Goal: Task Accomplishment & Management: Manage account settings

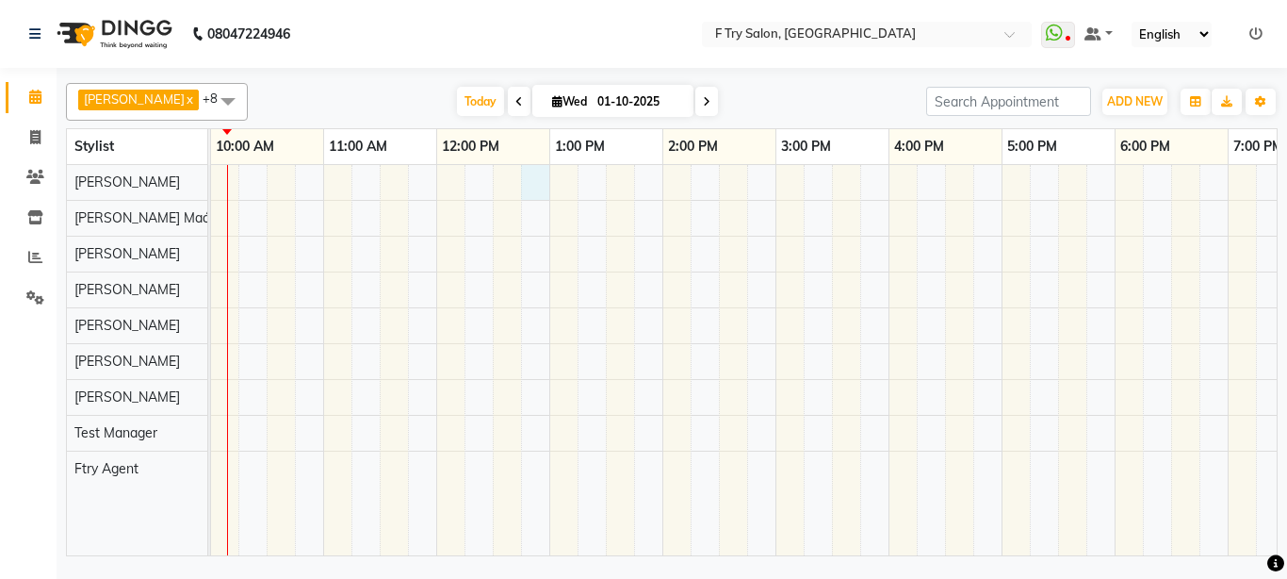
click at [537, 177] on div "[PERSON_NAME], TK01, 08:00 PM-08:30 PM, Haircut and Hair Styling - Creative Hai…" at bounding box center [832, 360] width 1470 height 390
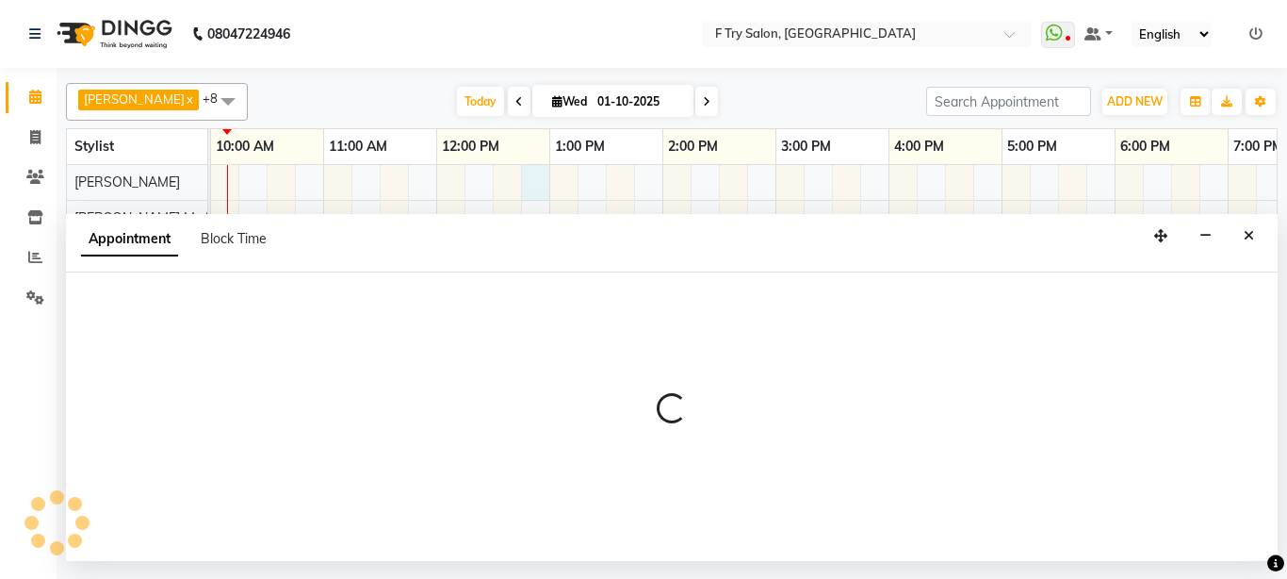
select select "13914"
select select "tentative"
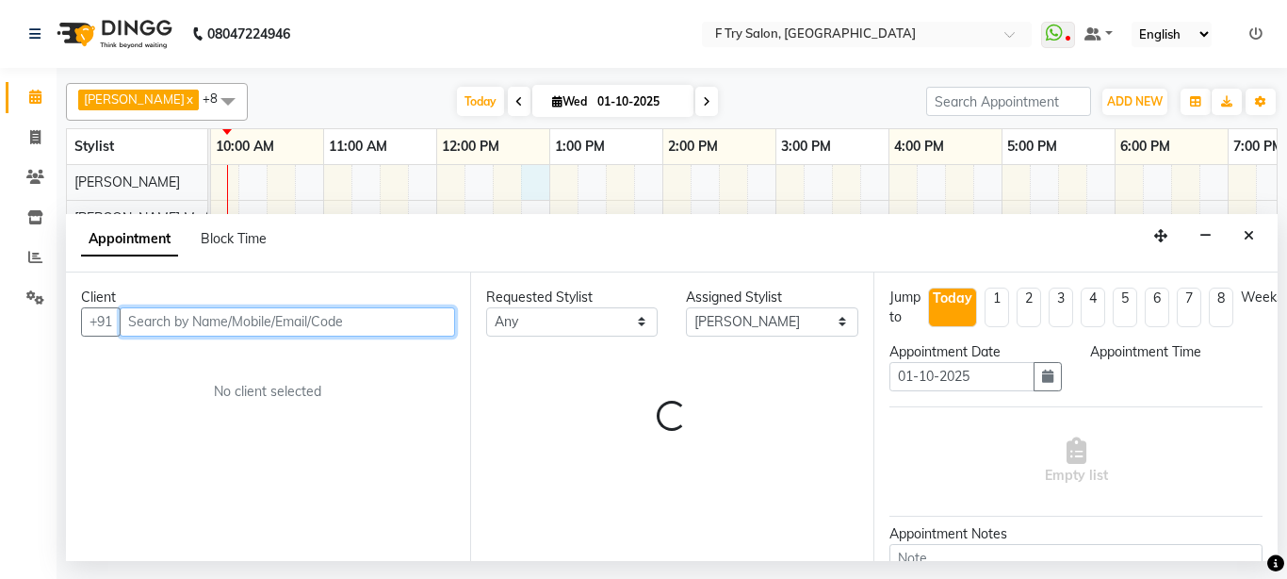
select select "765"
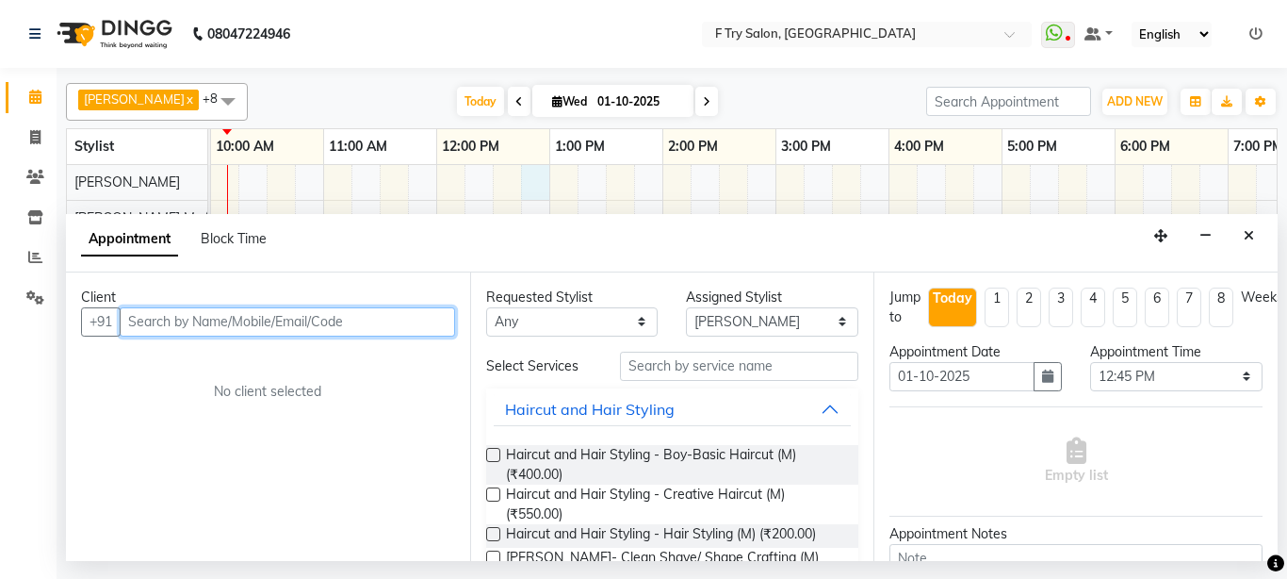
click at [258, 316] on input "text" at bounding box center [287, 321] width 335 height 29
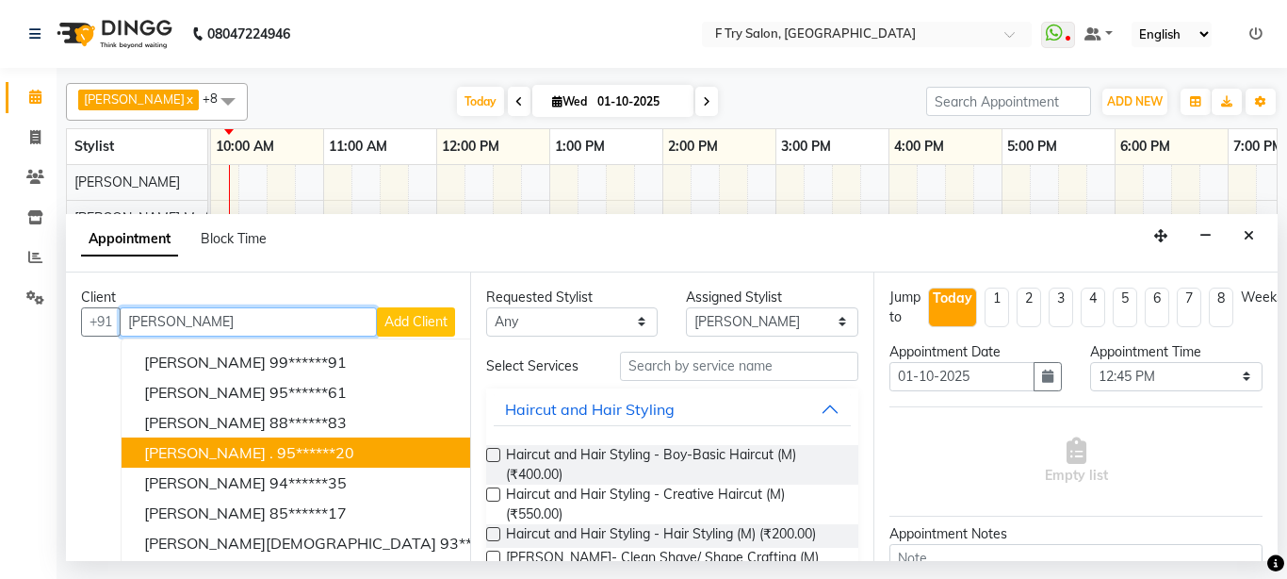
click at [277, 446] on ngb-highlight "95******20" at bounding box center [315, 452] width 77 height 19
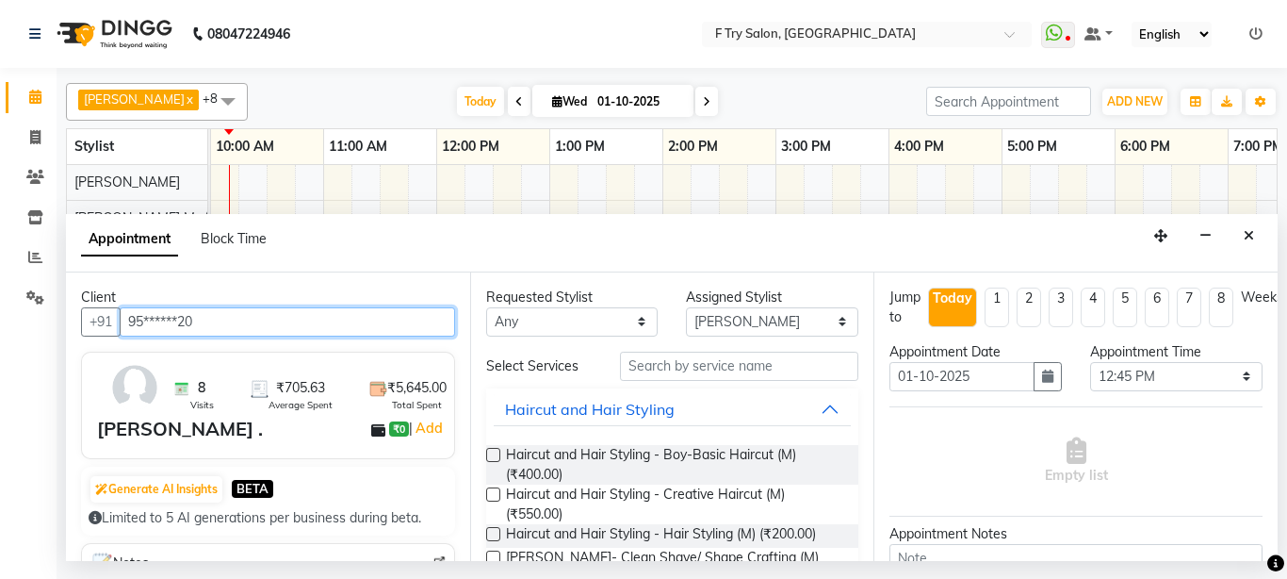
type input "95******20"
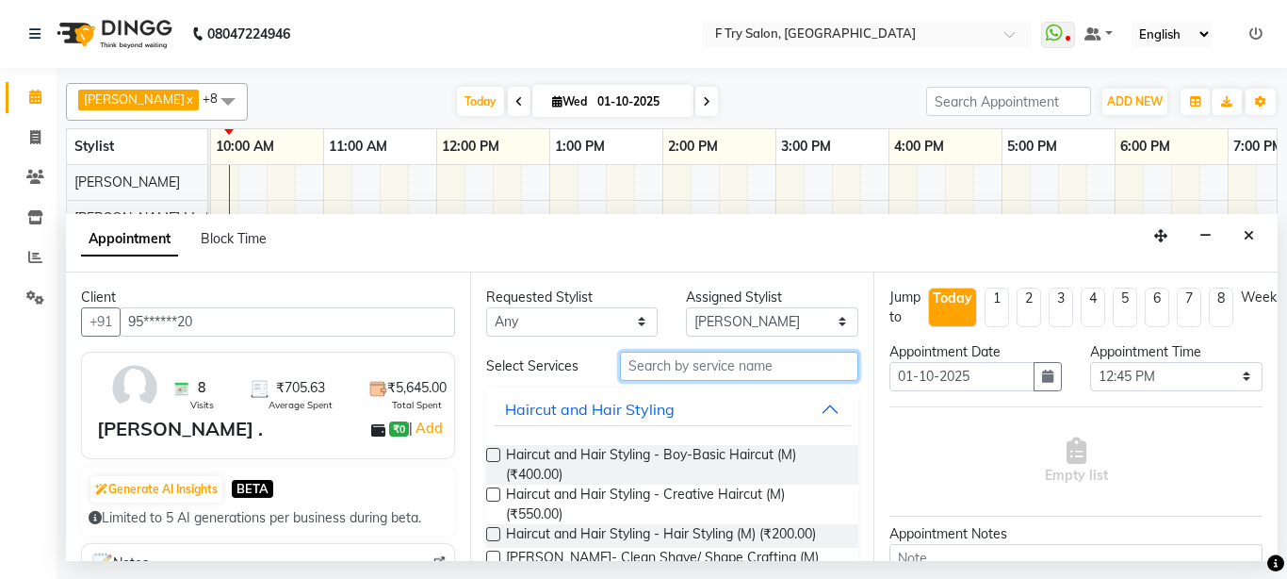
click at [750, 367] on input "text" at bounding box center [739, 365] width 239 height 29
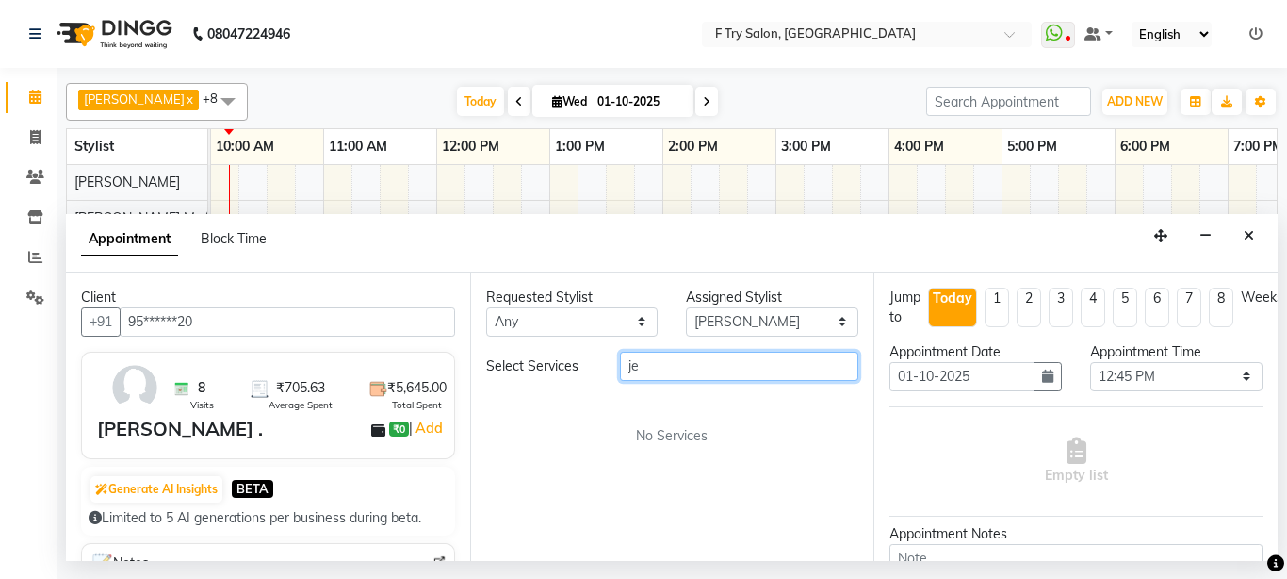
type input "j"
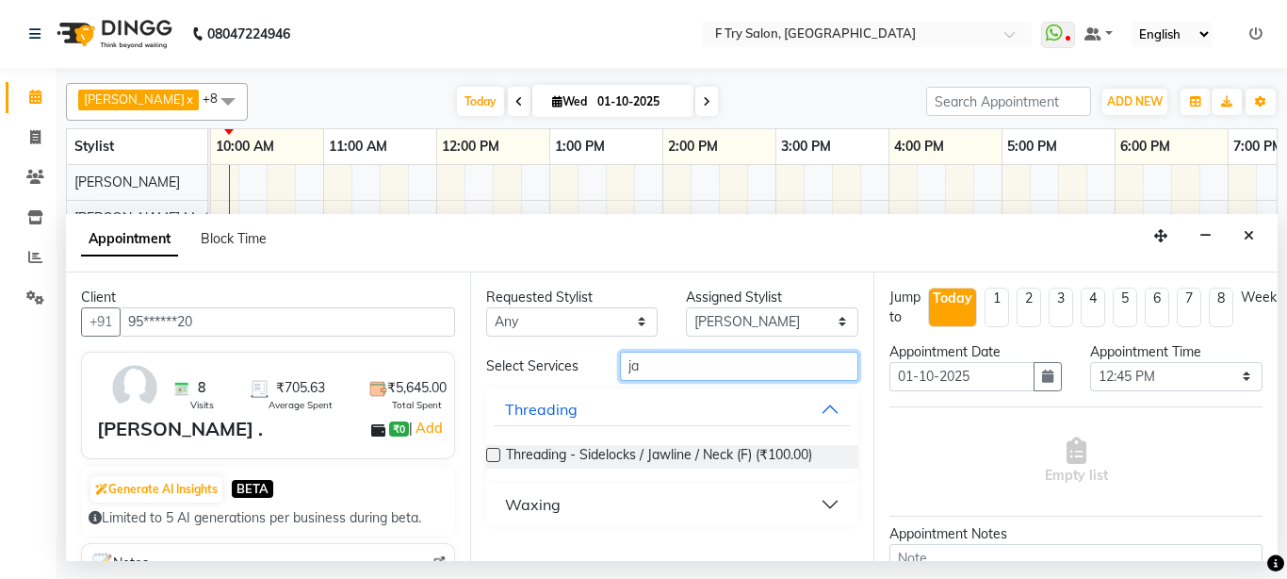
type input "j"
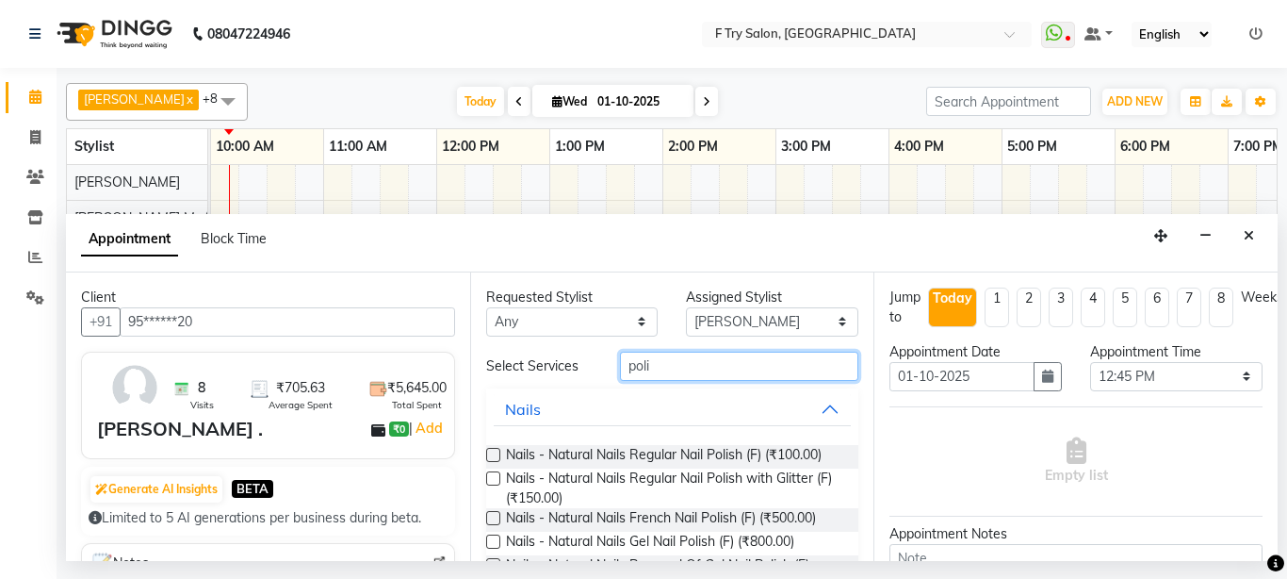
type input "poli"
click at [489, 534] on label at bounding box center [493, 541] width 14 height 14
click at [489, 537] on input "checkbox" at bounding box center [492, 543] width 12 height 12
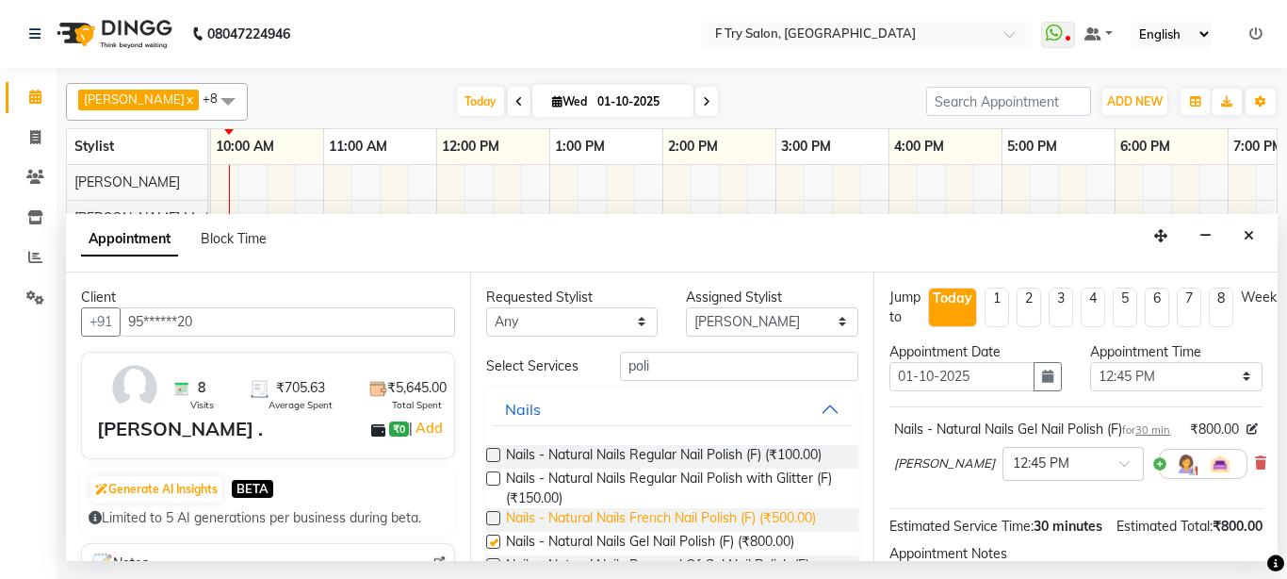
checkbox input "false"
select select "54011"
click at [686, 307] on select "Select Aakash Warulkar Aditya Fulbhati Ftry Agent Gunesh Warulkar Krishna Shind…" at bounding box center [772, 321] width 172 height 29
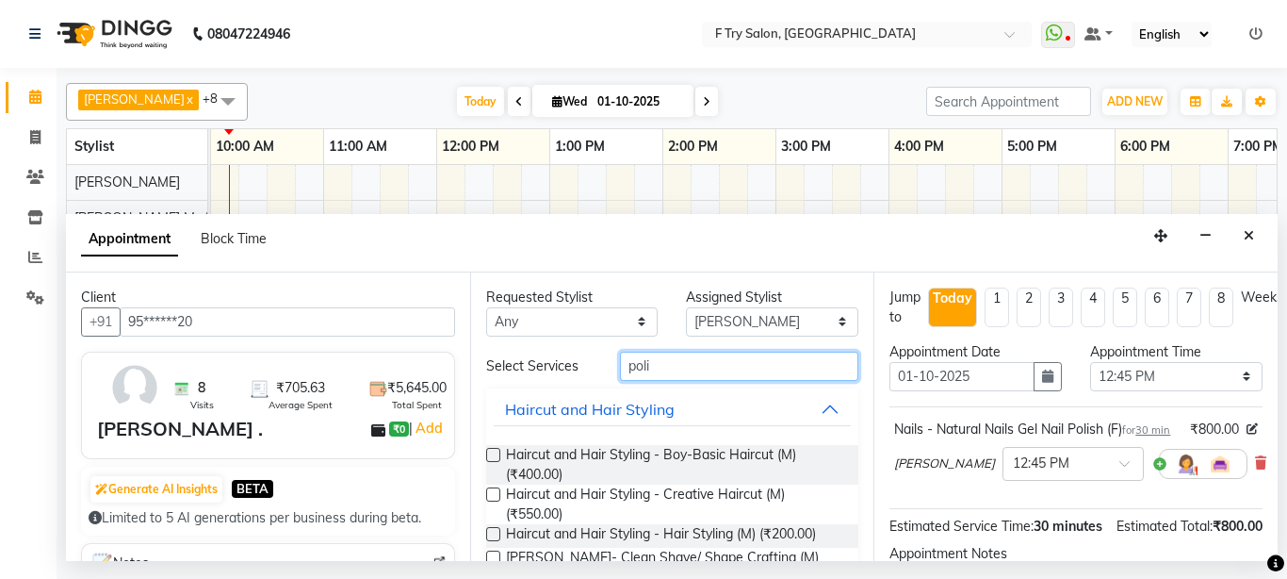
click at [758, 363] on input "poli" at bounding box center [739, 365] width 239 height 29
type input "p"
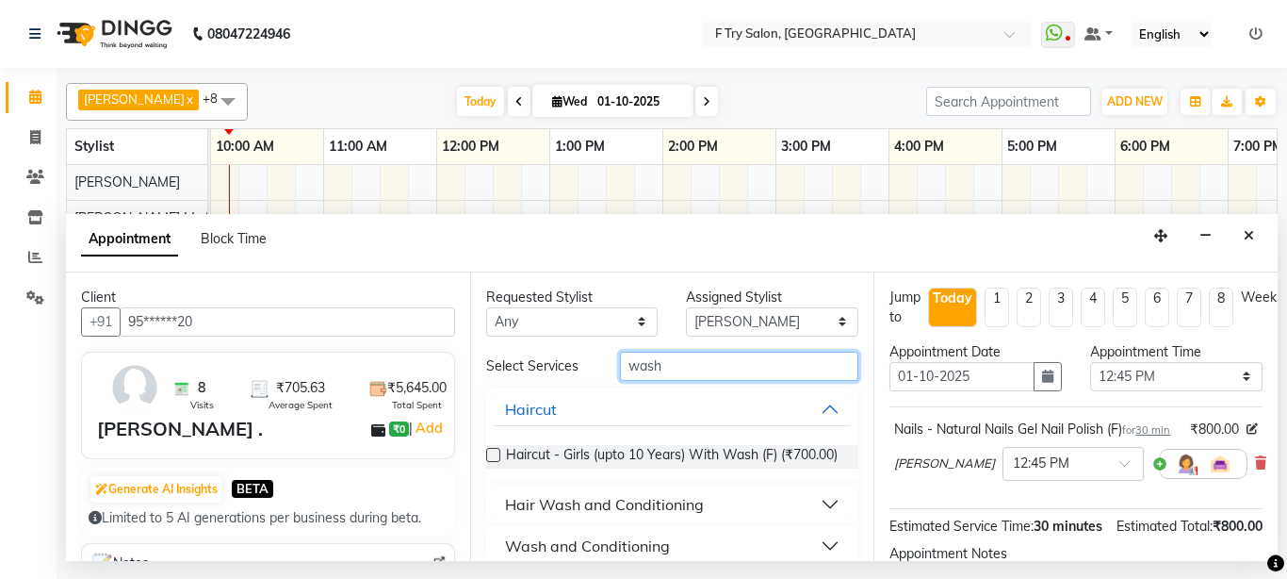
scroll to position [37, 0]
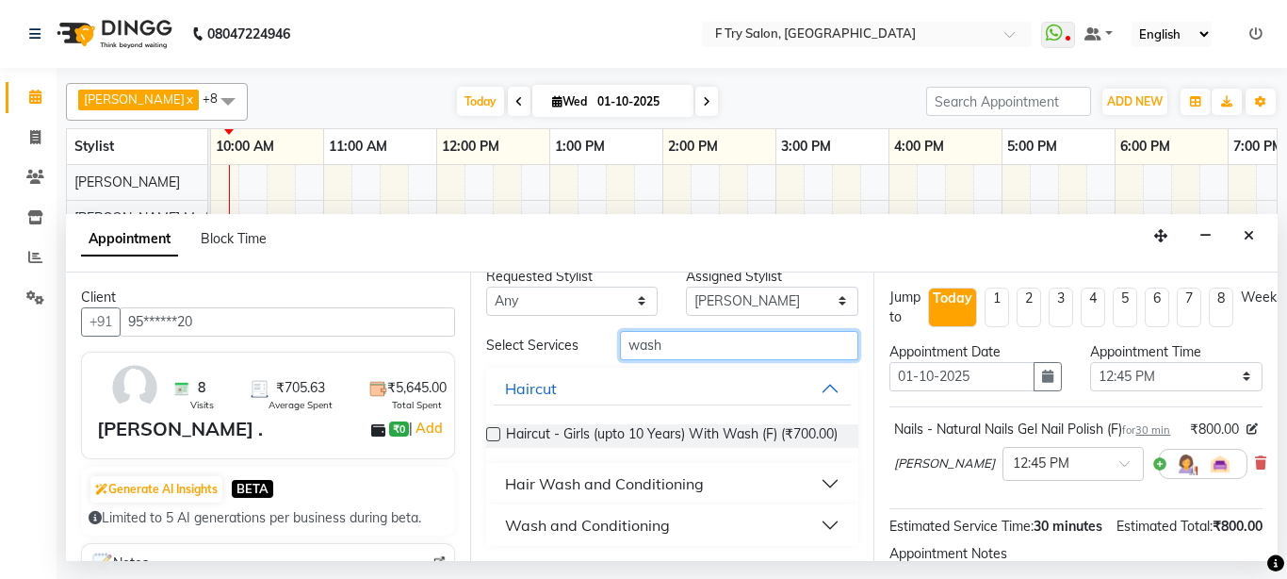
type input "wash"
click at [814, 482] on button "Hair Wash and Conditioning" at bounding box center [673, 483] width 358 height 34
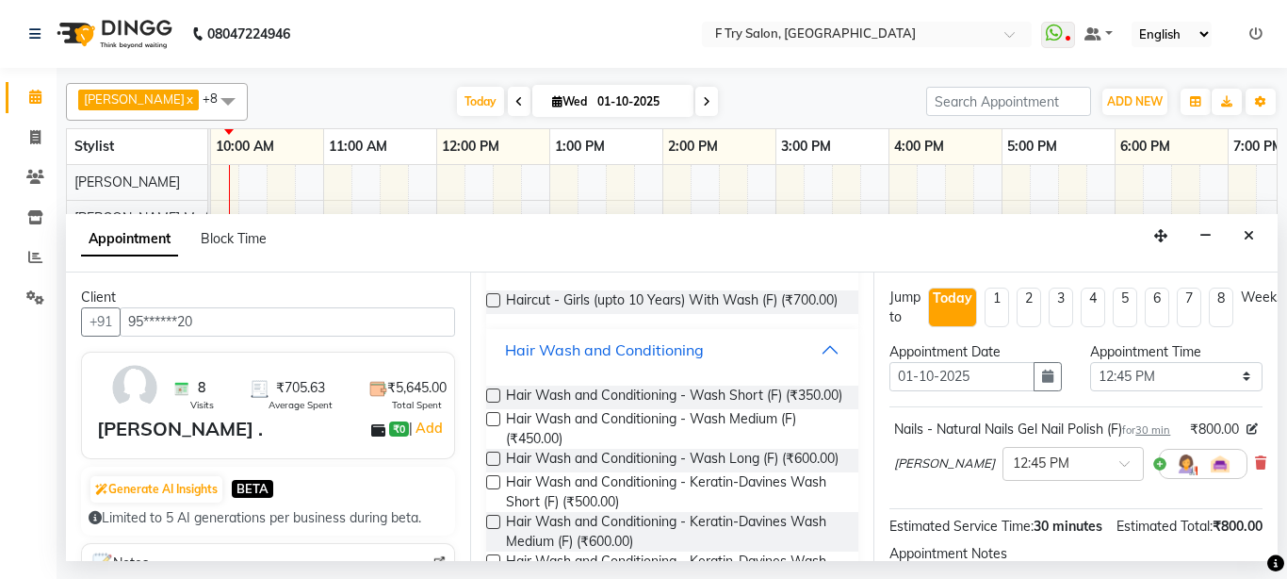
scroll to position [263, 0]
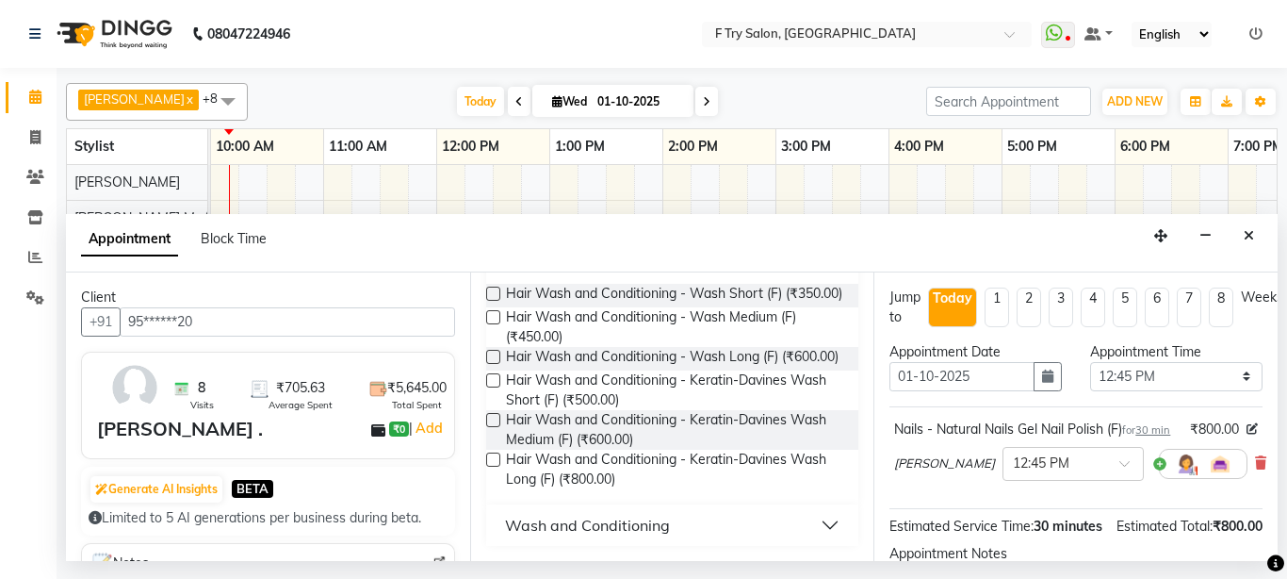
click at [491, 324] on label at bounding box center [493, 317] width 14 height 14
click at [491, 325] on input "checkbox" at bounding box center [492, 319] width 12 height 12
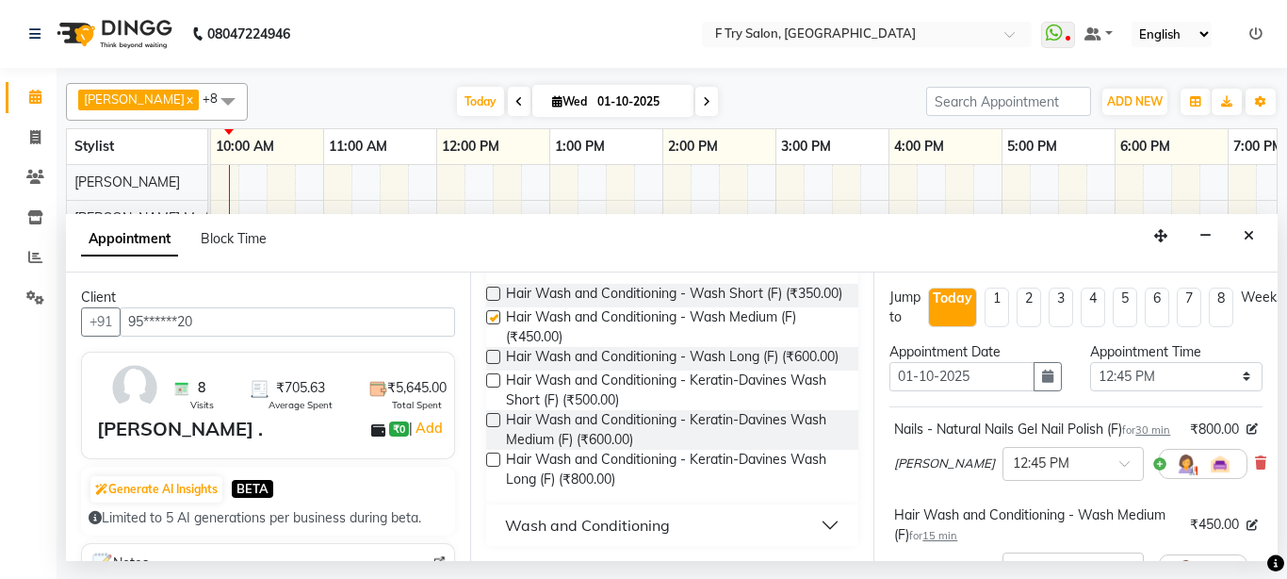
checkbox input "false"
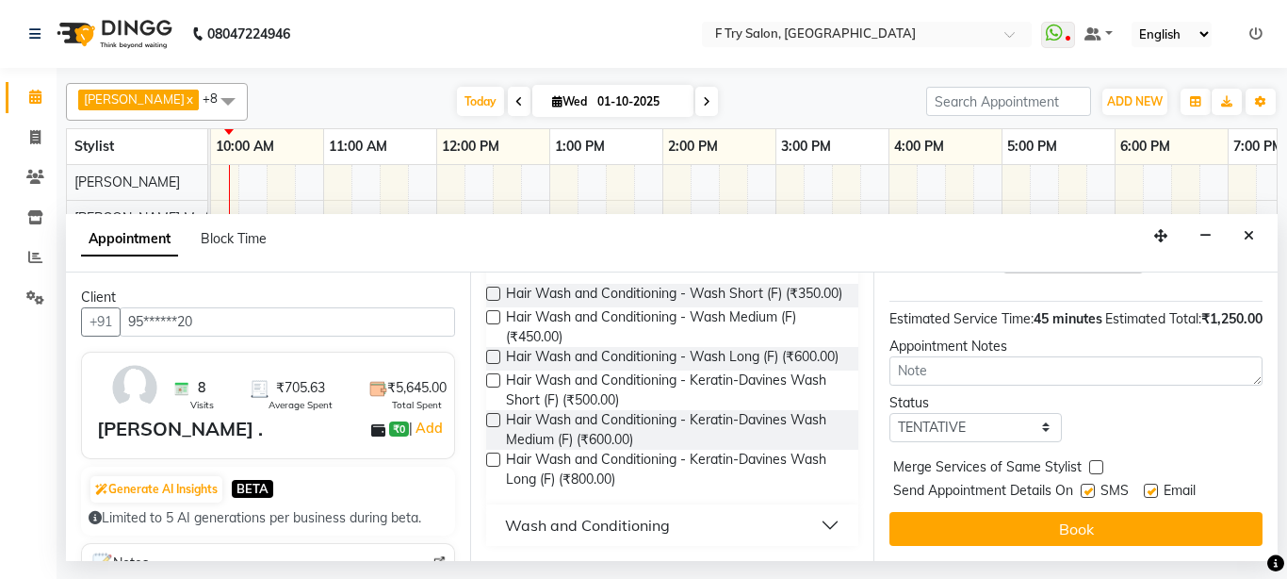
scroll to position [369, 0]
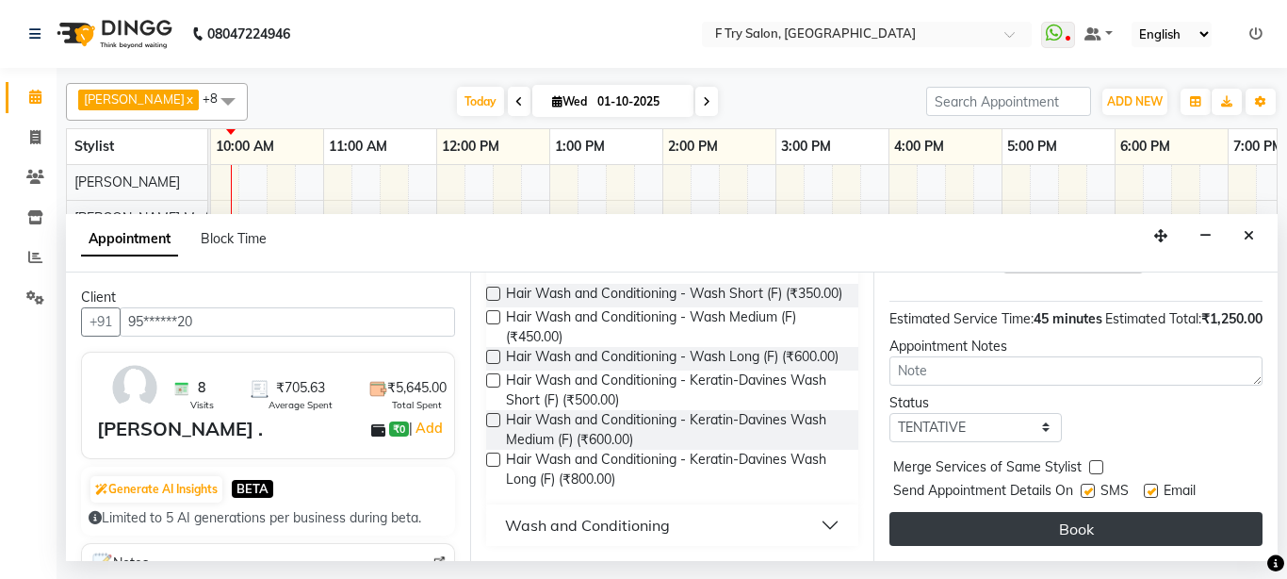
click at [999, 512] on button "Book" at bounding box center [1076, 529] width 373 height 34
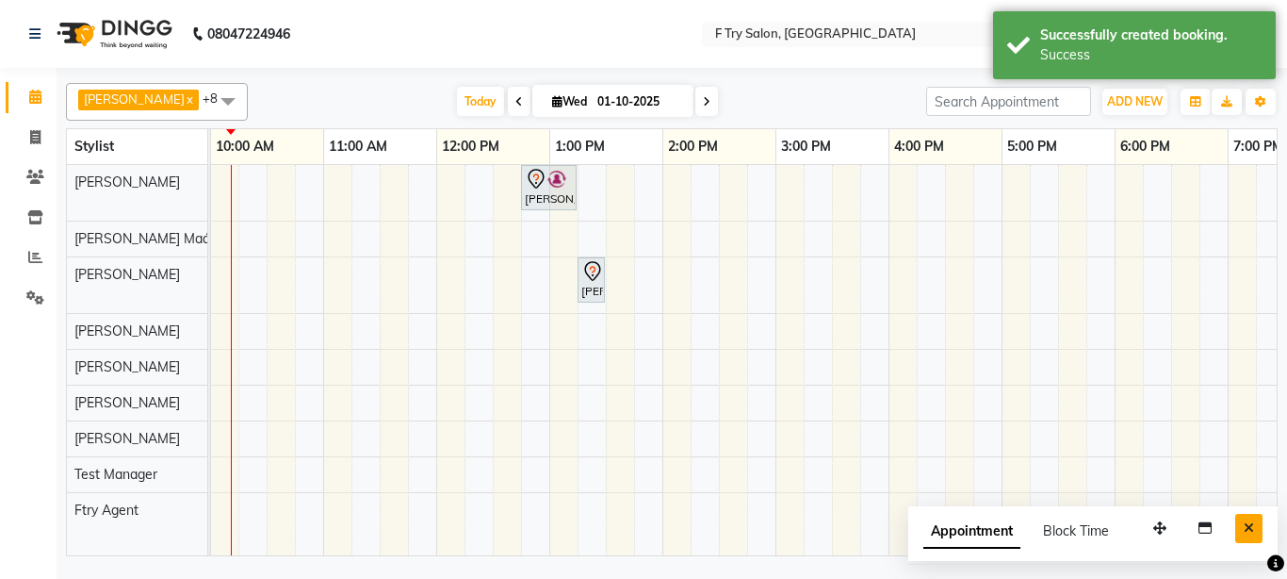
click at [1243, 523] on button "Close" at bounding box center [1248, 528] width 27 height 29
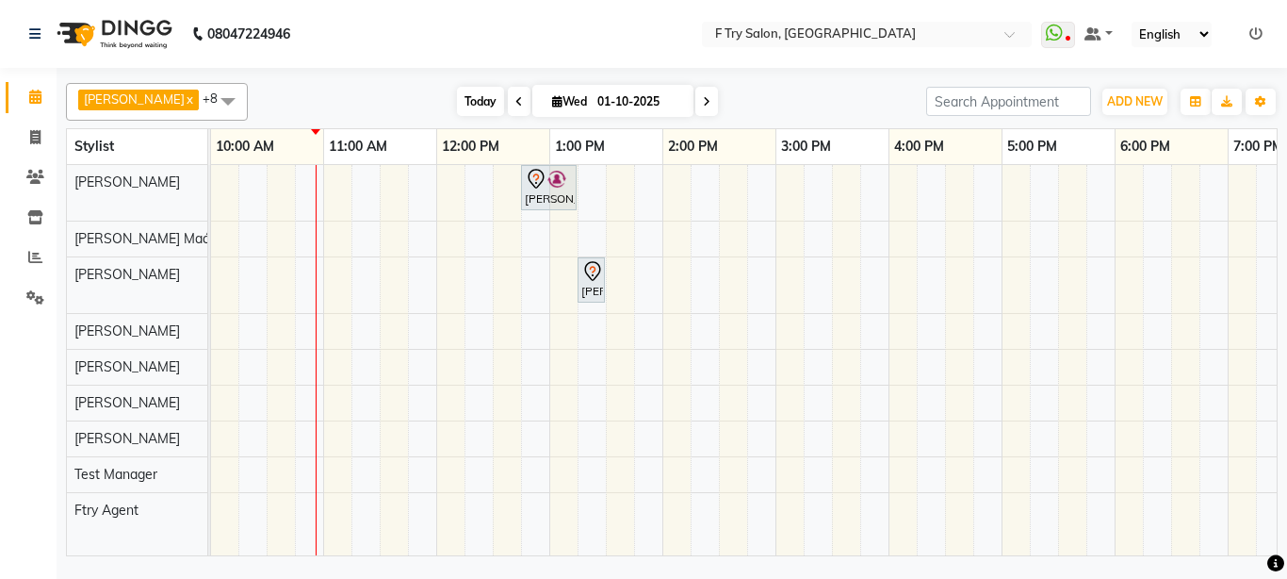
click at [462, 101] on span "Today" at bounding box center [480, 101] width 47 height 29
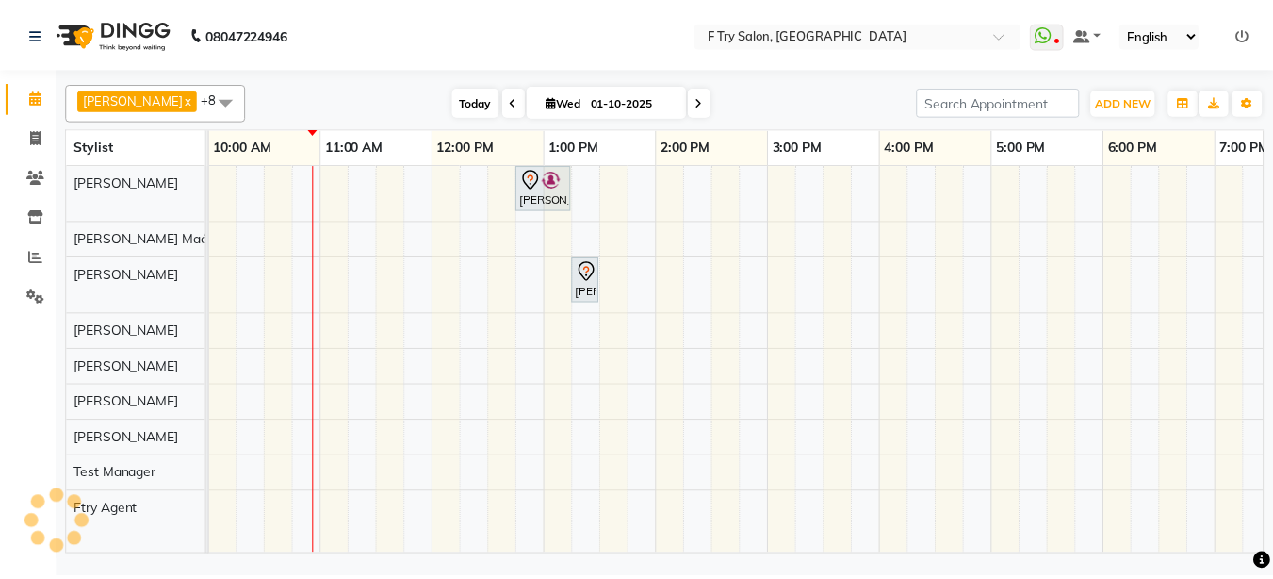
scroll to position [0, 114]
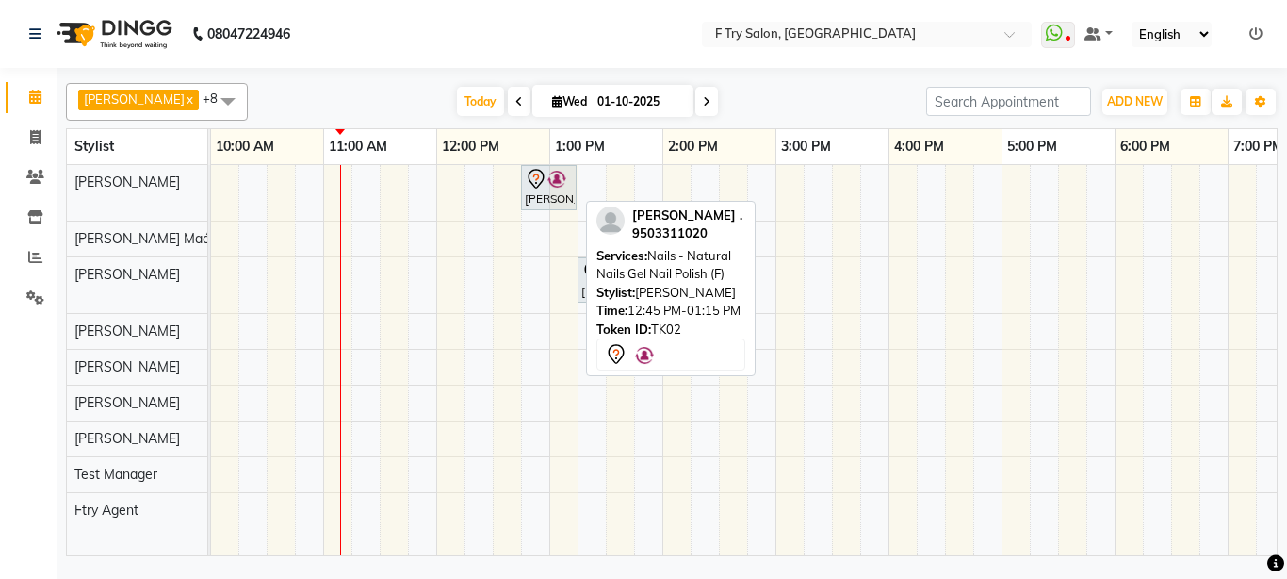
click at [574, 178] on div at bounding box center [576, 187] width 8 height 43
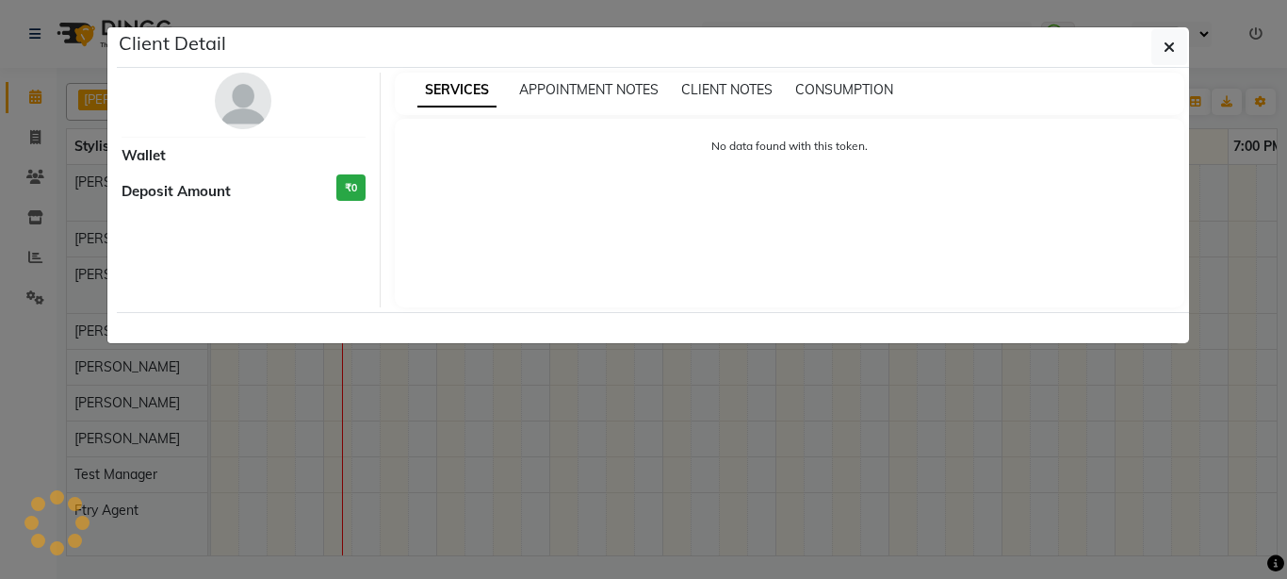
select select "7"
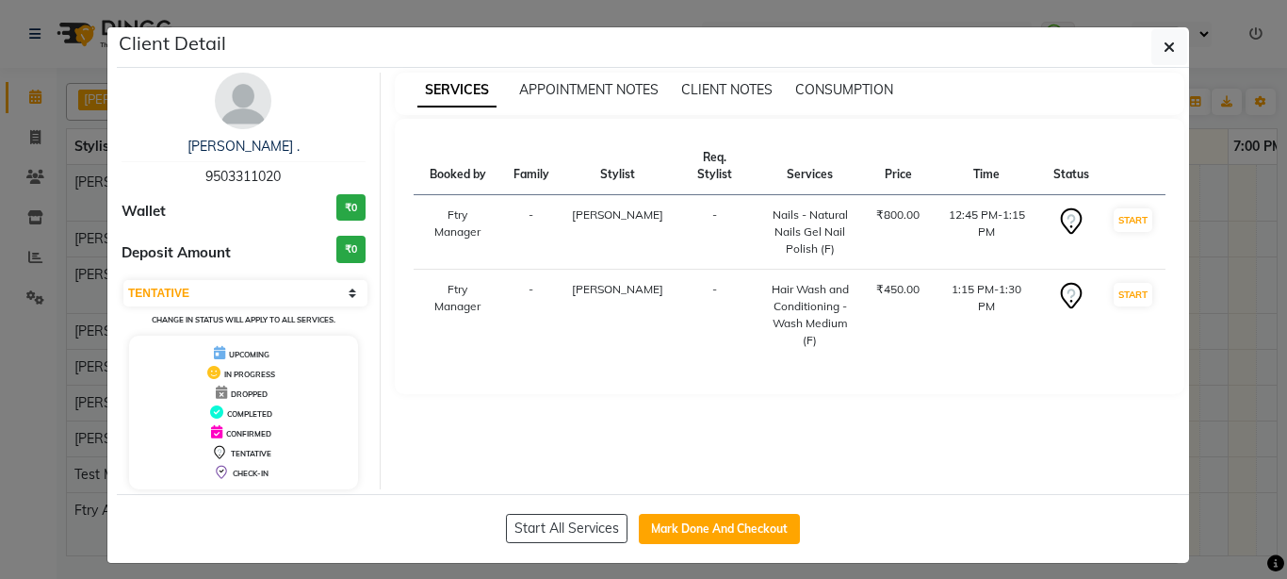
click at [232, 94] on img at bounding box center [243, 101] width 57 height 57
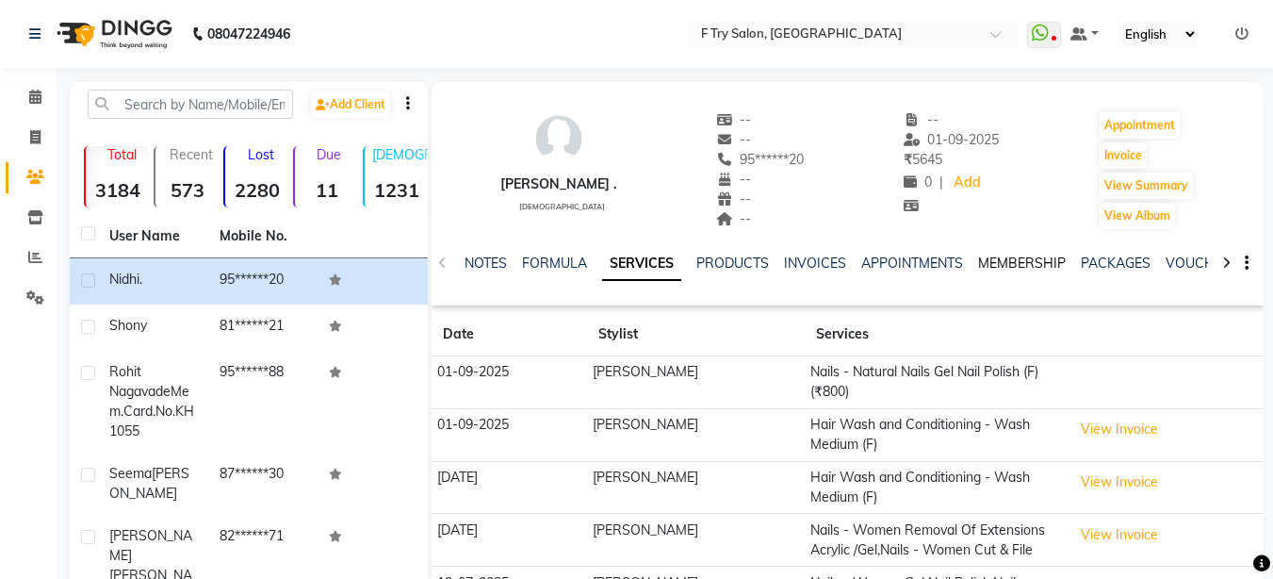
click at [991, 261] on link "MEMBERSHIP" at bounding box center [1022, 262] width 88 height 17
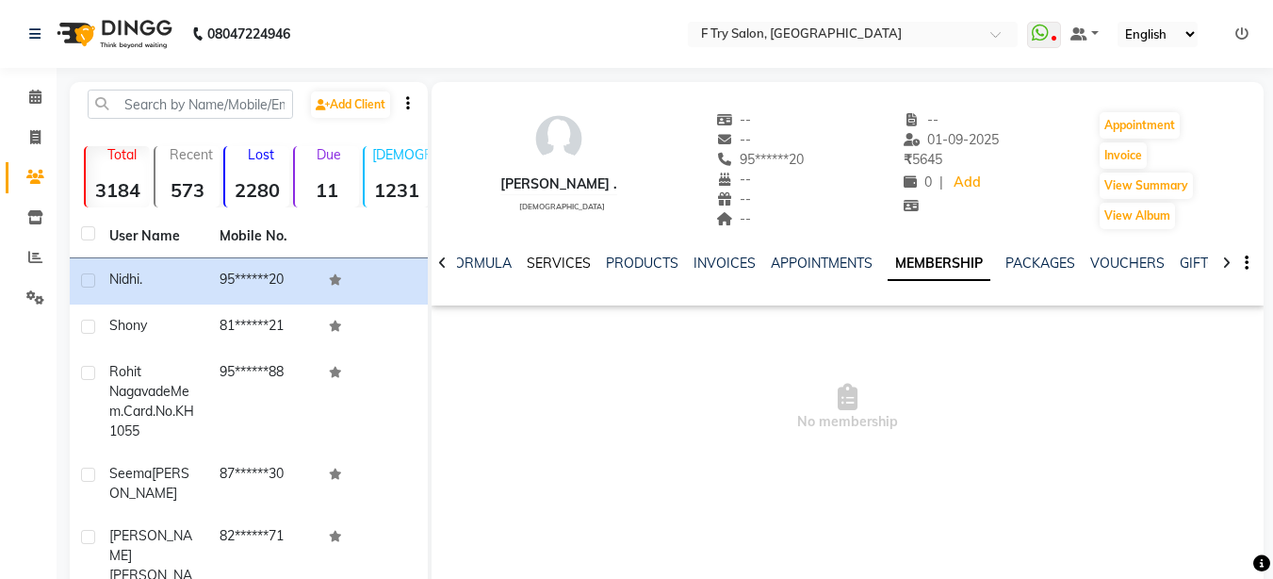
click at [537, 258] on link "SERVICES" at bounding box center [559, 262] width 64 height 17
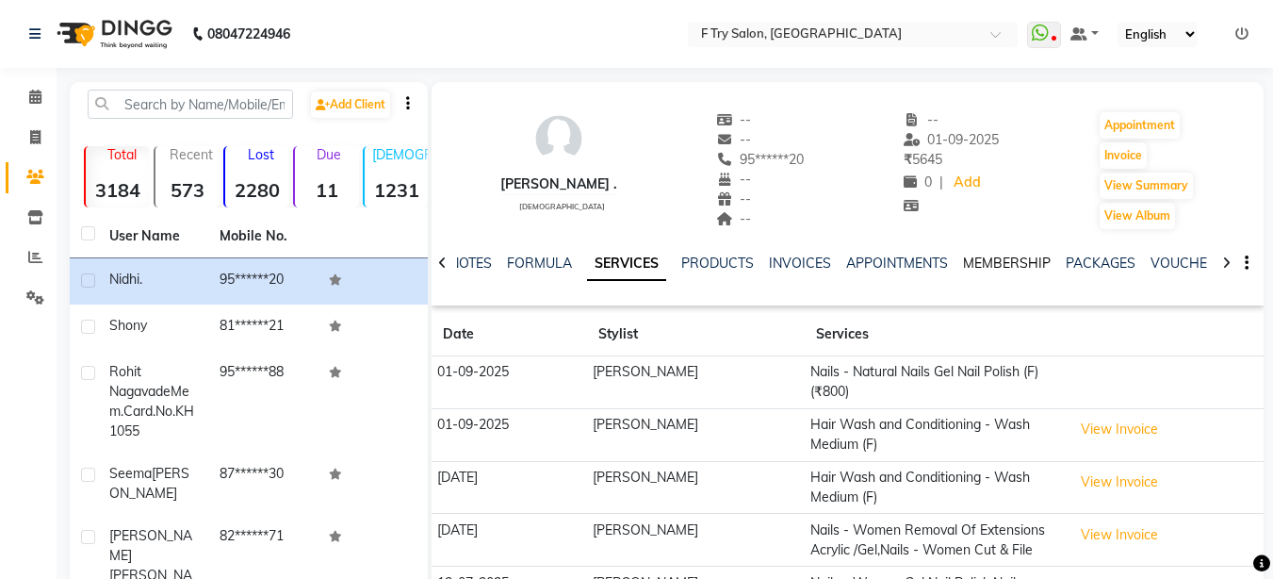
click at [983, 264] on link "MEMBERSHIP" at bounding box center [1007, 262] width 88 height 17
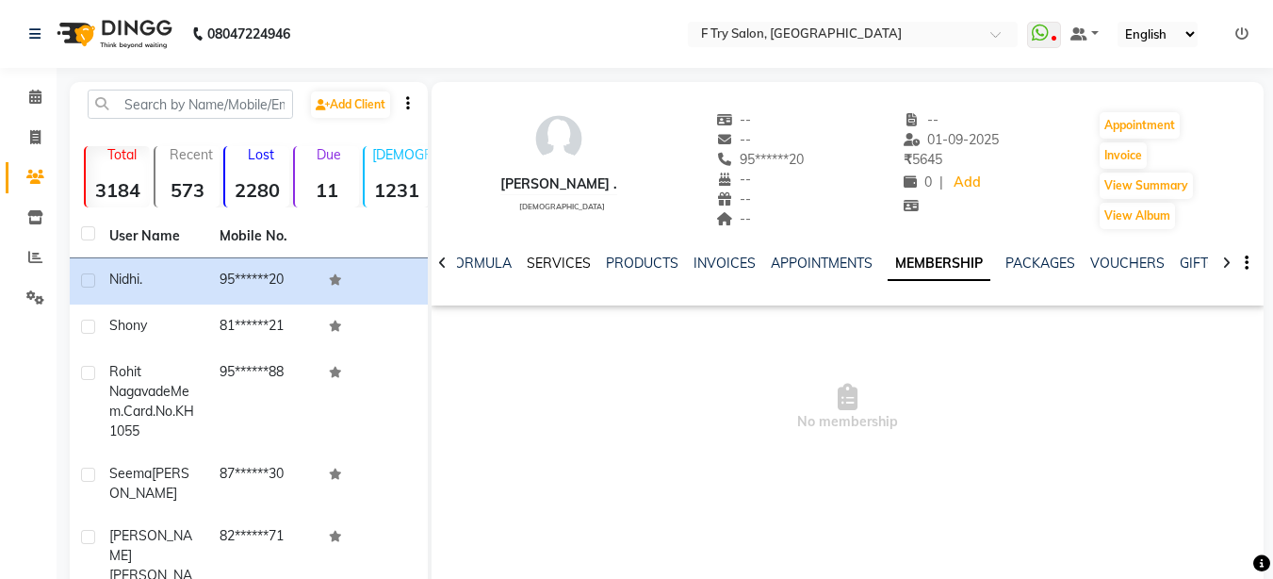
click at [546, 265] on link "SERVICES" at bounding box center [559, 262] width 64 height 17
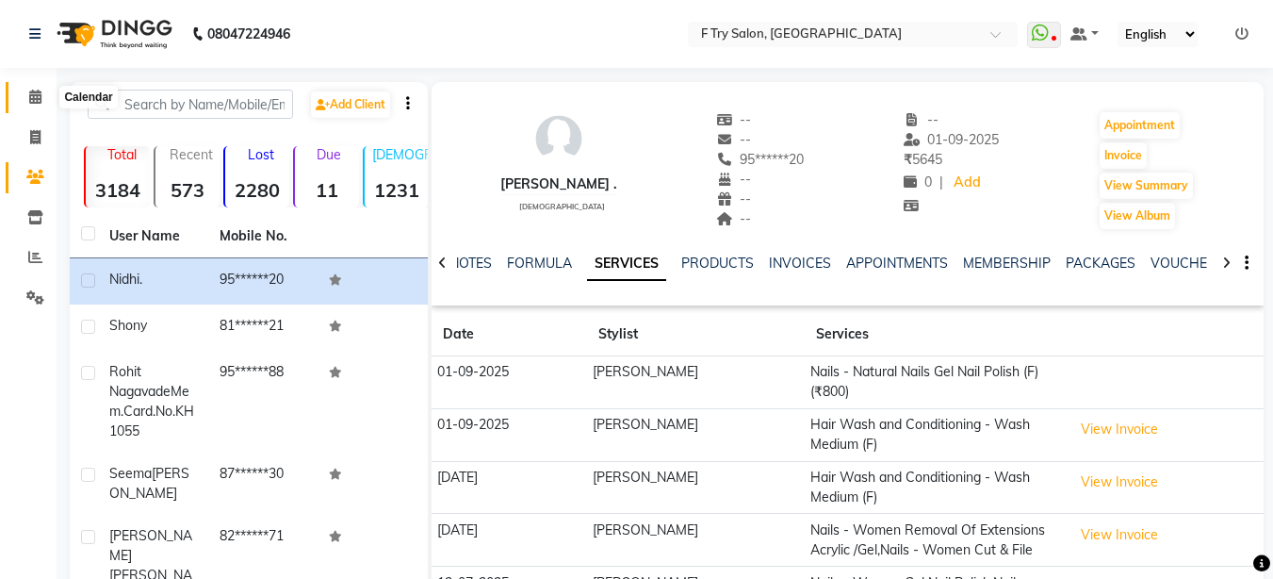
click at [30, 93] on icon at bounding box center [35, 97] width 12 height 14
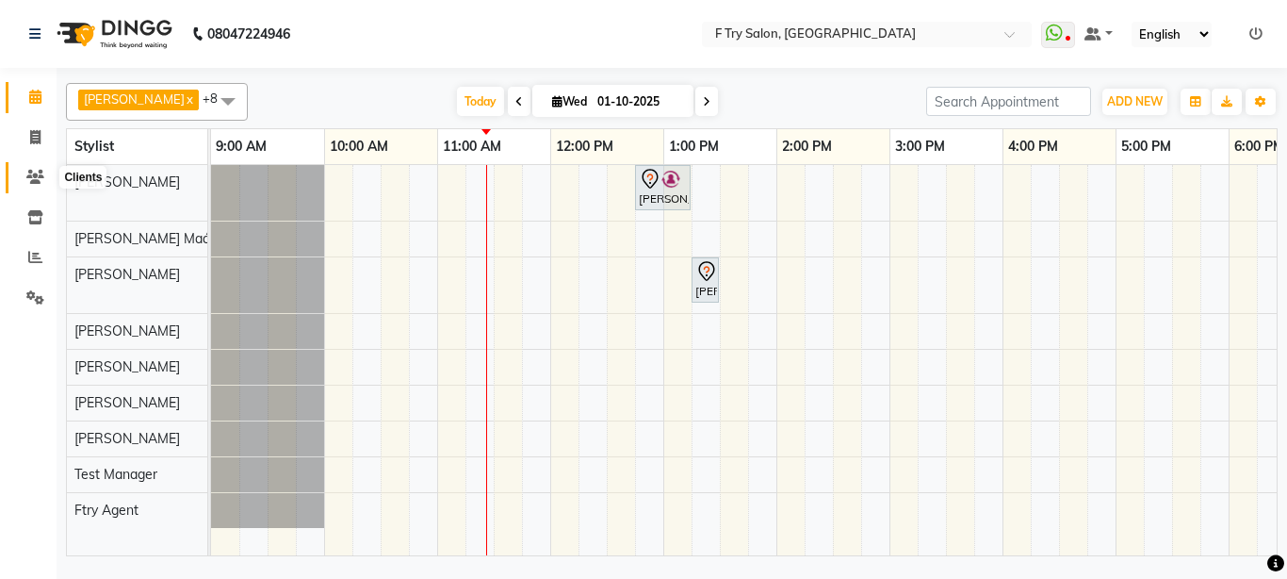
click at [35, 183] on span at bounding box center [35, 178] width 33 height 22
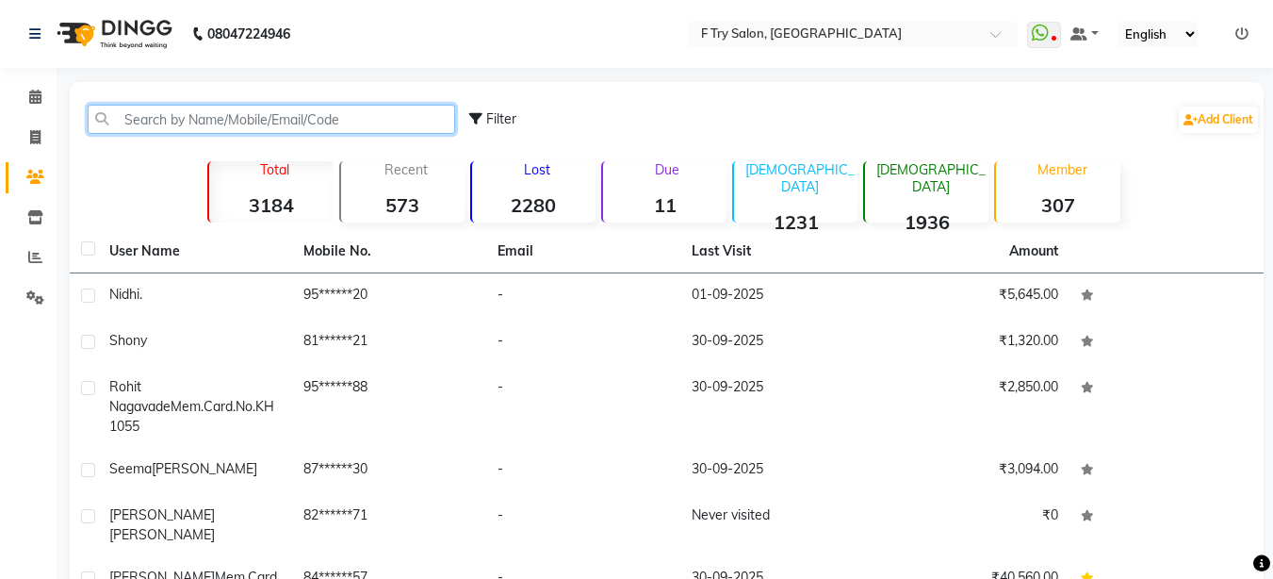
click at [266, 114] on input "text" at bounding box center [271, 119] width 367 height 29
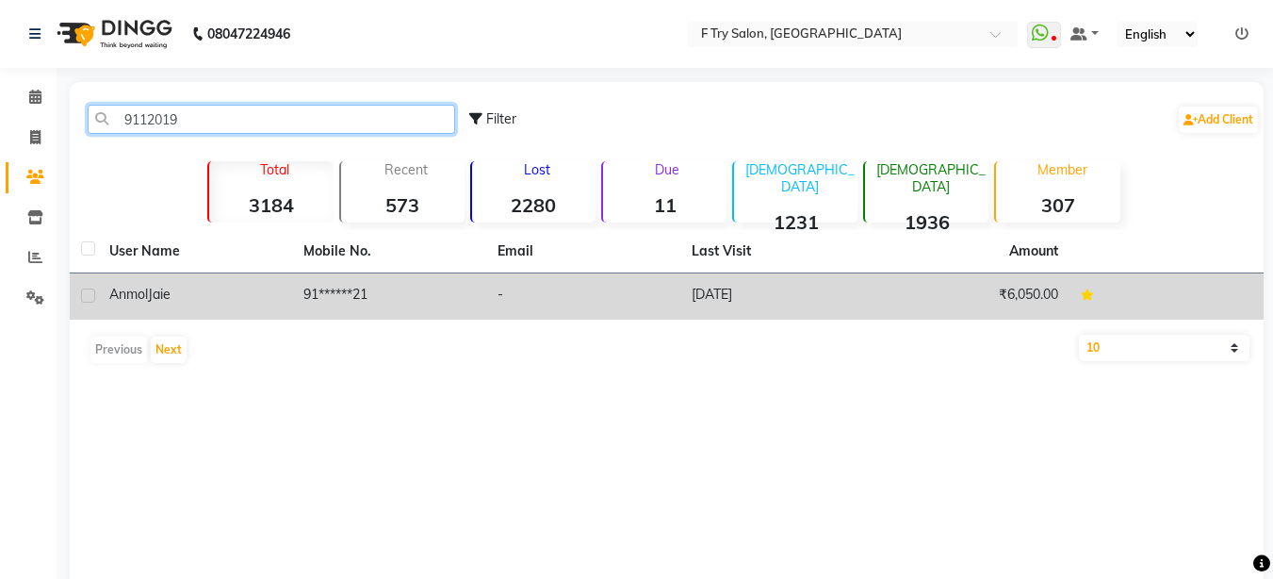
type input "9112019"
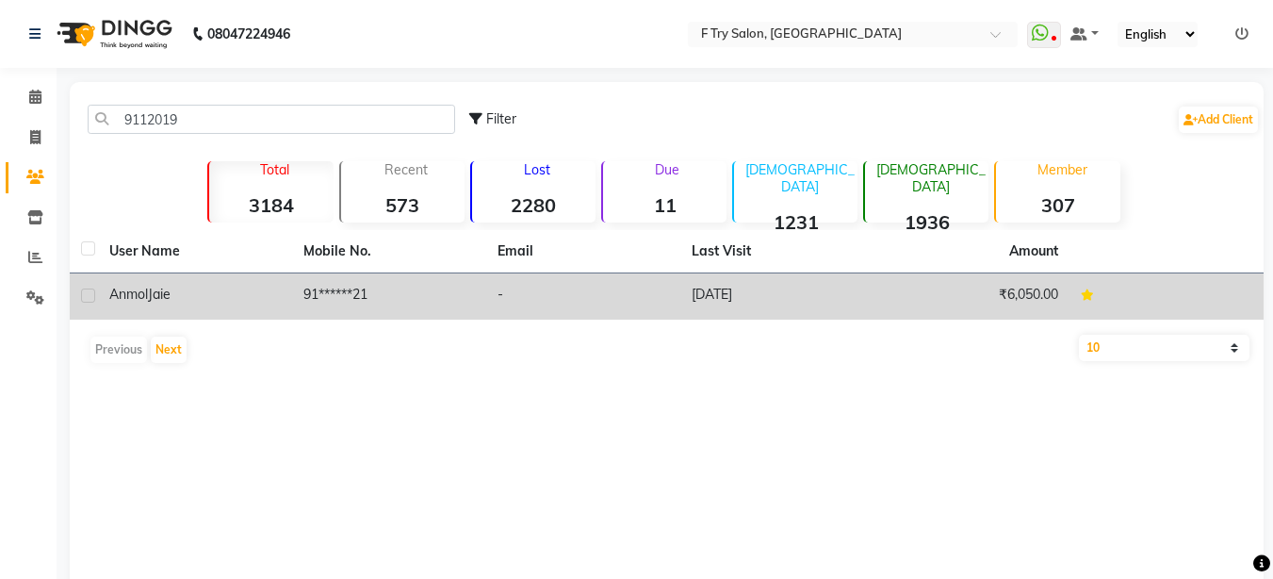
click at [235, 286] on div "Anmol Jaie" at bounding box center [194, 295] width 171 height 20
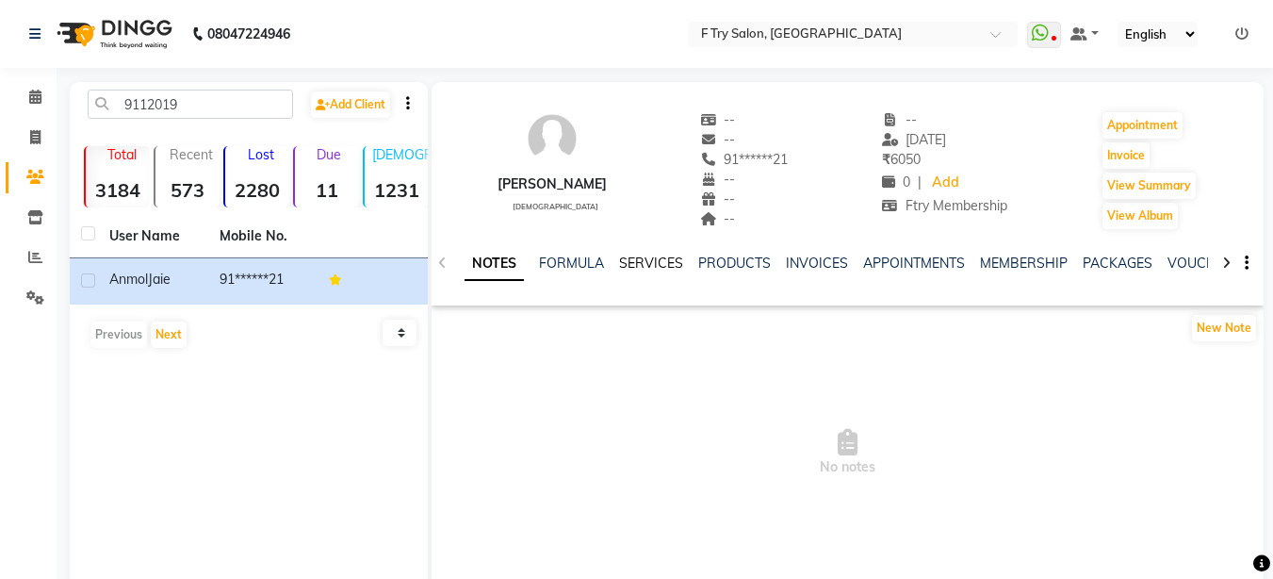
click at [656, 265] on link "SERVICES" at bounding box center [651, 262] width 64 height 17
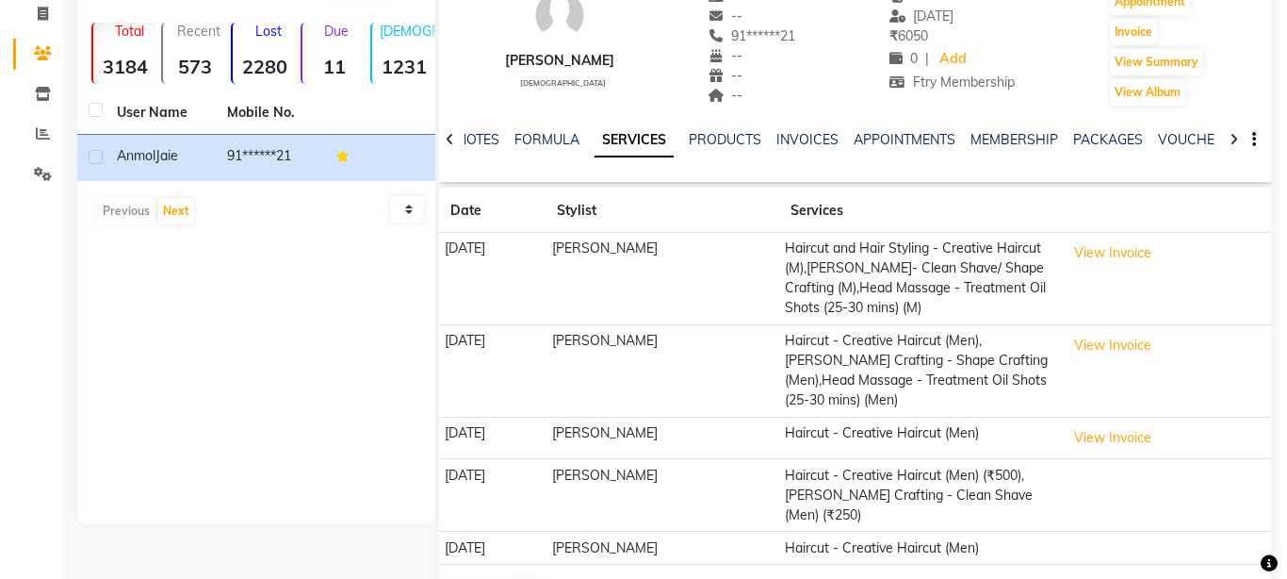
scroll to position [190, 0]
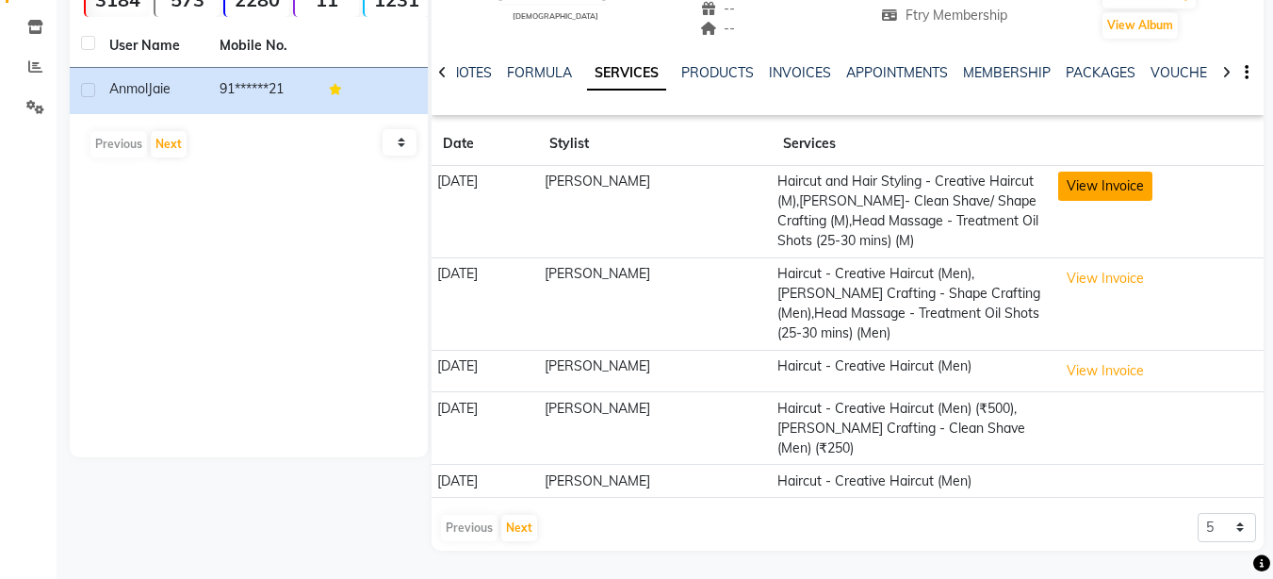
click at [1114, 179] on button "View Invoice" at bounding box center [1105, 185] width 94 height 29
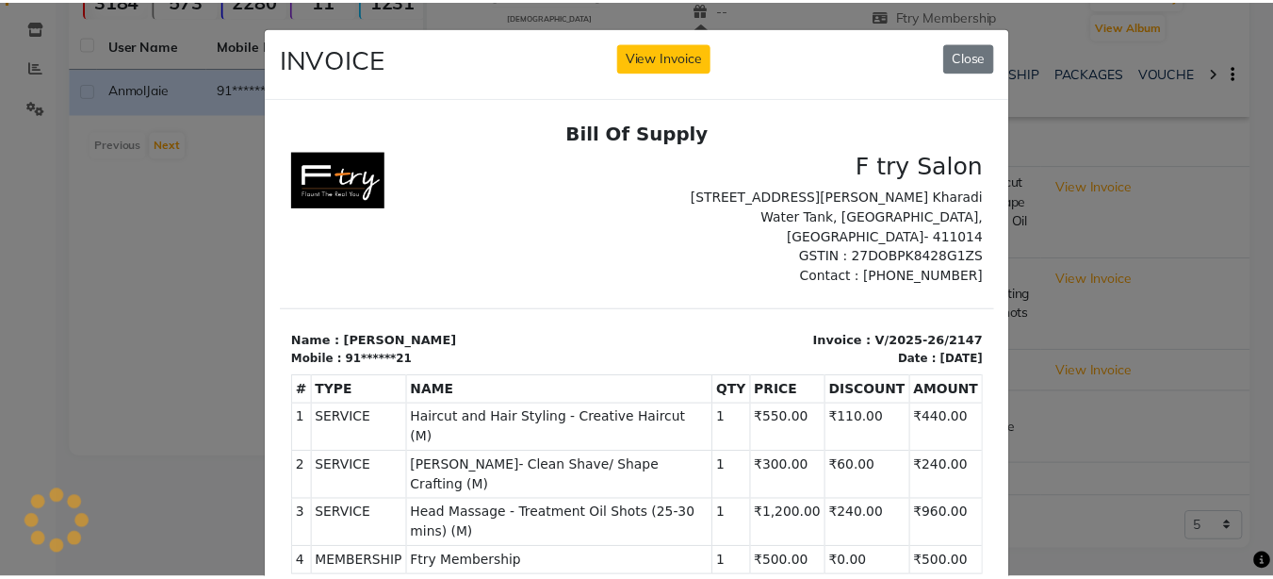
scroll to position [0, 0]
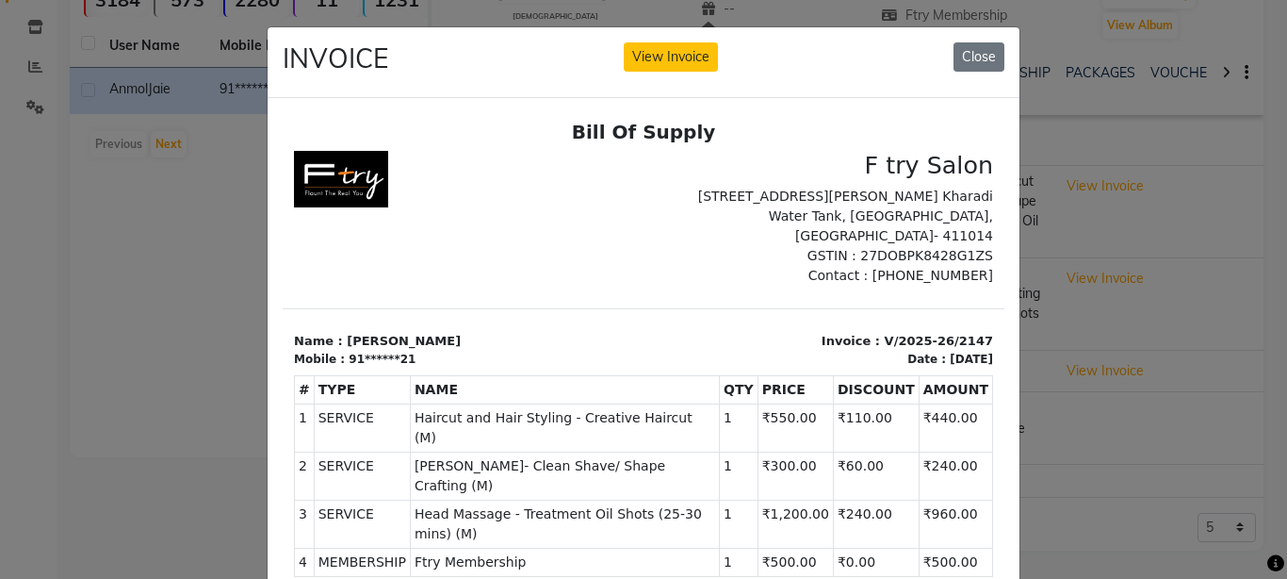
click at [1166, 335] on ngb-modal-window "INVOICE View Invoice Close" at bounding box center [643, 289] width 1287 height 579
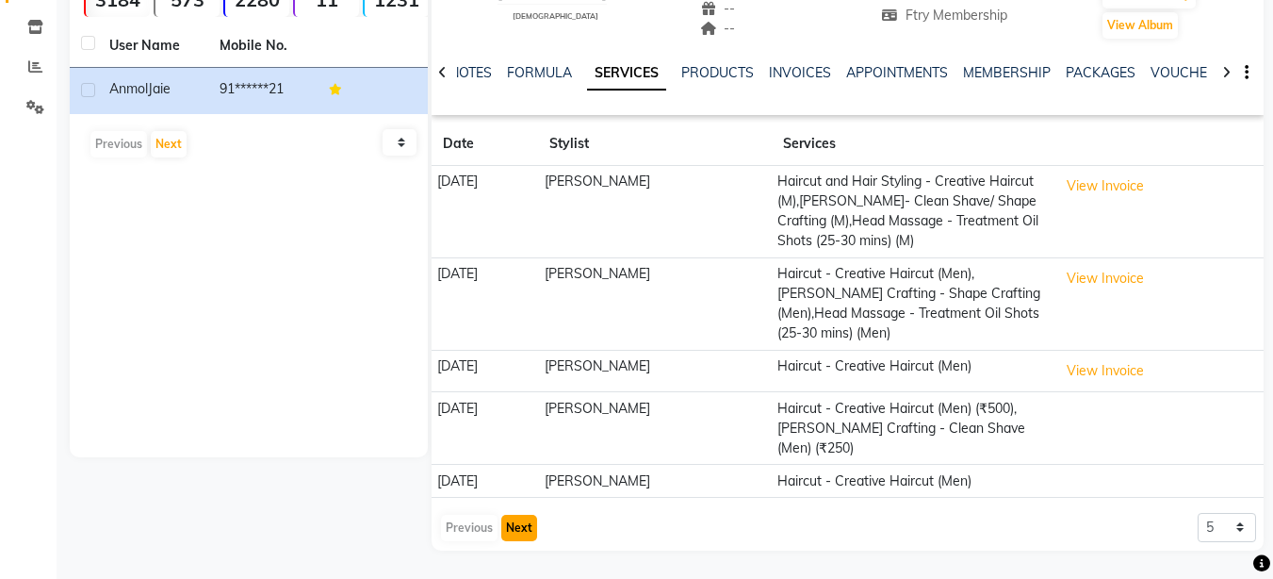
click at [518, 529] on button "Next" at bounding box center [519, 527] width 36 height 26
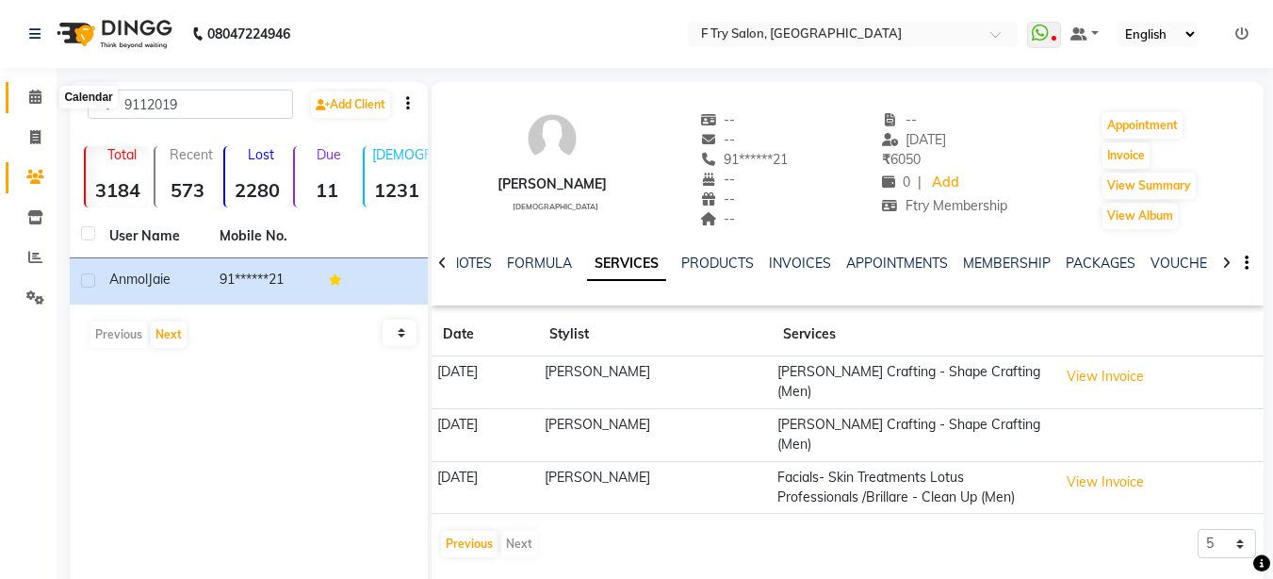
click at [35, 94] on icon at bounding box center [35, 97] width 12 height 14
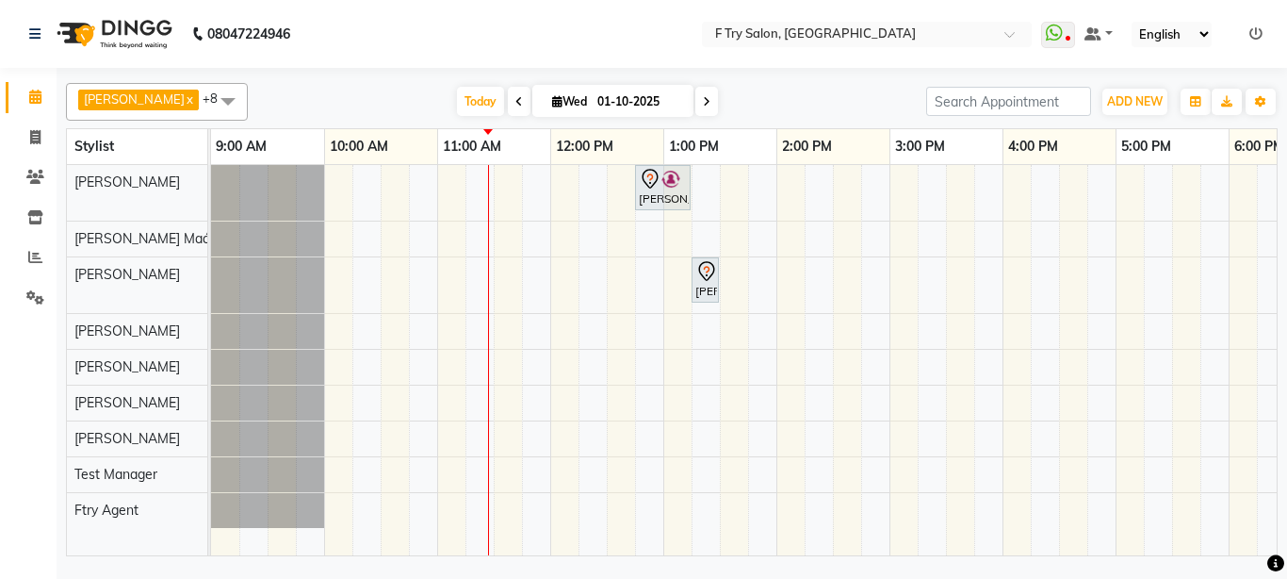
click at [472, 283] on div "Nidhi ., TK02, 12:45 PM-01:15 PM, Nails - Natural Nails Gel Nail Polish (F) Nid…" at bounding box center [946, 360] width 1470 height 390
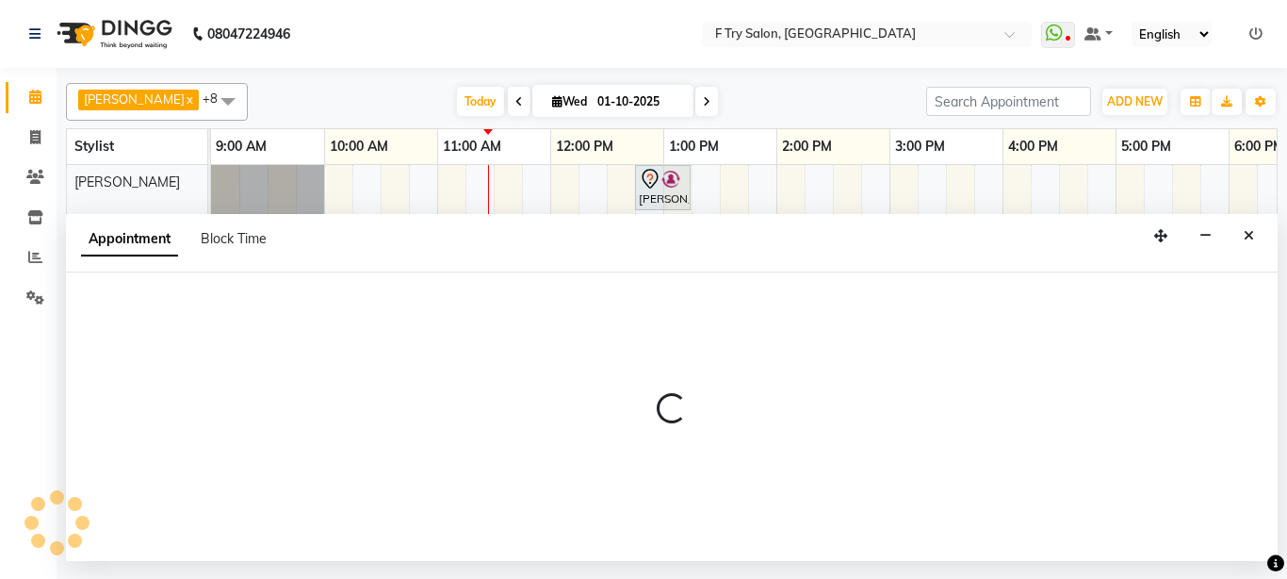
select select "54011"
select select "675"
select select "tentative"
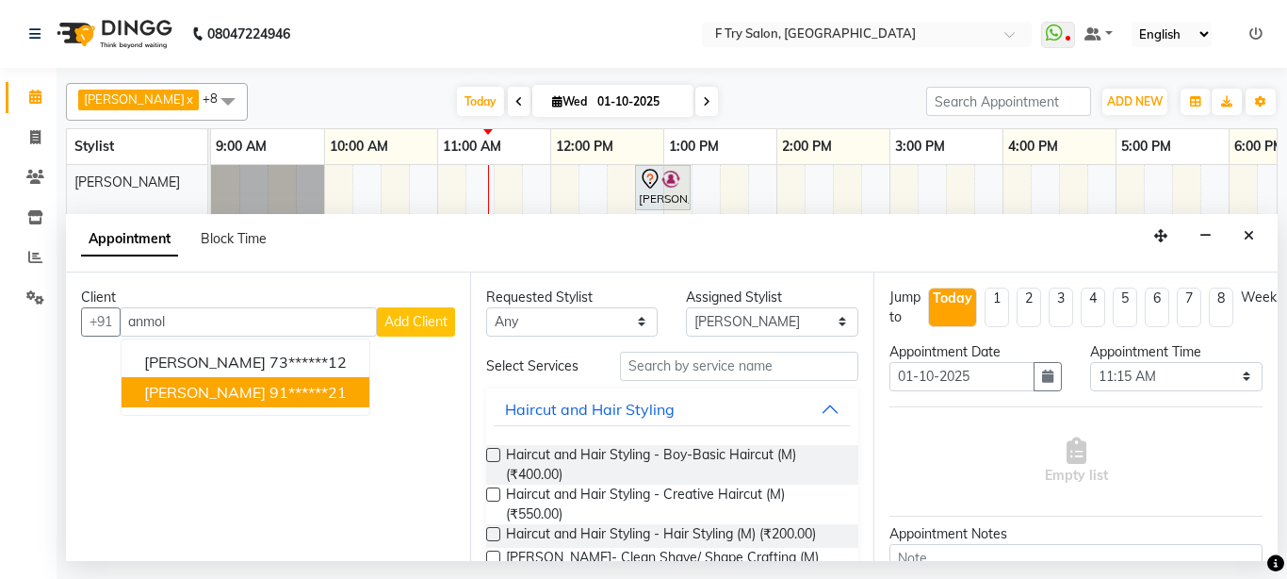
click at [269, 392] on ngb-highlight "91******21" at bounding box center [307, 392] width 77 height 19
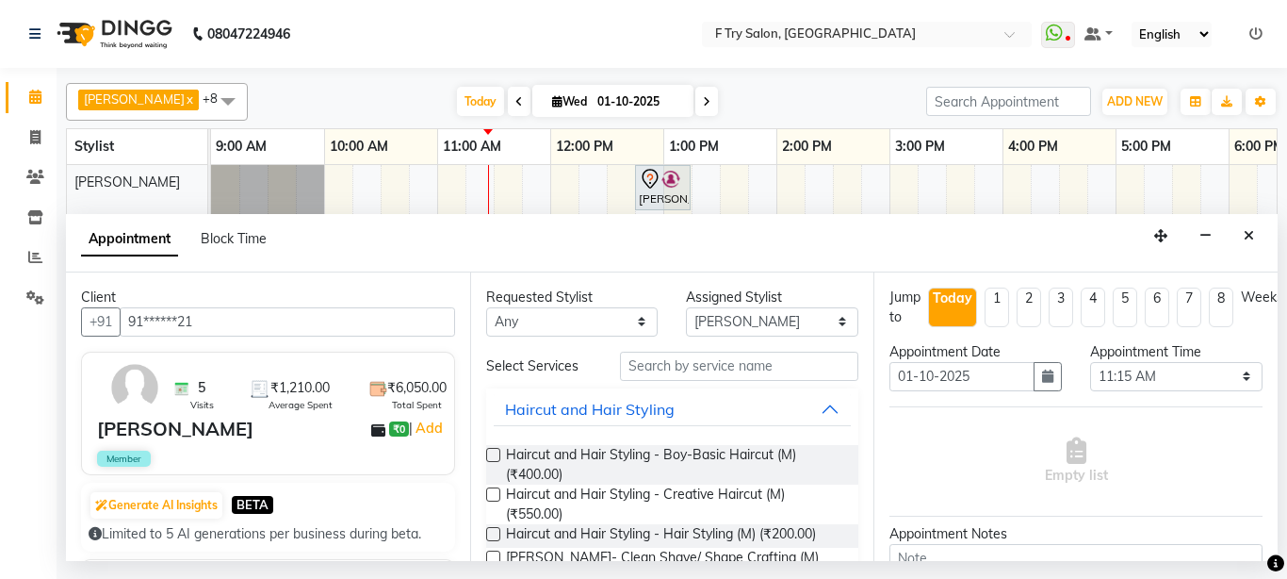
type input "91******21"
click at [494, 449] on label at bounding box center [493, 455] width 14 height 14
click at [494, 450] on input "checkbox" at bounding box center [492, 456] width 12 height 12
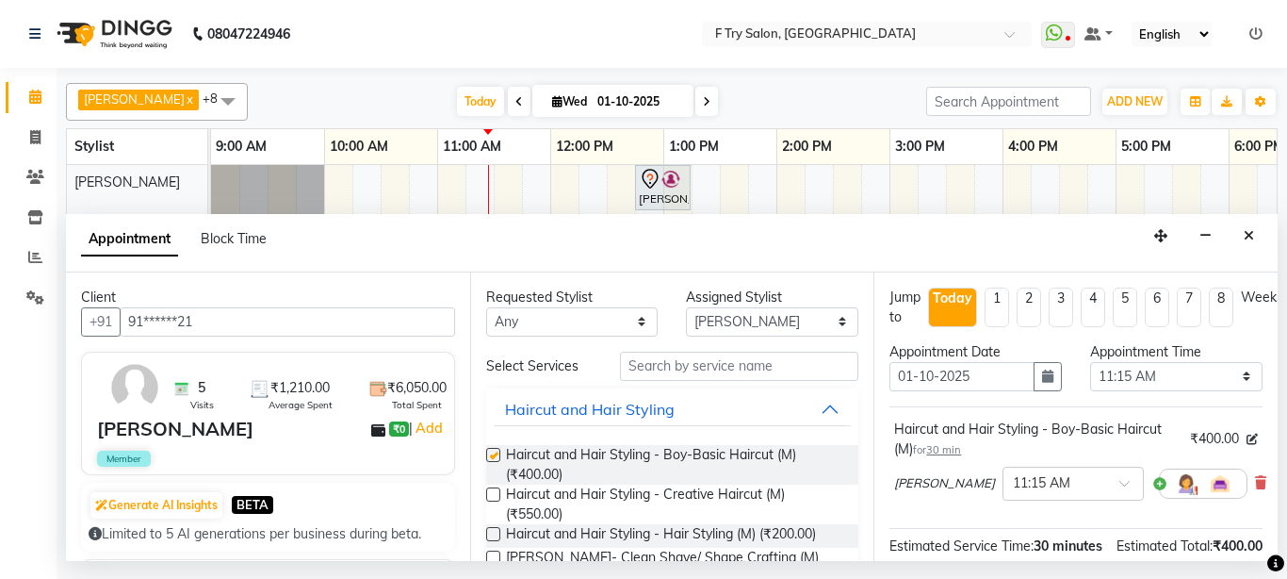
checkbox input "false"
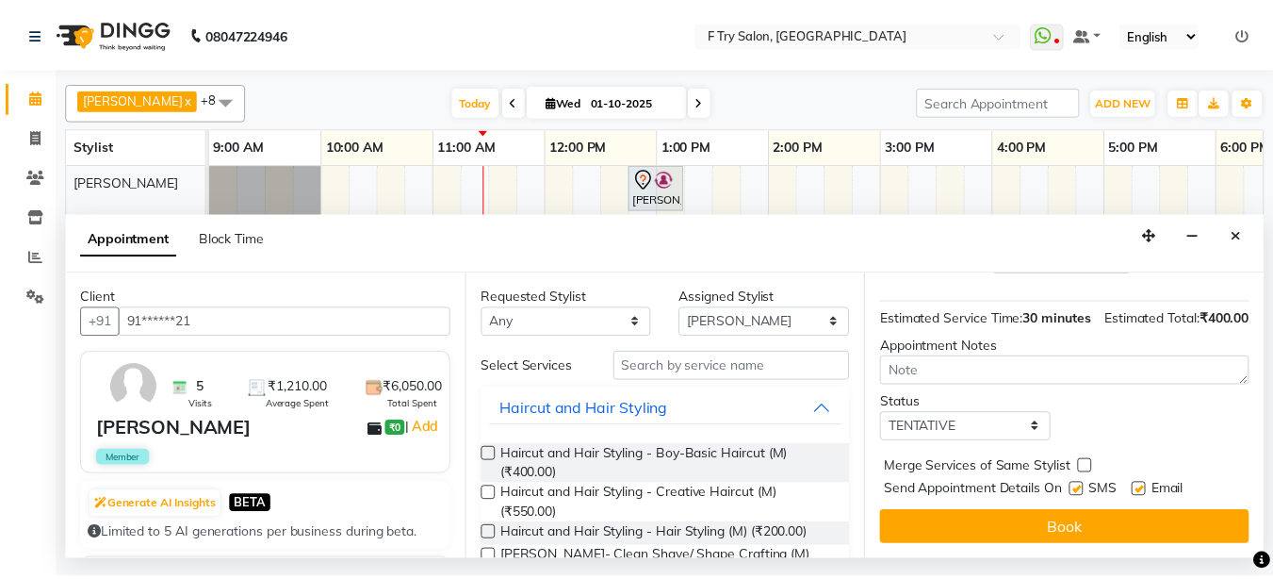
scroll to position [264, 0]
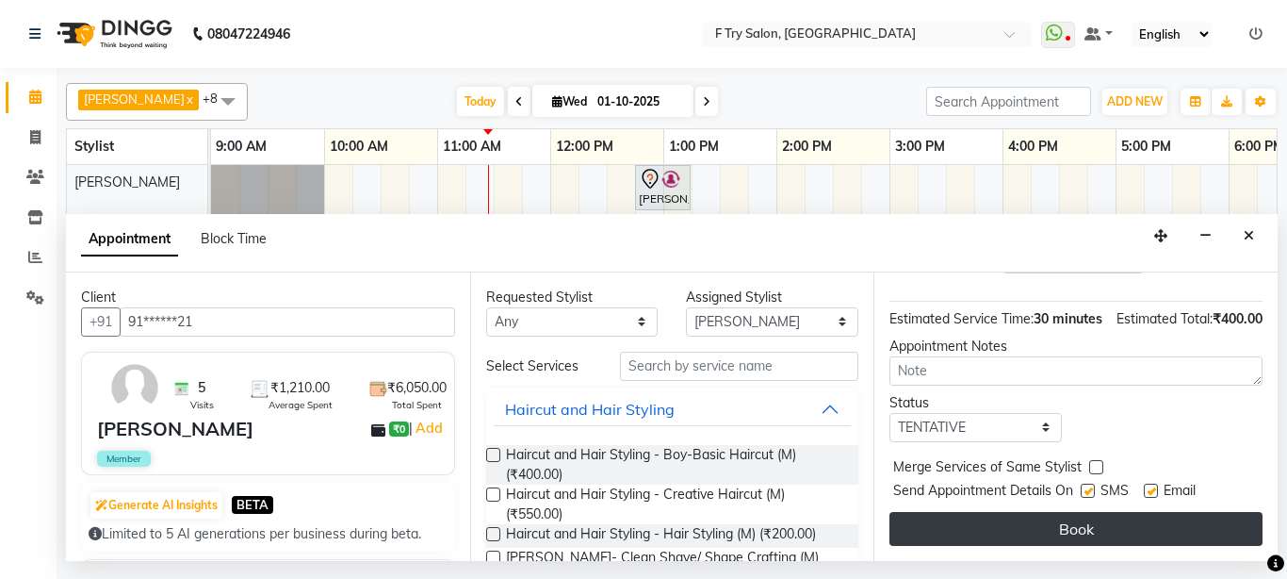
click at [1088, 516] on button "Book" at bounding box center [1076, 529] width 373 height 34
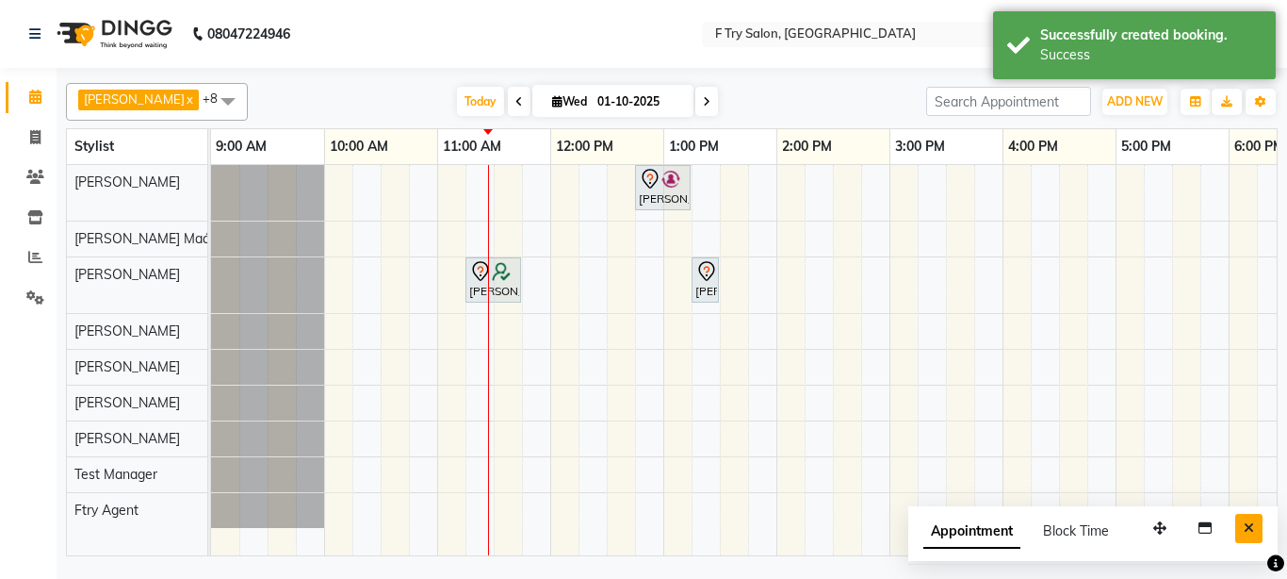
click at [1252, 529] on icon "Close" at bounding box center [1249, 527] width 10 height 13
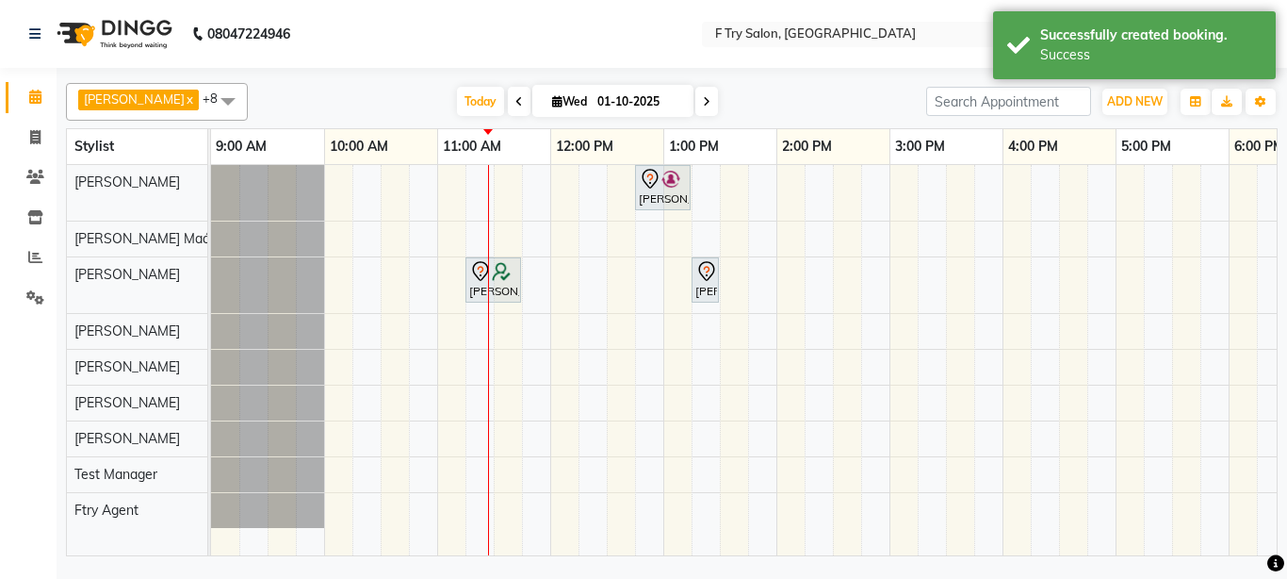
click at [488, 276] on div at bounding box center [488, 360] width 1 height 390
select select "54011"
select select "tentative"
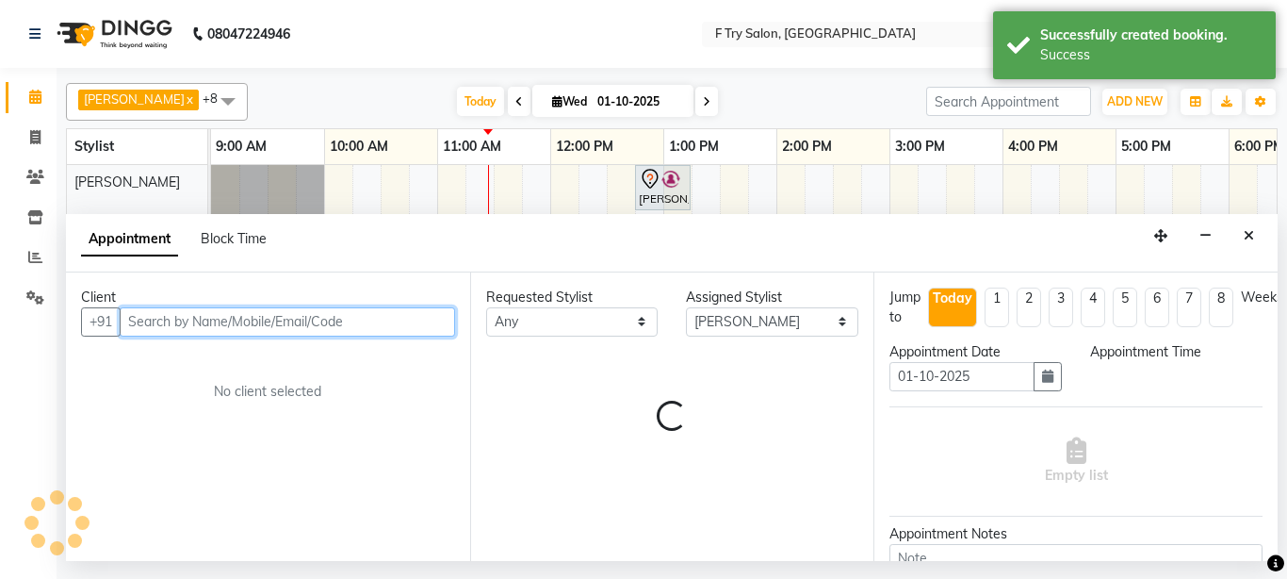
select select "675"
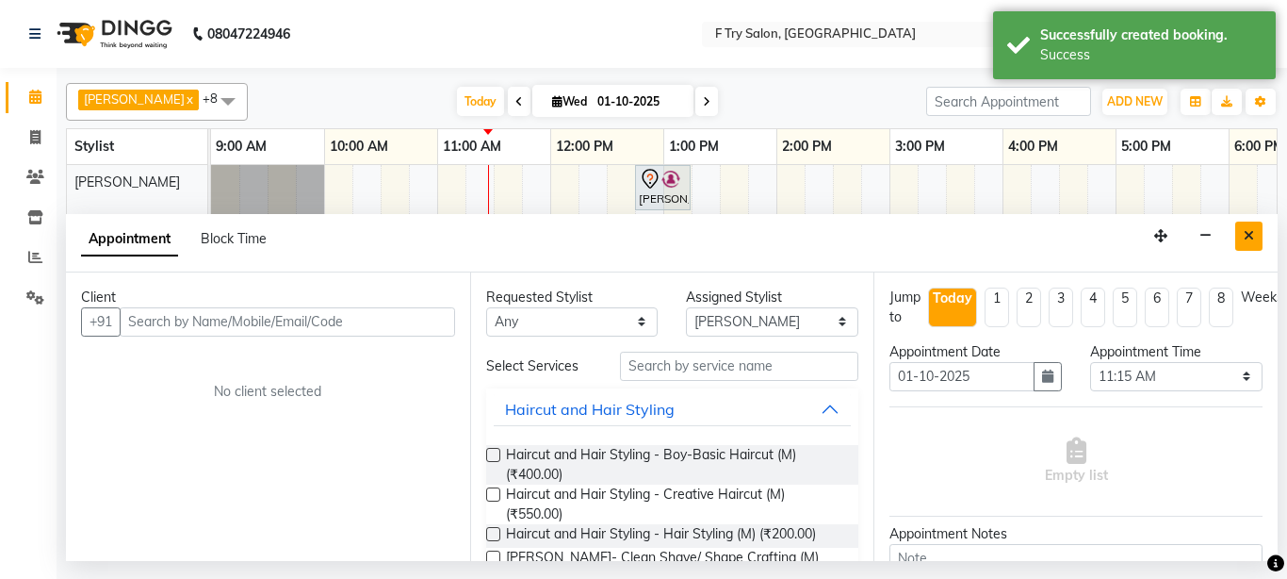
click at [1250, 230] on icon "Close" at bounding box center [1249, 235] width 10 height 13
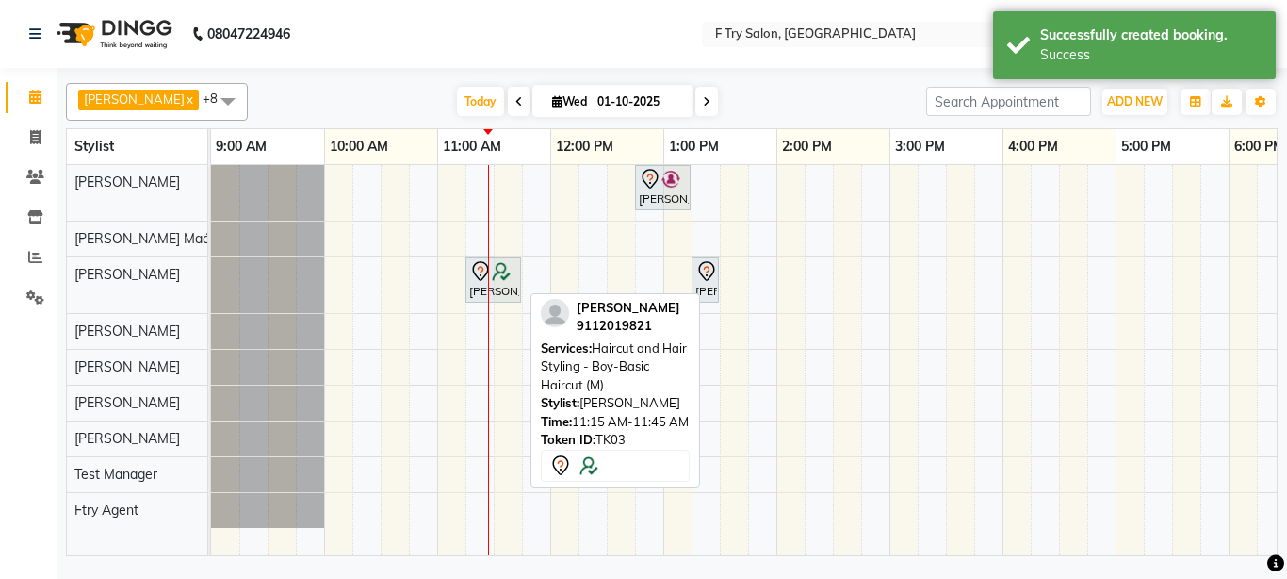
click at [486, 285] on div "[PERSON_NAME], TK03, 11:15 AM-11:45 AM, Haircut and Hair Styling - Boy-Basic Ha…" at bounding box center [493, 280] width 52 height 40
select select "7"
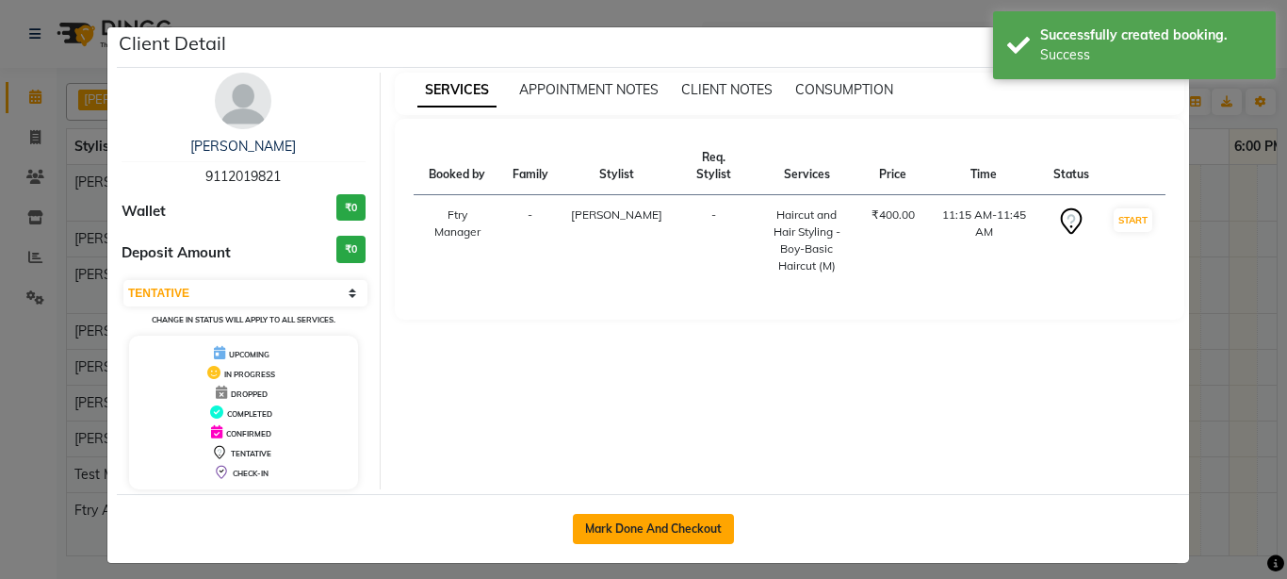
click at [641, 522] on button "Mark Done And Checkout" at bounding box center [653, 529] width 161 height 30
select select "793"
select select "service"
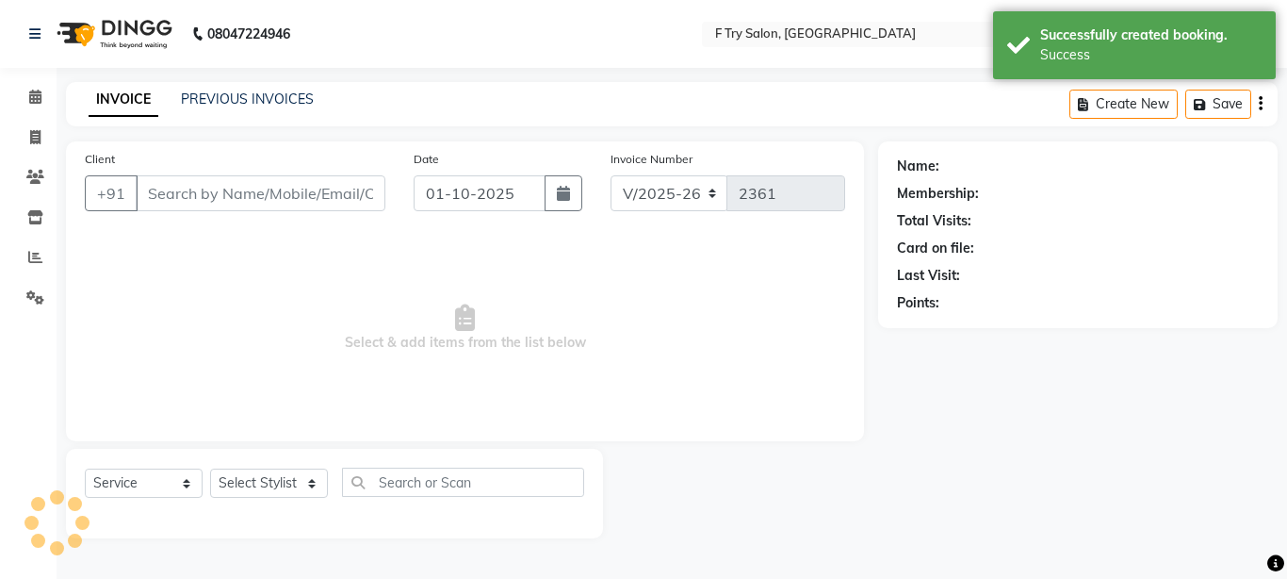
type input "91******21"
select select "54011"
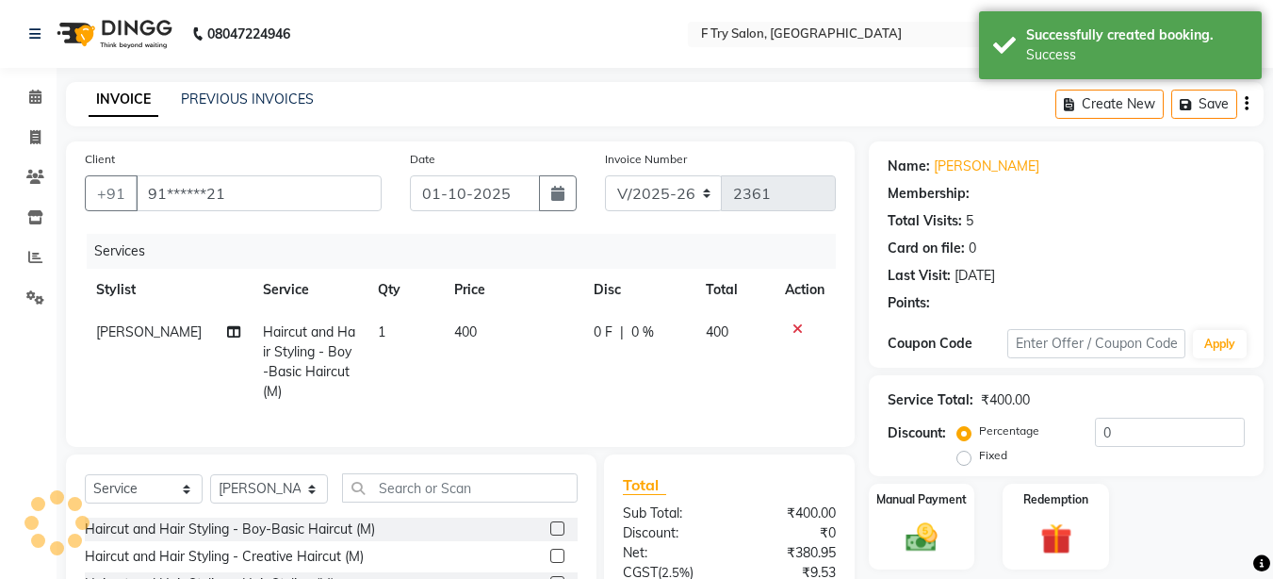
select select "1: Object"
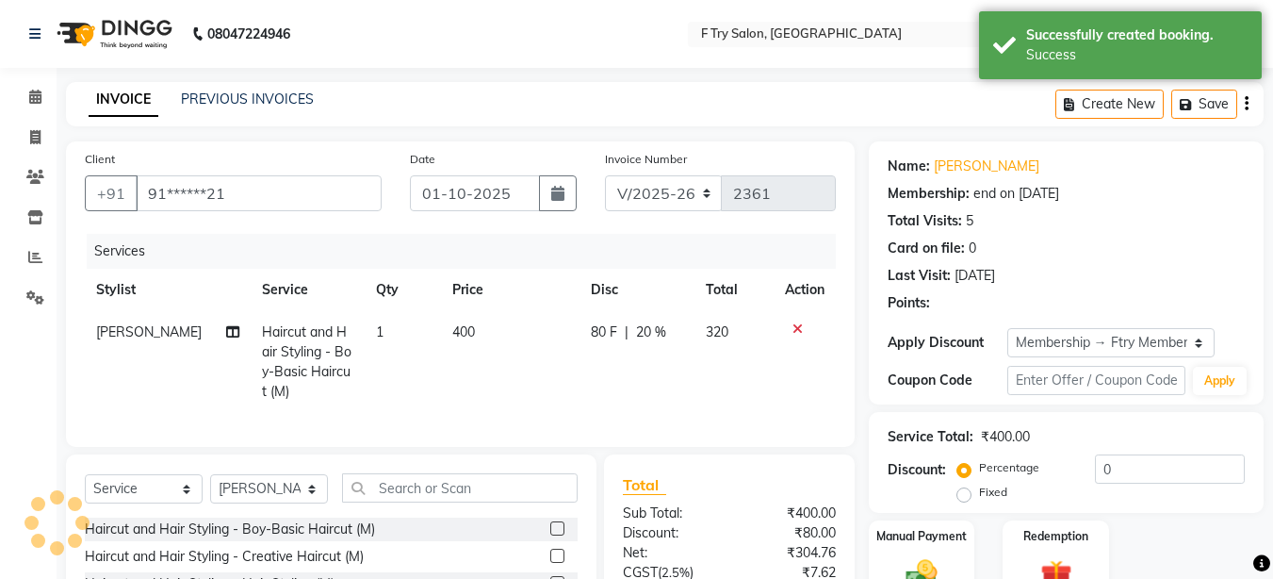
type input "20"
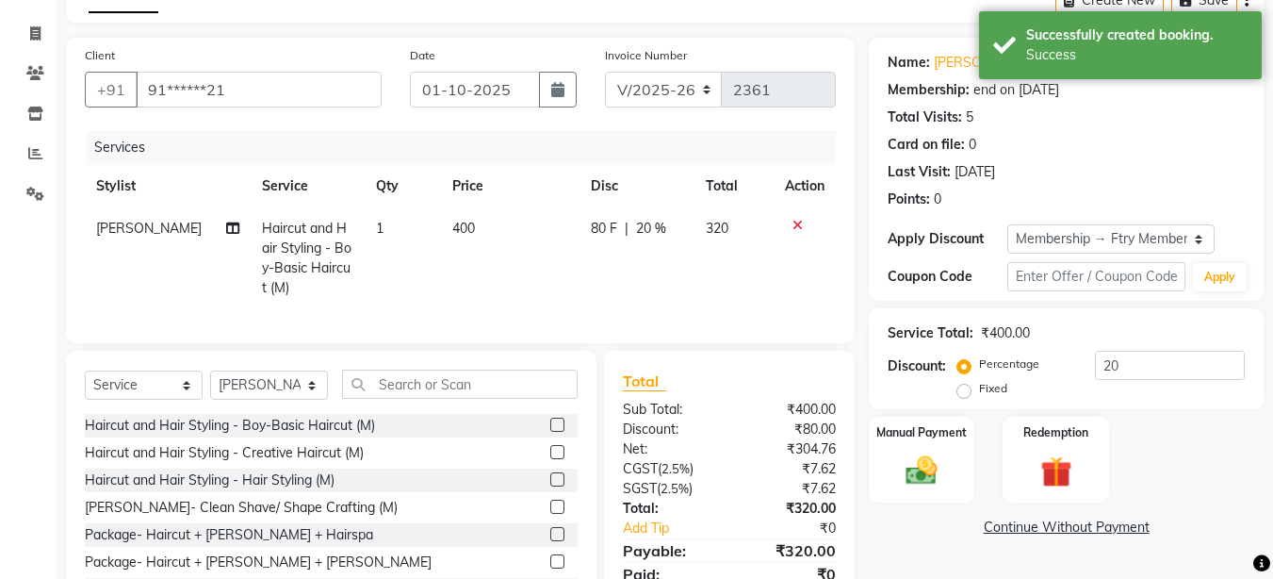
scroll to position [196, 0]
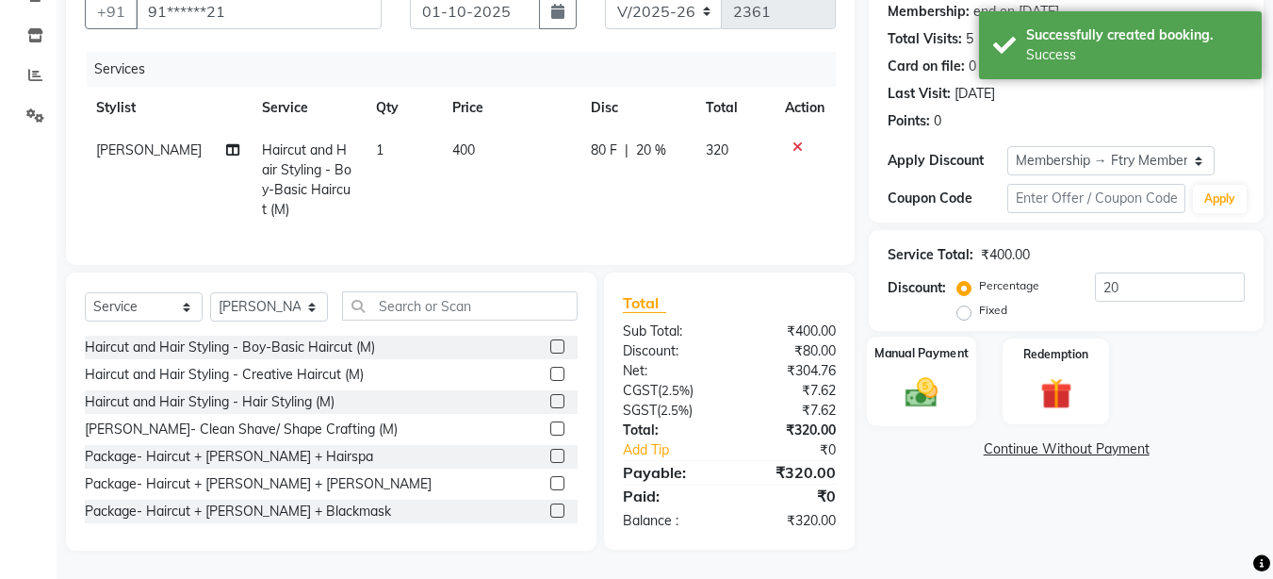
click at [936, 401] on div "Manual Payment" at bounding box center [922, 381] width 110 height 90
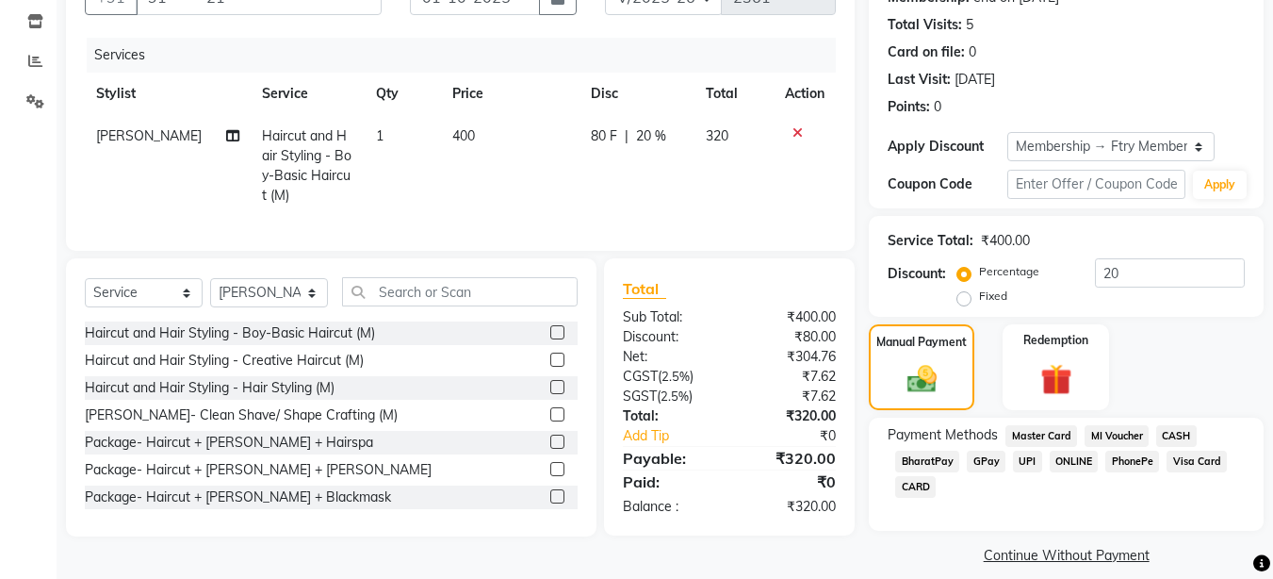
click at [1029, 458] on span "UPI" at bounding box center [1027, 461] width 29 height 22
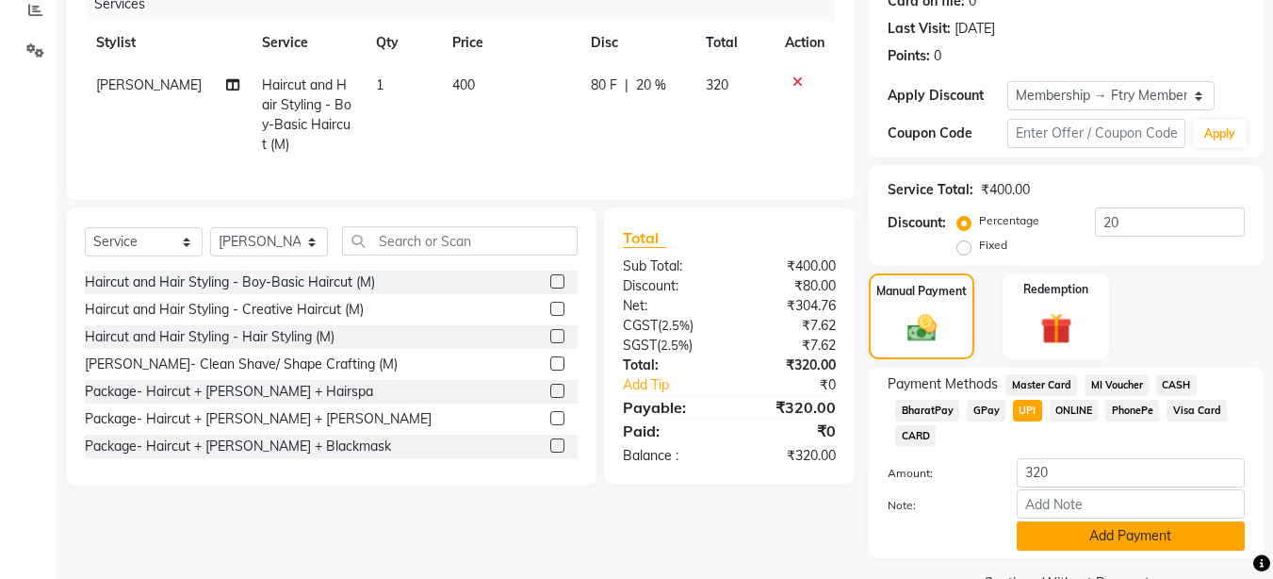
scroll to position [293, 0]
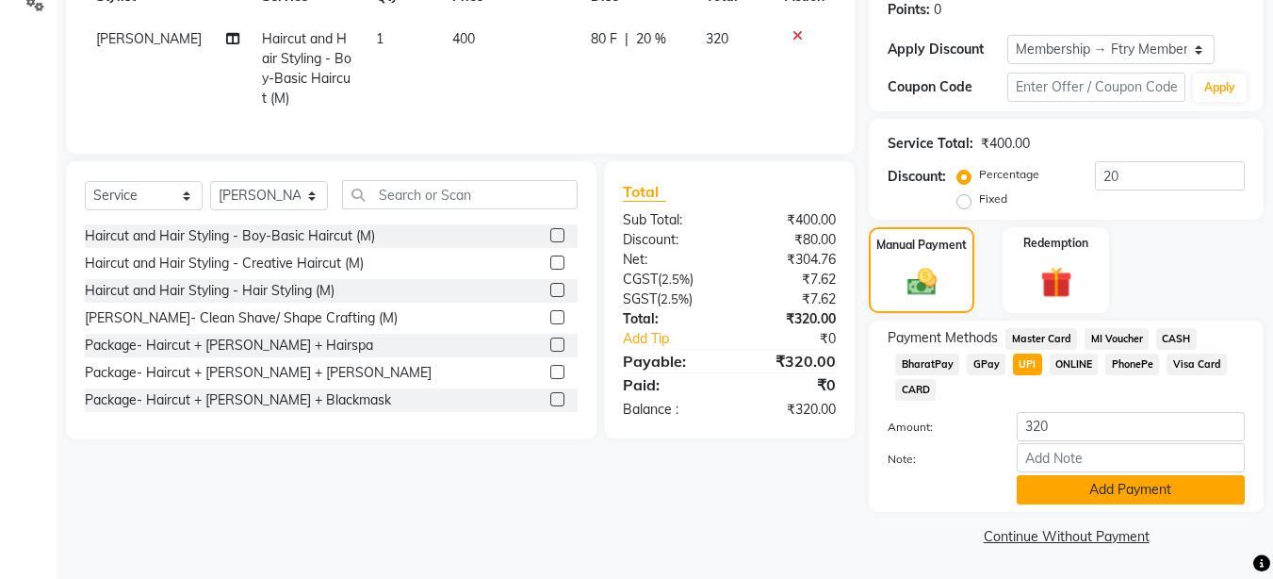
click at [1085, 492] on button "Add Payment" at bounding box center [1131, 489] width 228 height 29
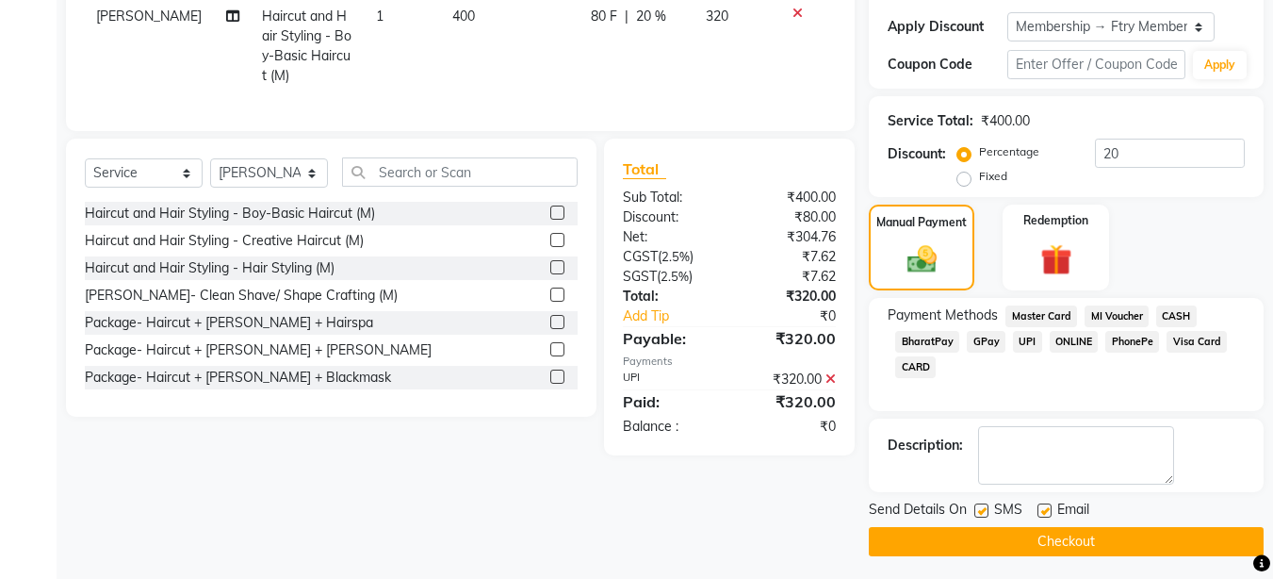
scroll to position [321, 0]
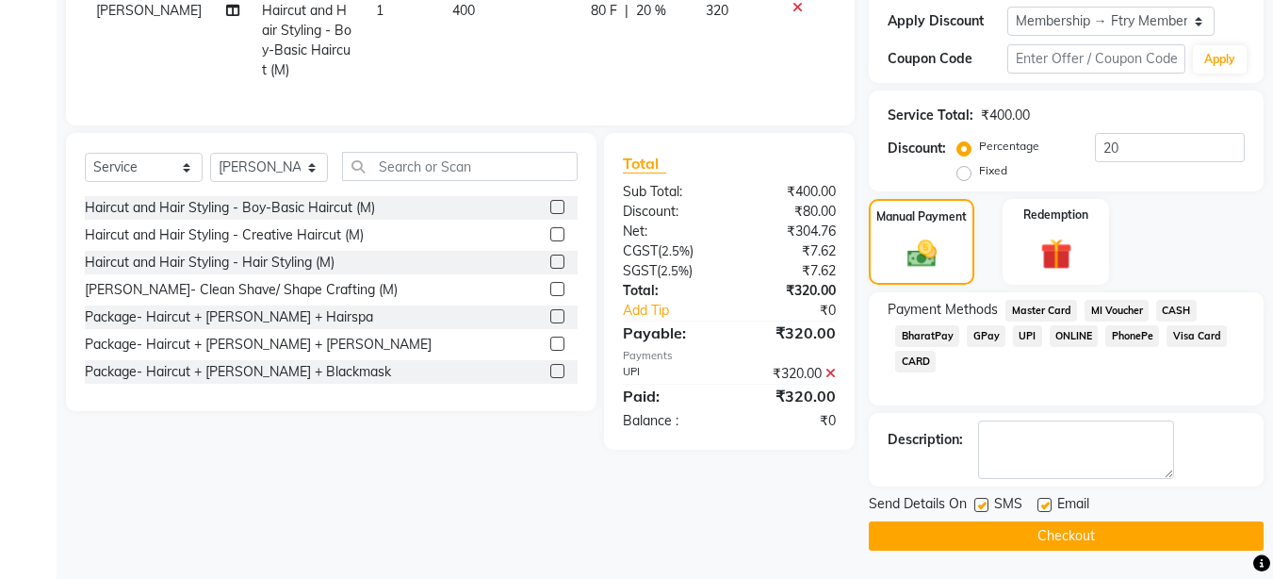
click at [1086, 539] on button "Checkout" at bounding box center [1066, 535] width 395 height 29
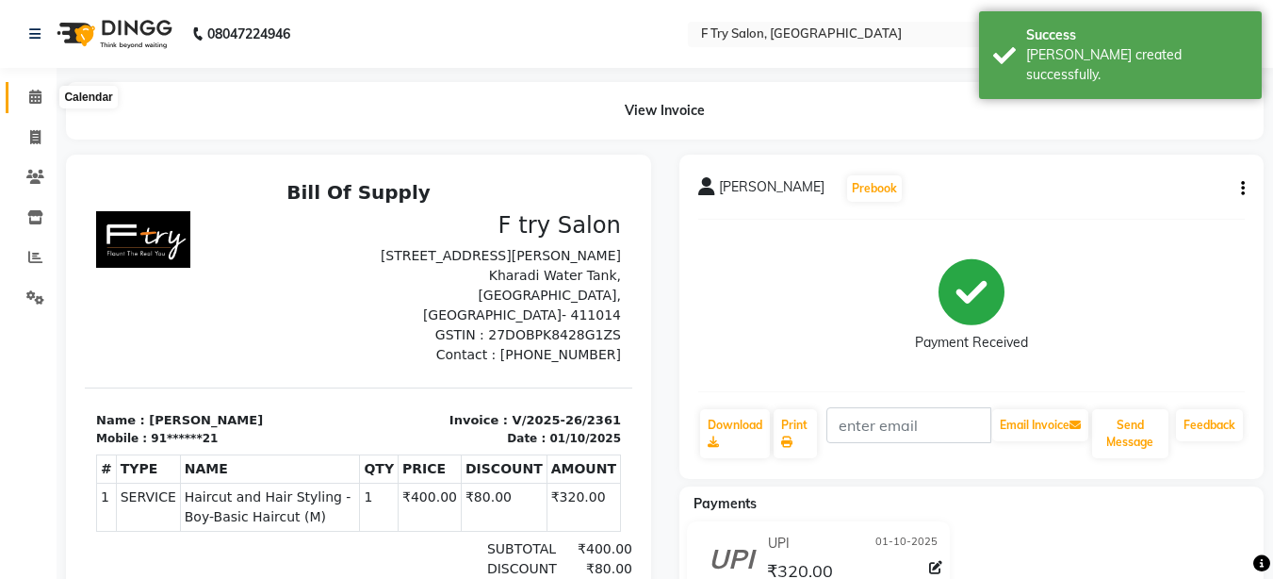
click at [35, 94] on icon at bounding box center [35, 97] width 12 height 14
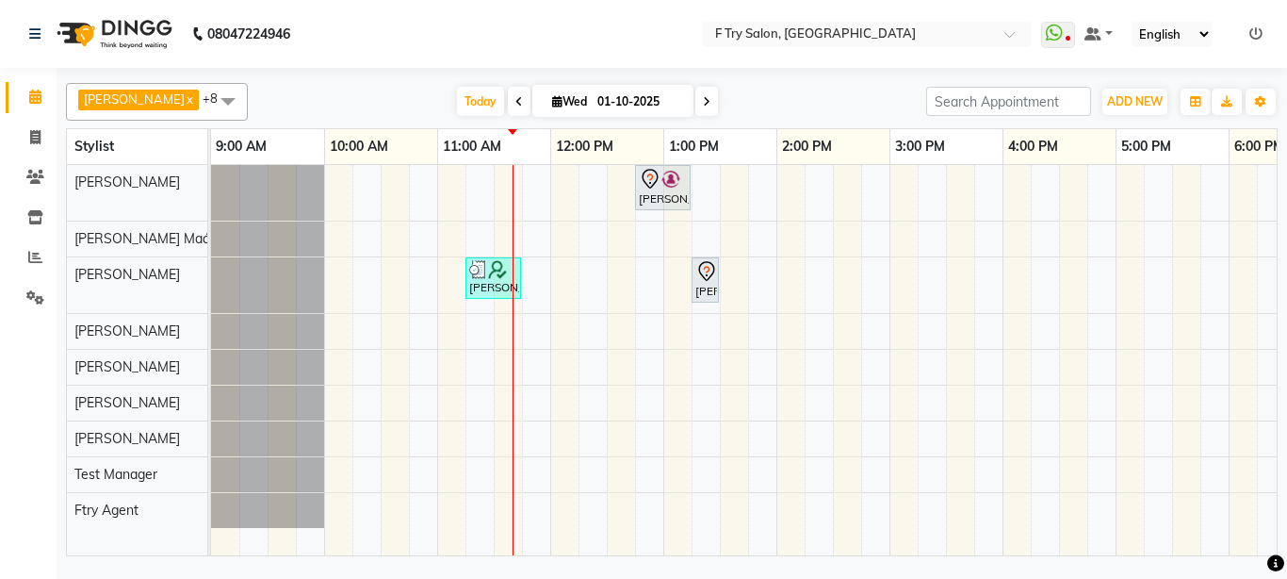
click at [556, 376] on div "Nidhi ., TK02, 12:45 PM-01:15 PM, Nails - Natural Nails Gel Nail Polish (F) Anm…" at bounding box center [946, 360] width 1470 height 390
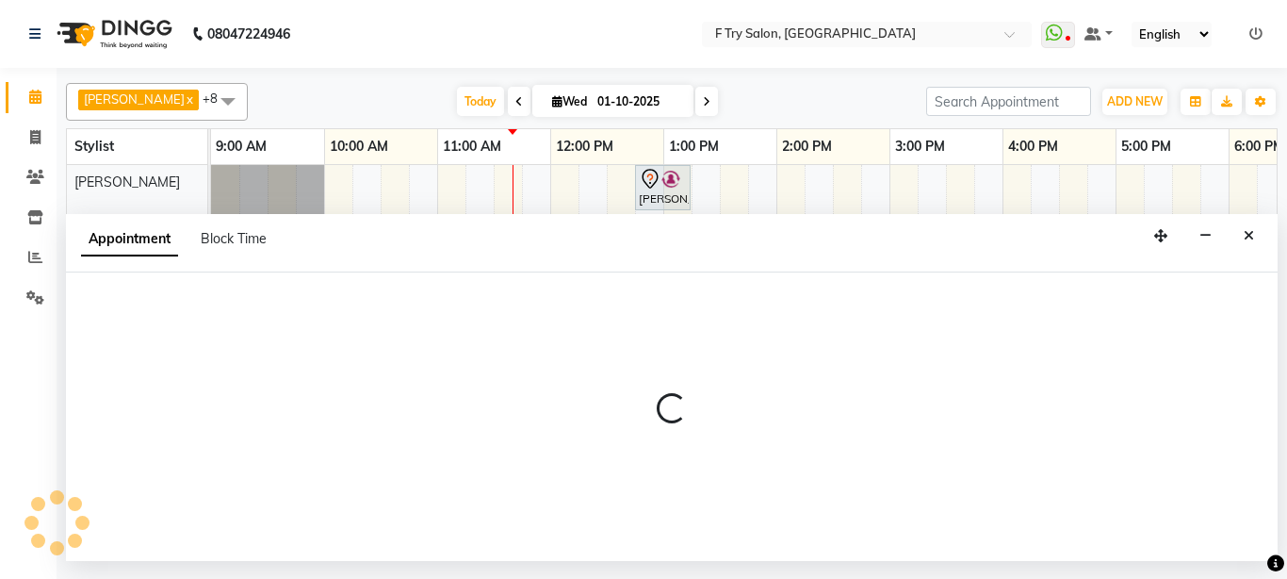
select select "70065"
select select "tentative"
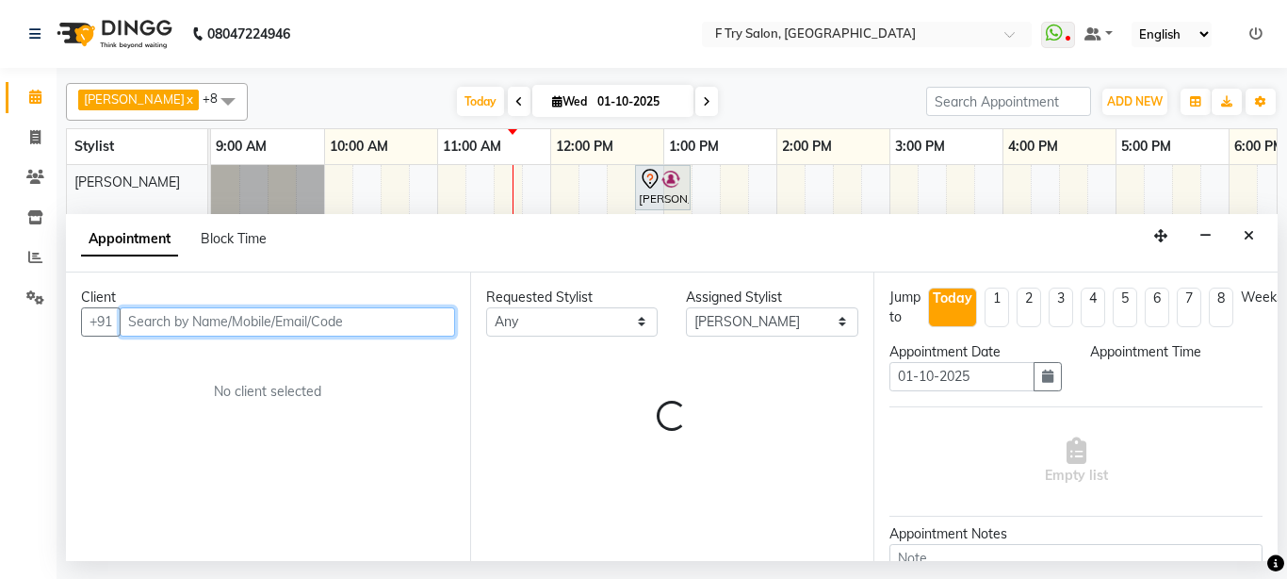
select select "720"
click at [160, 321] on input "text" at bounding box center [287, 321] width 335 height 29
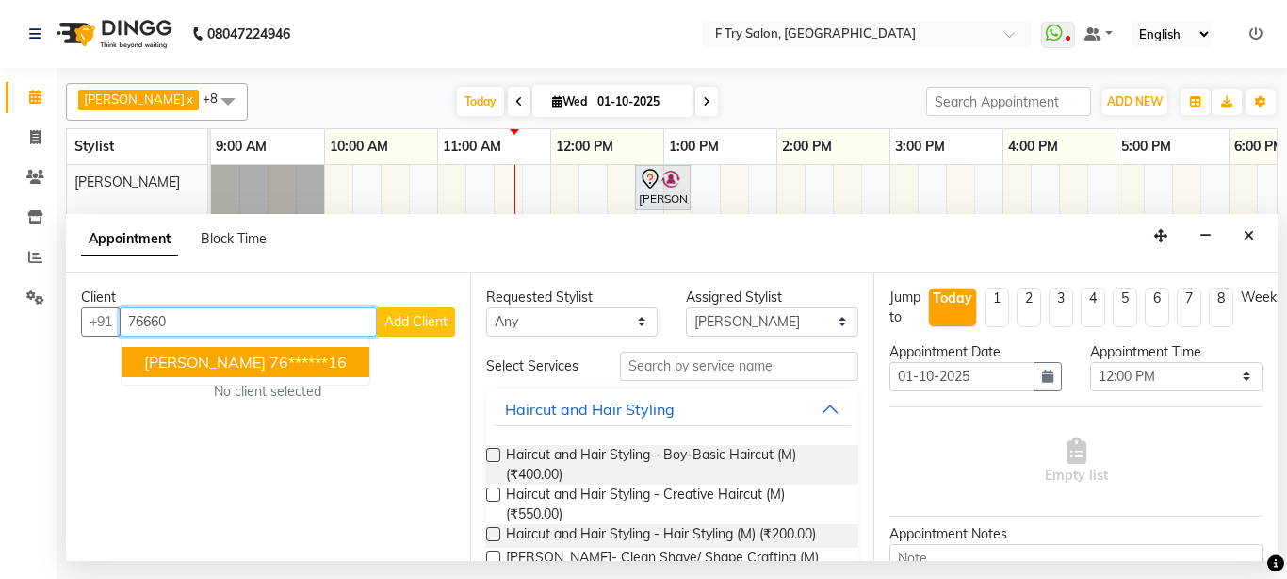
click at [234, 362] on span "Prachi Subhedar" at bounding box center [205, 361] width 122 height 19
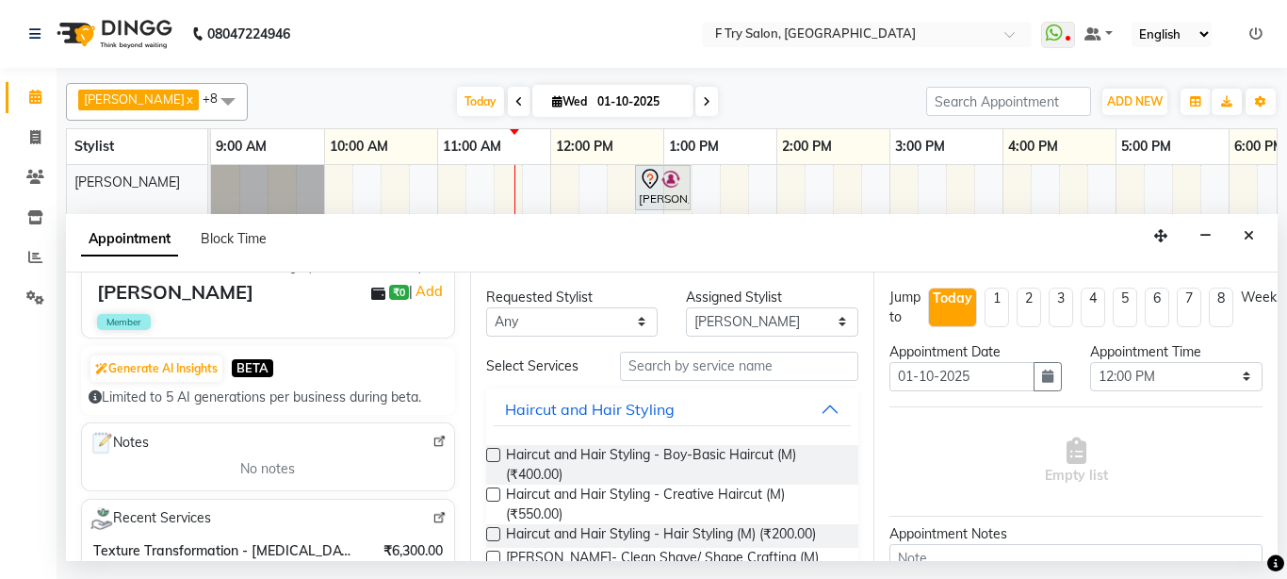
scroll to position [339, 0]
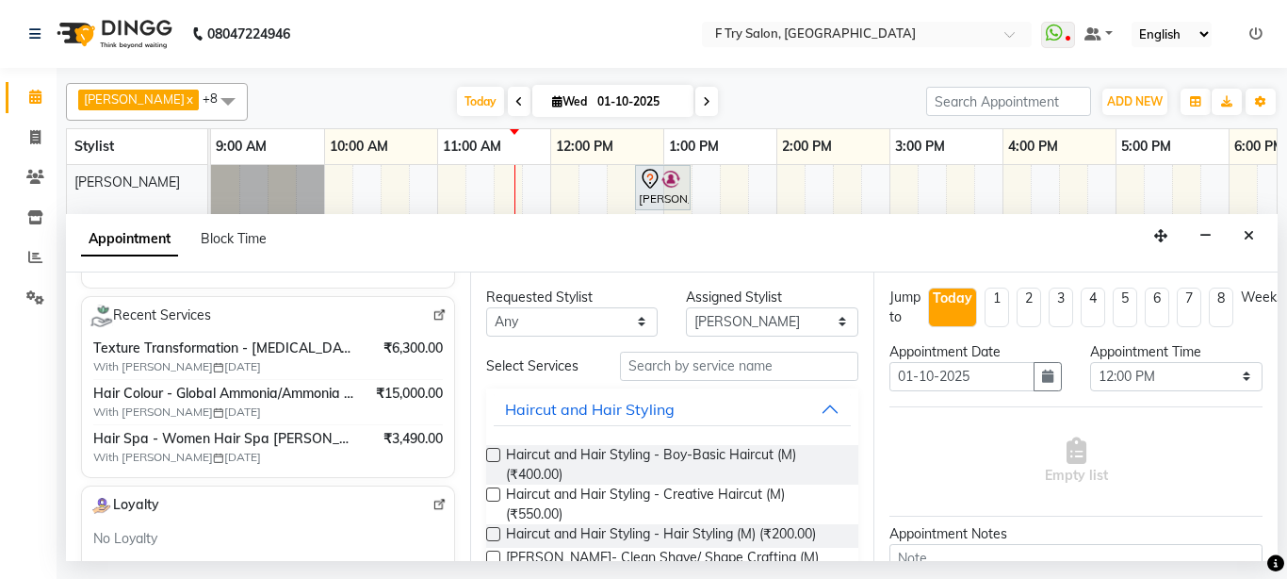
type input "76******16"
click at [713, 369] on input "text" at bounding box center [739, 365] width 239 height 29
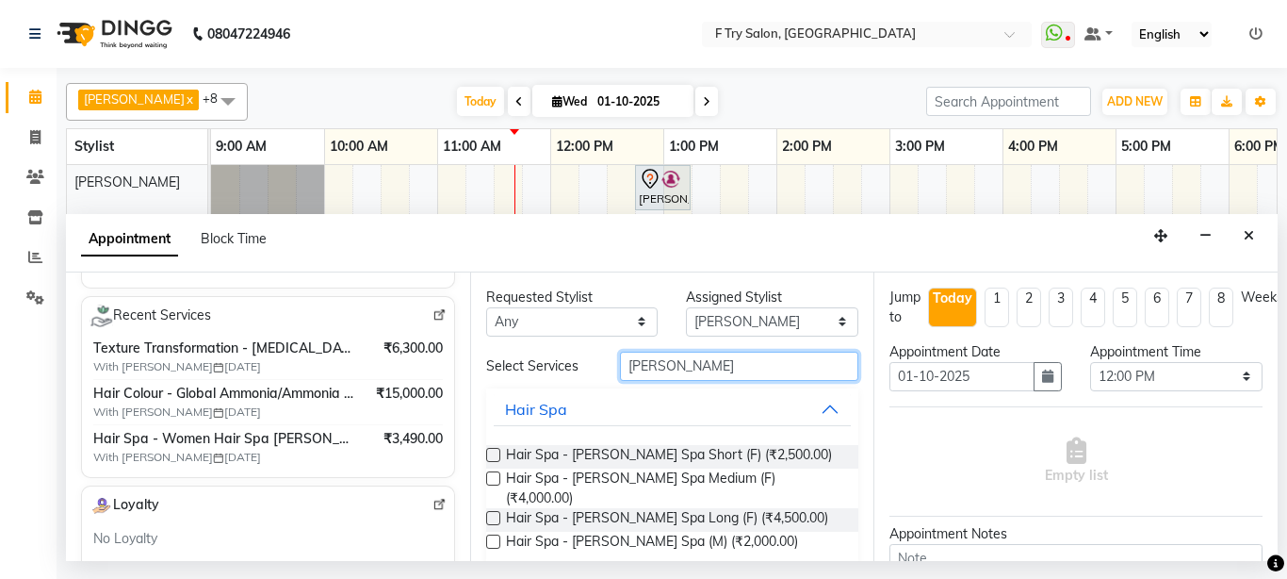
type input "shea"
click at [494, 477] on label at bounding box center [493, 478] width 14 height 14
click at [494, 477] on input "checkbox" at bounding box center [492, 480] width 12 height 12
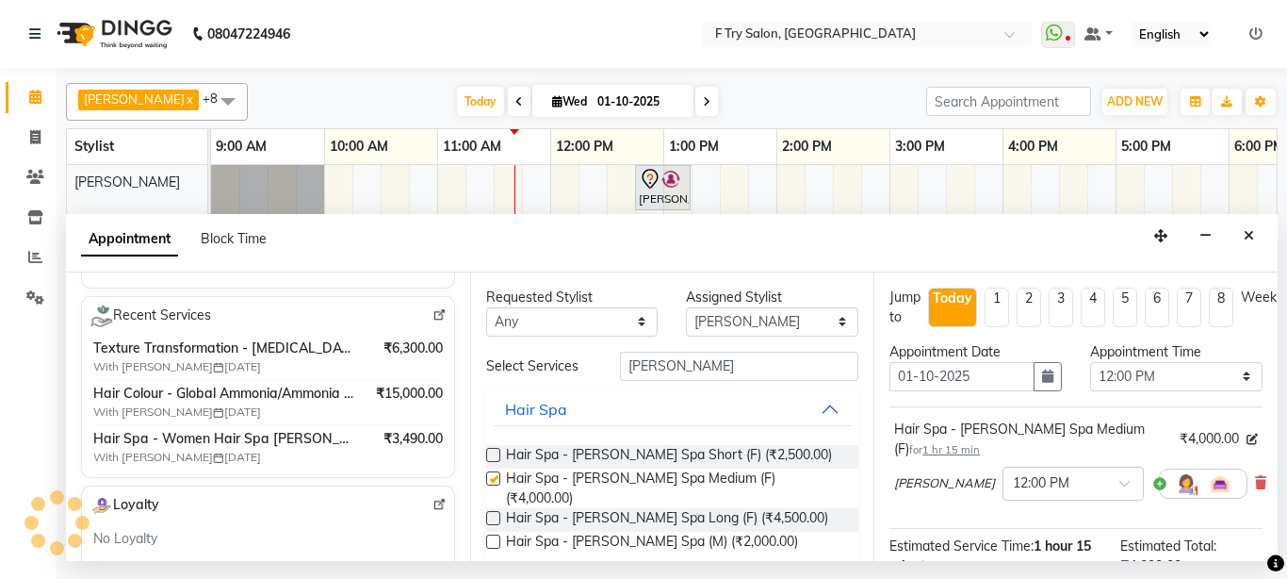
checkbox input "false"
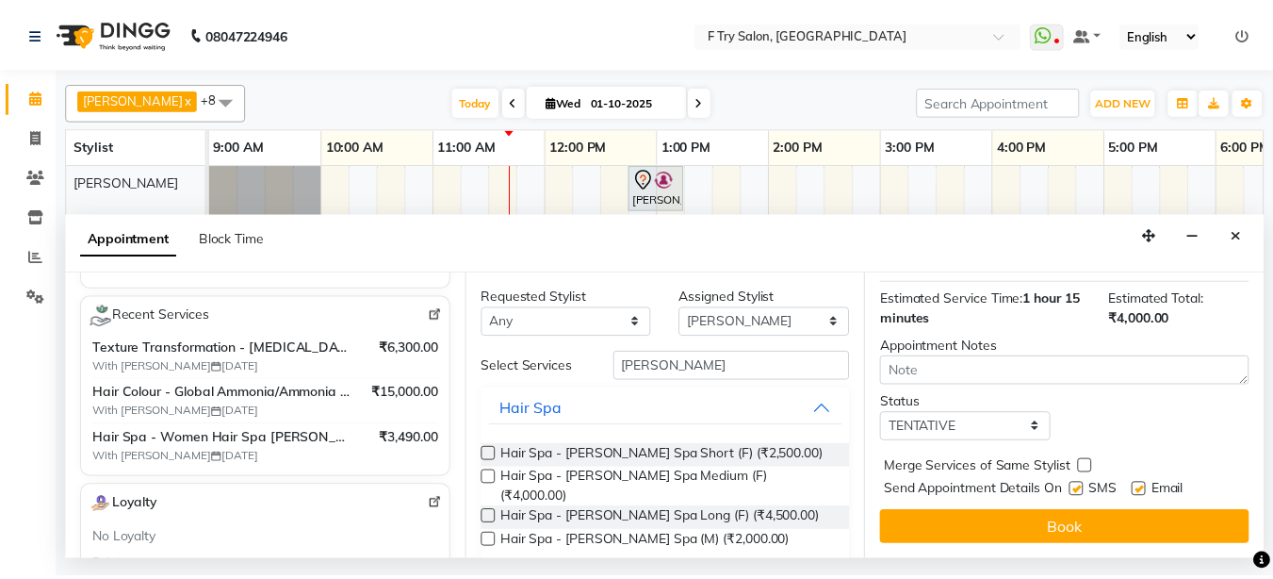
scroll to position [264, 0]
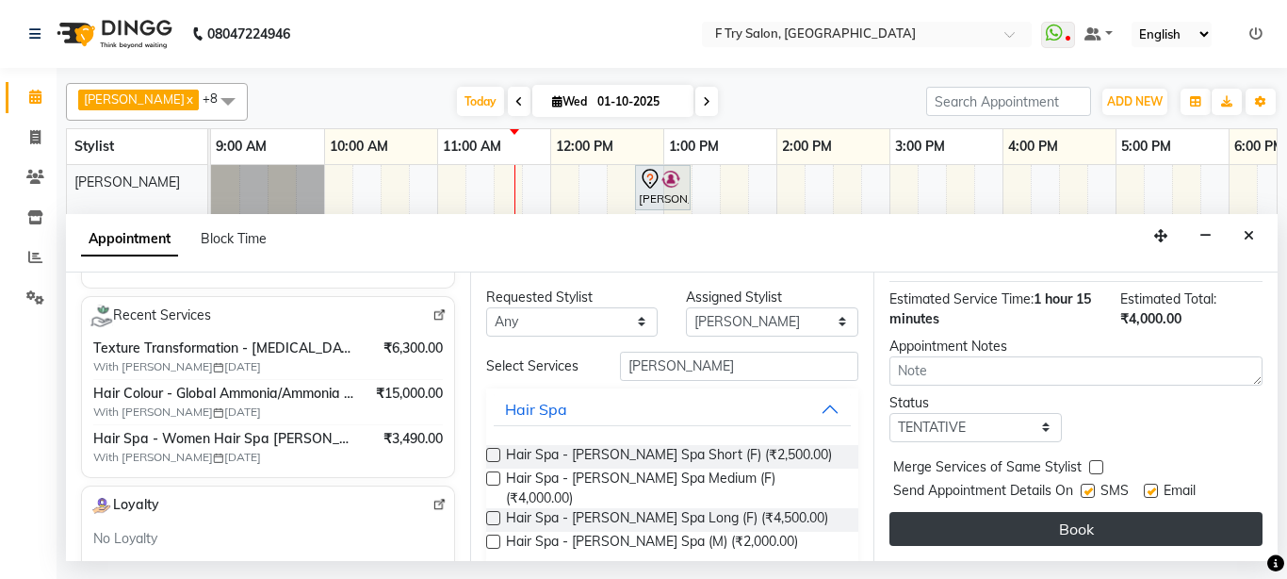
click at [1116, 512] on button "Book" at bounding box center [1076, 529] width 373 height 34
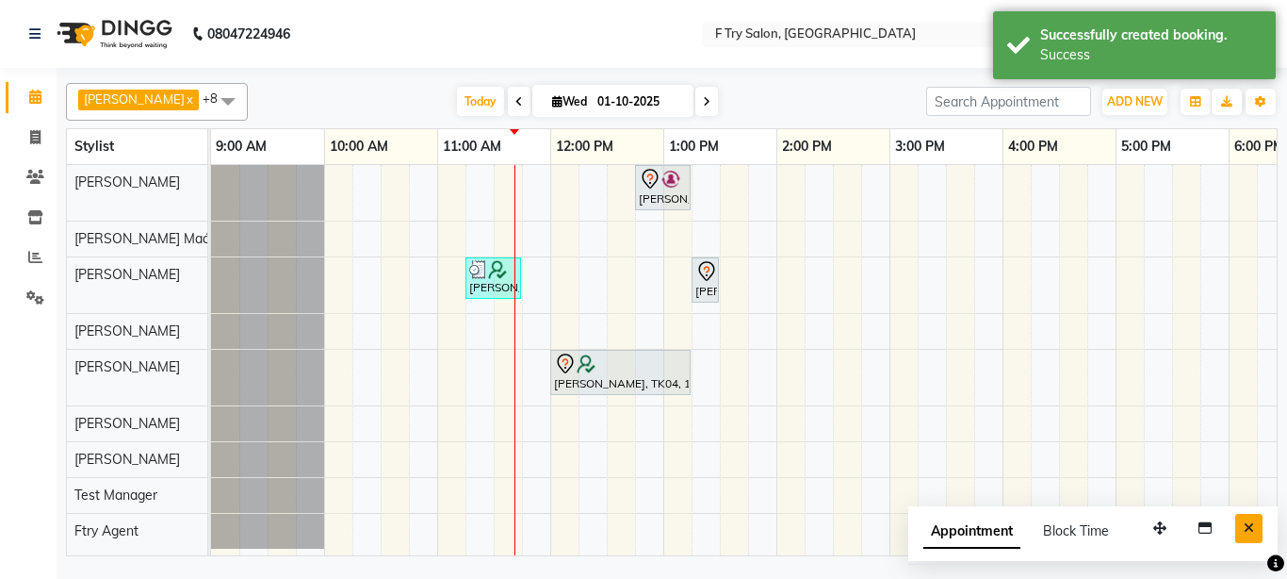
click at [1250, 526] on icon "Close" at bounding box center [1249, 527] width 10 height 13
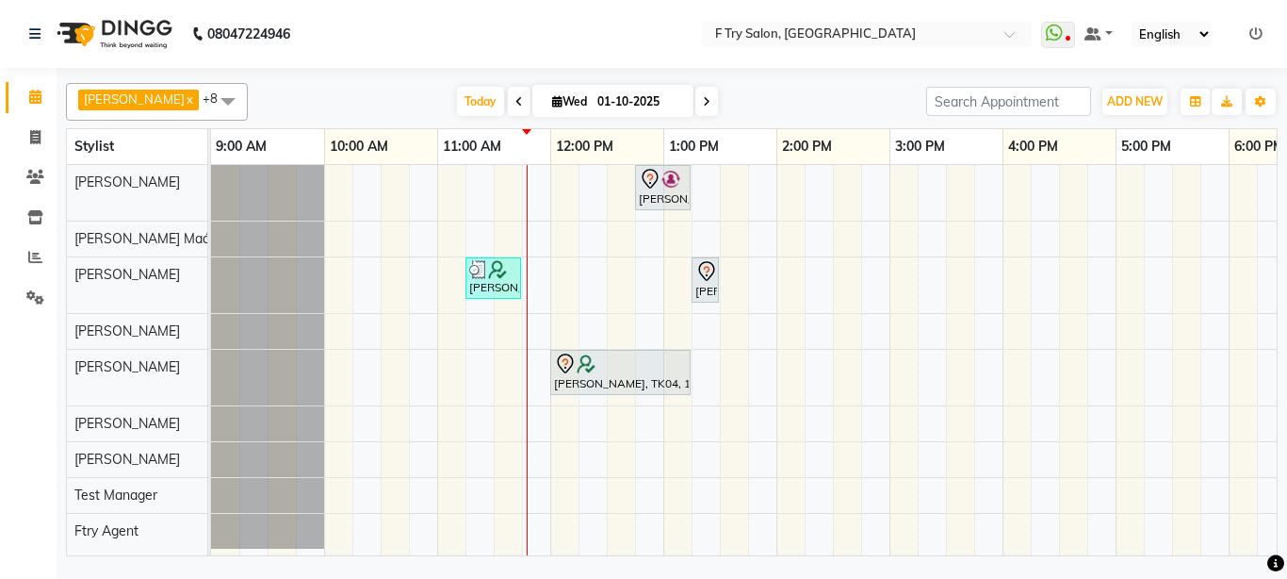
drag, startPoint x: 1250, startPoint y: 526, endPoint x: 345, endPoint y: 102, distance: 999.9
click at [345, 102] on div "Sachin Sutte x Snehal Maám x Aakash Warulkar x Gunesh Warulkar x Krishna Shinde…" at bounding box center [672, 315] width 1212 height 481
click at [35, 174] on icon at bounding box center [35, 177] width 18 height 14
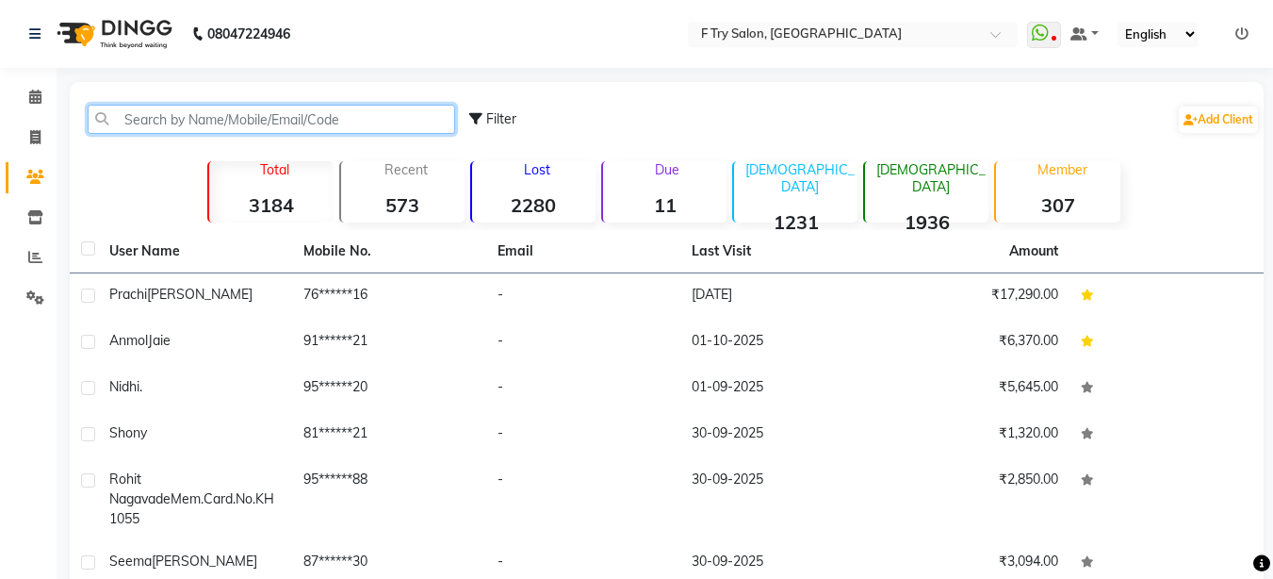
click at [261, 124] on input "text" at bounding box center [271, 119] width 367 height 29
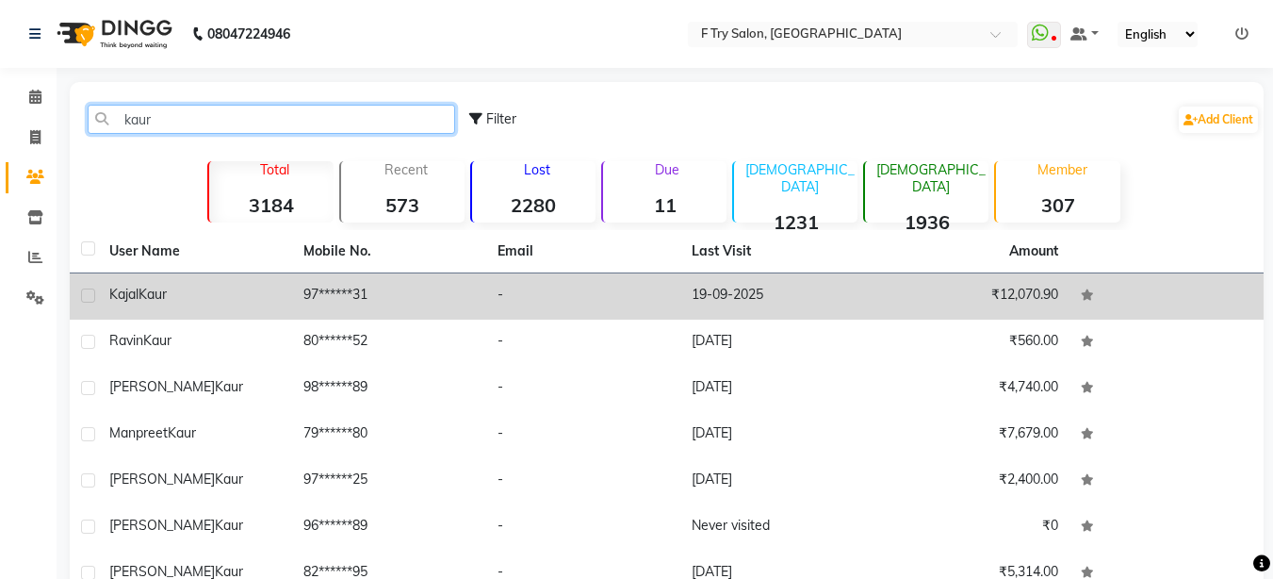
type input "kaur"
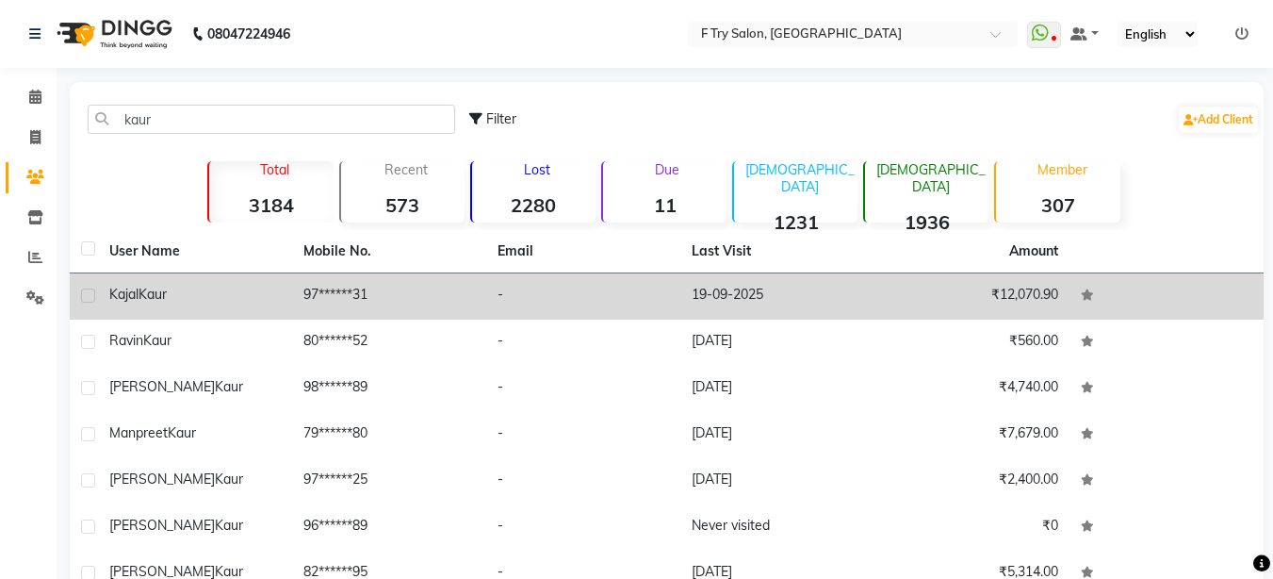
click at [167, 305] on td "Kajal Kaur" at bounding box center [195, 296] width 194 height 46
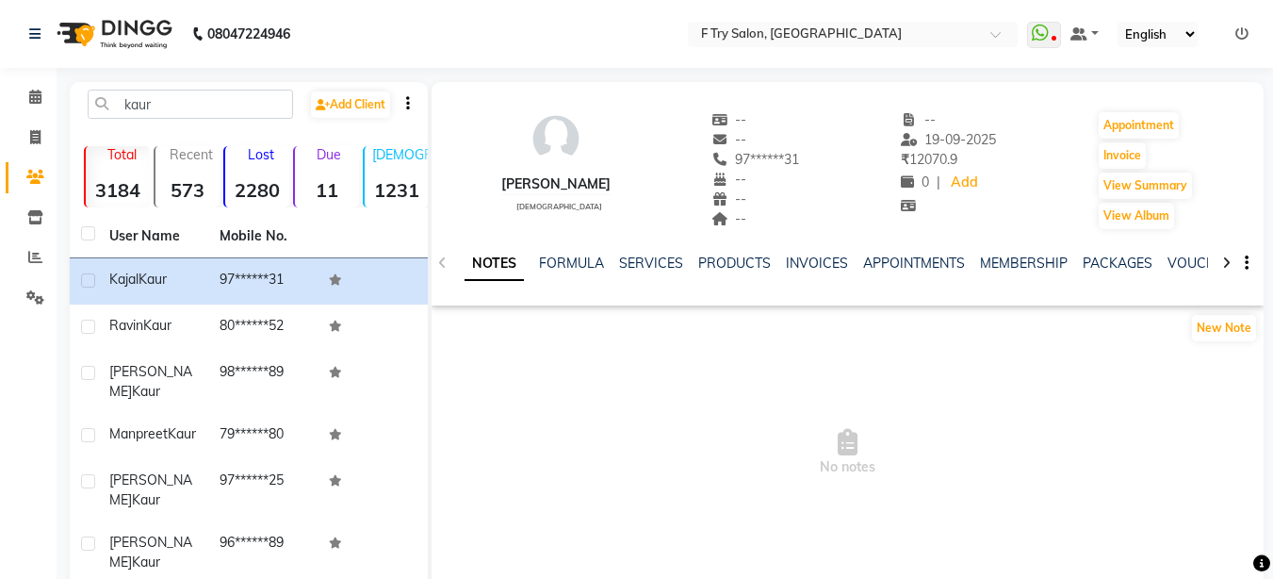
click at [1037, 272] on div "MEMBERSHIP" at bounding box center [1024, 263] width 88 height 20
click at [1031, 255] on link "MEMBERSHIP" at bounding box center [1024, 262] width 88 height 17
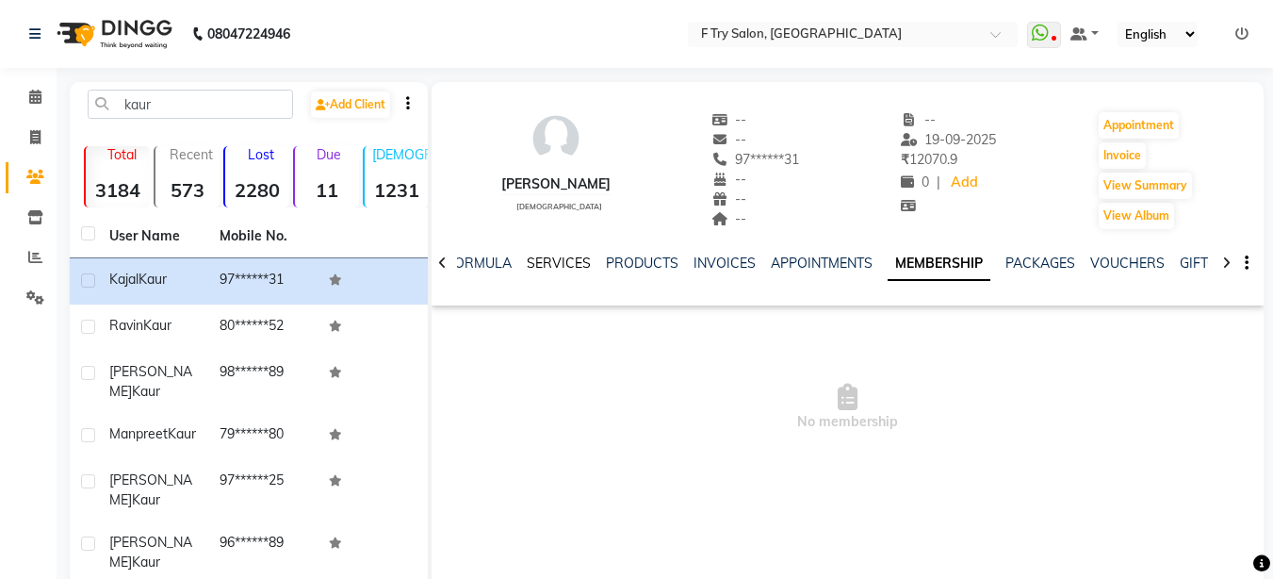
click at [547, 263] on link "SERVICES" at bounding box center [559, 262] width 64 height 17
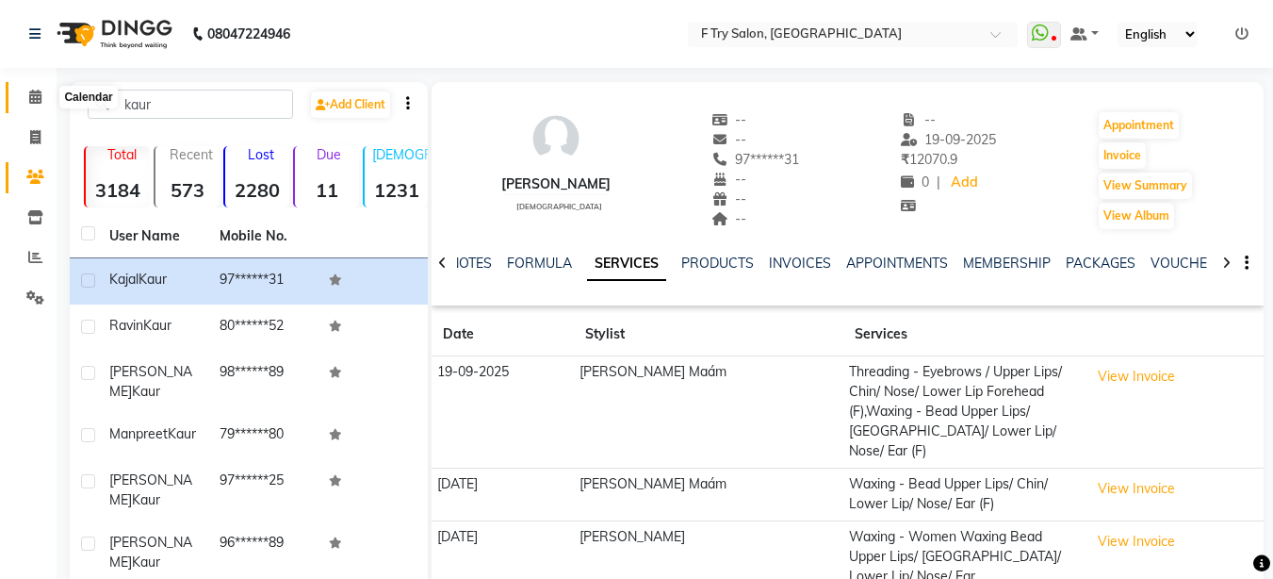
click at [30, 90] on icon at bounding box center [35, 97] width 12 height 14
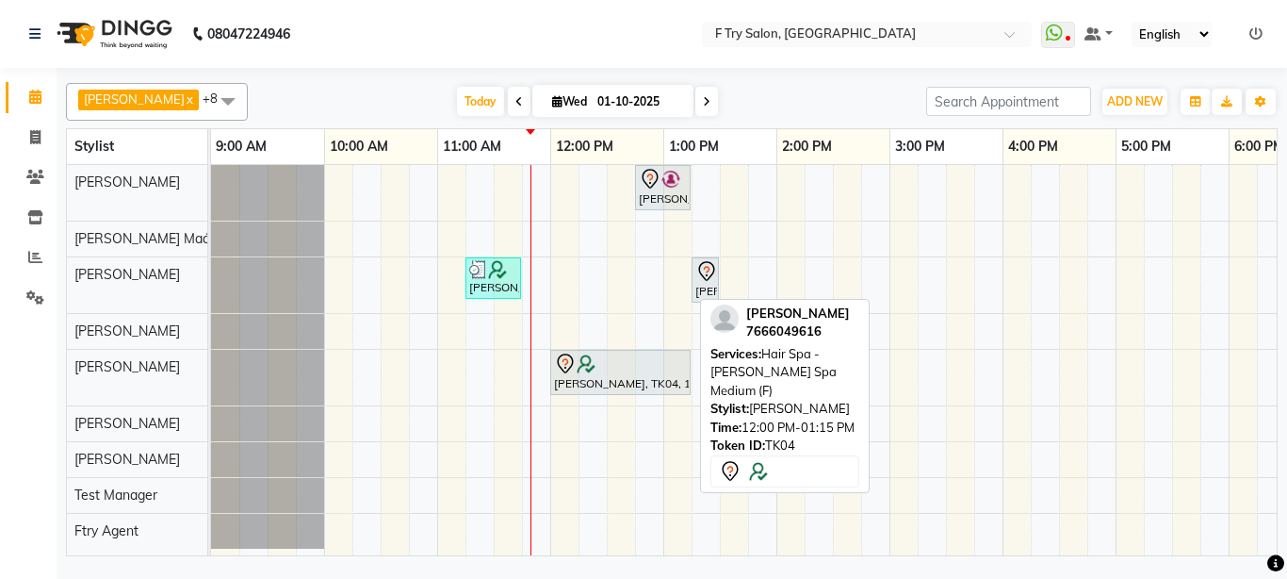
click at [608, 368] on div at bounding box center [620, 363] width 133 height 23
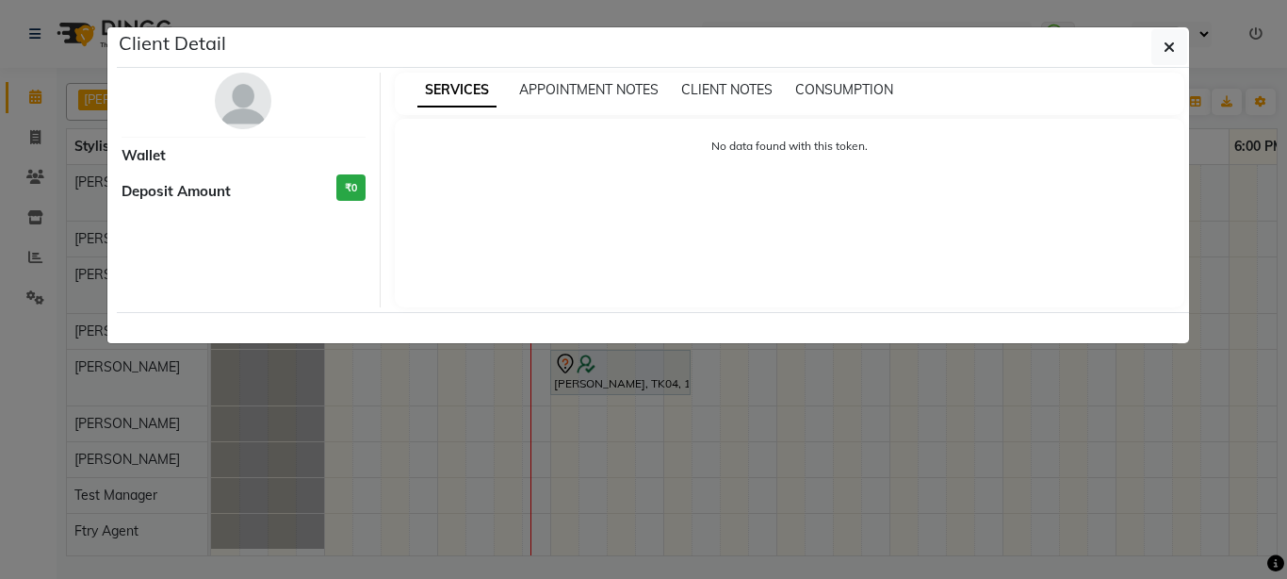
select select "7"
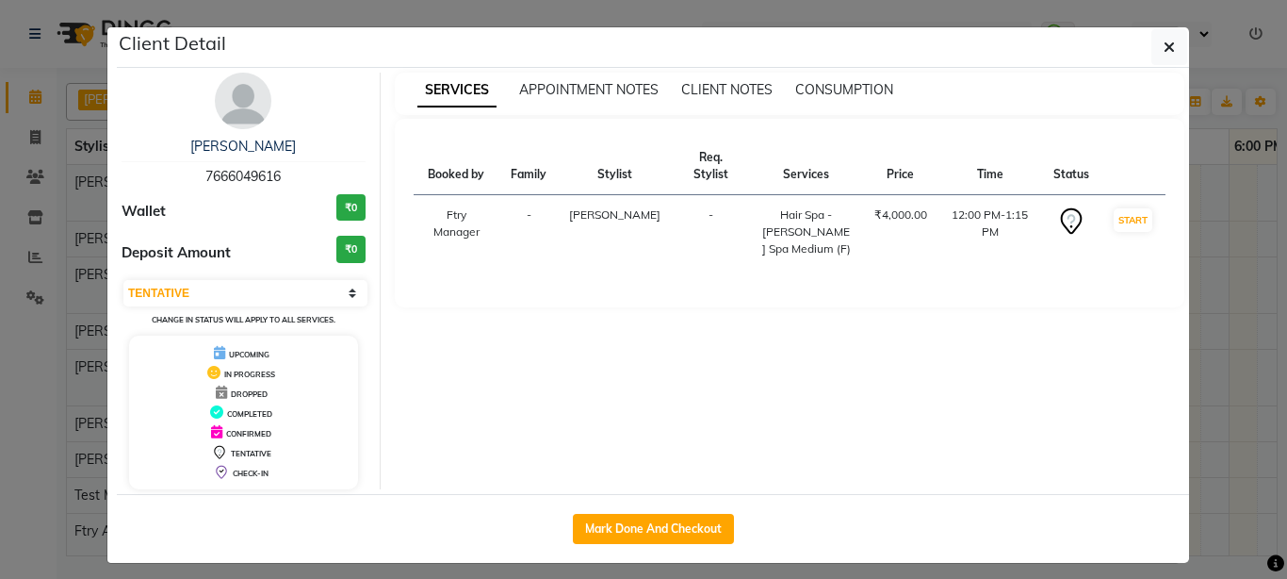
click at [226, 104] on img at bounding box center [243, 101] width 57 height 57
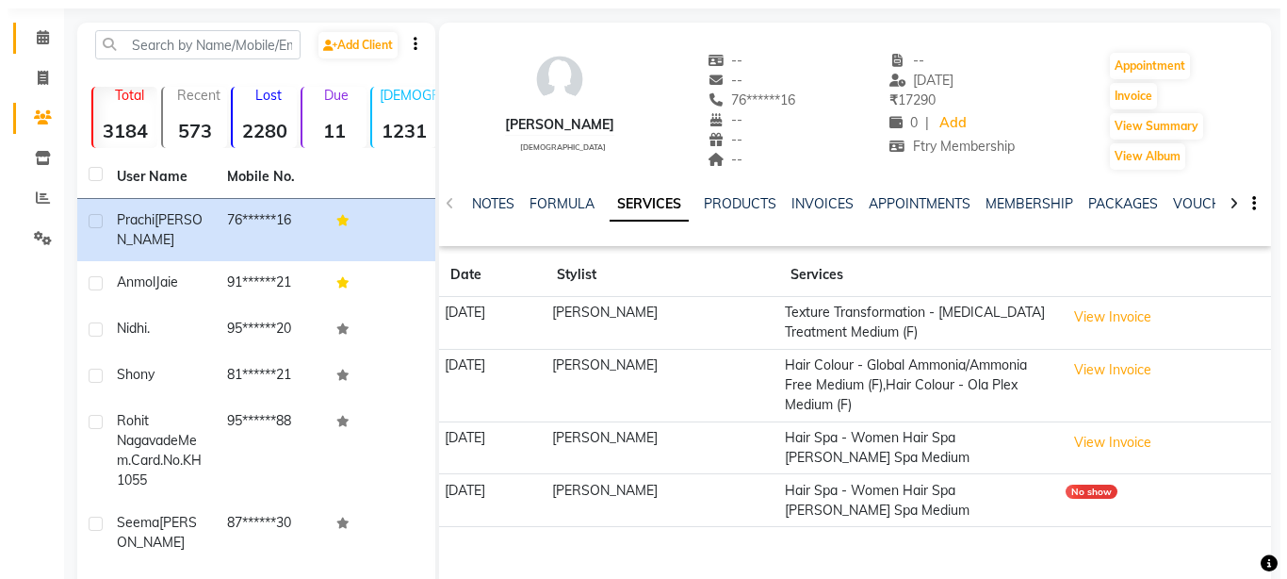
scroll to position [113, 0]
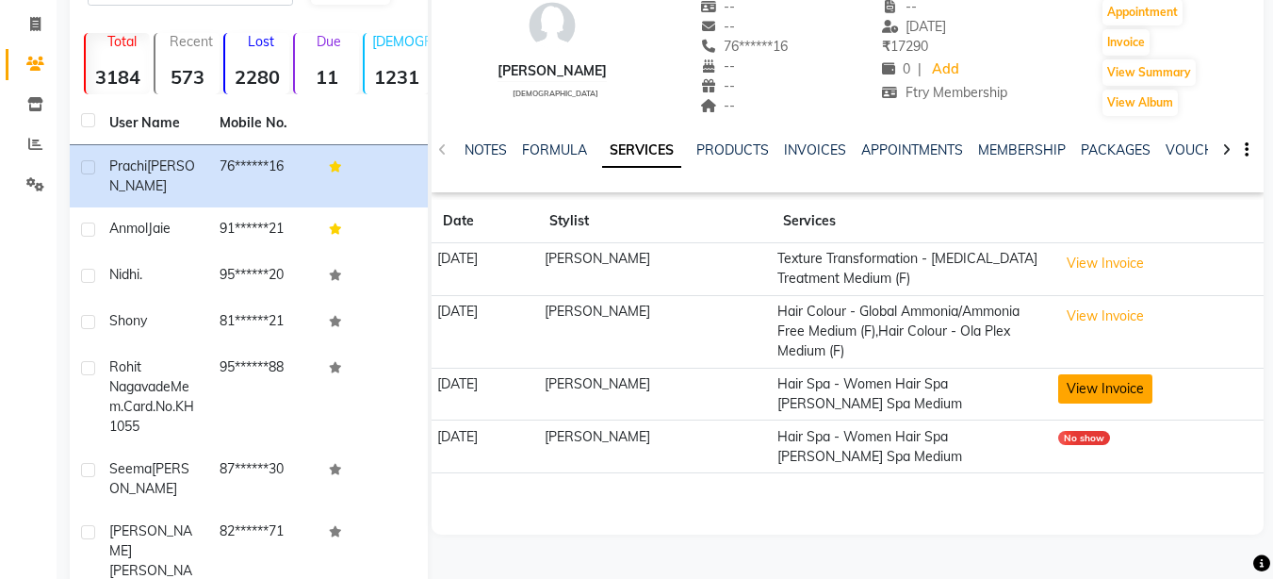
click at [1093, 393] on button "View Invoice" at bounding box center [1105, 388] width 94 height 29
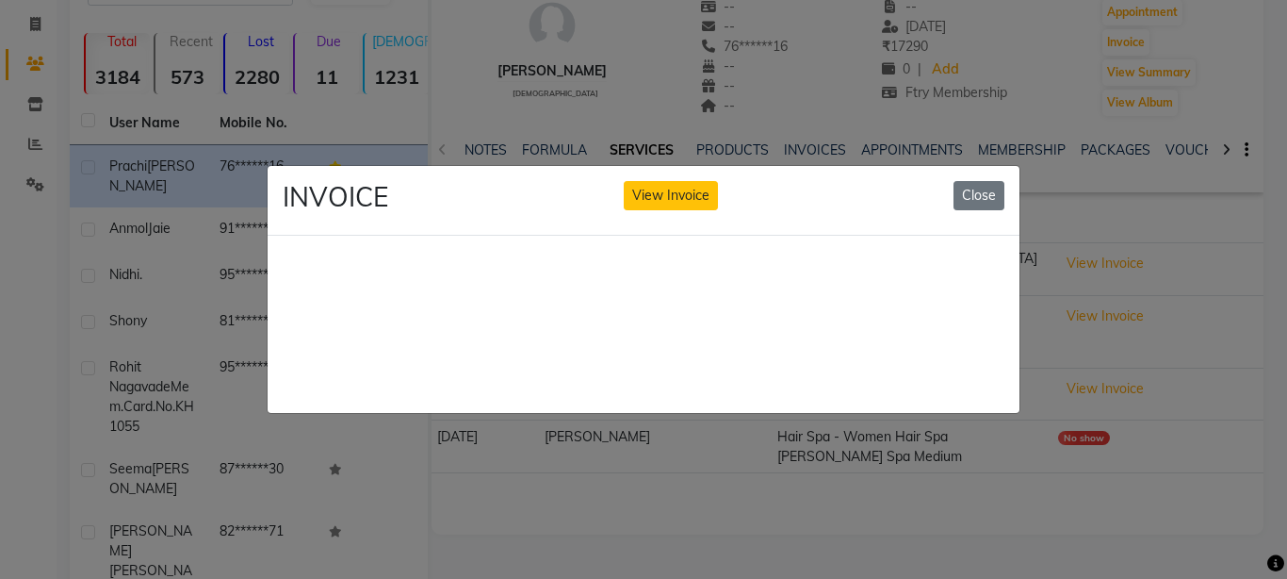
click at [1117, 298] on ngb-modal-window "INVOICE View Invoice Close" at bounding box center [643, 289] width 1287 height 579
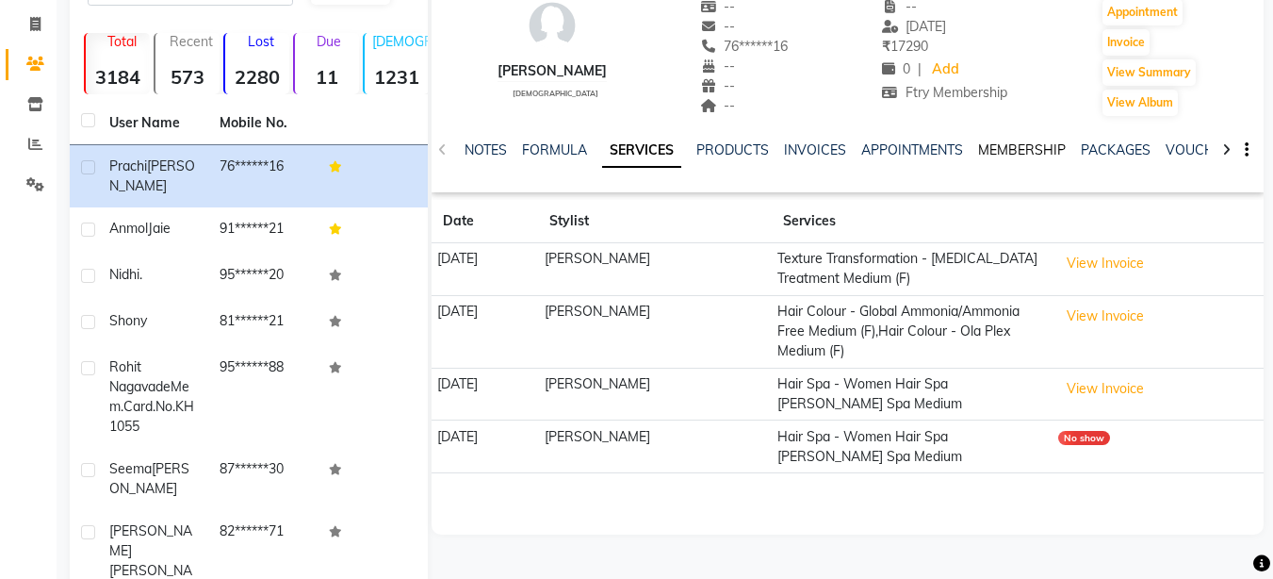
click at [1040, 150] on link "MEMBERSHIP" at bounding box center [1022, 149] width 88 height 17
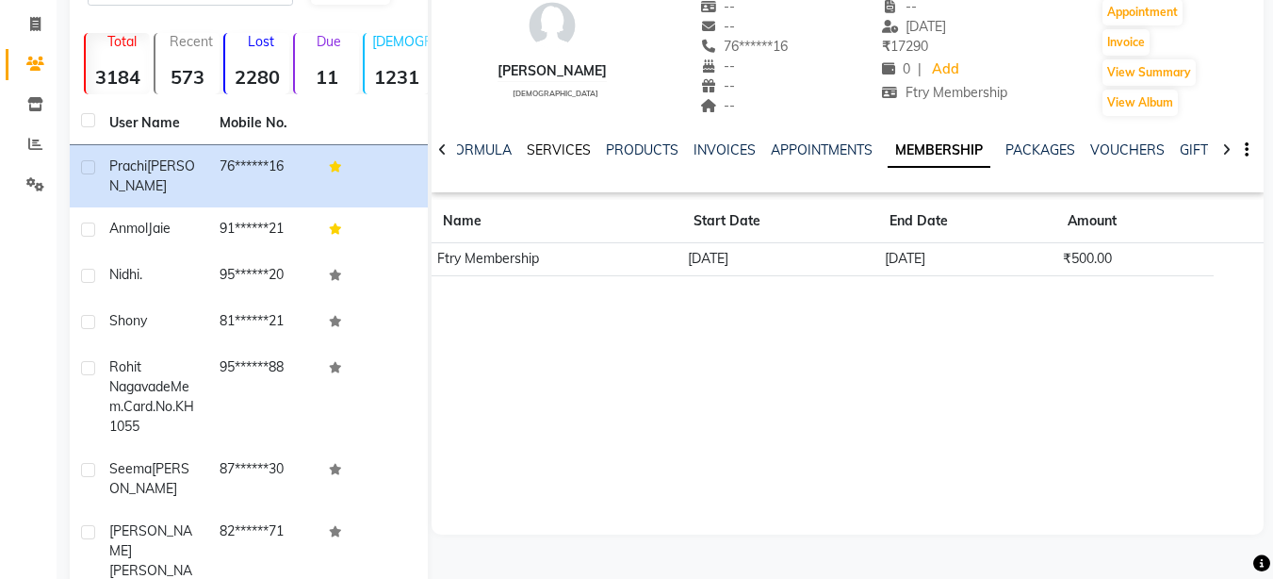
click at [562, 153] on link "SERVICES" at bounding box center [559, 149] width 64 height 17
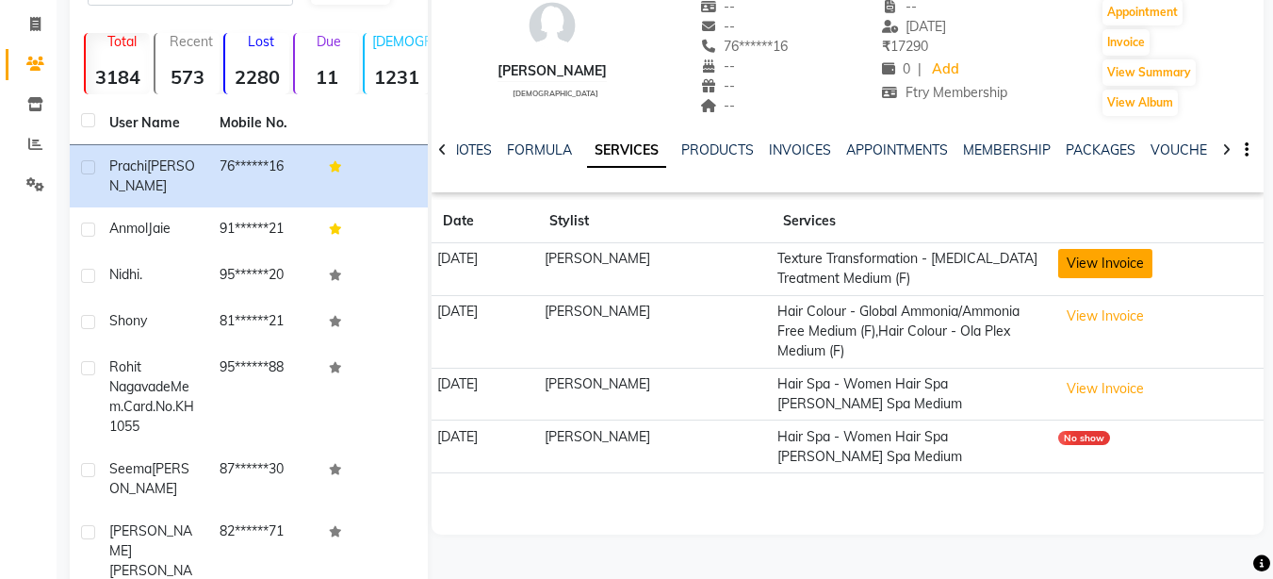
click at [1090, 256] on button "View Invoice" at bounding box center [1105, 263] width 94 height 29
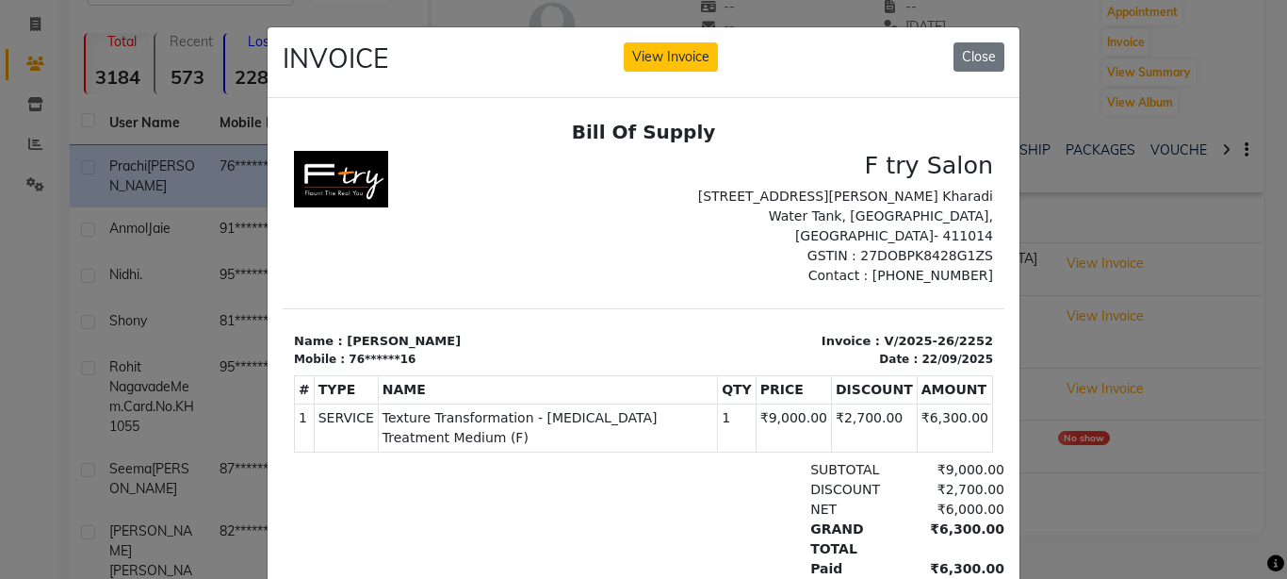
click at [1053, 267] on ngb-modal-window "INVOICE View Invoice Close" at bounding box center [643, 289] width 1287 height 579
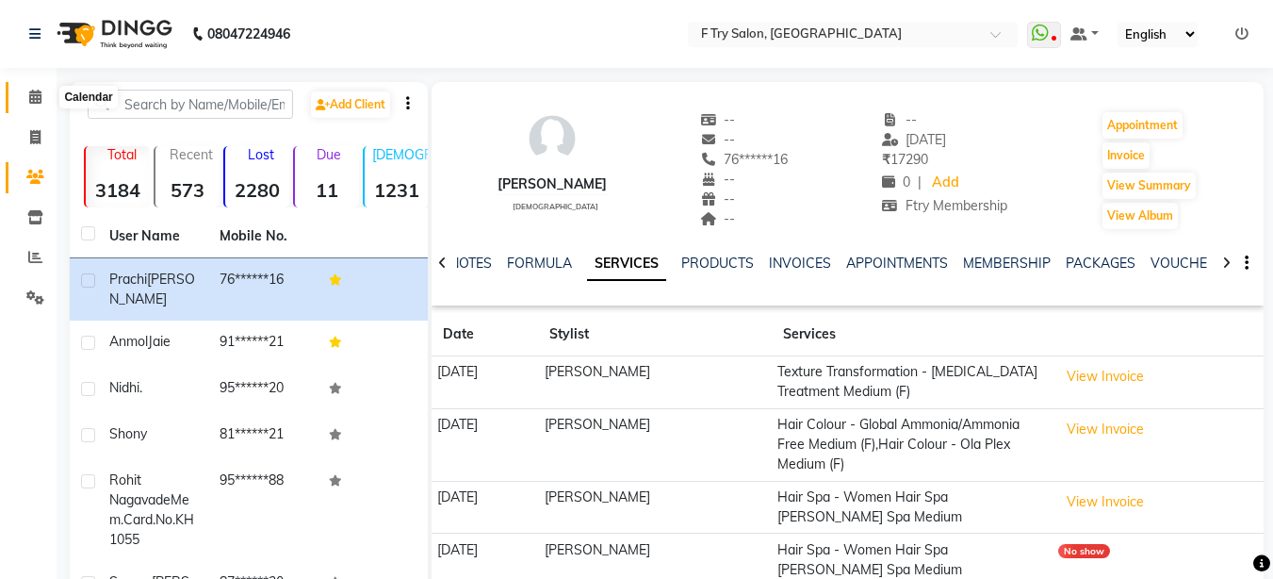
click at [38, 96] on icon at bounding box center [35, 97] width 12 height 14
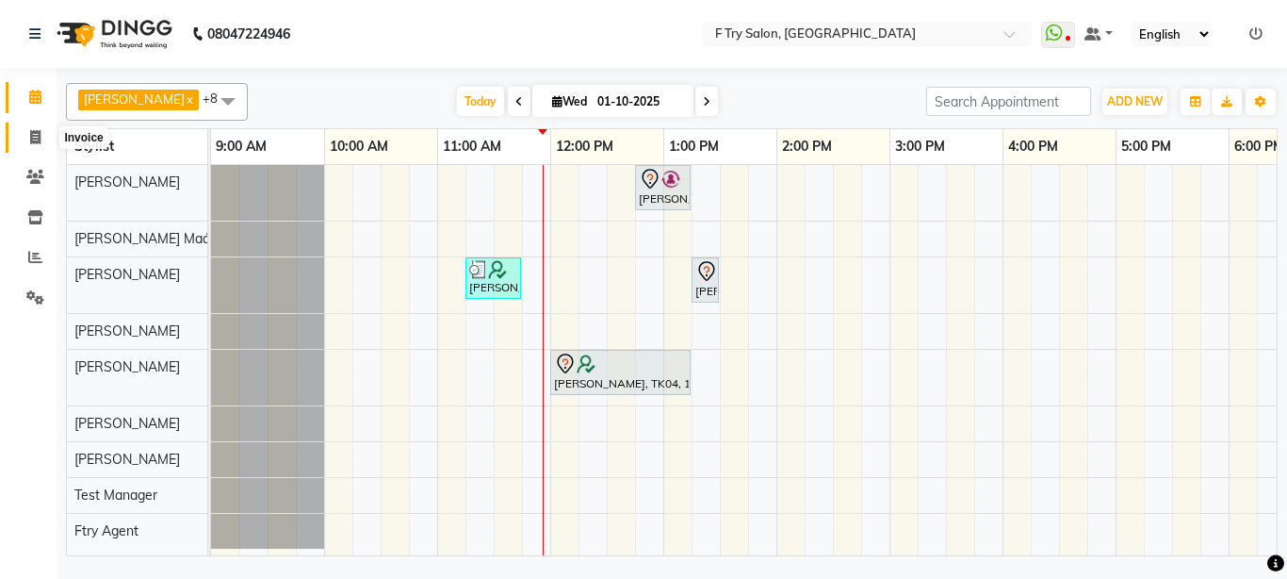
click at [37, 134] on icon at bounding box center [35, 137] width 10 height 14
select select "service"
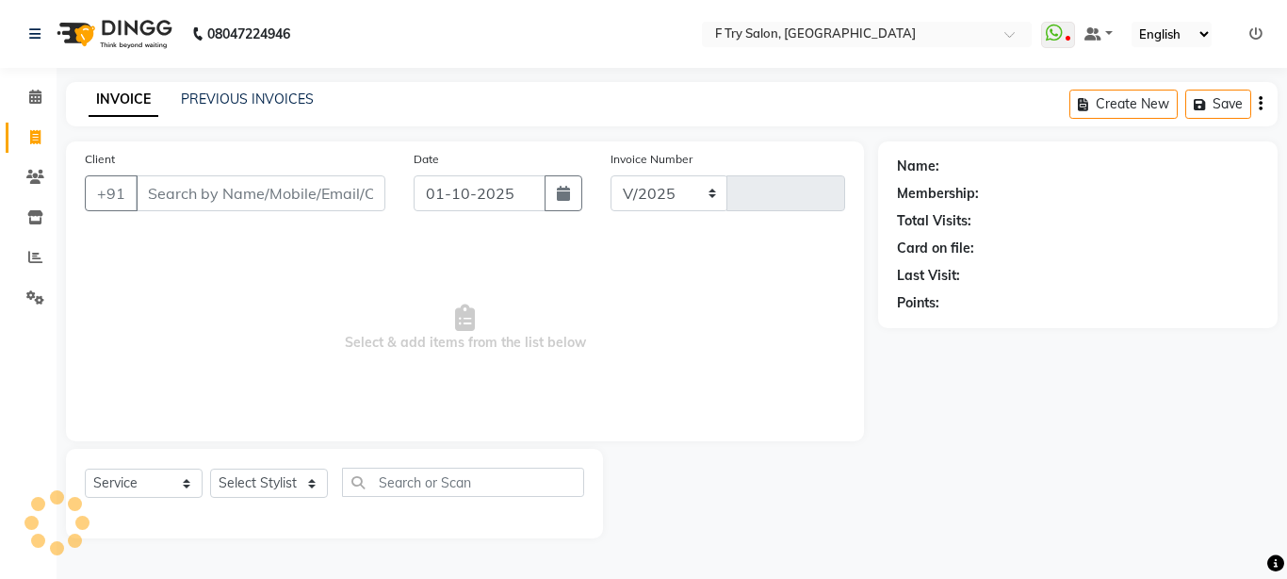
select select "793"
type input "2362"
click at [237, 187] on input "Client" at bounding box center [261, 193] width 250 height 36
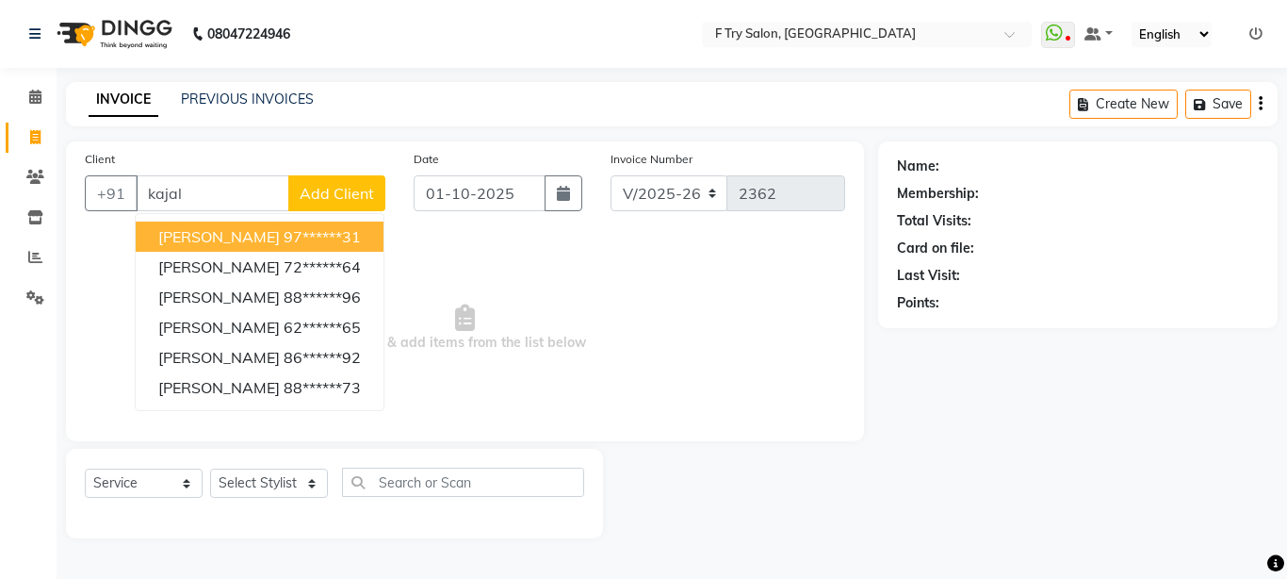
click at [178, 237] on span "Kajal Kaur" at bounding box center [219, 236] width 122 height 19
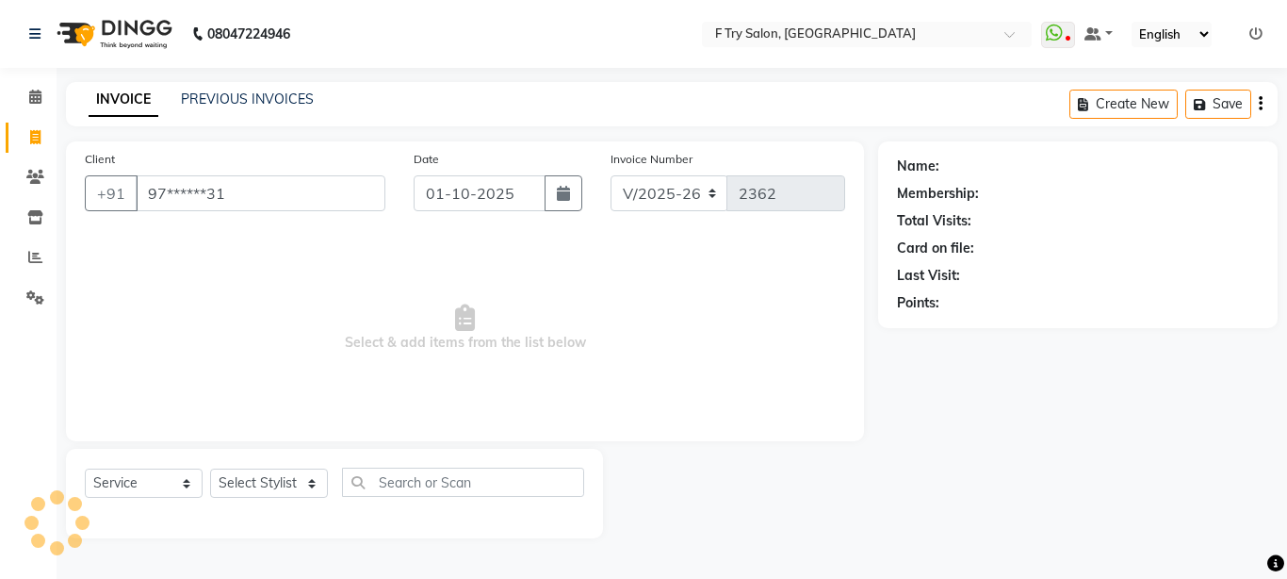
type input "97******31"
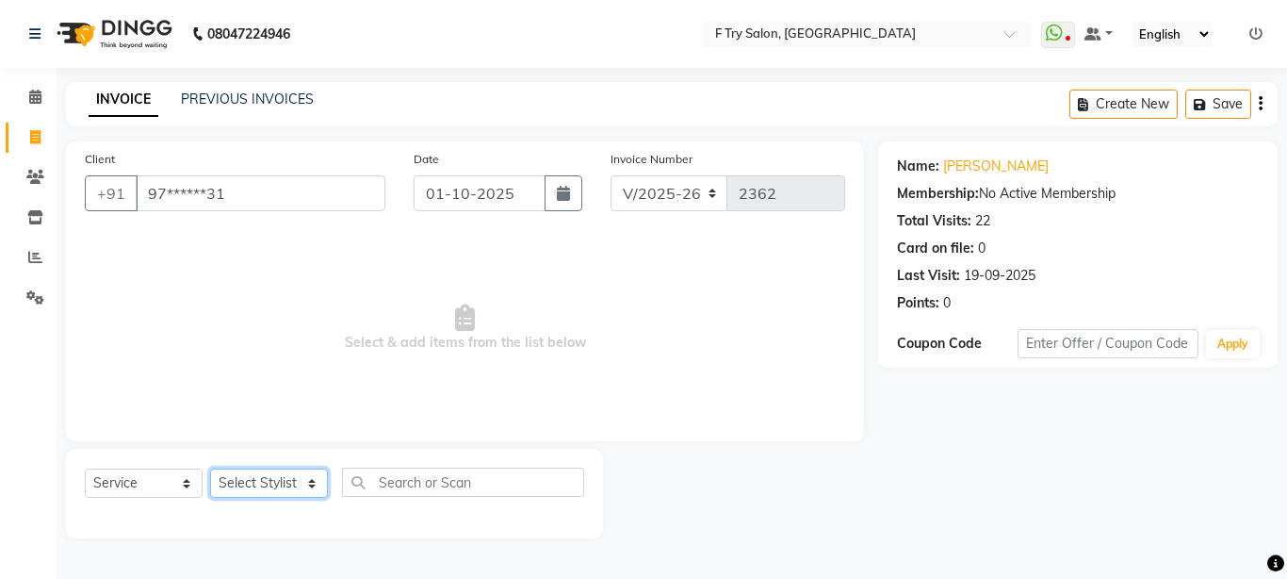
select select "79186"
click at [210, 468] on select "Select Stylist [PERSON_NAME] [PERSON_NAME] Ftry Agent Ftry Manager [PERSON_NAME…" at bounding box center [269, 482] width 118 height 29
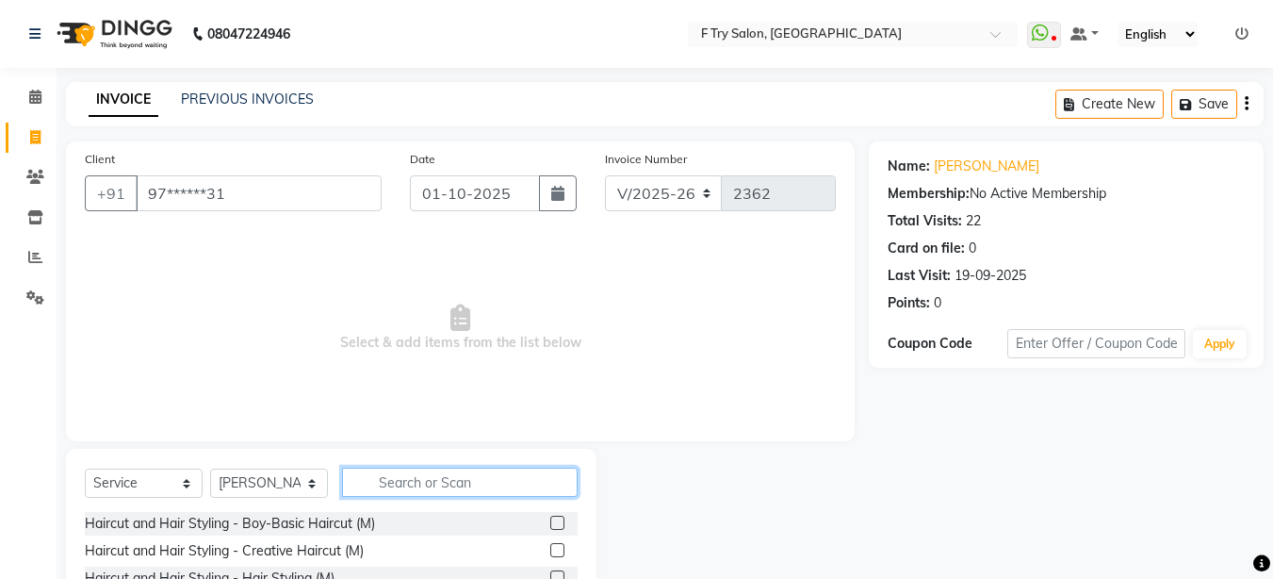
click at [430, 476] on input "text" at bounding box center [460, 481] width 236 height 29
type input "wax"
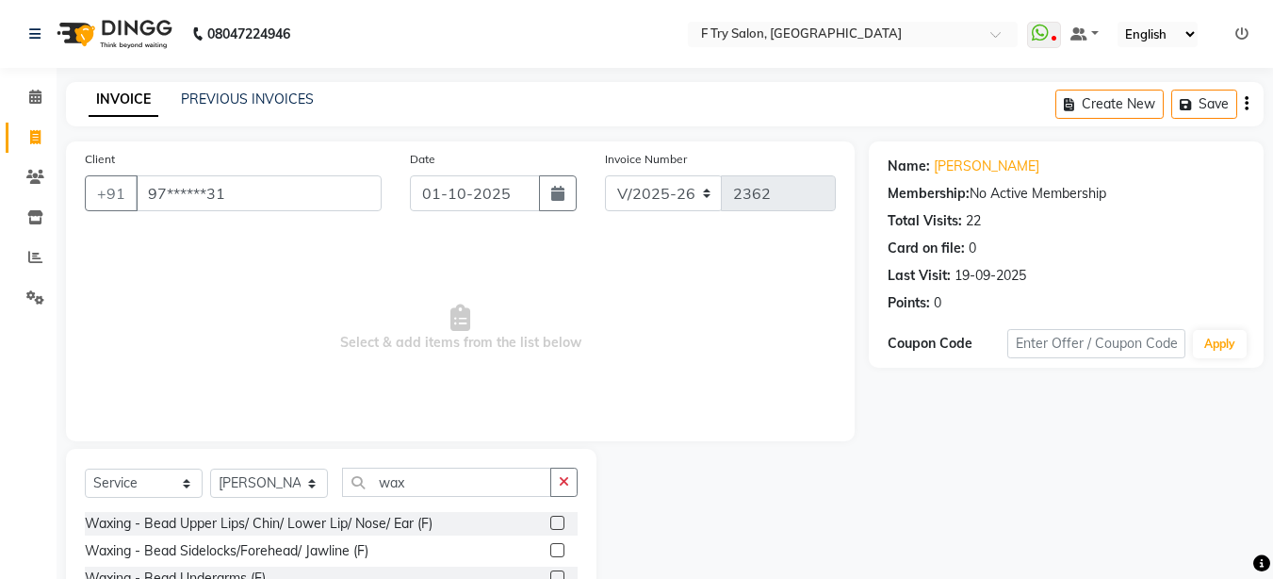
click at [550, 520] on label at bounding box center [557, 522] width 14 height 14
click at [550, 520] on input "checkbox" at bounding box center [556, 523] width 12 height 12
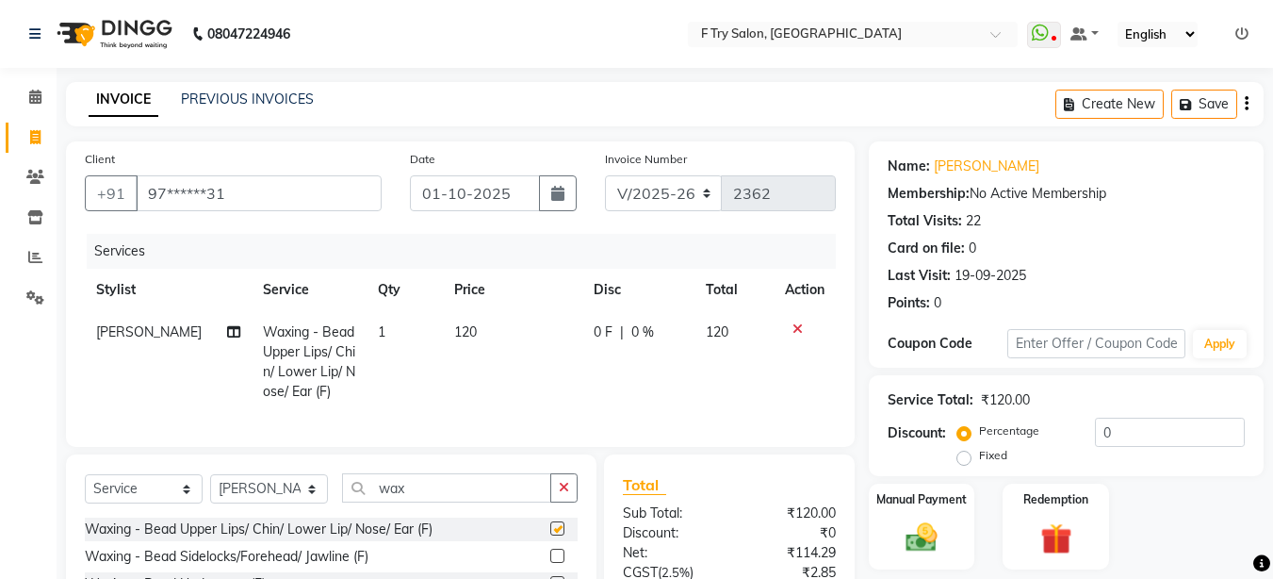
checkbox input "false"
click at [372, 330] on td "1" at bounding box center [405, 362] width 76 height 102
select select "79186"
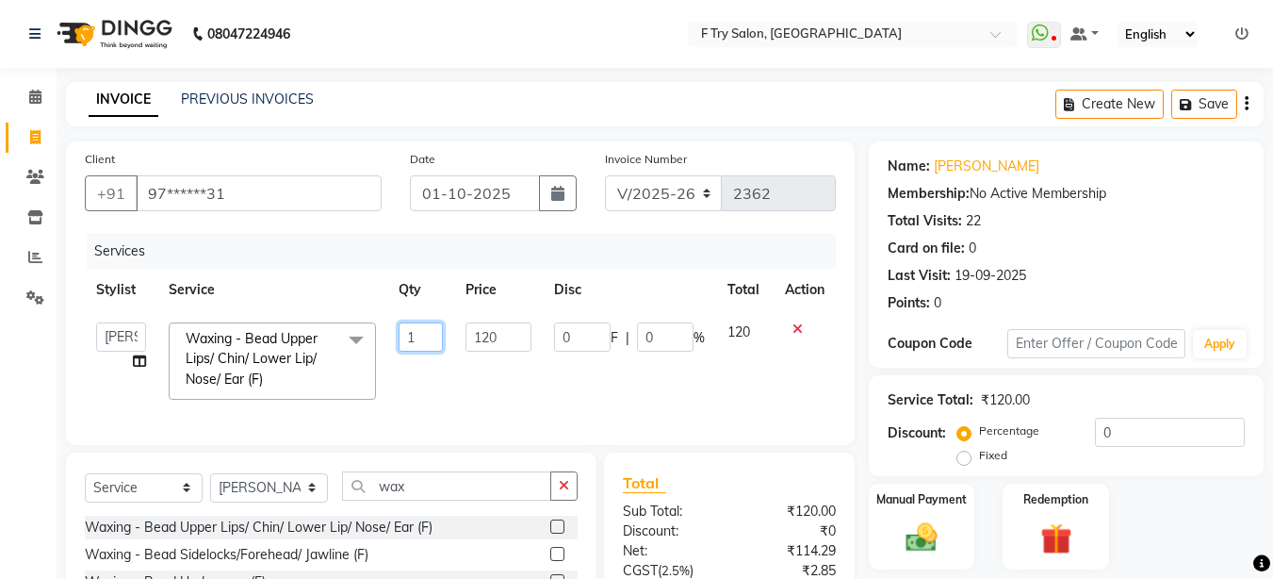
click at [425, 337] on input "1" at bounding box center [421, 336] width 45 height 29
type input "2"
click at [527, 394] on td "120" at bounding box center [498, 361] width 88 height 100
select select "79186"
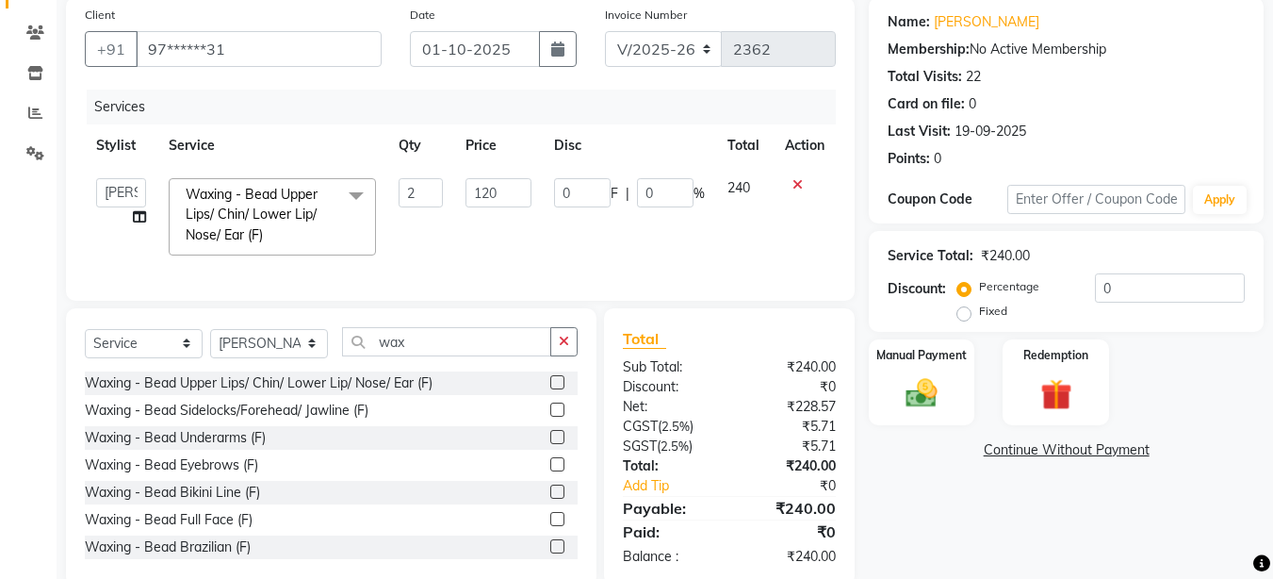
scroll to position [194, 0]
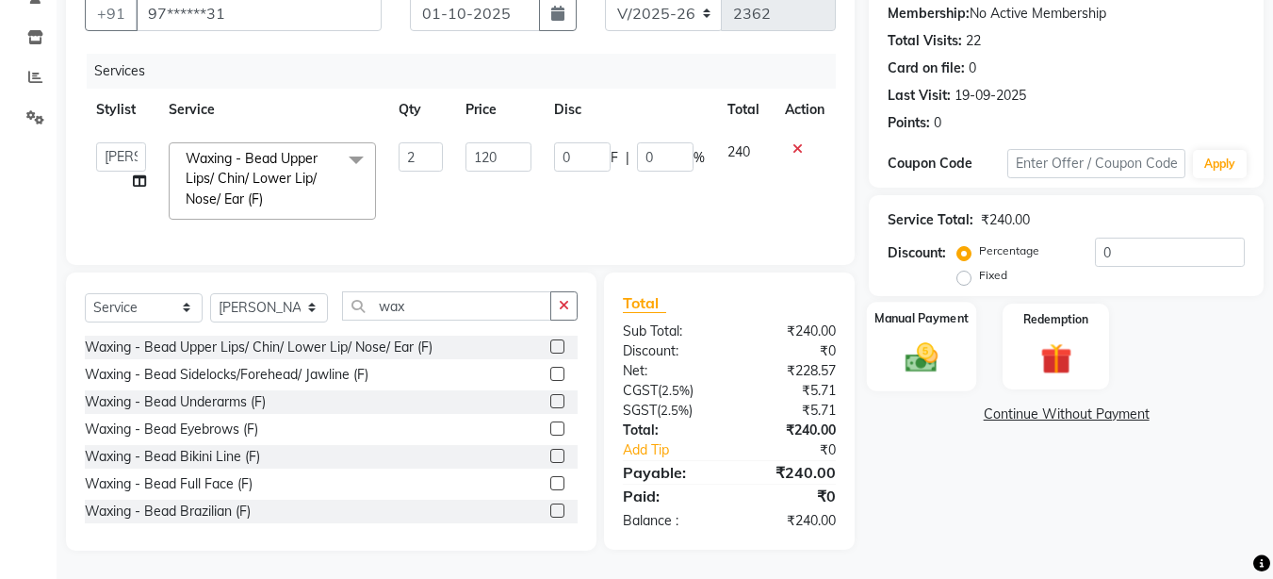
click at [928, 344] on img at bounding box center [921, 357] width 53 height 38
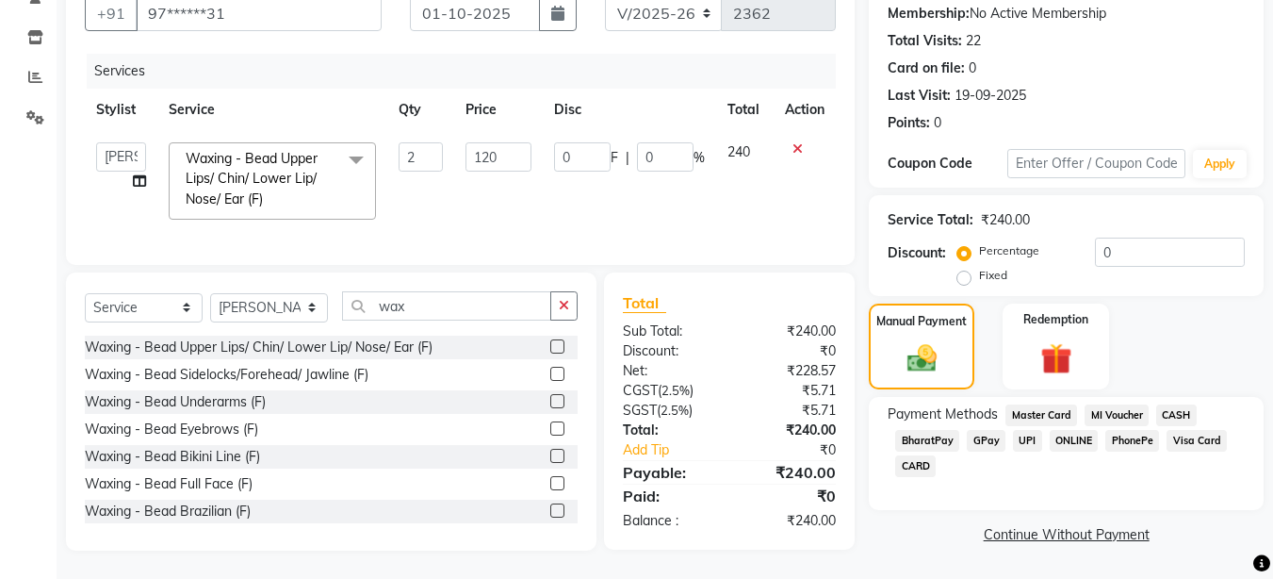
click at [1027, 430] on span "UPI" at bounding box center [1027, 441] width 29 height 22
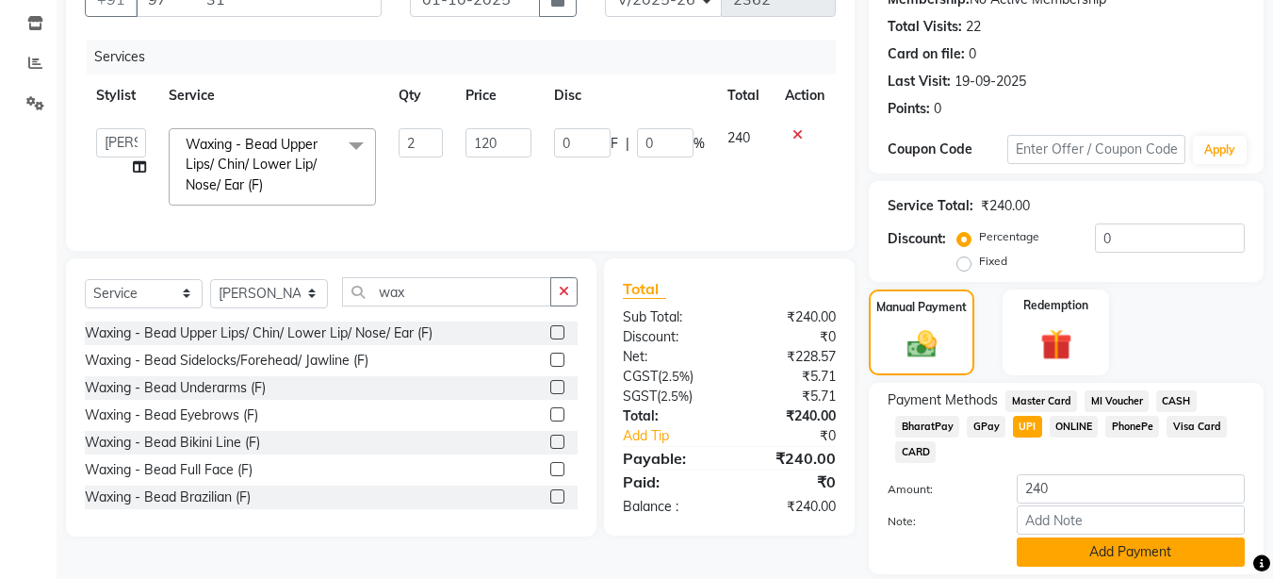
click at [1082, 547] on button "Add Payment" at bounding box center [1131, 551] width 228 height 29
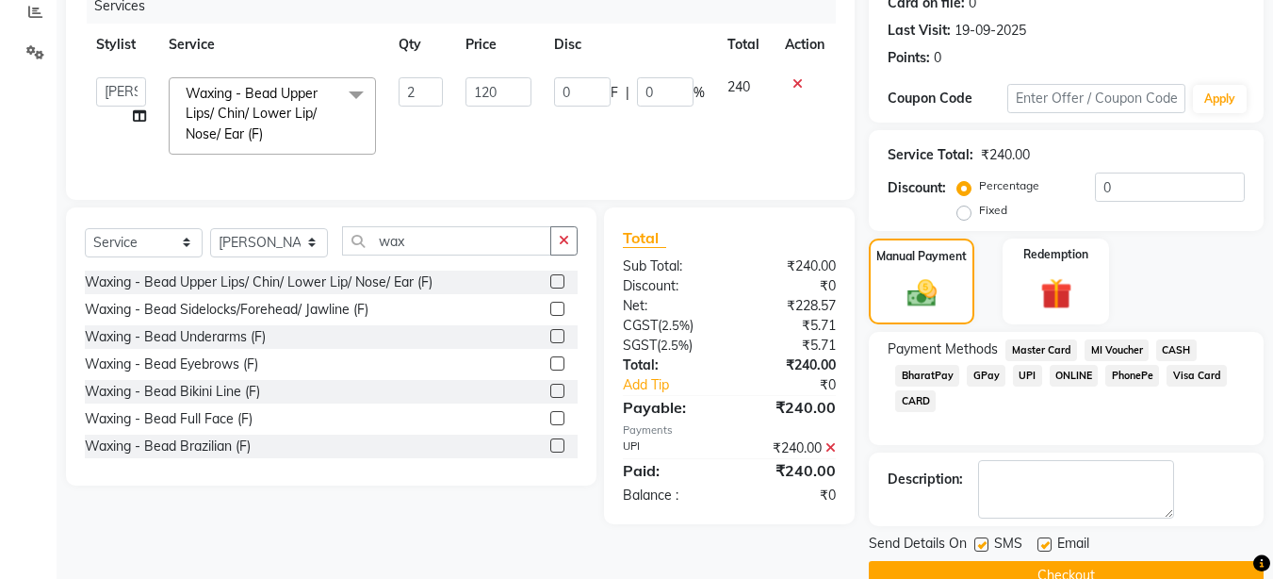
scroll to position [285, 0]
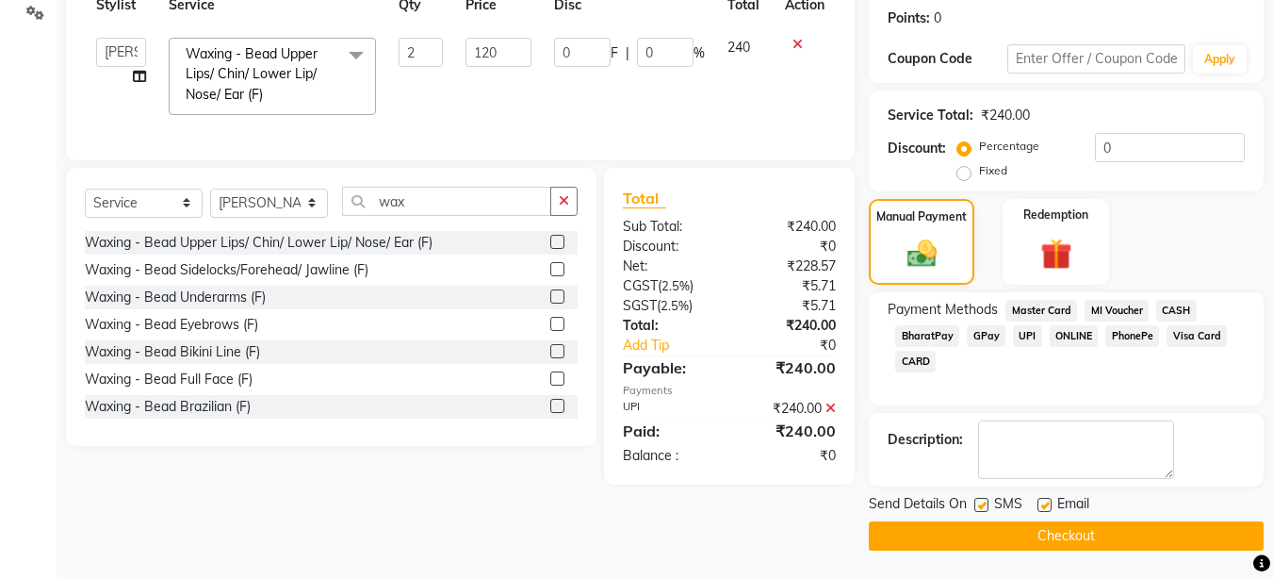
click at [1071, 531] on button "Checkout" at bounding box center [1066, 535] width 395 height 29
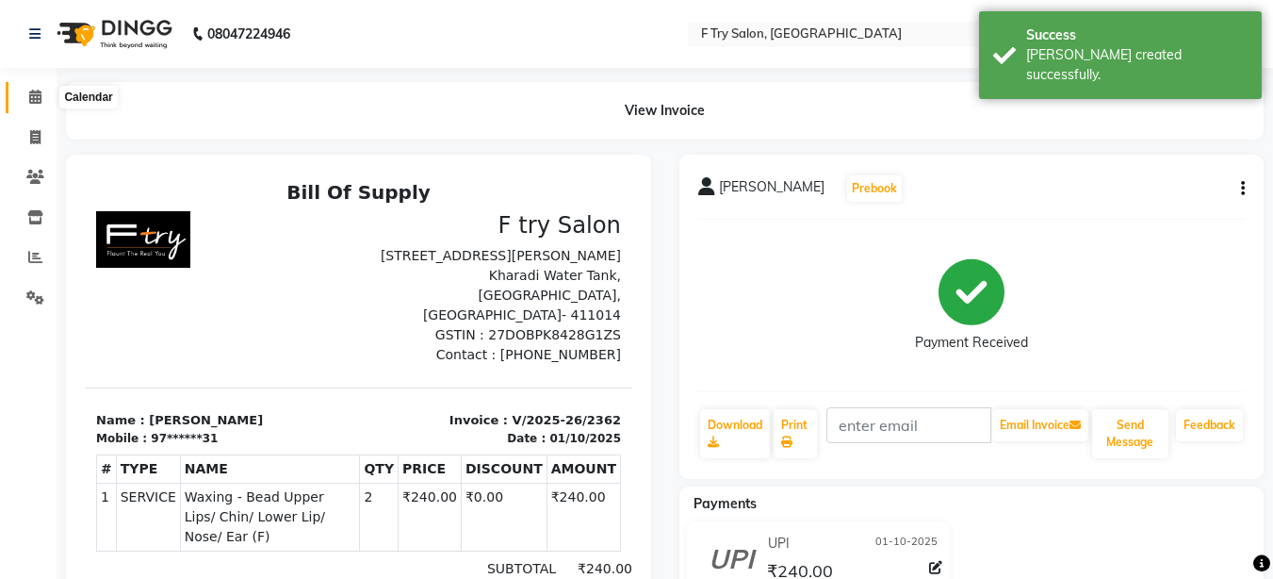
drag, startPoint x: 31, startPoint y: 90, endPoint x: 71, endPoint y: 97, distance: 40.3
click at [32, 90] on icon at bounding box center [35, 97] width 12 height 14
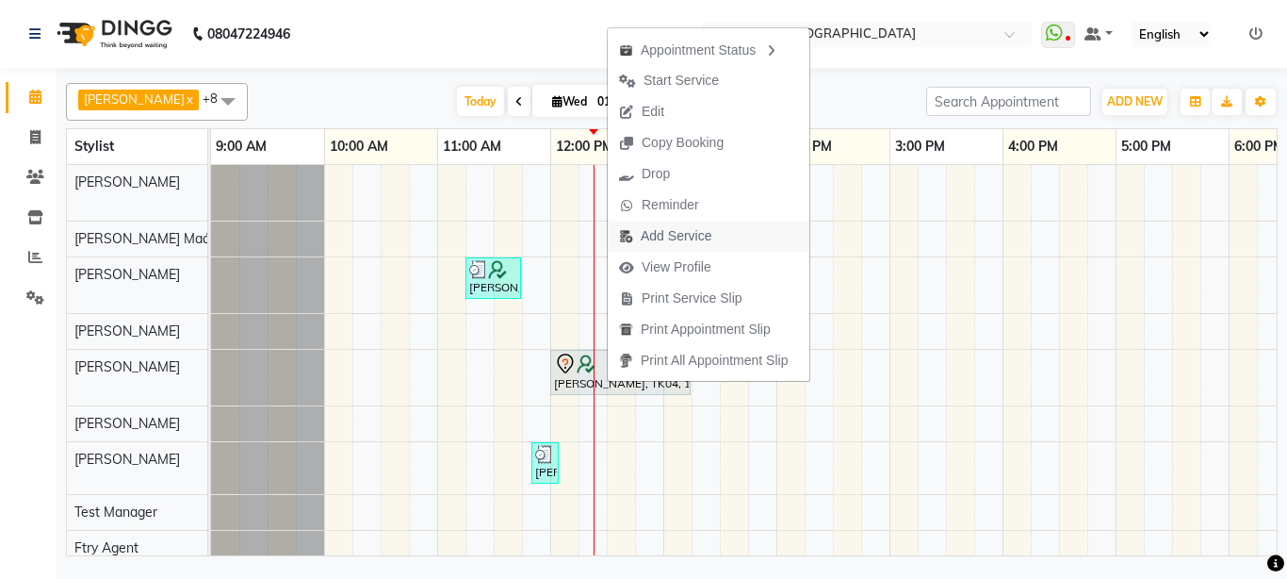
click at [687, 228] on span "Add Service" at bounding box center [676, 236] width 71 height 20
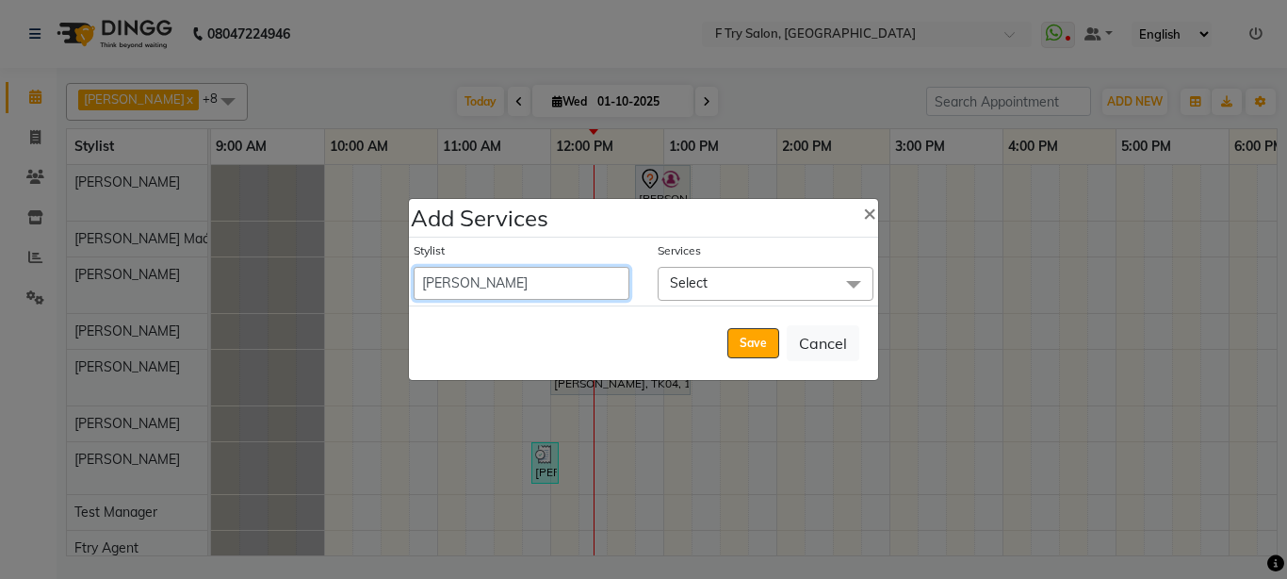
select select "14056"
click at [414, 267] on select "Aakash Warulkar Aditya Fulbhati Anshul Bisen Ftry Agent Ftry Manager Gunesh War…" at bounding box center [522, 283] width 216 height 33
select select "795"
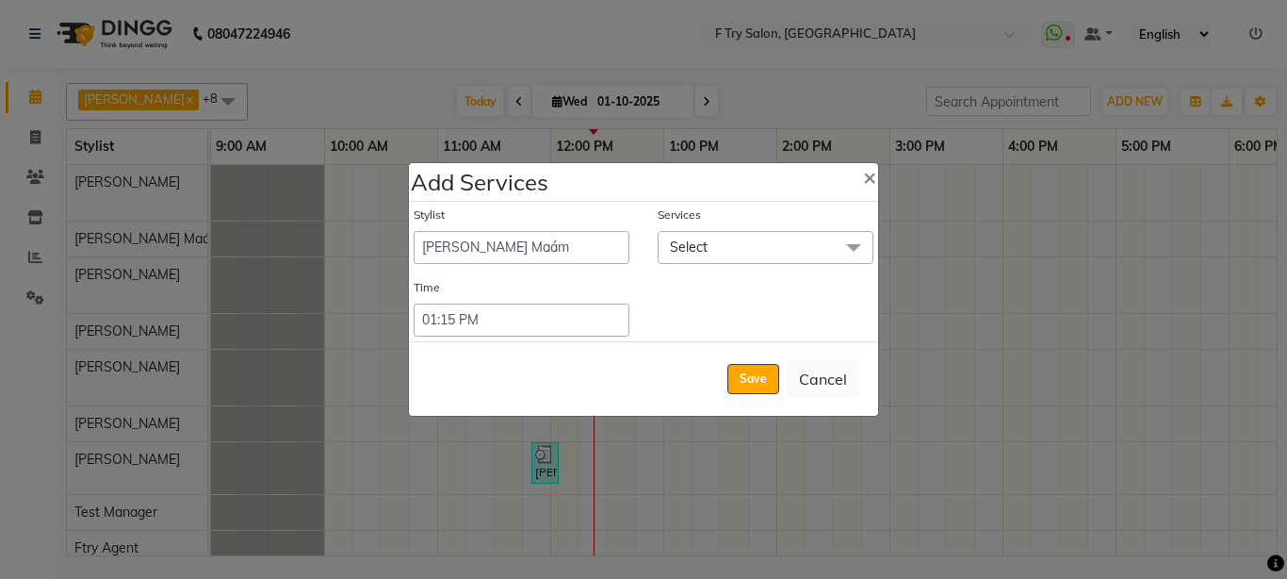
click at [701, 244] on span "Select" at bounding box center [689, 246] width 38 height 17
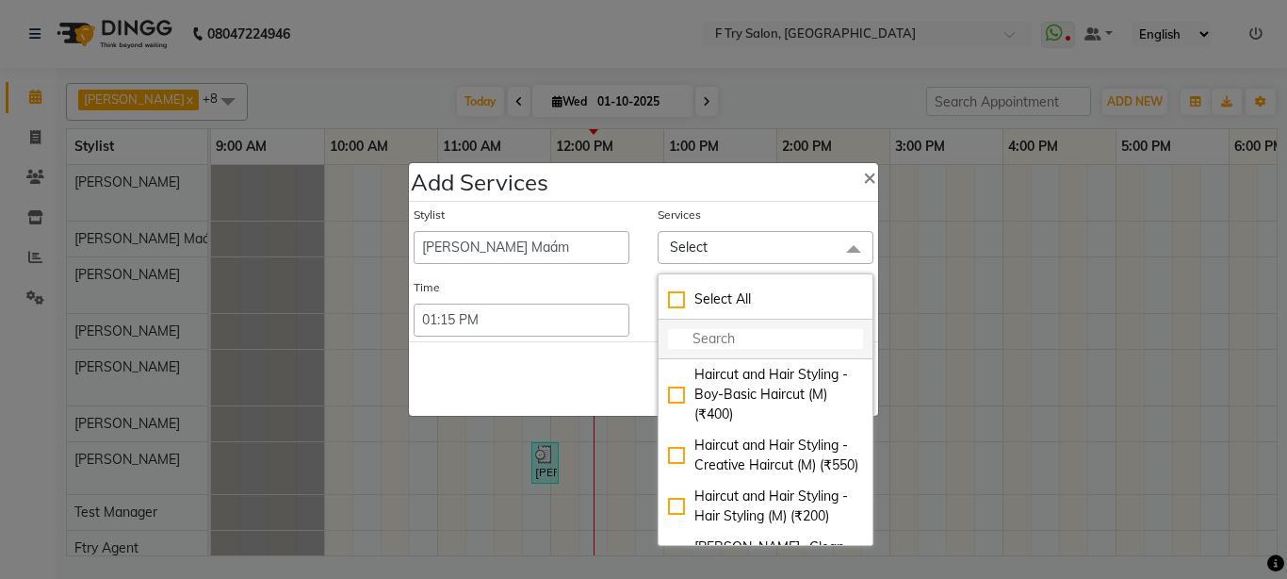
click at [733, 330] on input "multiselect-search" at bounding box center [765, 339] width 195 height 20
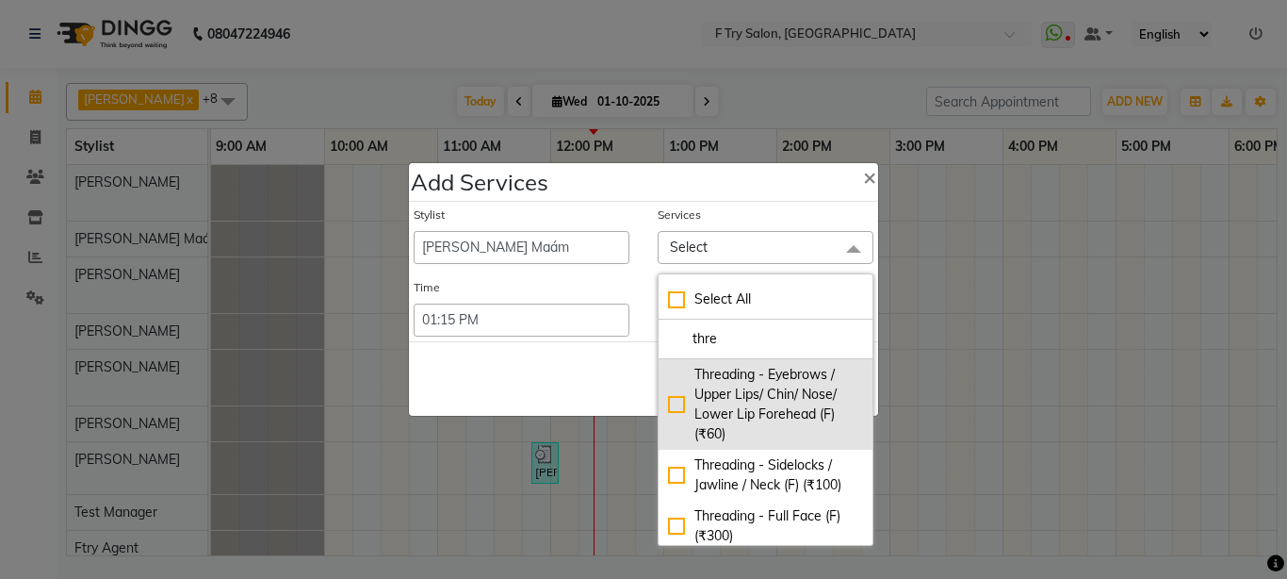
type input "thre"
click at [673, 401] on div "Threading - Eyebrows / Upper Lips/ Chin/ Nose/ Lower Lip Forehead (F) (₹60)" at bounding box center [765, 404] width 195 height 79
checkbox input "true"
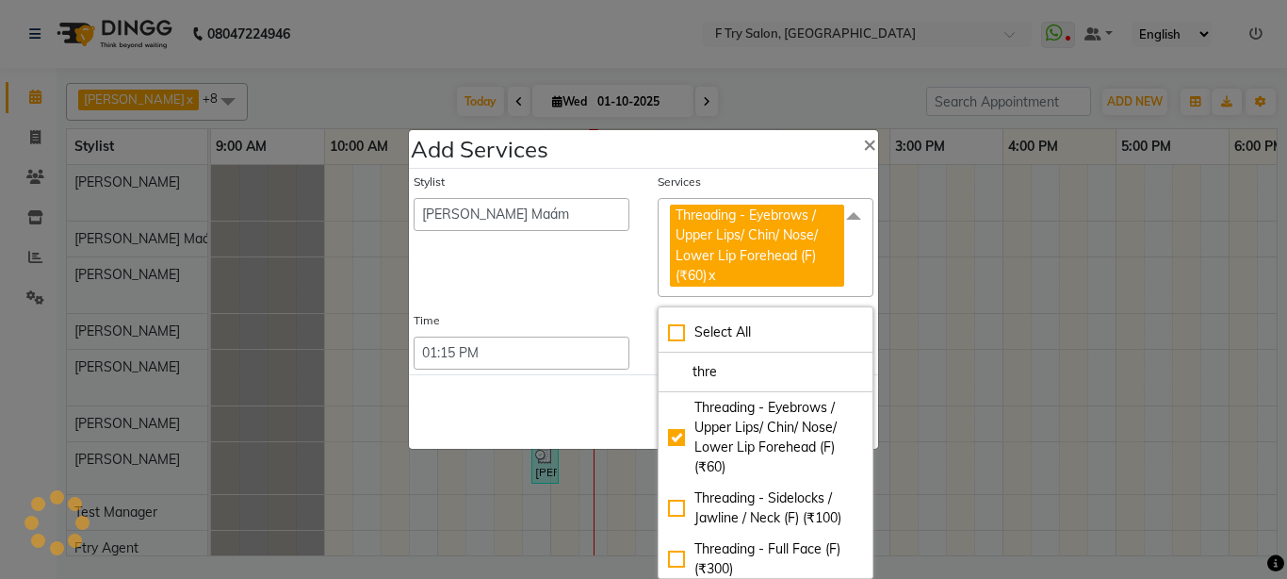
click at [573, 288] on div "Stylist Aakash Warulkar Aditya Fulbhati Anshul Bisen Ftry Agent Ftry Manager Gu…" at bounding box center [522, 235] width 244 height 124
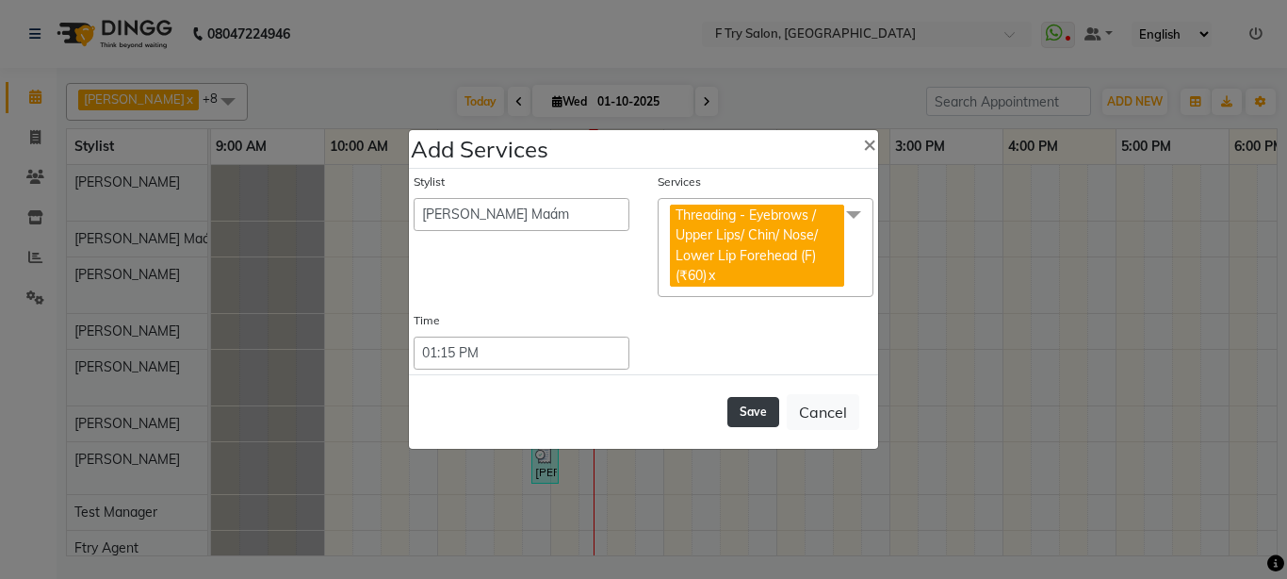
click at [767, 410] on button "Save" at bounding box center [753, 412] width 52 height 30
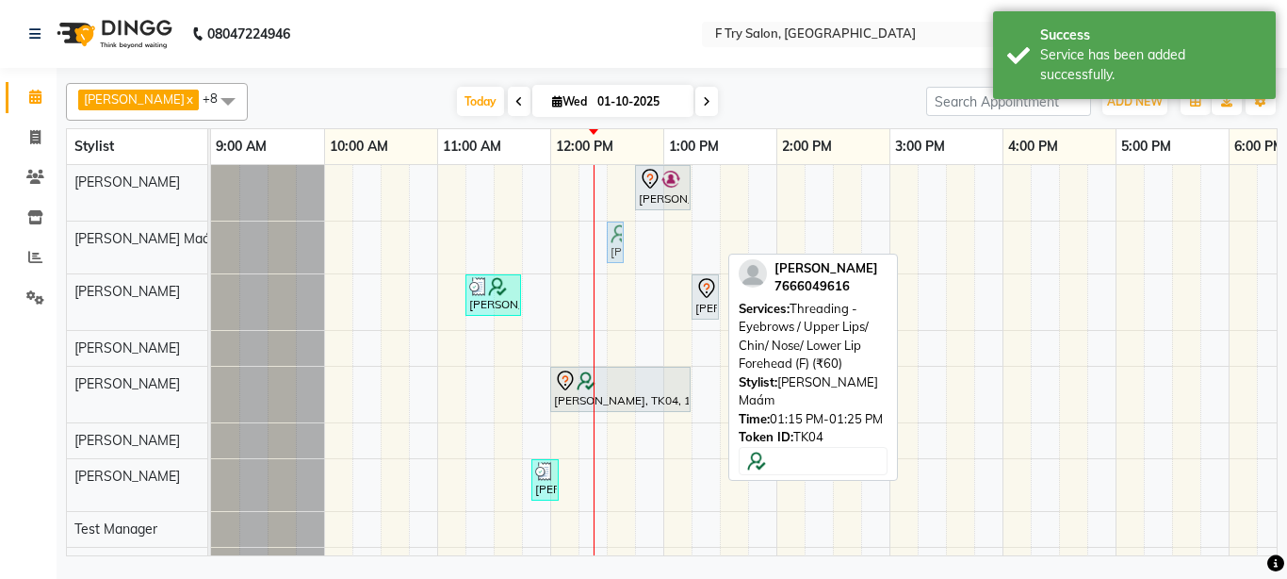
drag, startPoint x: 706, startPoint y: 244, endPoint x: 621, endPoint y: 253, distance: 85.2
click at [211, 253] on div "Prachi Subhedar, TK04, 01:15 PM-01:25 PM, Threading - Eyebrows / Upper Lips/ Ch…" at bounding box center [211, 247] width 0 height 52
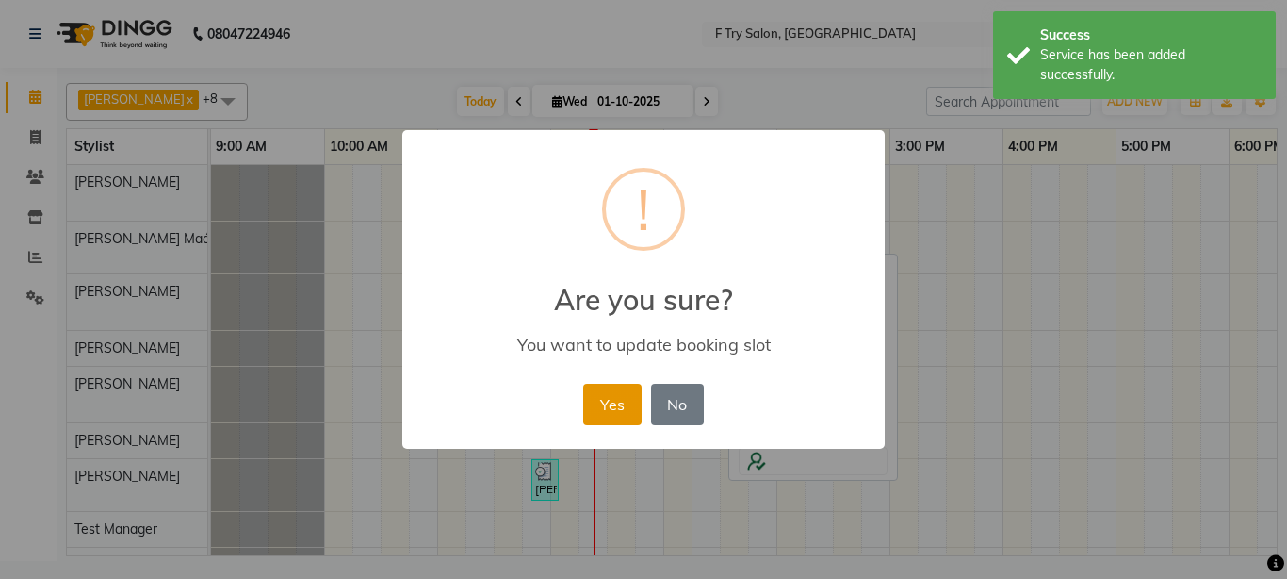
click at [607, 409] on button "Yes" at bounding box center [611, 404] width 57 height 41
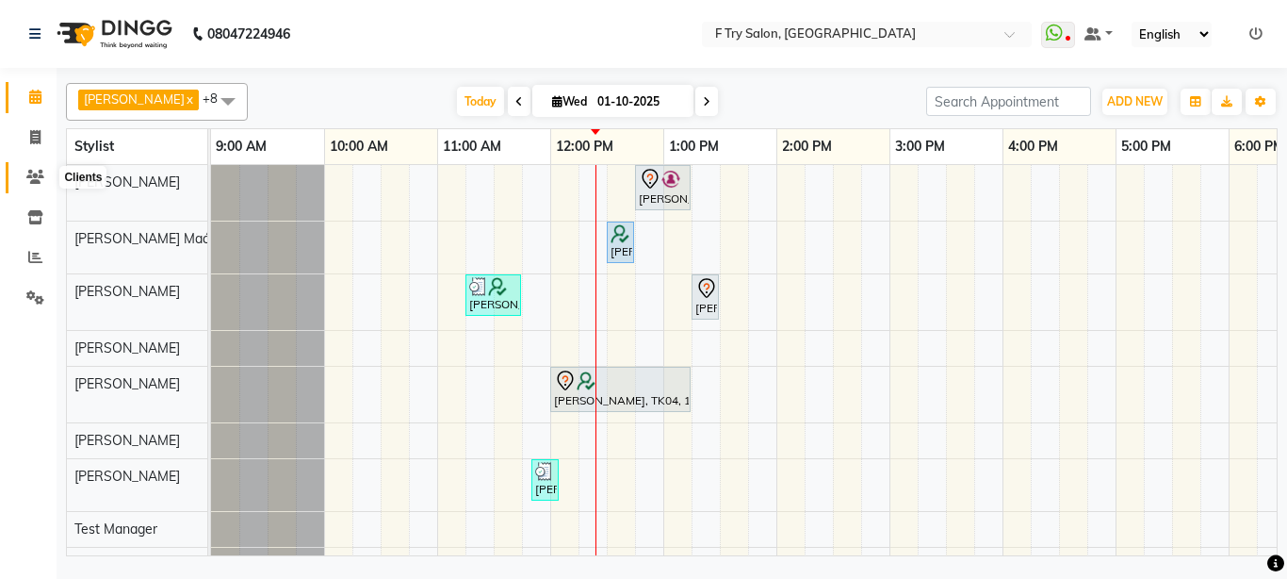
click at [20, 176] on span at bounding box center [35, 178] width 33 height 22
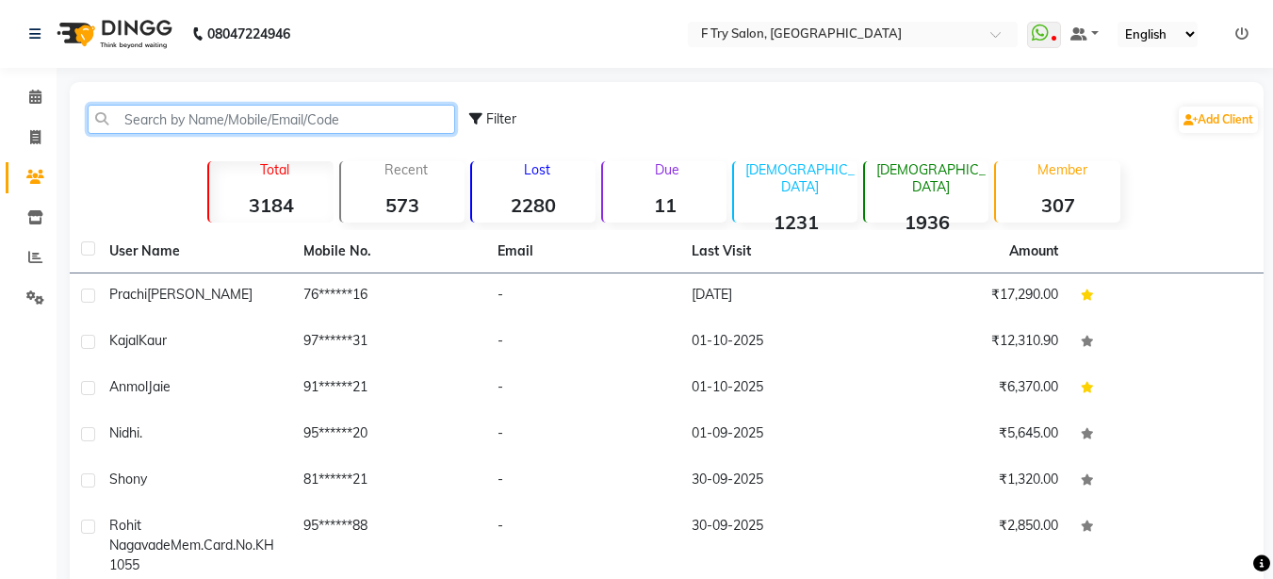
click at [220, 116] on input "text" at bounding box center [271, 119] width 367 height 29
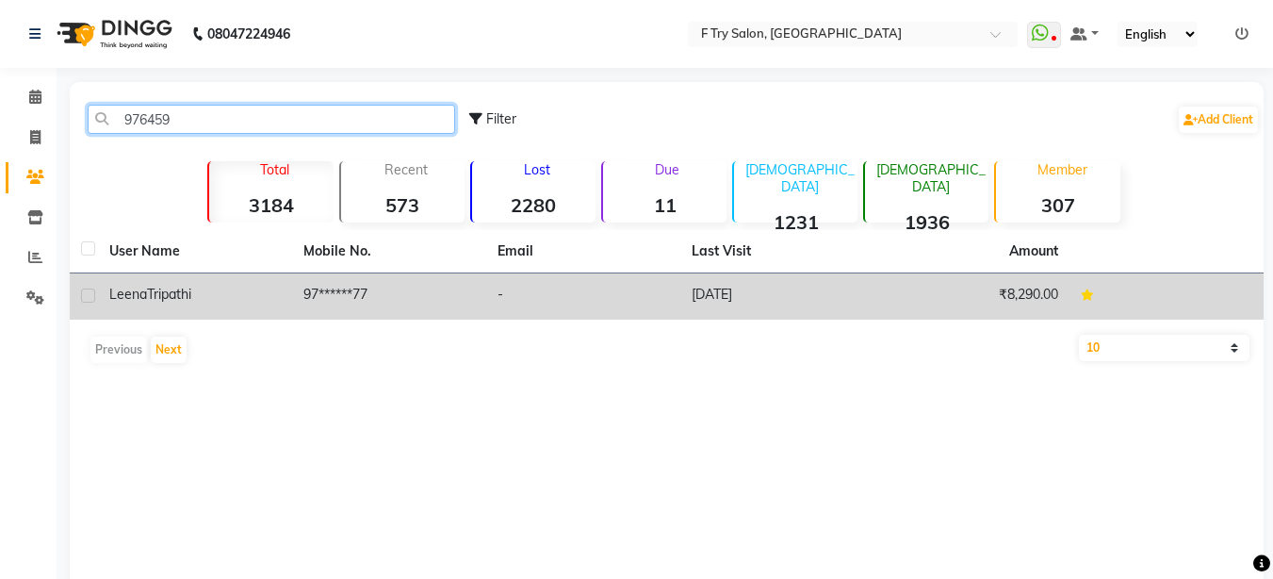
type input "976459"
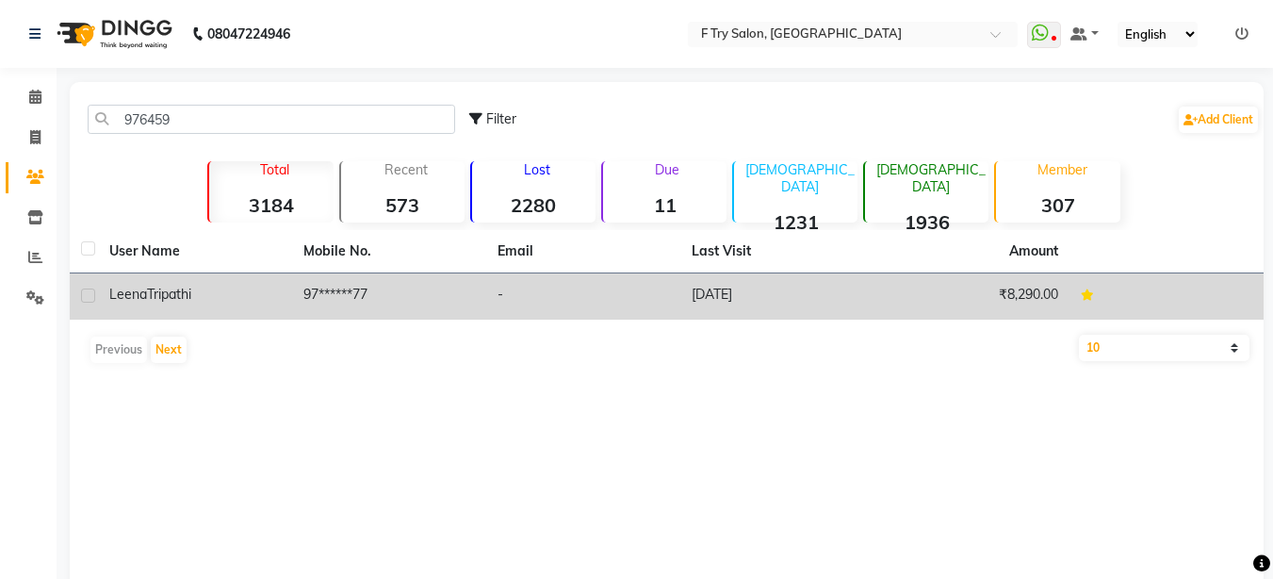
click at [330, 307] on td "97******77" at bounding box center [389, 296] width 194 height 46
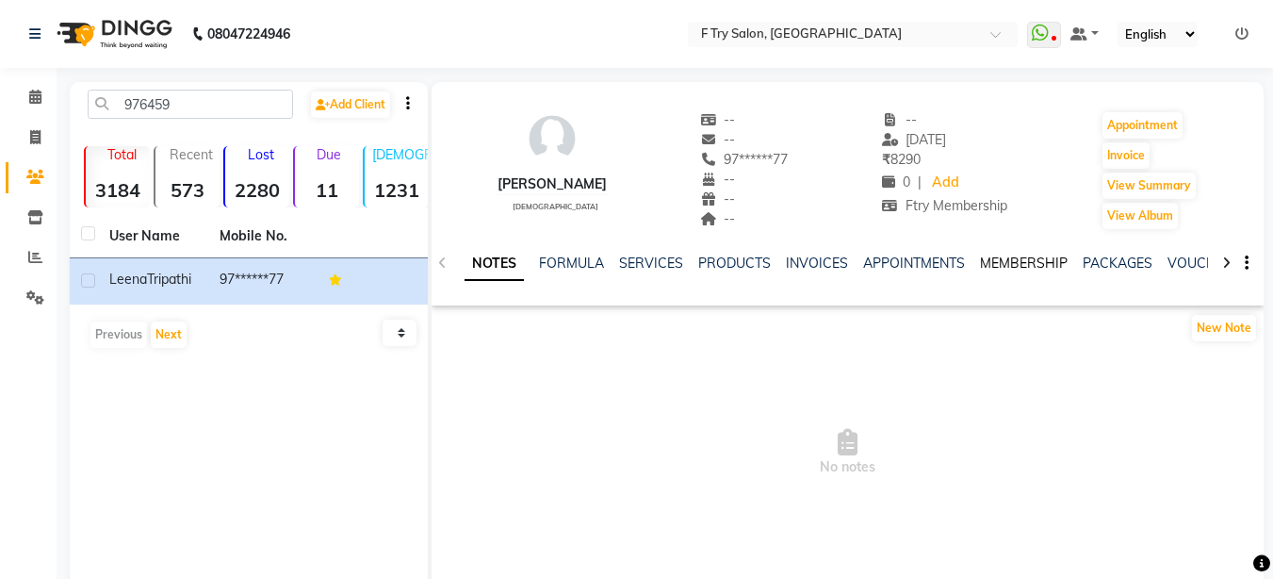
click at [1037, 263] on link "MEMBERSHIP" at bounding box center [1024, 262] width 88 height 17
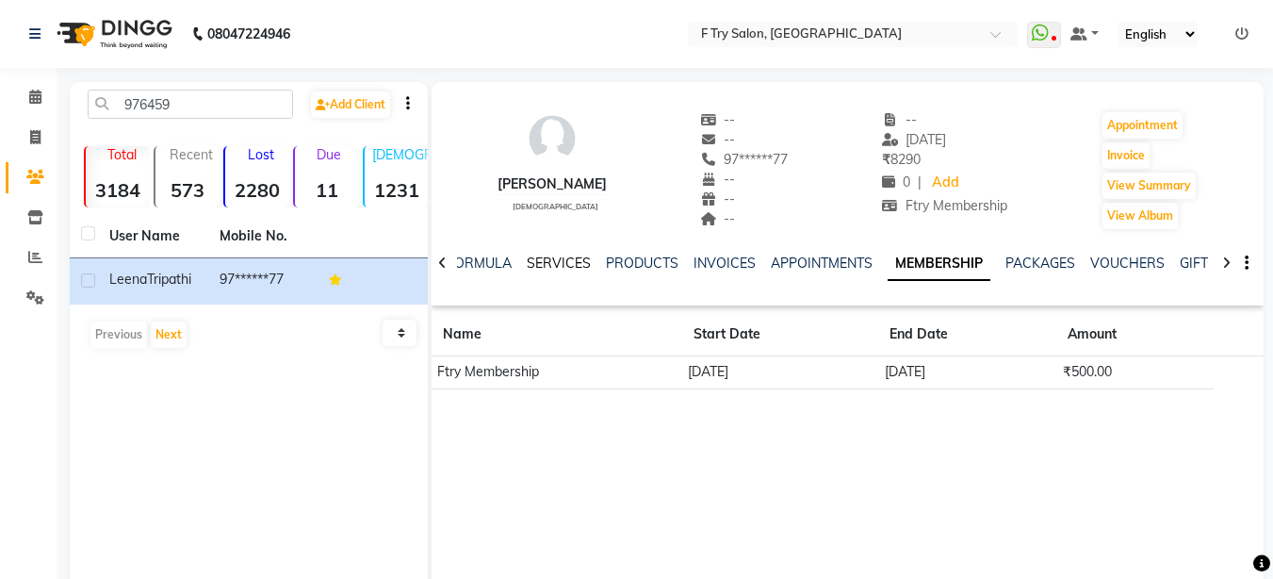
click at [568, 264] on link "SERVICES" at bounding box center [559, 262] width 64 height 17
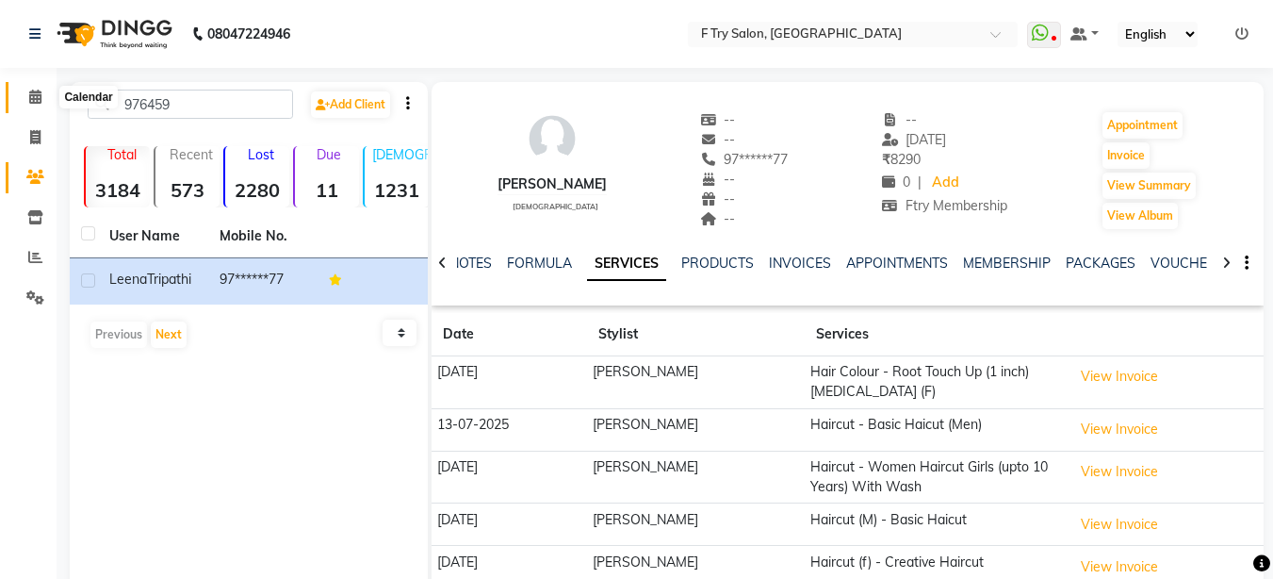
click at [35, 98] on icon at bounding box center [35, 97] width 12 height 14
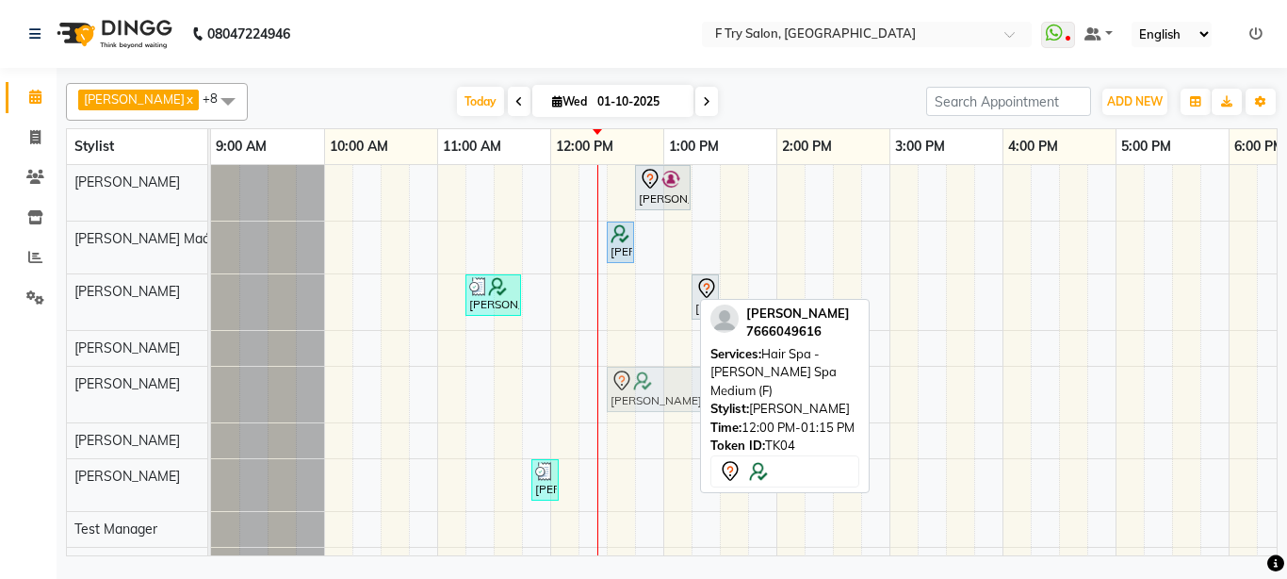
drag, startPoint x: 572, startPoint y: 385, endPoint x: 621, endPoint y: 385, distance: 49.0
click at [211, 385] on div "Prachi Subhedar, TK04, 12:00 PM-01:15 PM, Hair Spa - Shea Spa Medium (F) Shlok …" at bounding box center [211, 395] width 0 height 56
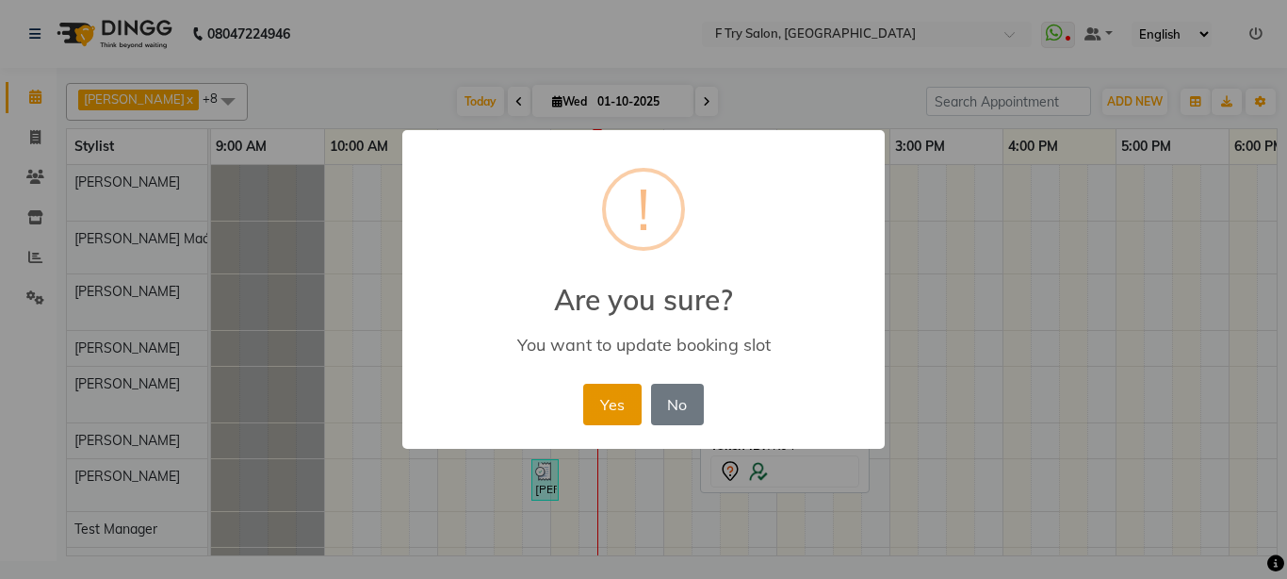
click at [603, 398] on button "Yes" at bounding box center [611, 404] width 57 height 41
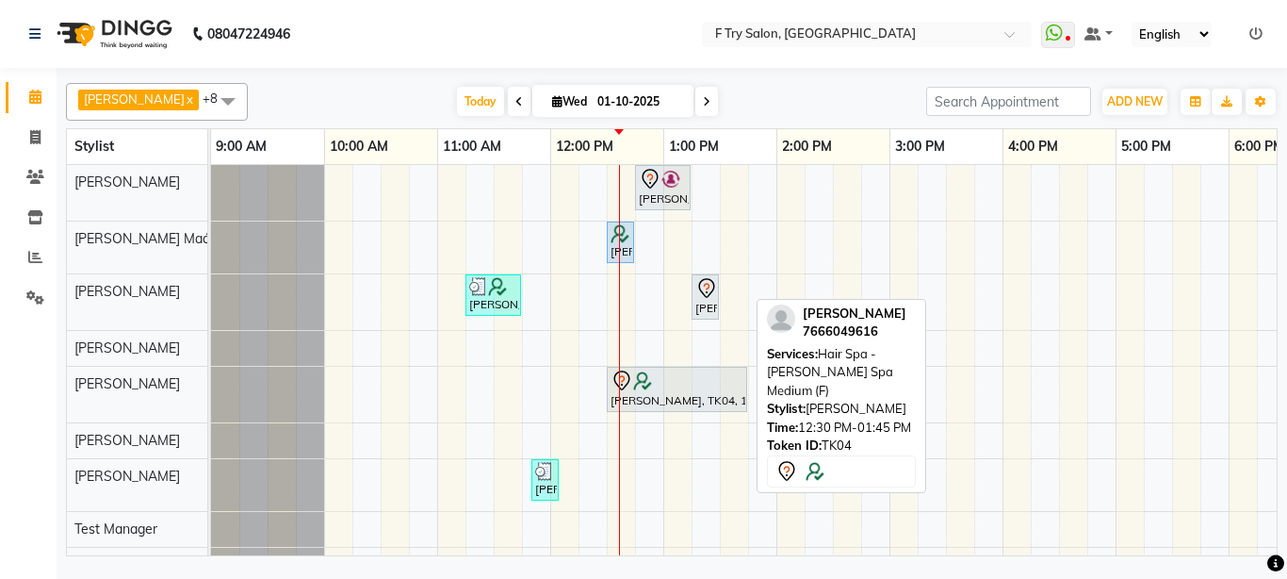
click at [652, 388] on div at bounding box center [677, 380] width 133 height 23
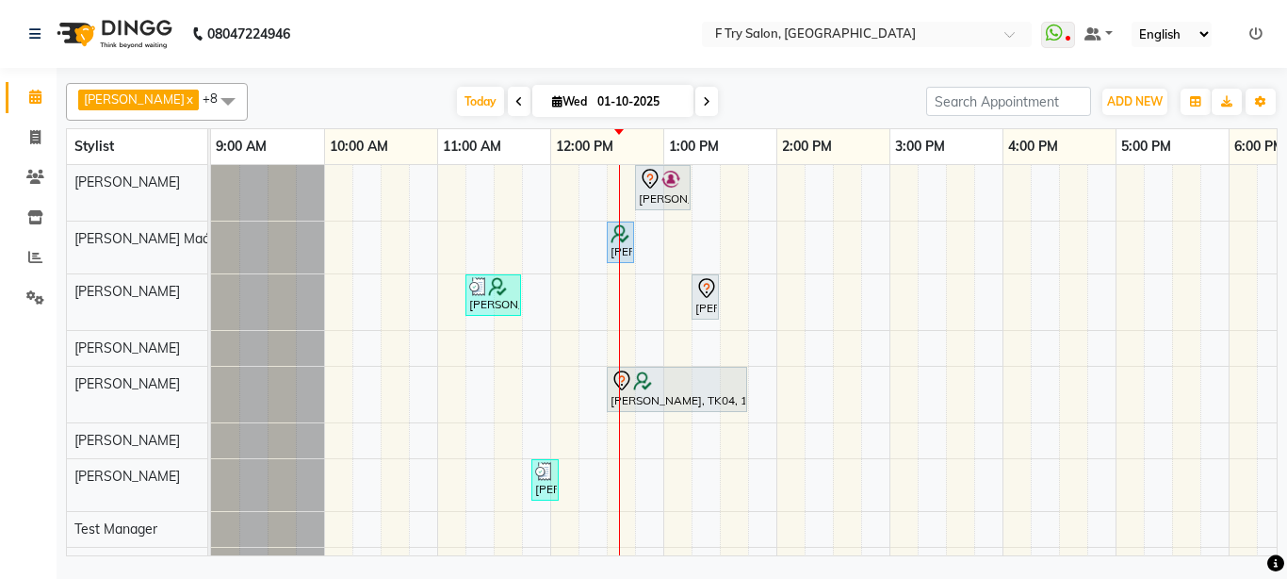
click at [619, 402] on div at bounding box center [619, 373] width 1 height 417
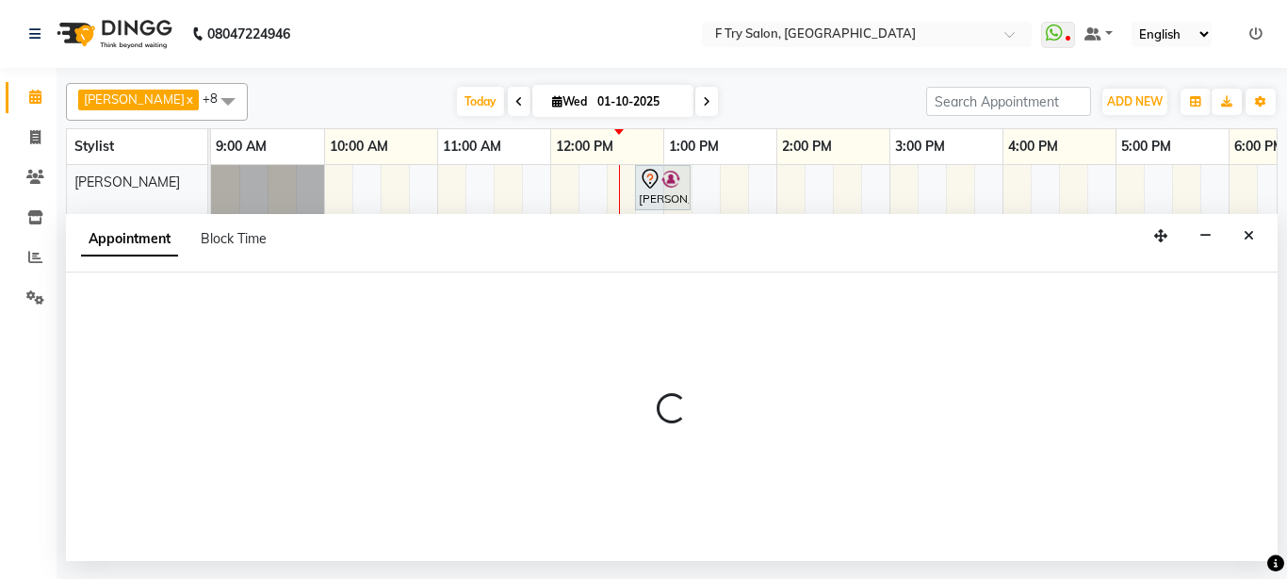
select select "70065"
select select "tentative"
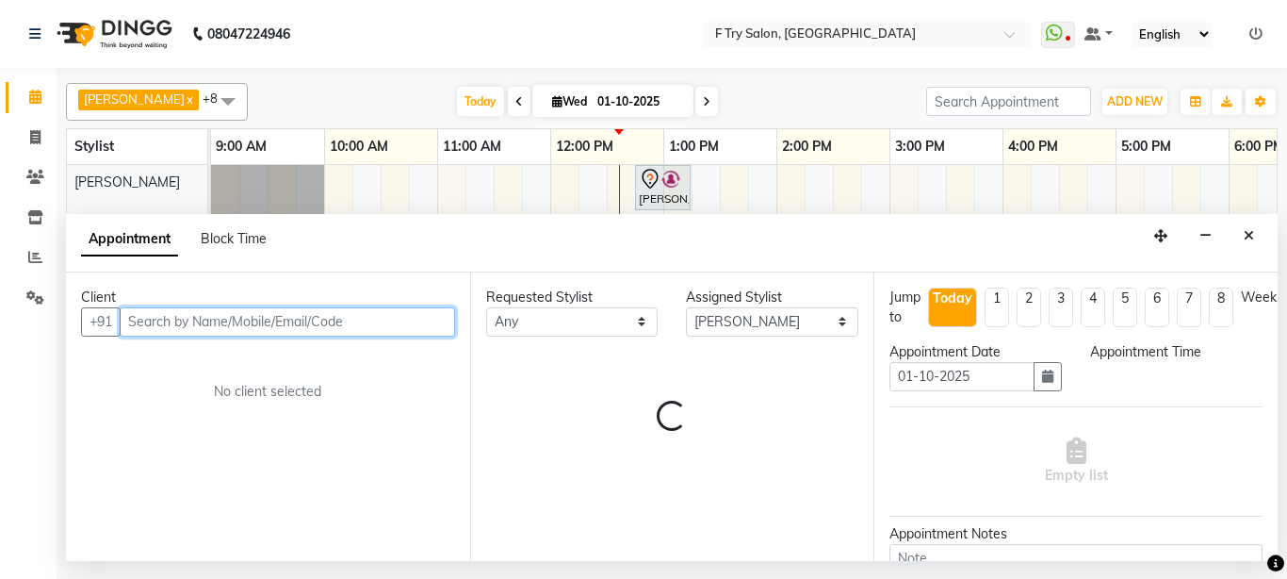
select select "750"
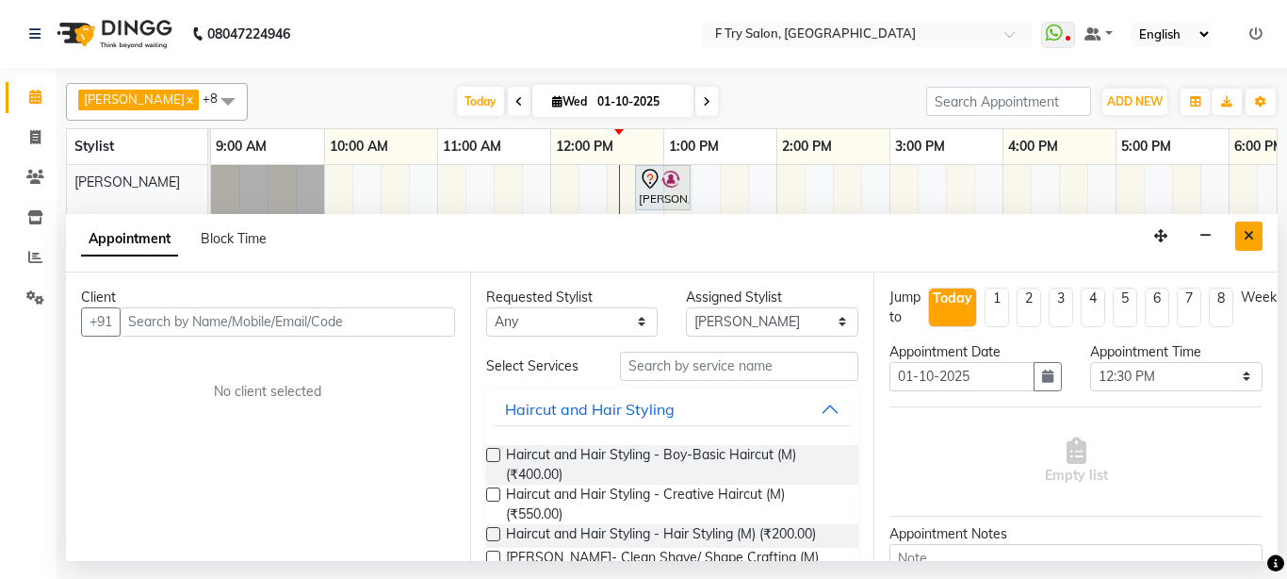
click at [1243, 233] on button "Close" at bounding box center [1248, 235] width 27 height 29
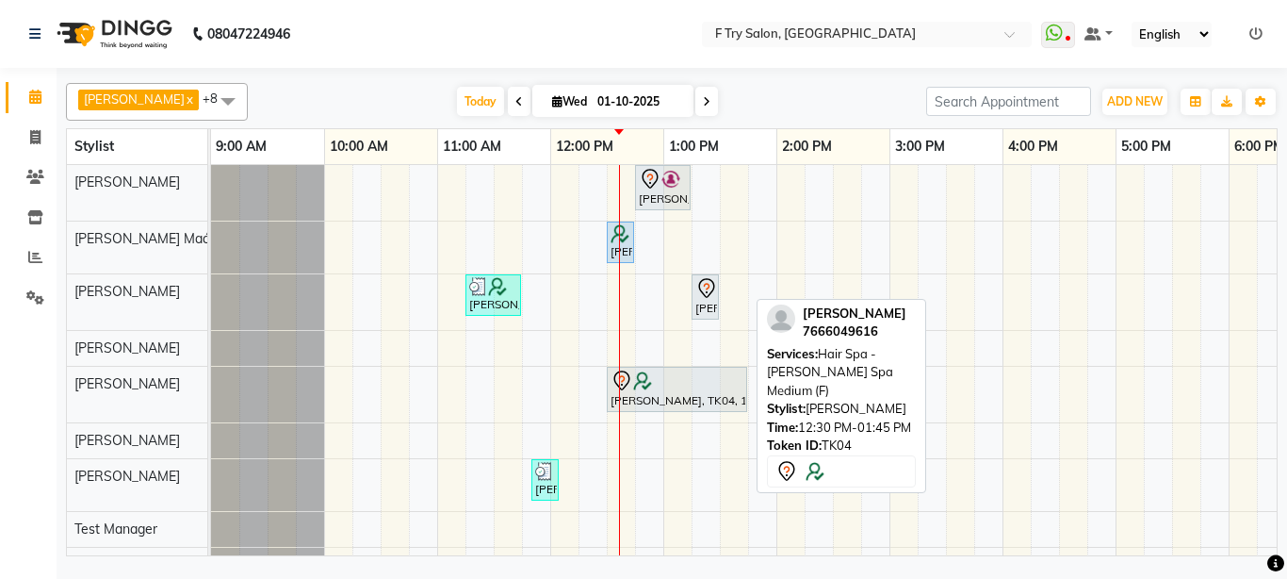
click at [697, 390] on div at bounding box center [677, 380] width 133 height 23
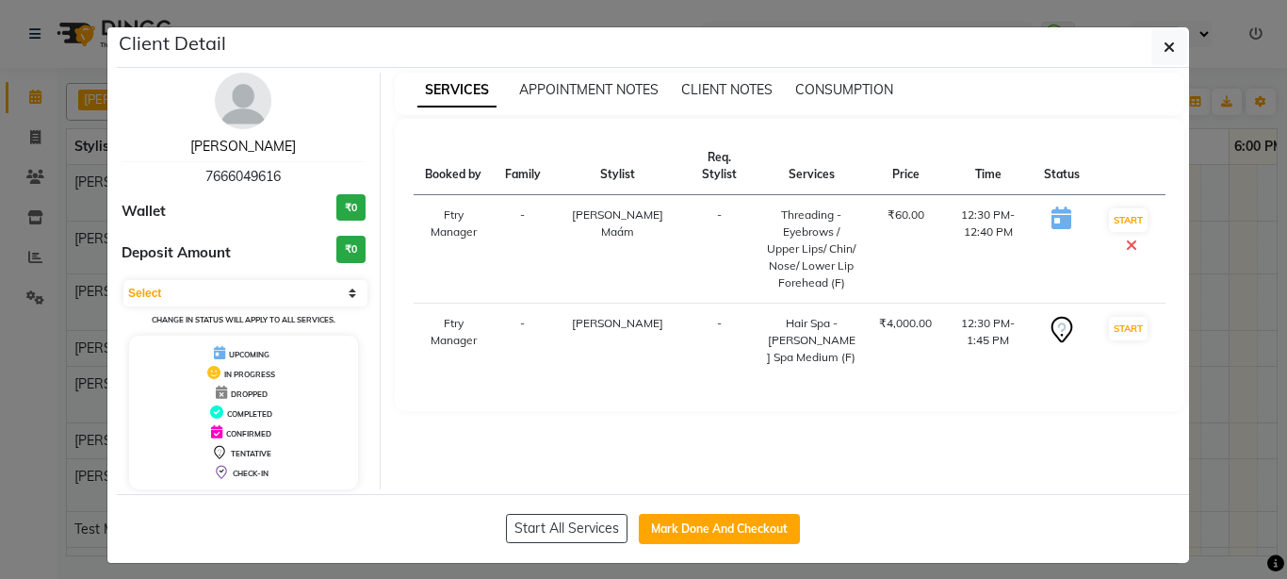
click at [274, 139] on link "Prachi Subhedar" at bounding box center [243, 146] width 106 height 17
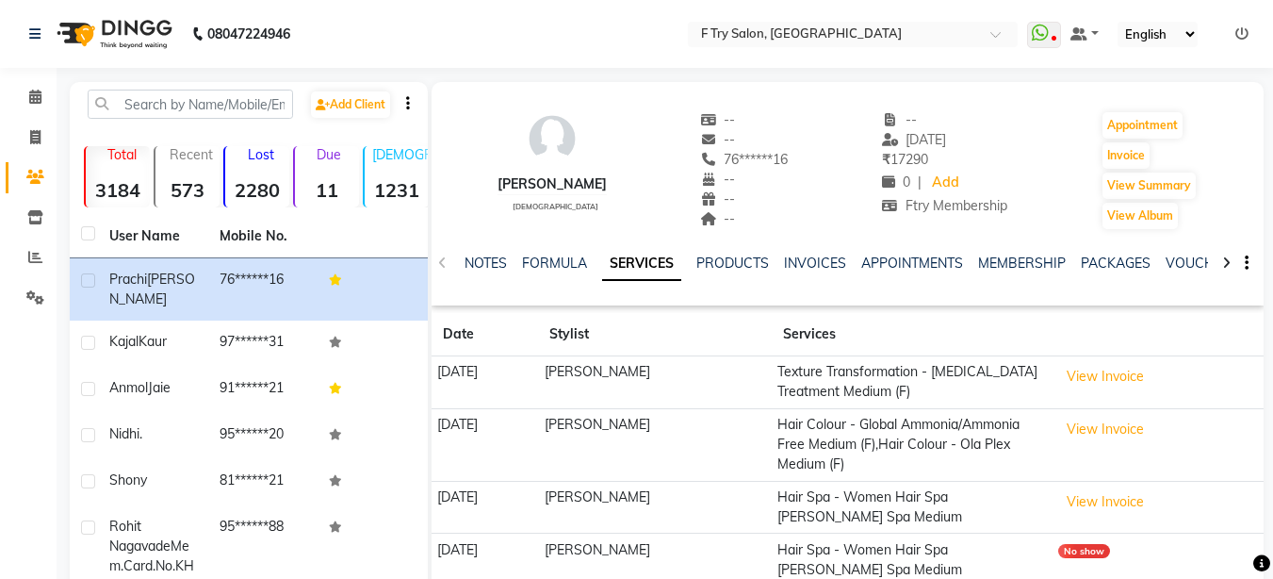
scroll to position [113, 0]
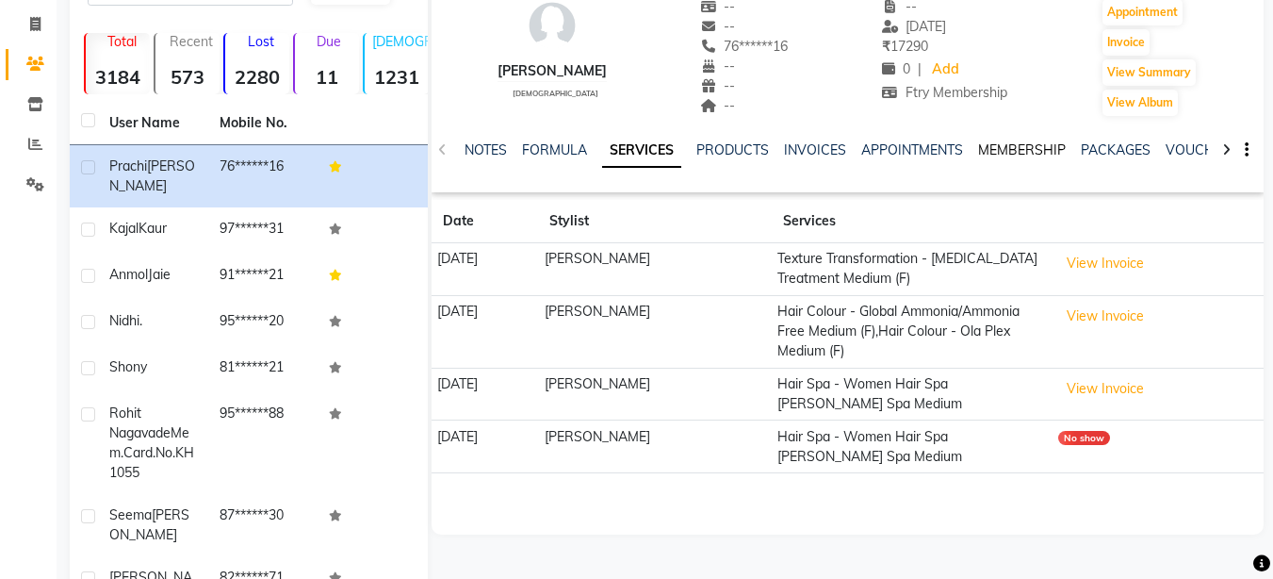
click at [1009, 149] on link "MEMBERSHIP" at bounding box center [1022, 149] width 88 height 17
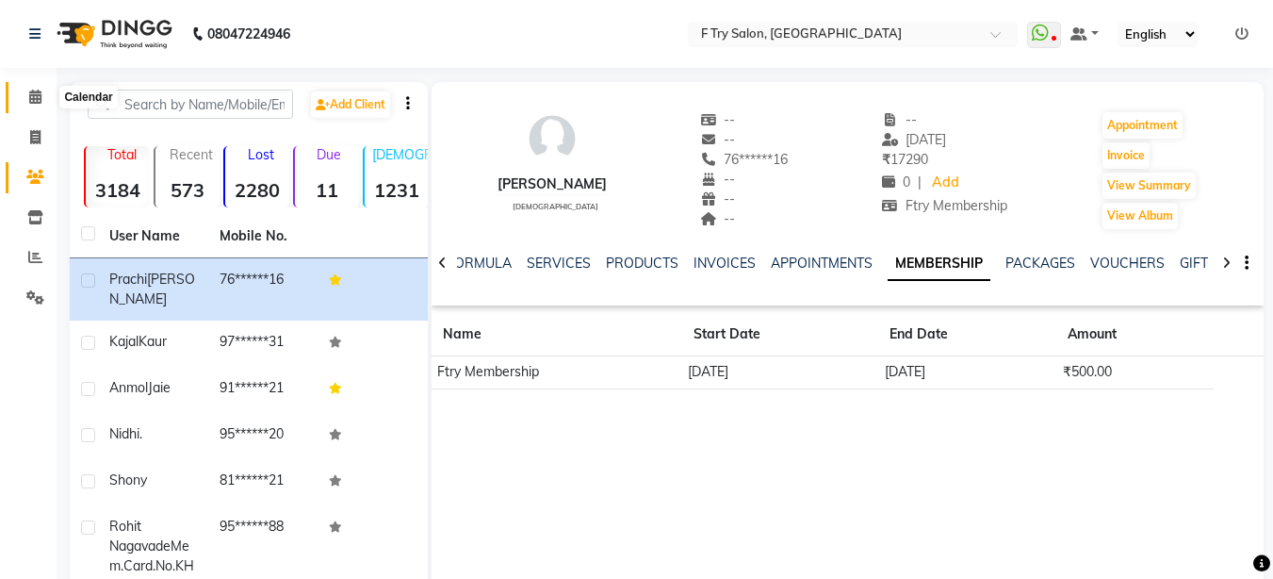
click at [32, 94] on icon at bounding box center [35, 97] width 12 height 14
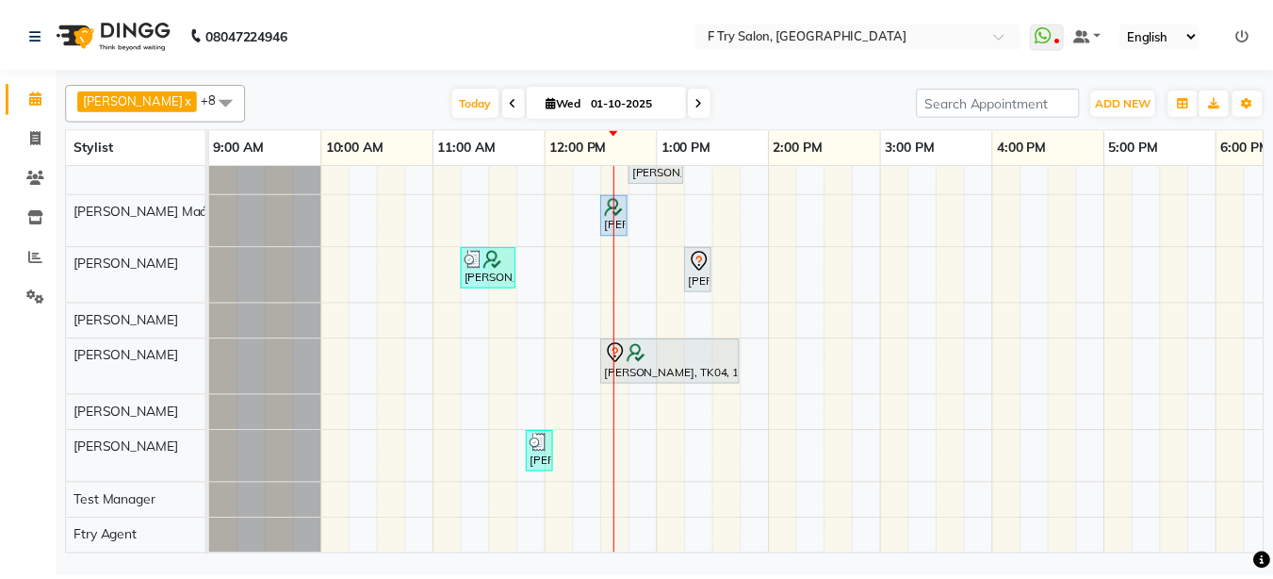
scroll to position [41, 0]
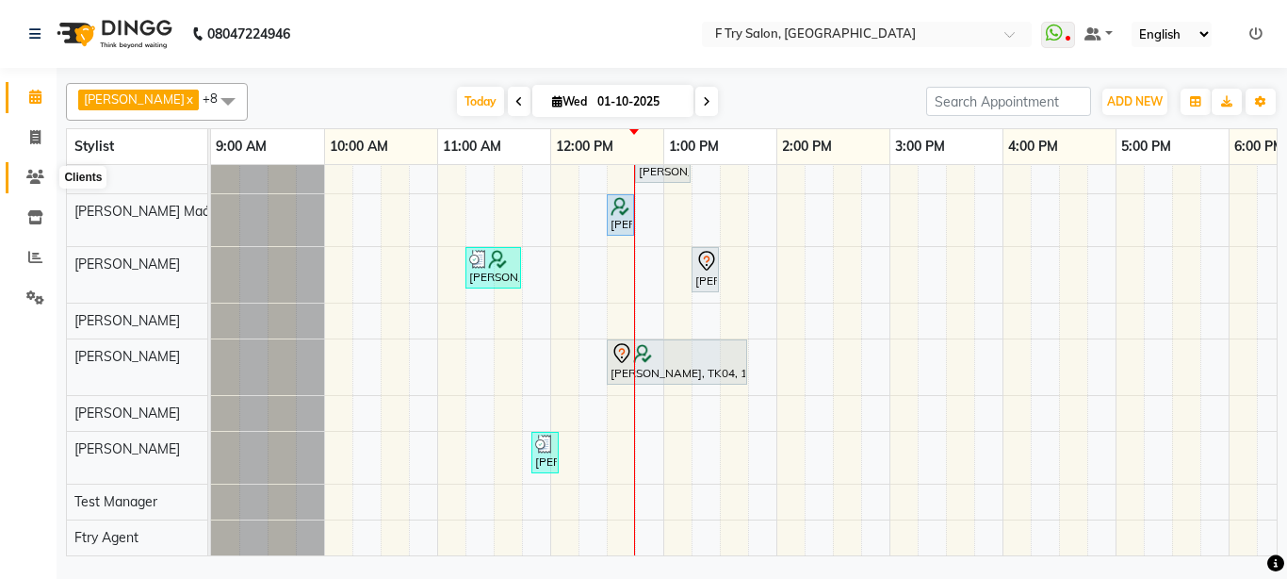
click at [37, 176] on icon at bounding box center [35, 177] width 18 height 14
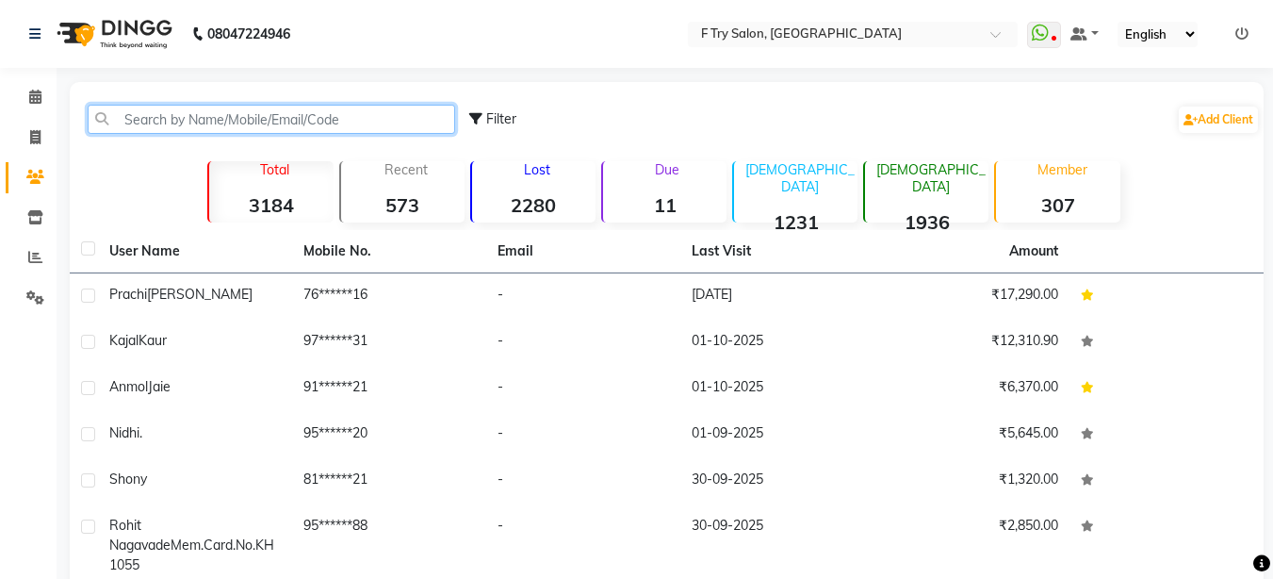
click at [150, 118] on input "text" at bounding box center [271, 119] width 367 height 29
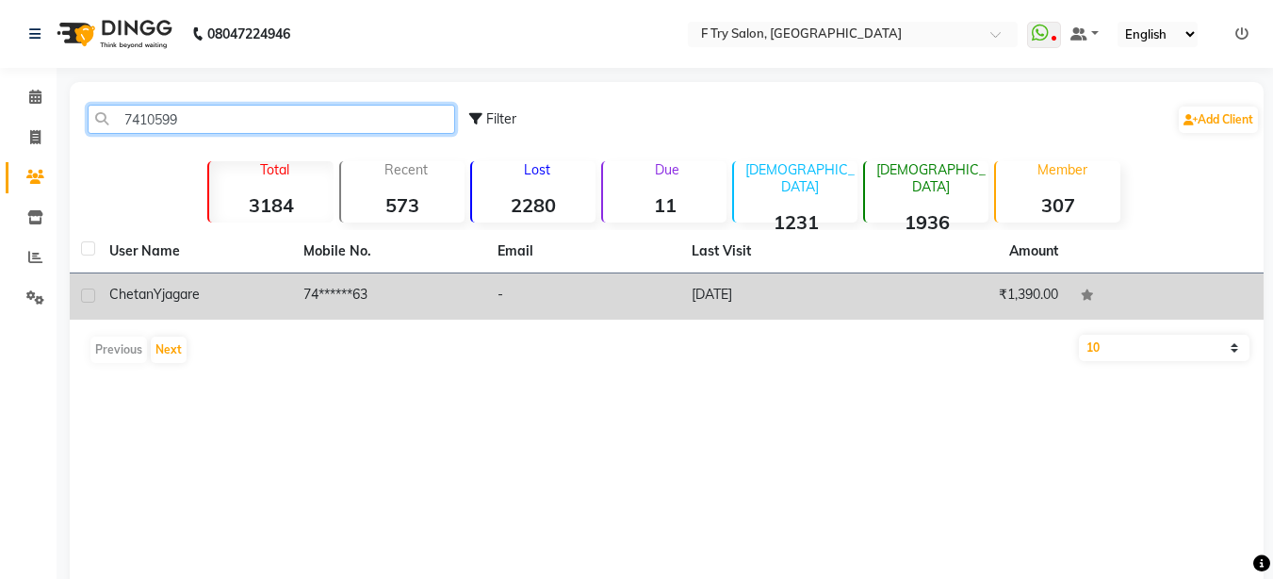
type input "7410599"
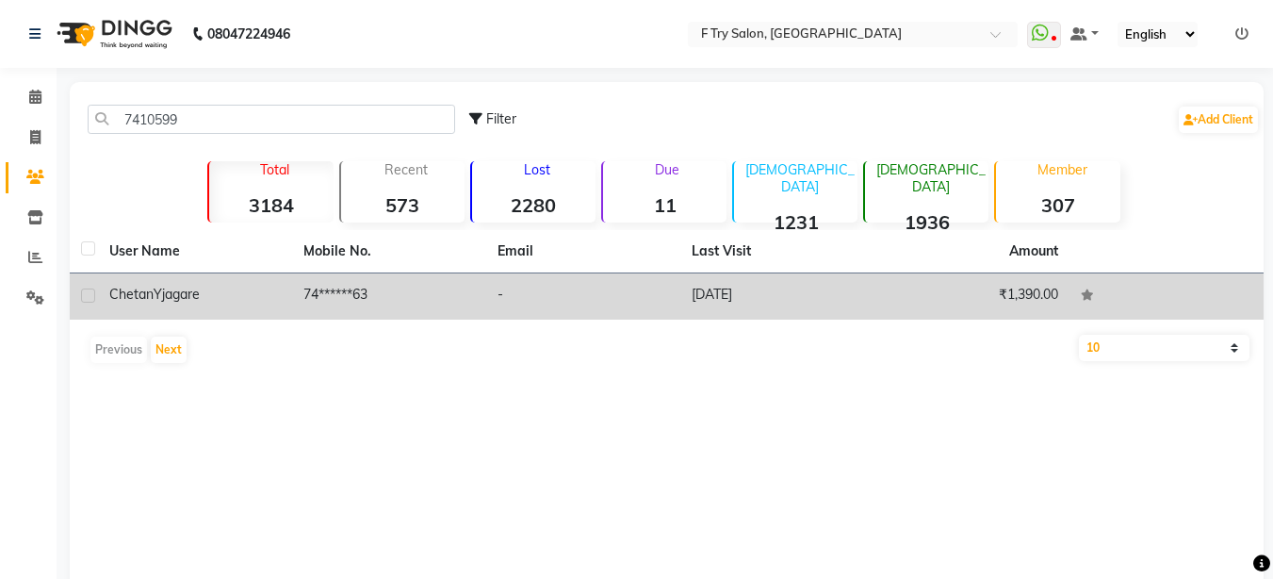
click at [171, 302] on div "Chetan Yjagare" at bounding box center [194, 295] width 171 height 20
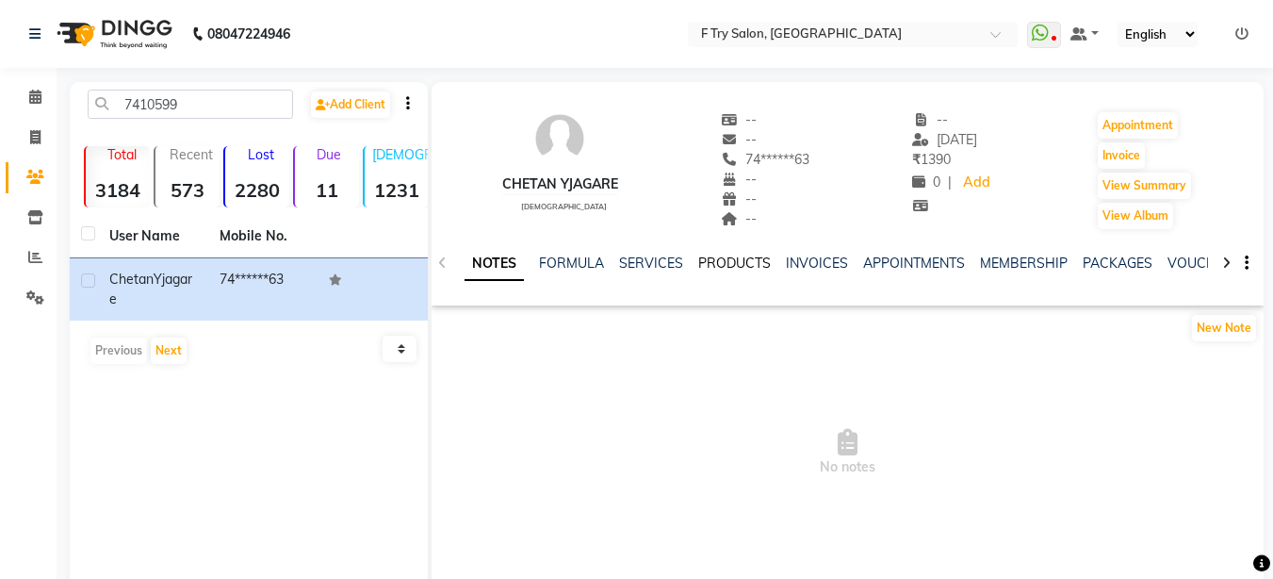
click at [706, 262] on link "PRODUCTS" at bounding box center [734, 262] width 73 height 17
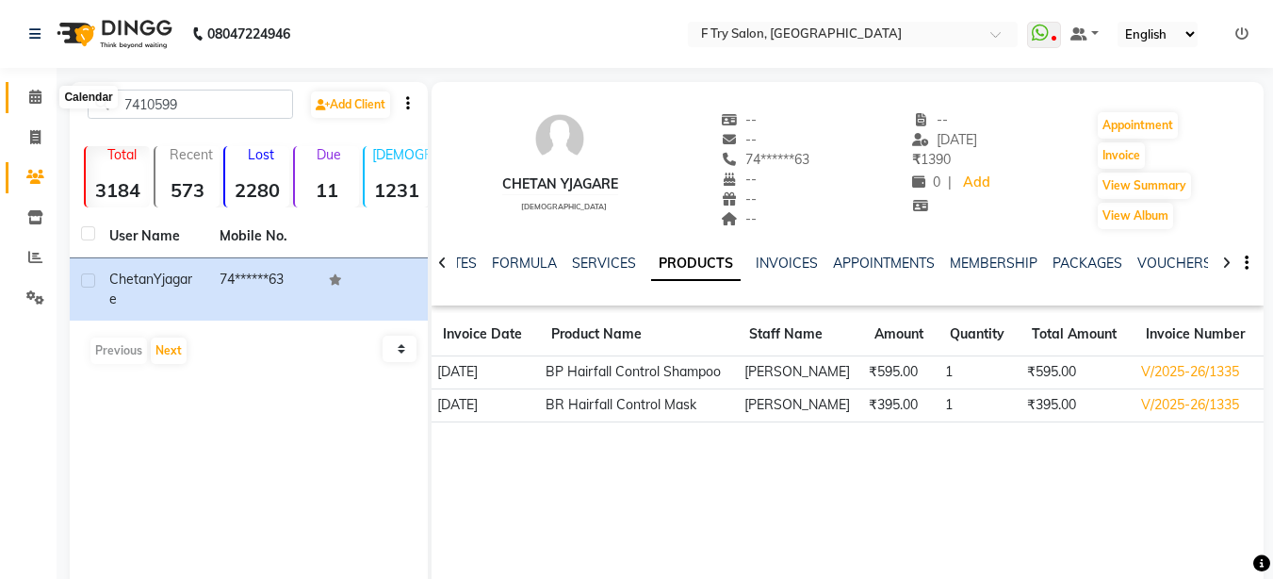
click at [35, 96] on icon at bounding box center [35, 97] width 12 height 14
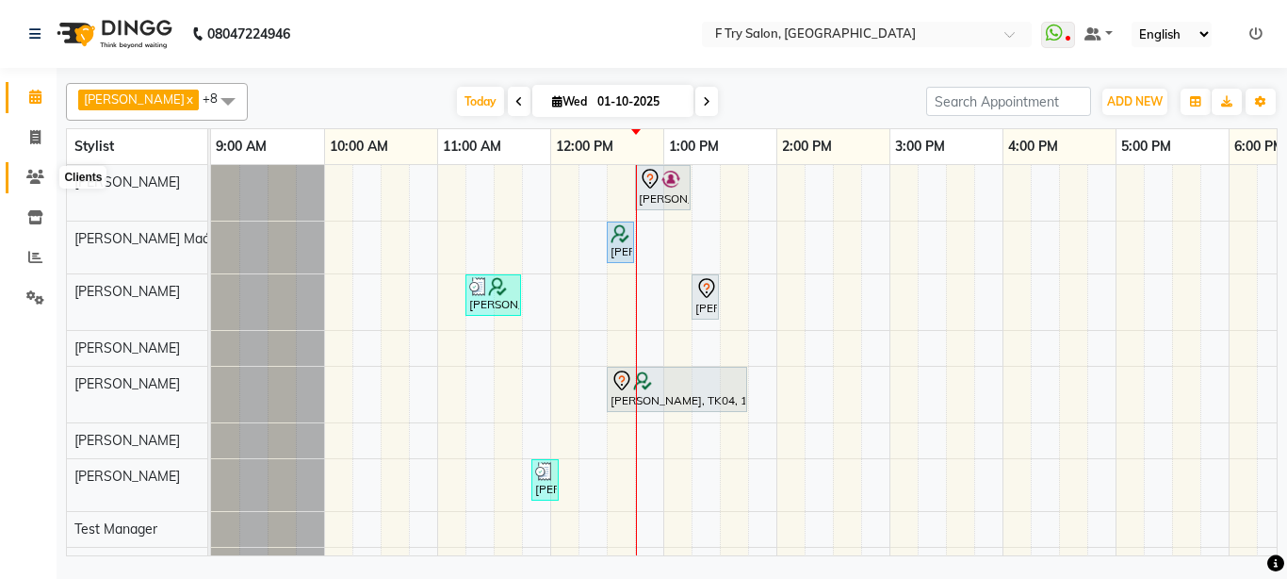
click at [37, 173] on icon at bounding box center [35, 177] width 18 height 14
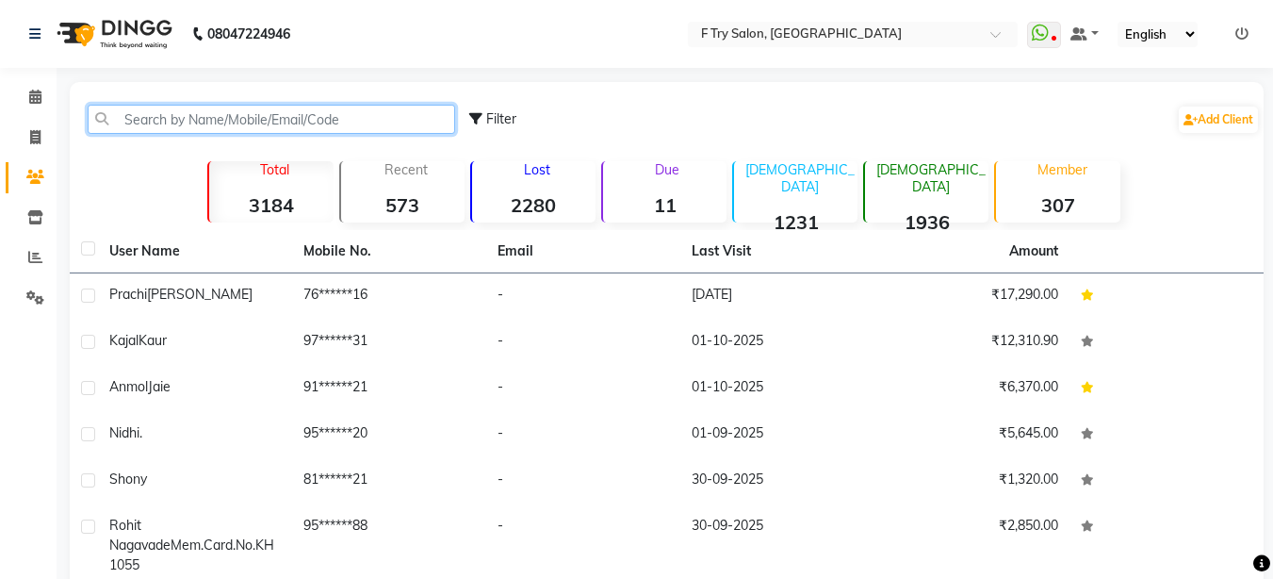
click at [183, 109] on input "text" at bounding box center [271, 119] width 367 height 29
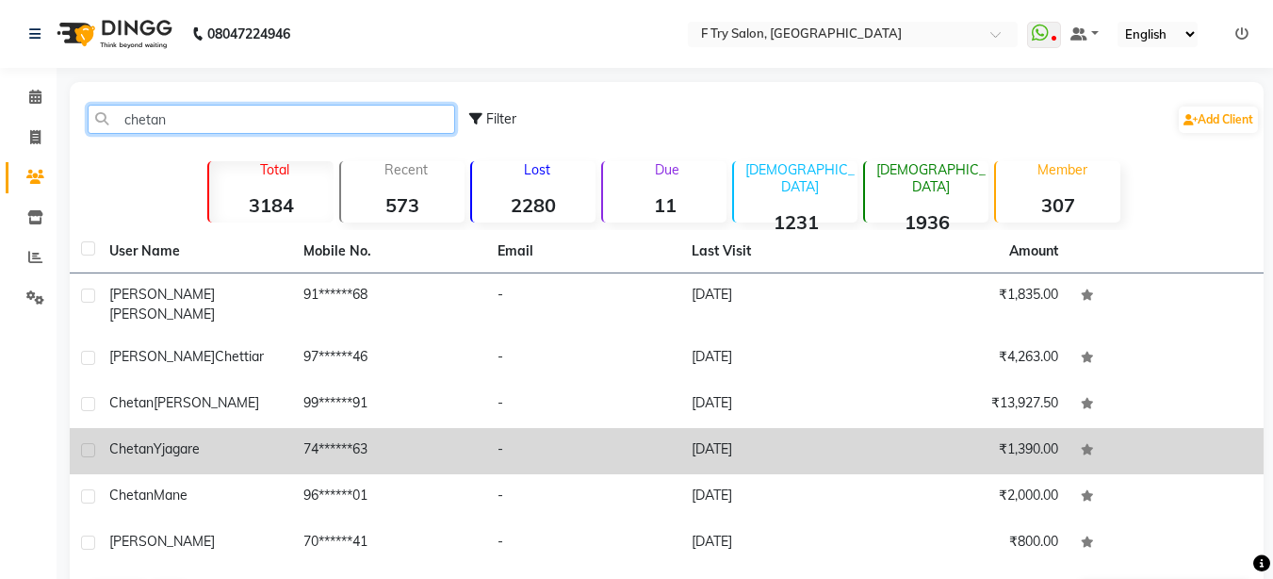
type input "chetan"
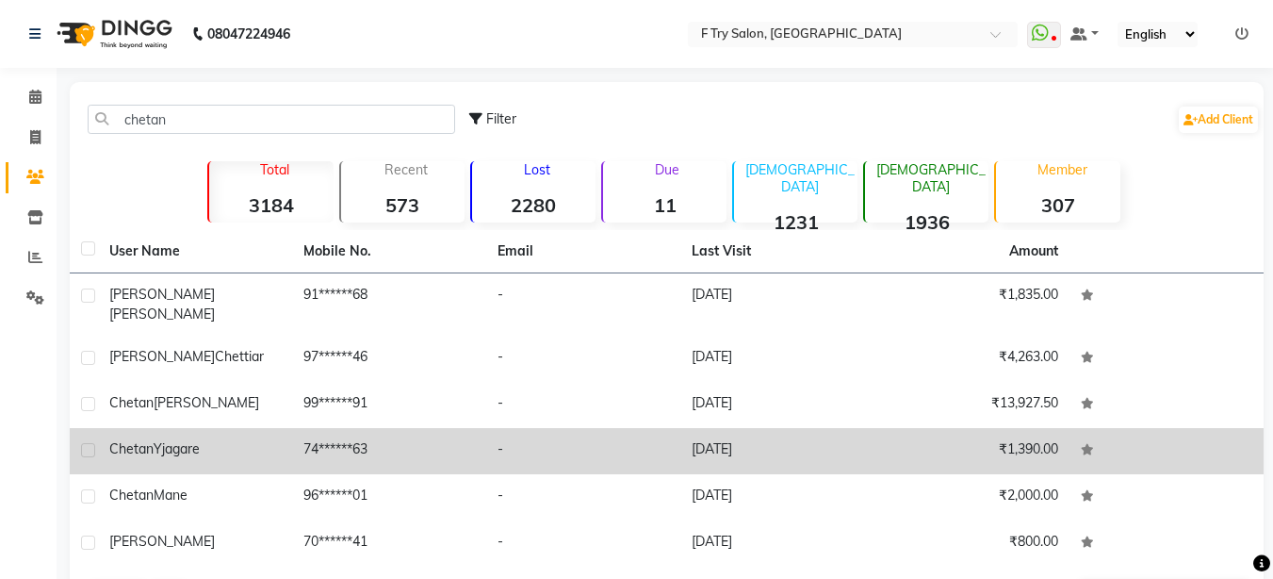
click at [139, 428] on td "Chetan Yjagare" at bounding box center [195, 451] width 194 height 46
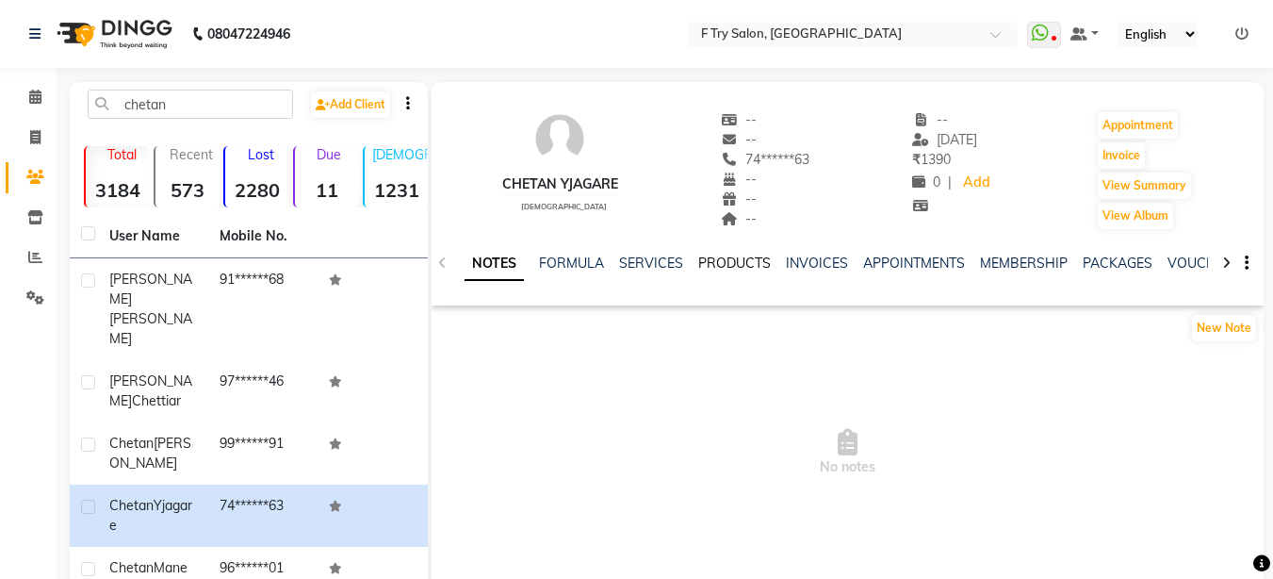
click at [729, 255] on link "PRODUCTS" at bounding box center [734, 262] width 73 height 17
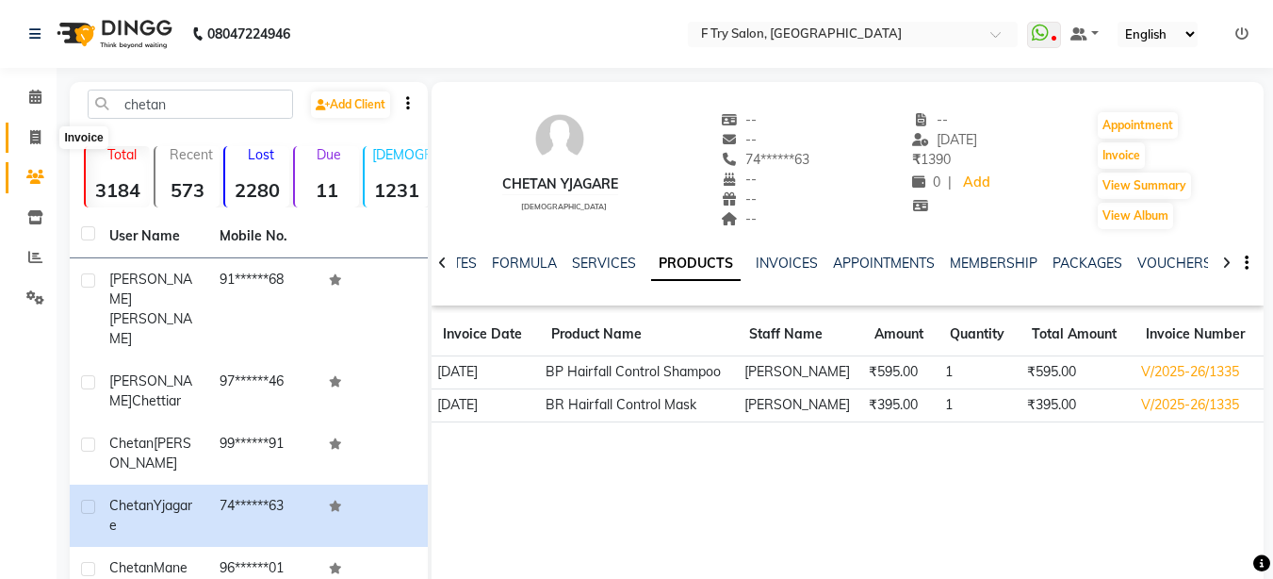
click at [37, 139] on icon at bounding box center [35, 137] width 10 height 14
select select "793"
select select "service"
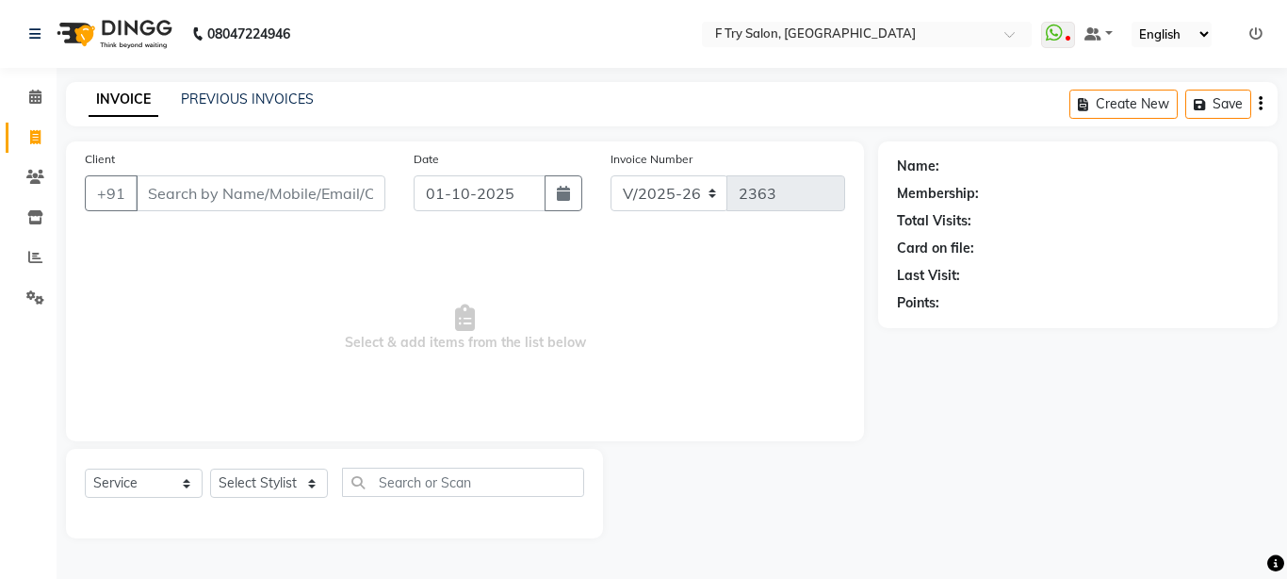
click at [247, 194] on input "Client" at bounding box center [261, 193] width 250 height 36
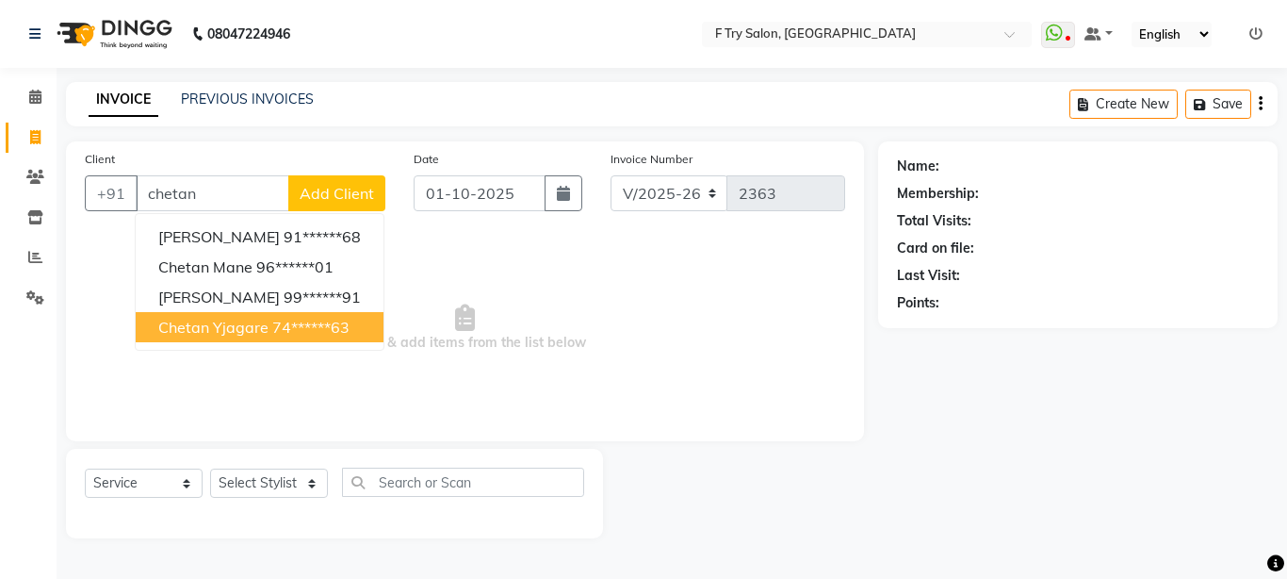
click at [254, 328] on span "Chetan Yjagare" at bounding box center [213, 327] width 110 height 19
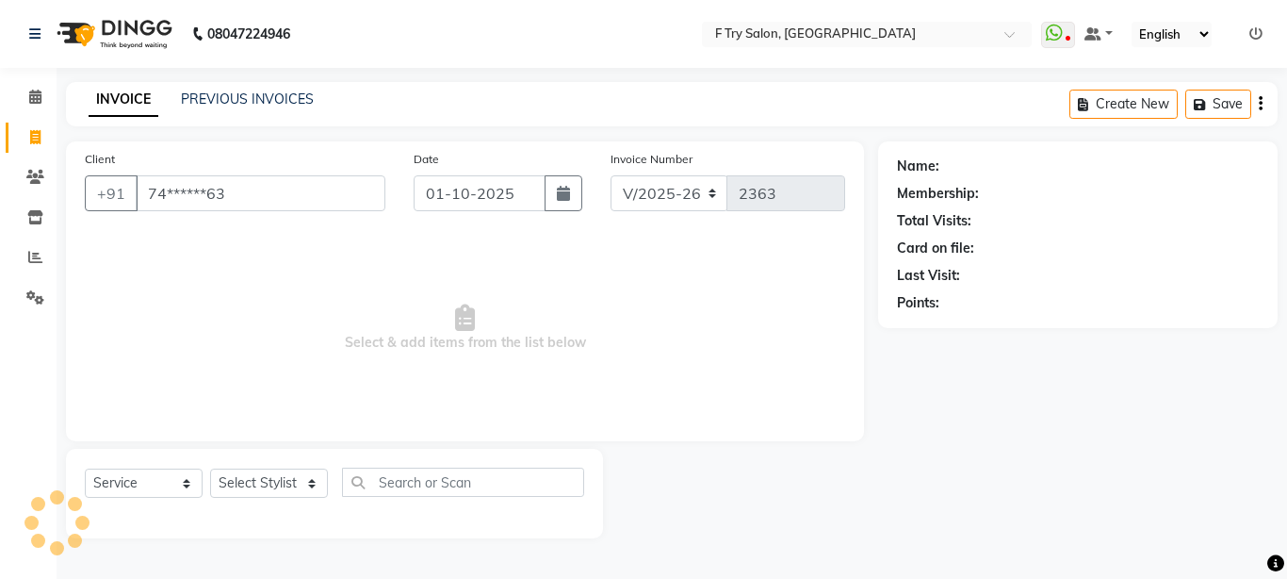
type input "74******63"
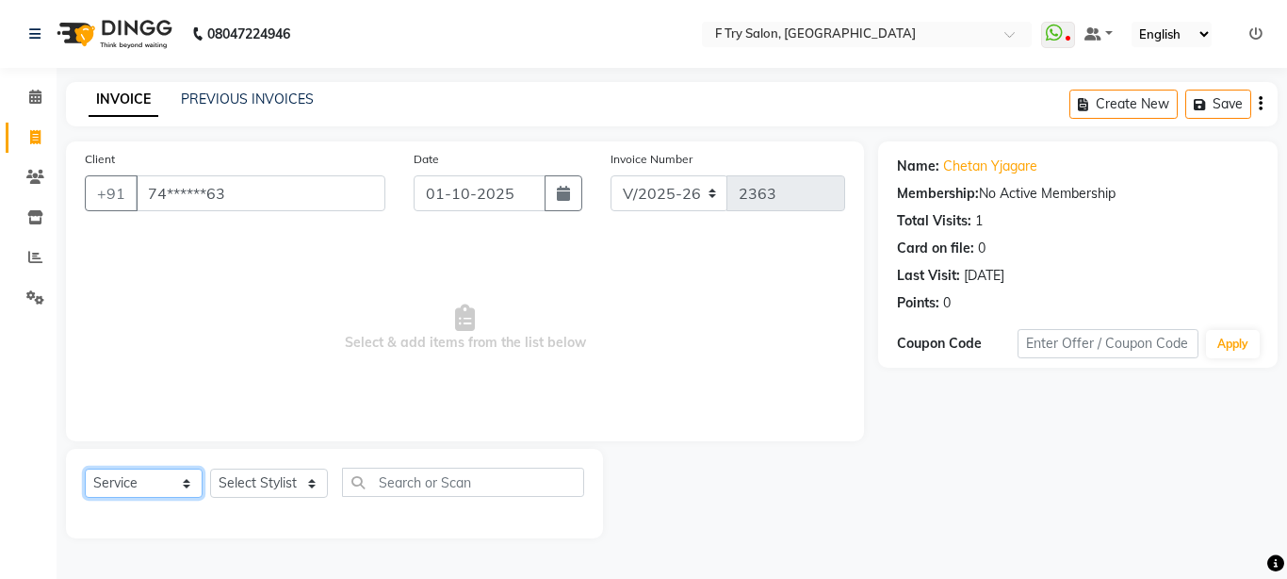
select select "product"
click at [85, 468] on select "Select Service Product Membership Package Voucher Prepaid Gift Card" at bounding box center [144, 482] width 118 height 29
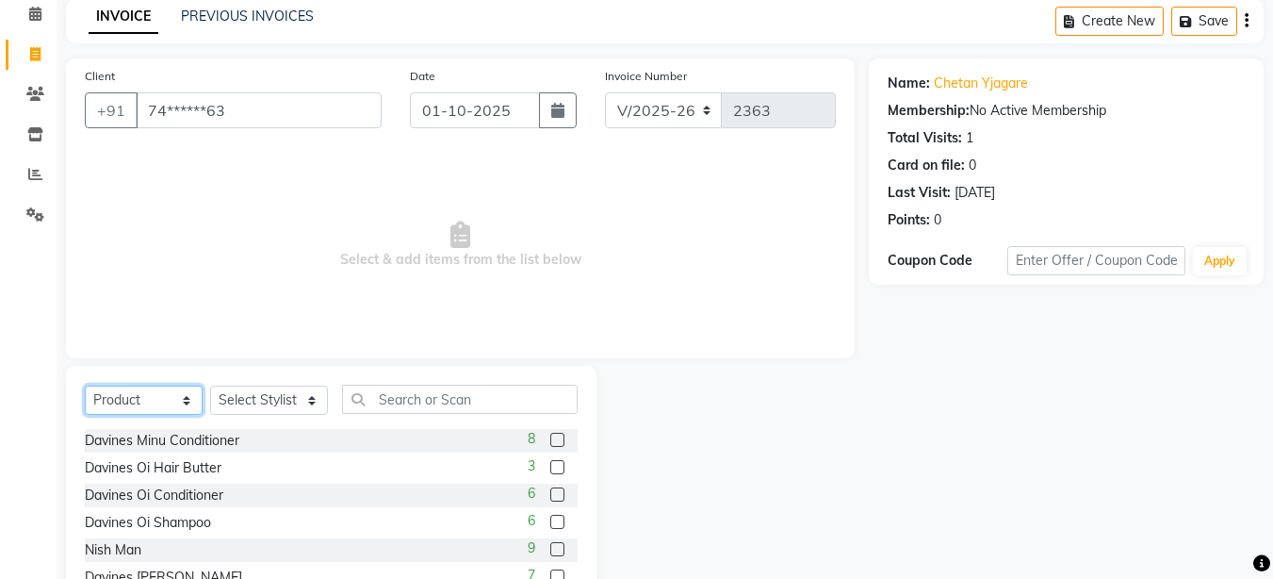
scroll to position [176, 0]
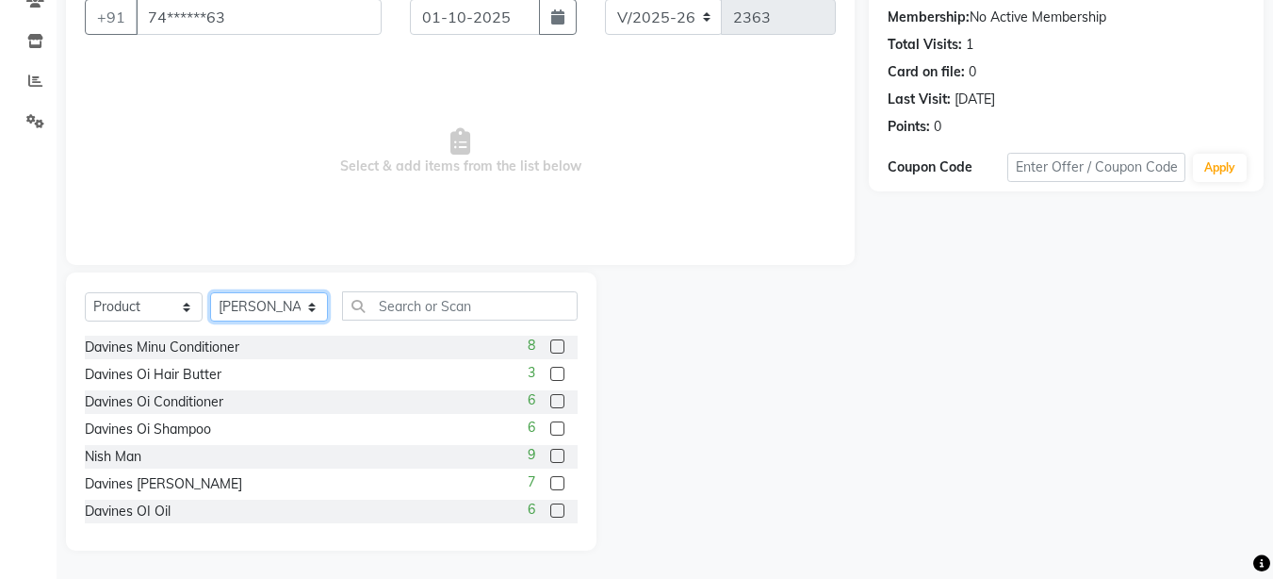
click at [210, 292] on select "Select Stylist [PERSON_NAME] [PERSON_NAME] Ftry Agent Ftry Manager [PERSON_NAME…" at bounding box center [269, 306] width 118 height 29
select select "83650"
click at [210, 292] on select "Select Stylist [PERSON_NAME] [PERSON_NAME] Ftry Agent Ftry Manager [PERSON_NAME…" at bounding box center [269, 306] width 118 height 29
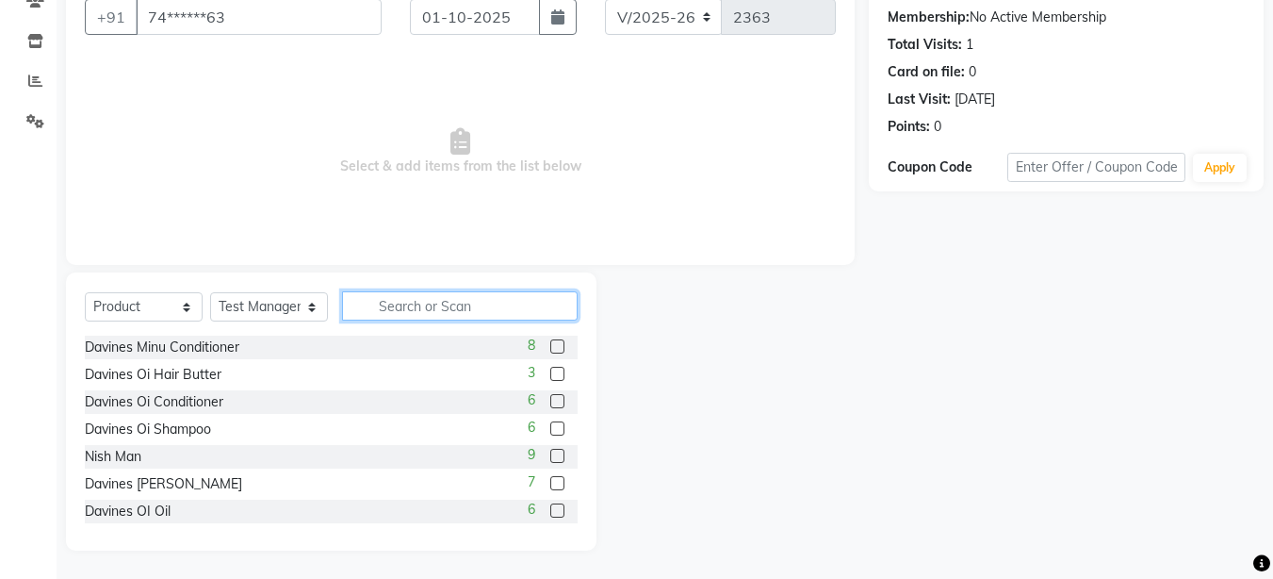
click at [449, 301] on input "text" at bounding box center [460, 305] width 236 height 29
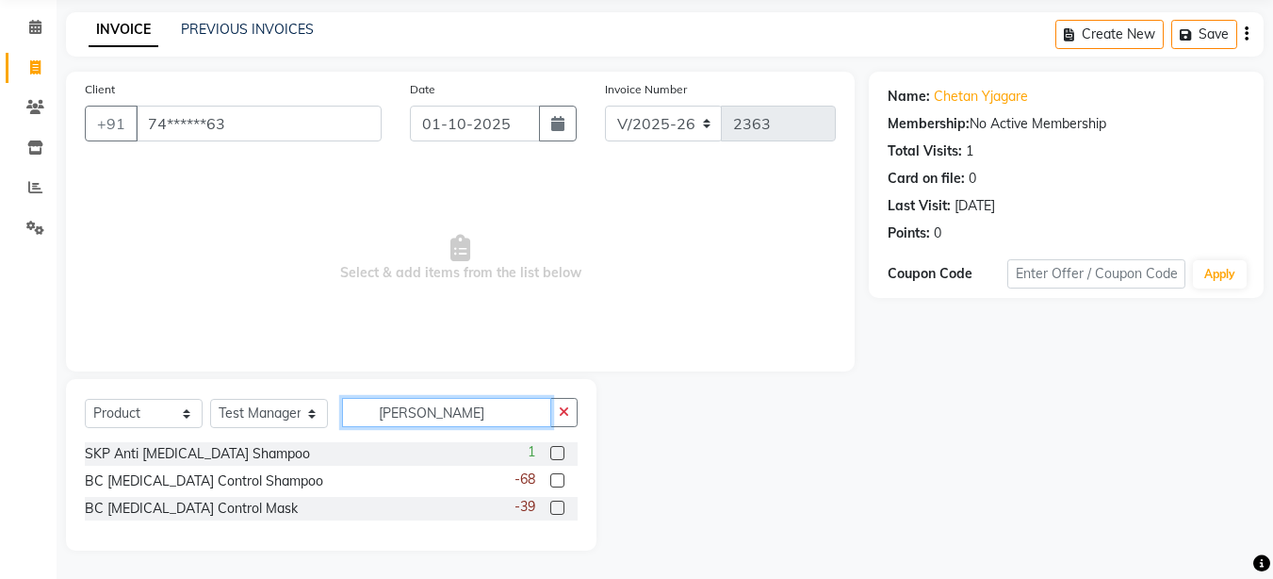
scroll to position [70, 0]
type input "dan"
click at [562, 505] on label at bounding box center [557, 507] width 14 height 14
click at [562, 505] on input "checkbox" at bounding box center [556, 508] width 12 height 12
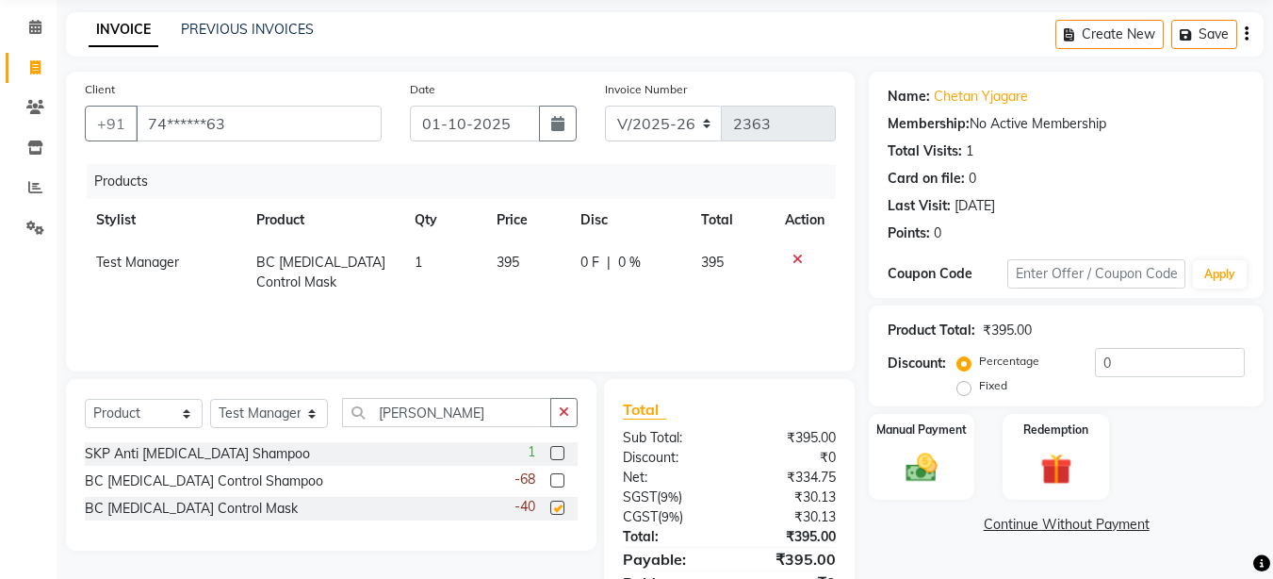
checkbox input "false"
click at [908, 465] on img at bounding box center [921, 468] width 53 height 38
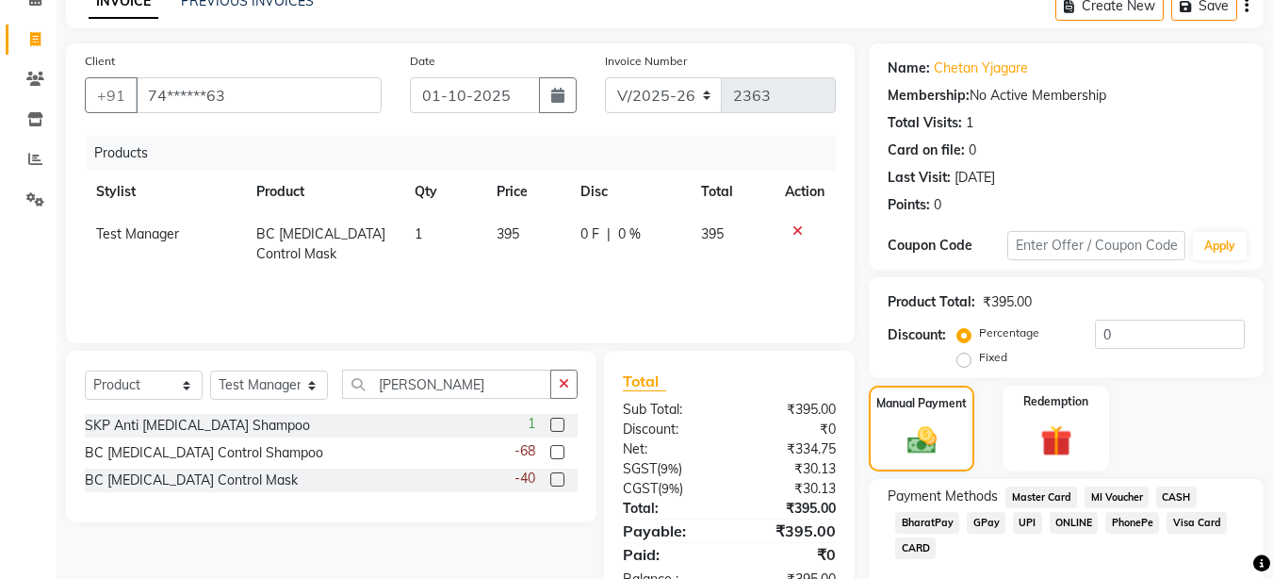
scroll to position [178, 0]
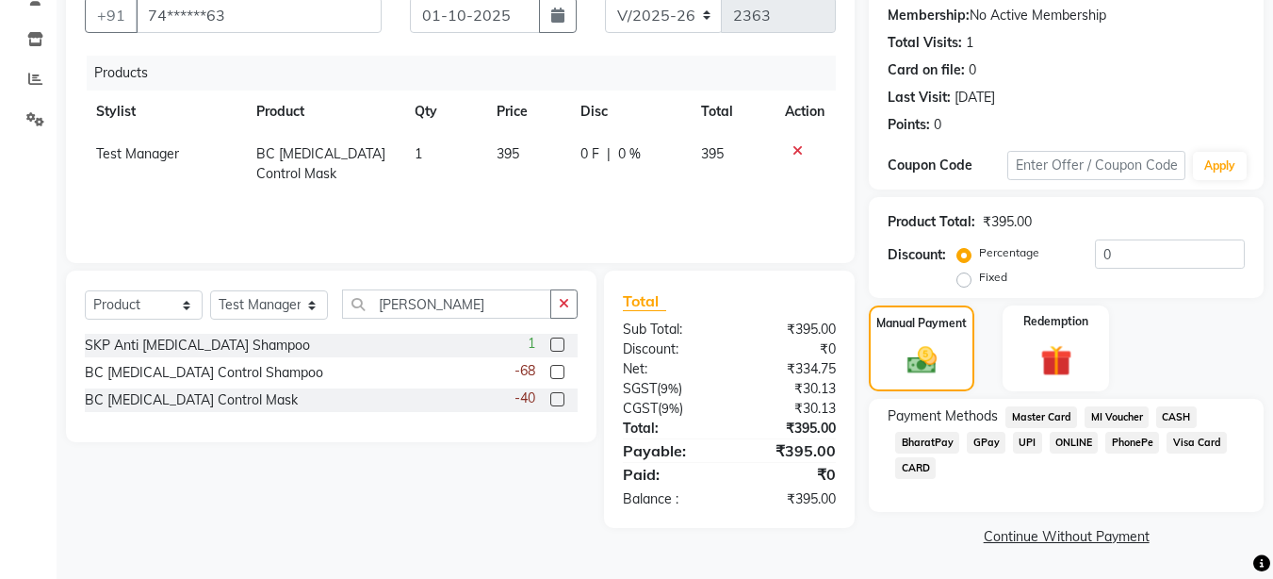
click at [1013, 436] on span "UPI" at bounding box center [1027, 443] width 29 height 22
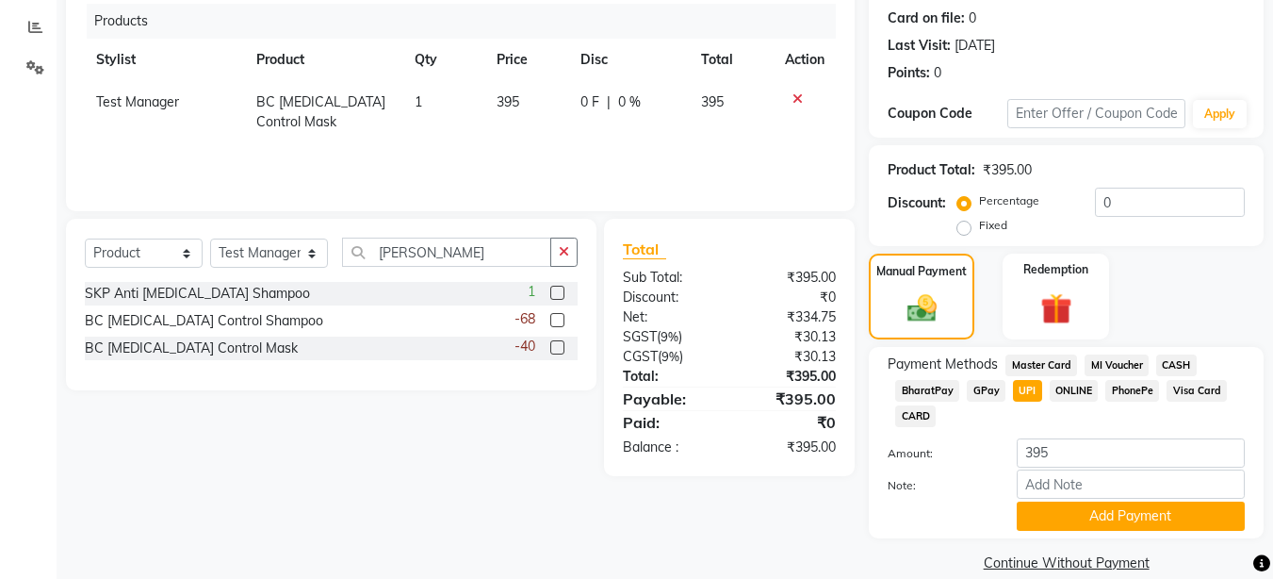
scroll to position [256, 0]
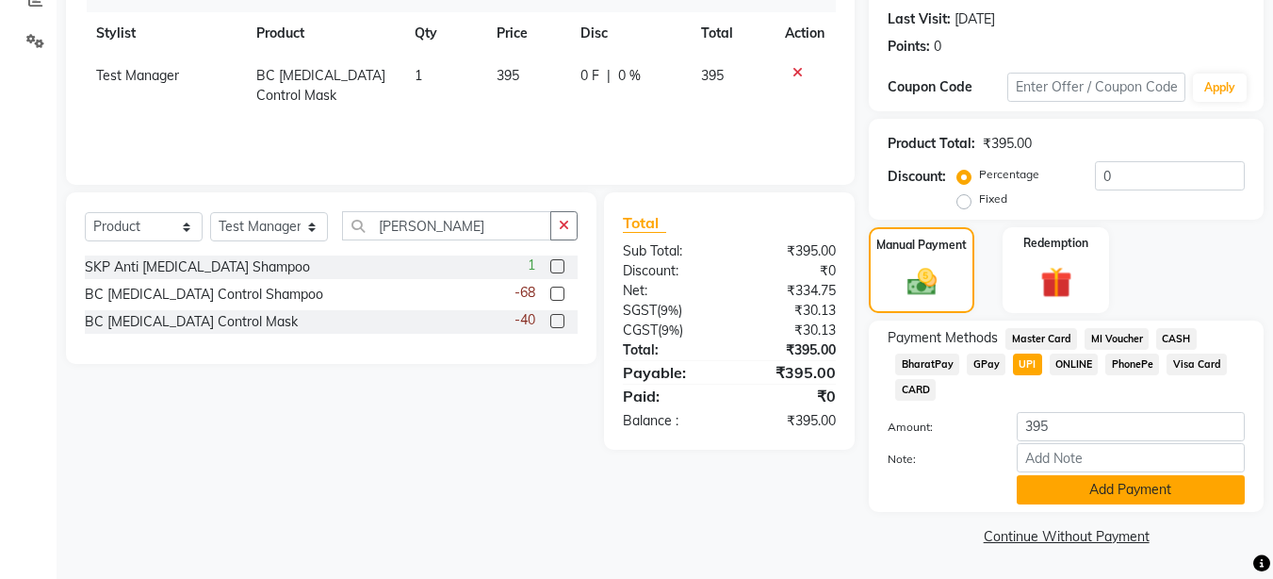
click at [1116, 479] on button "Add Payment" at bounding box center [1131, 489] width 228 height 29
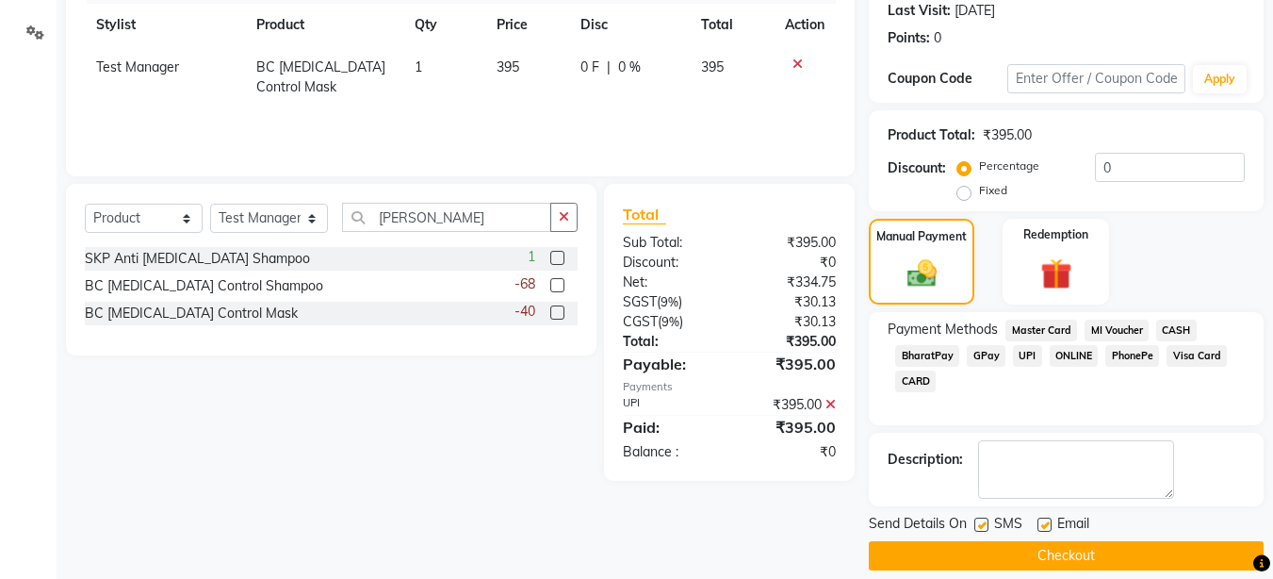
scroll to position [285, 0]
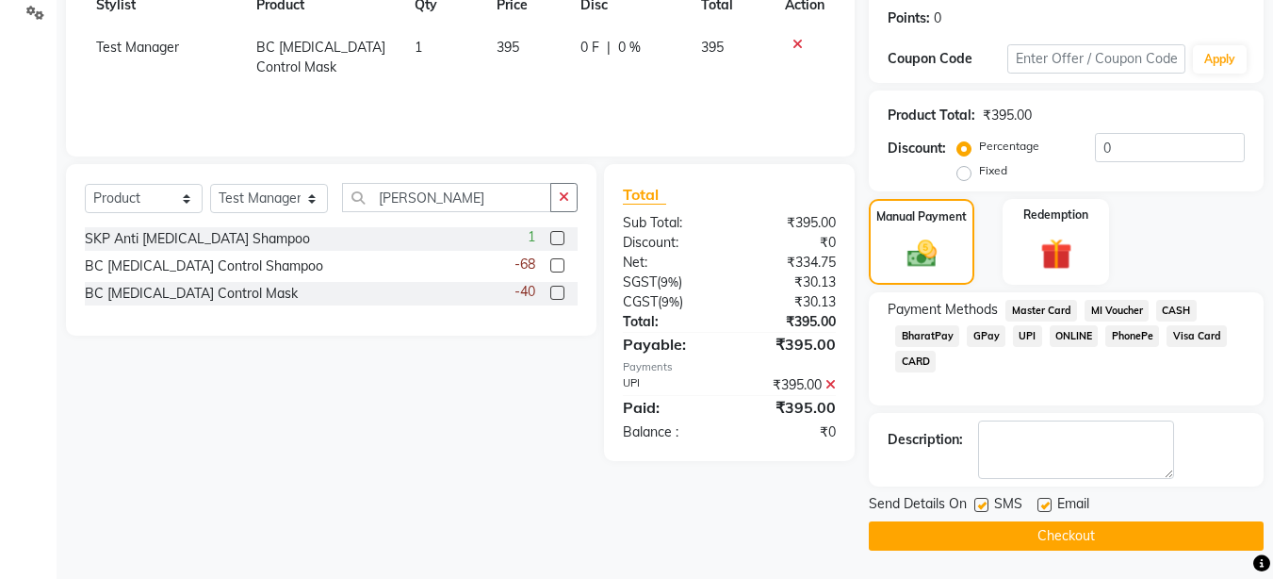
click at [1070, 527] on button "Checkout" at bounding box center [1066, 535] width 395 height 29
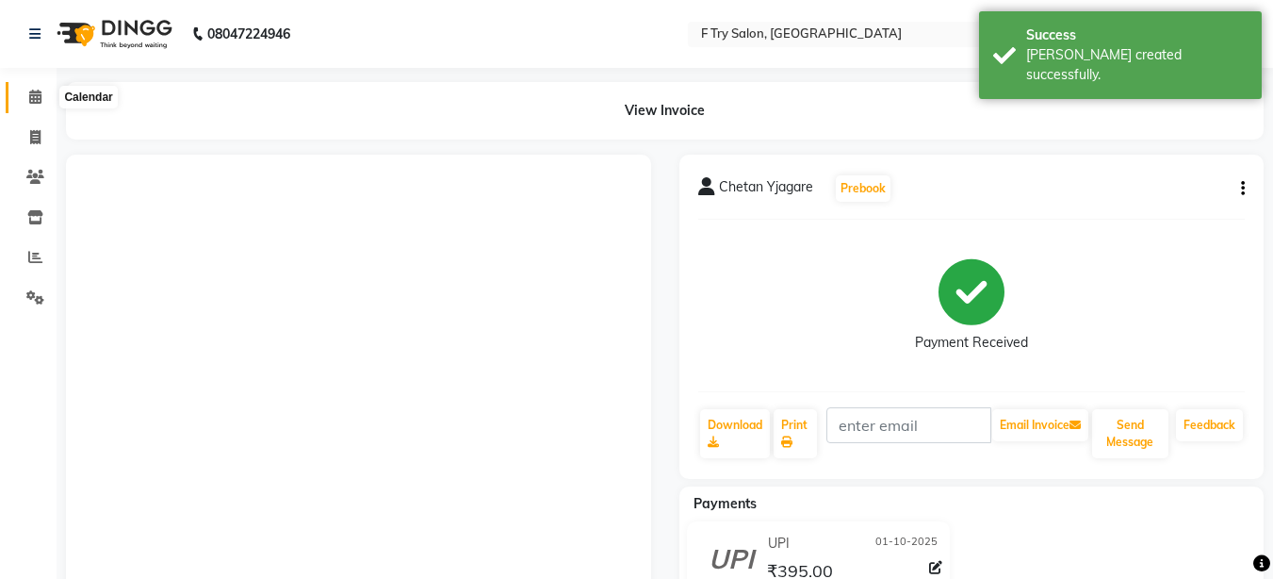
click at [34, 94] on icon at bounding box center [35, 97] width 12 height 14
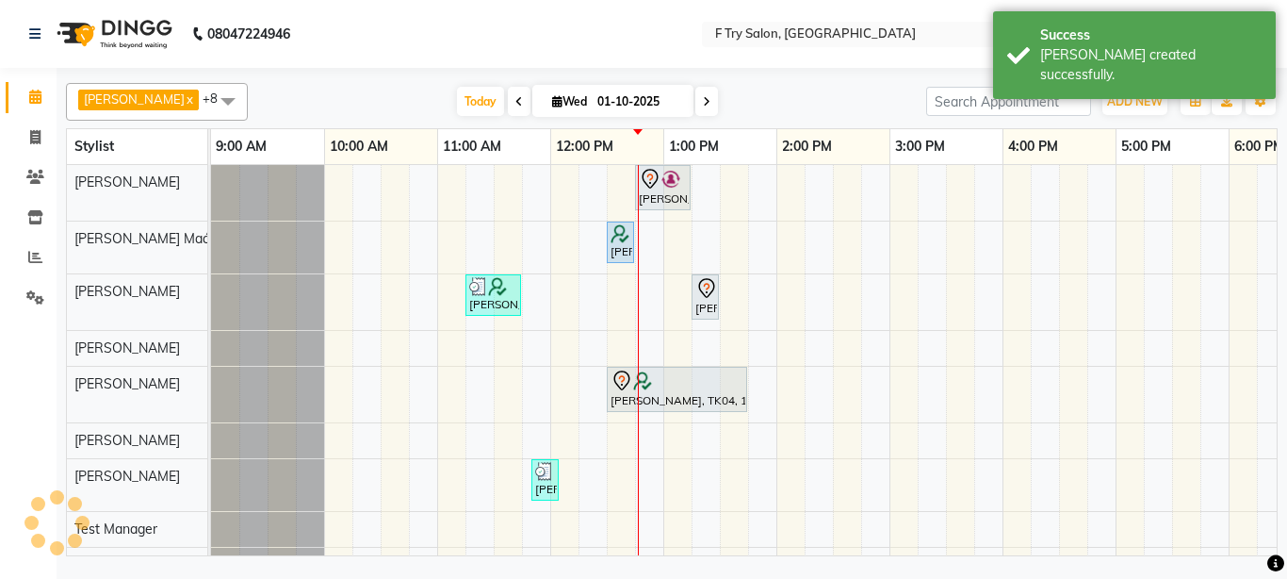
scroll to position [0, 340]
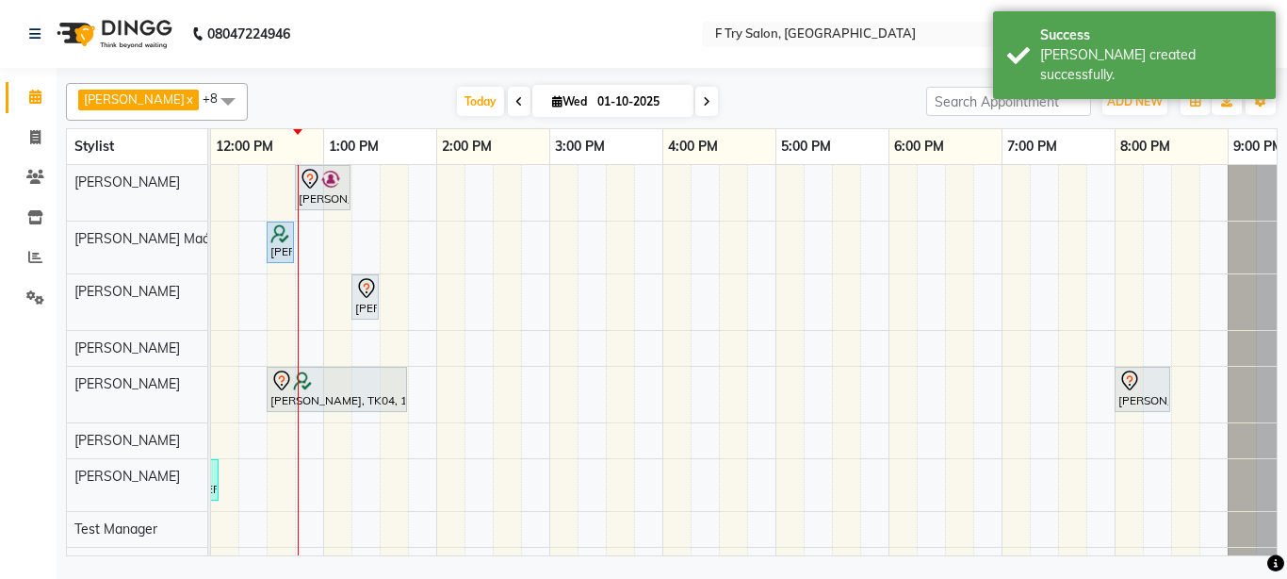
click at [703, 100] on icon at bounding box center [707, 101] width 8 height 11
type input "02-10-2025"
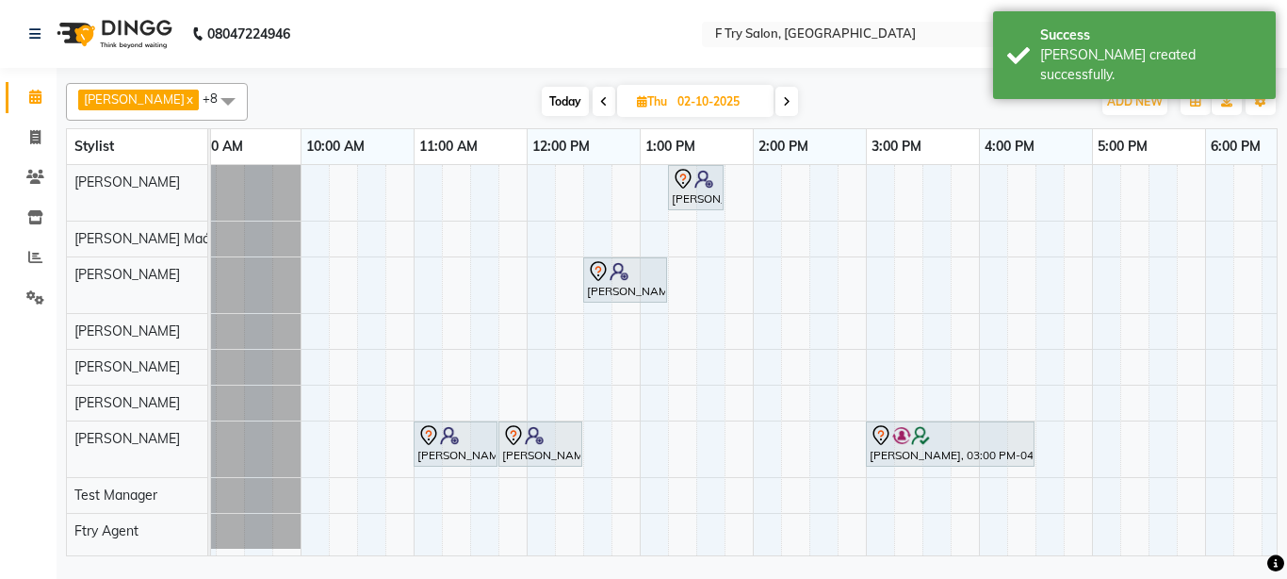
scroll to position [0, 0]
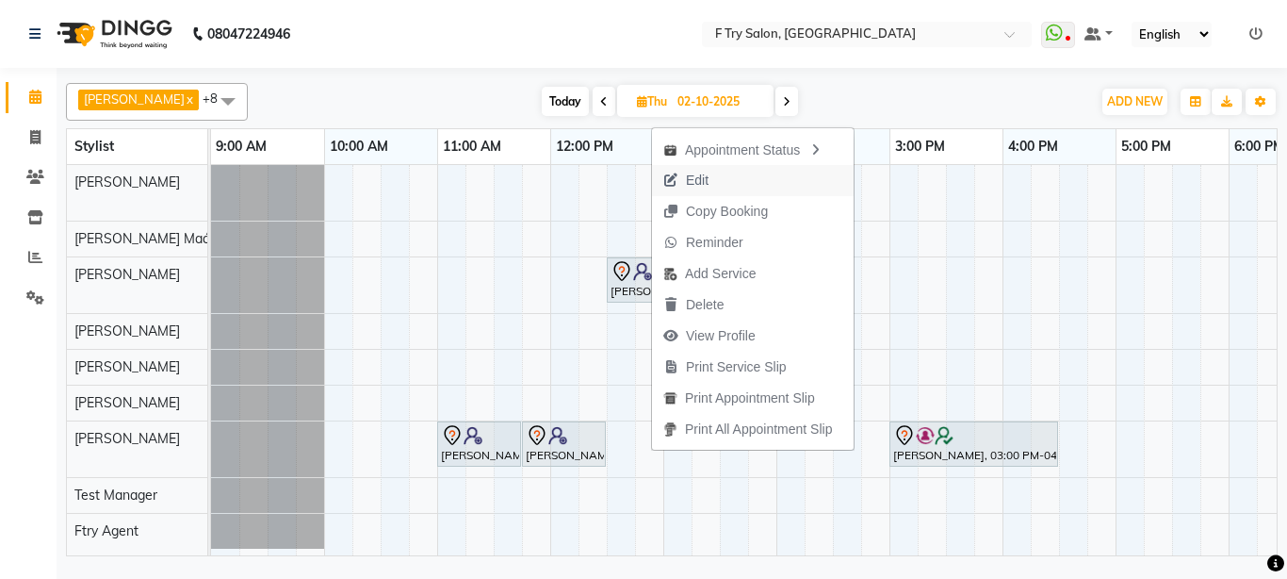
click at [695, 180] on span "Edit" at bounding box center [697, 181] width 23 height 20
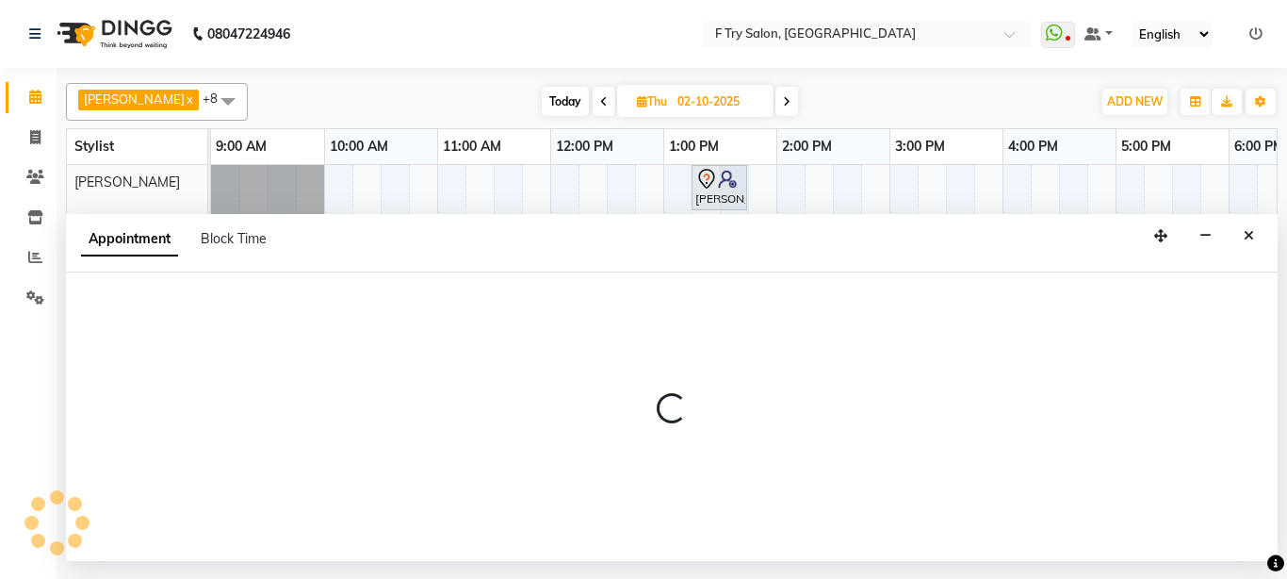
select select "tentative"
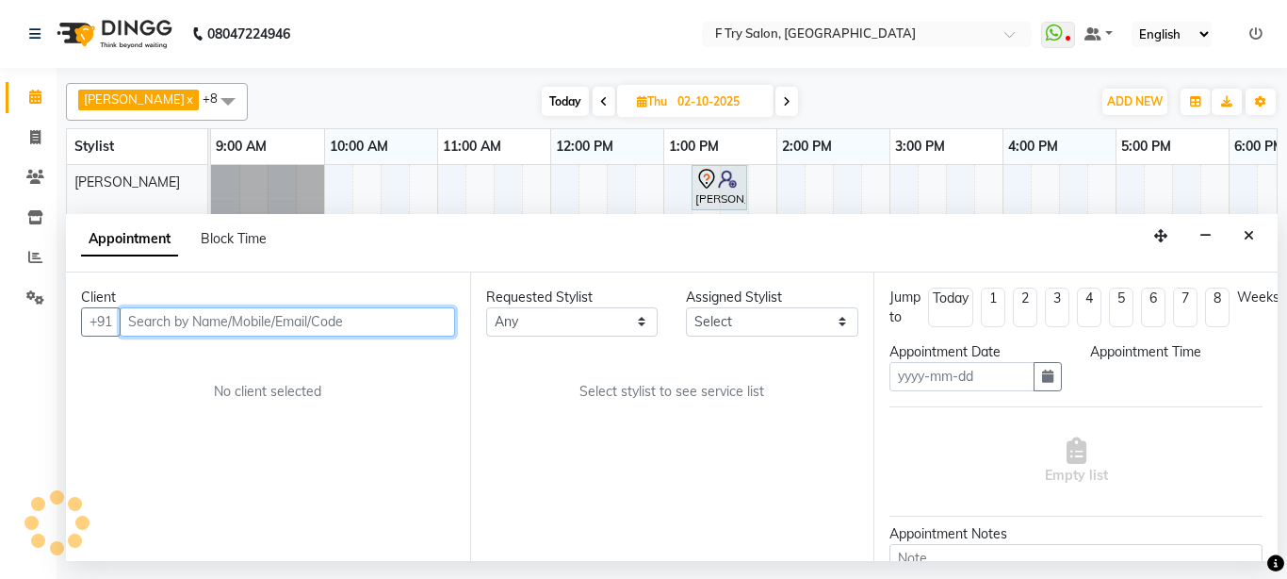
type input "02-10-2025"
select select "13914"
select select "660"
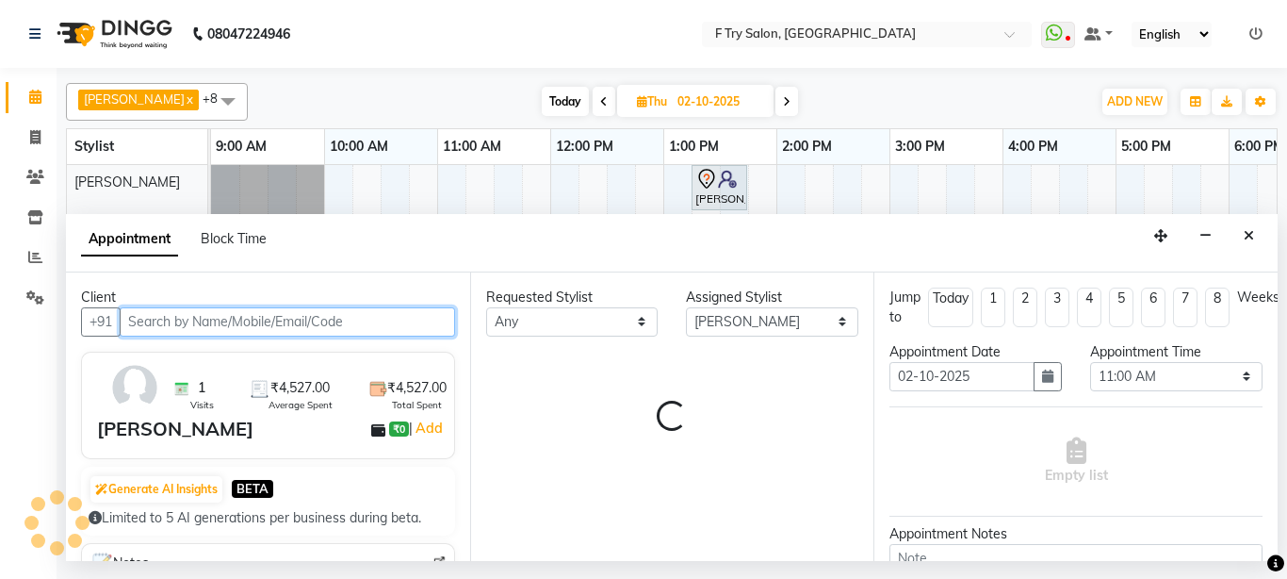
select select "1252"
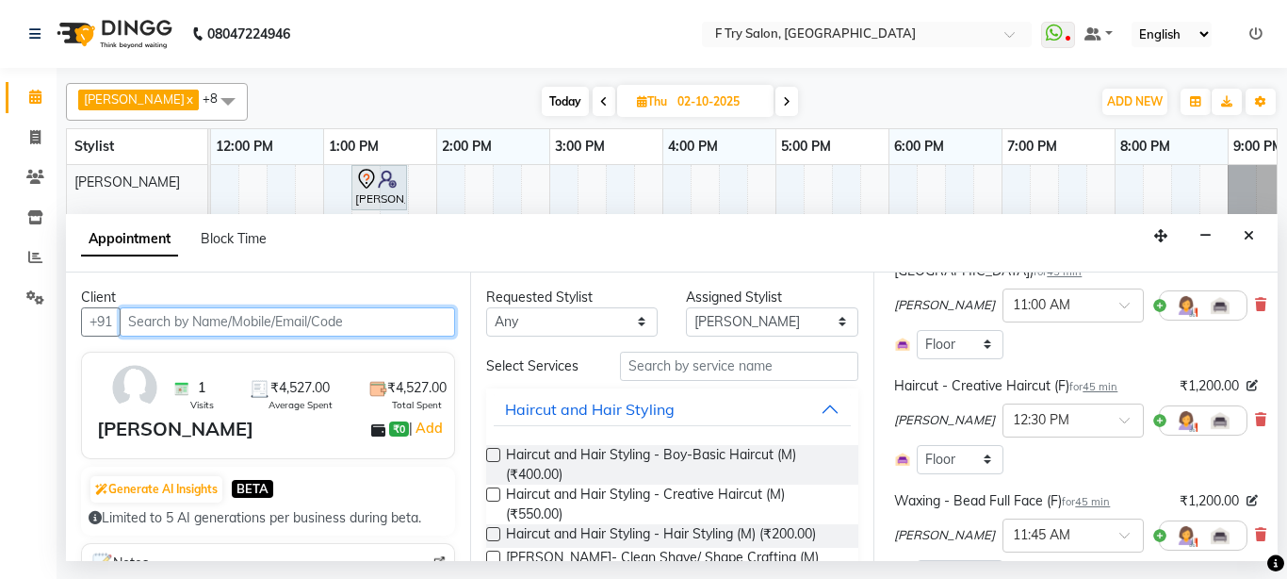
scroll to position [339, 0]
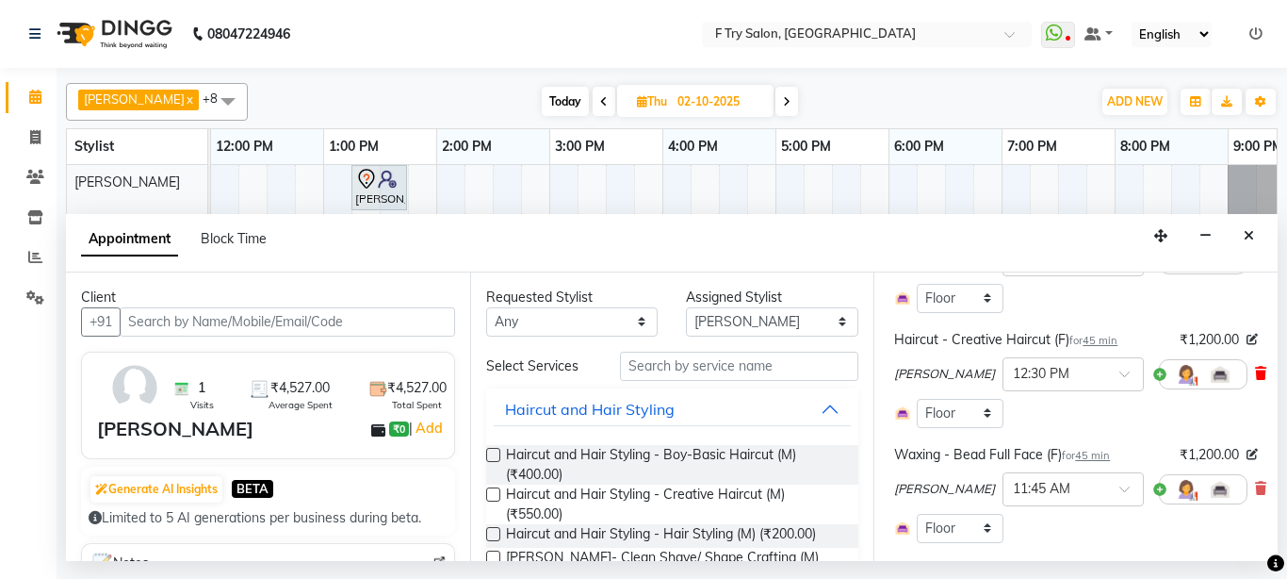
click at [1255, 378] on icon at bounding box center [1260, 373] width 11 height 13
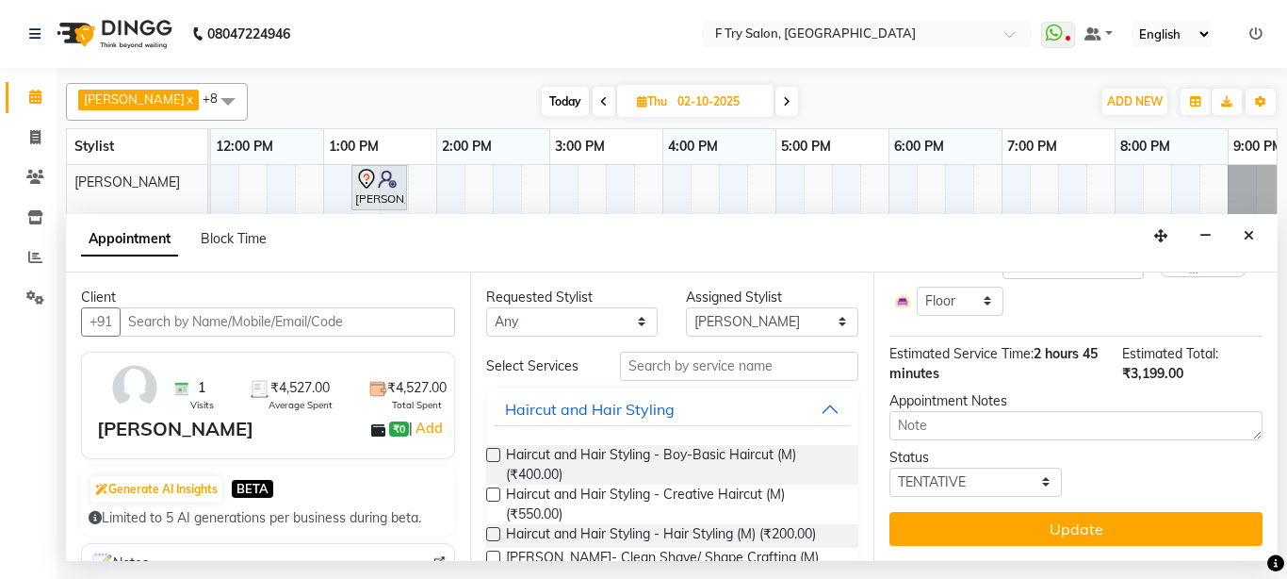
scroll to position [488, 0]
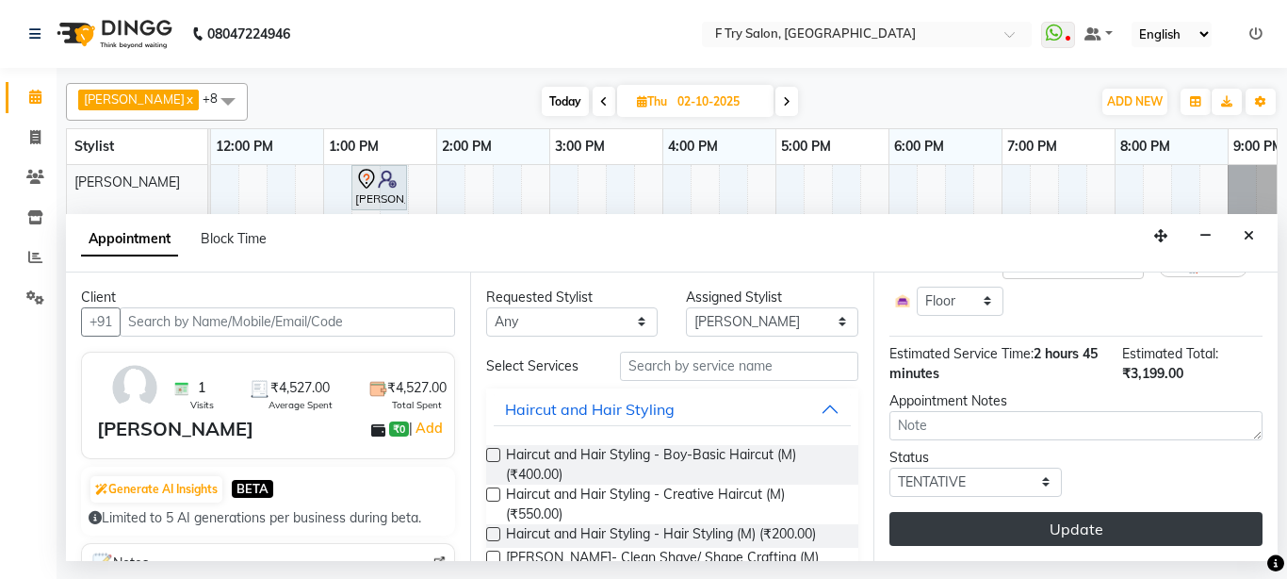
click at [1082, 512] on button "Update" at bounding box center [1076, 529] width 373 height 34
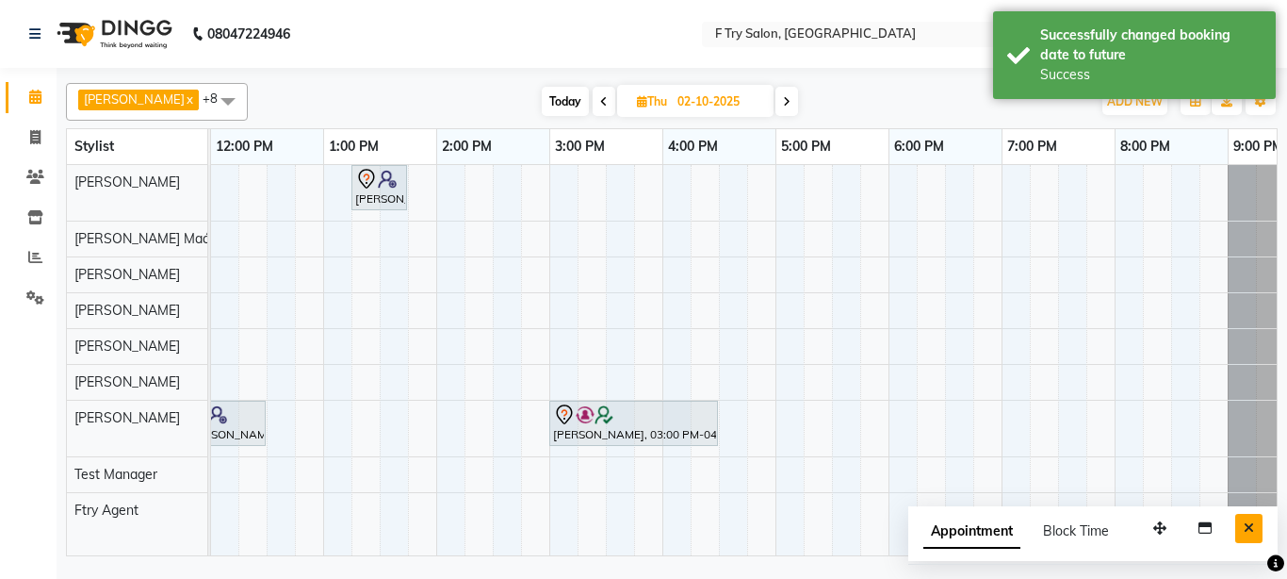
click at [1249, 522] on icon "Close" at bounding box center [1249, 527] width 10 height 13
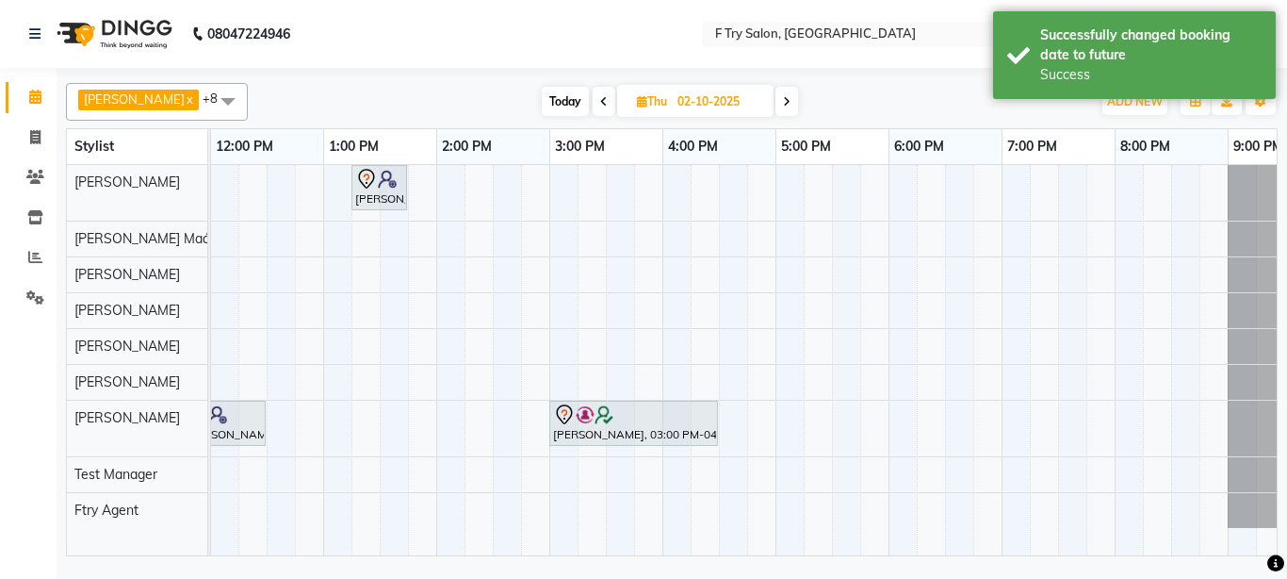
scroll to position [0, 0]
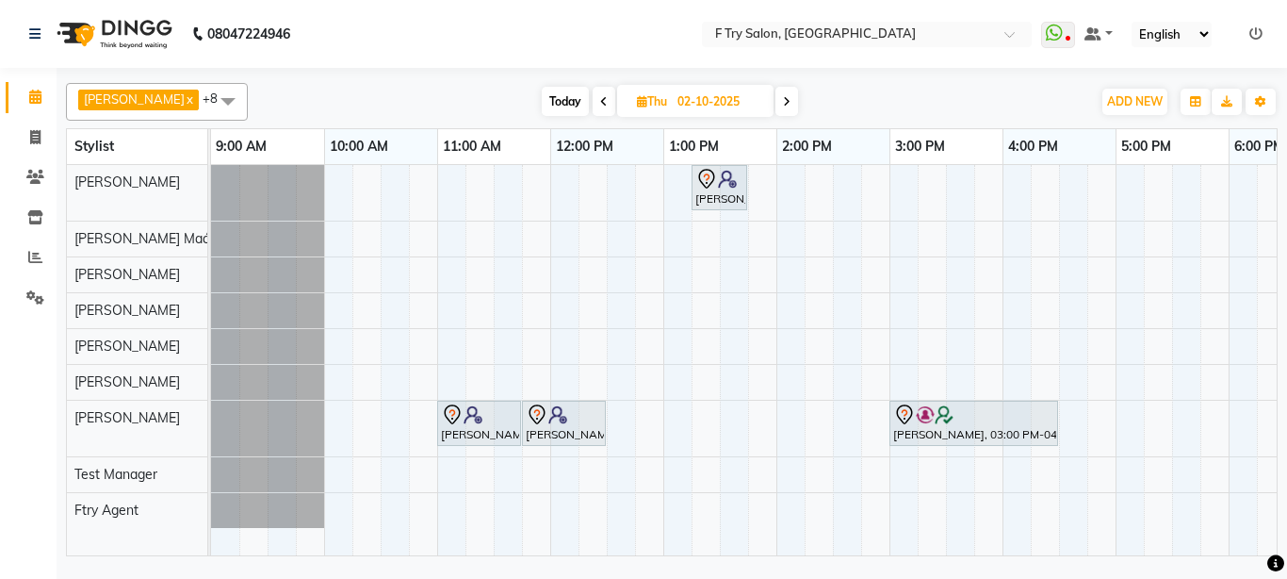
click at [555, 99] on span "Today" at bounding box center [565, 101] width 47 height 29
type input "01-10-2025"
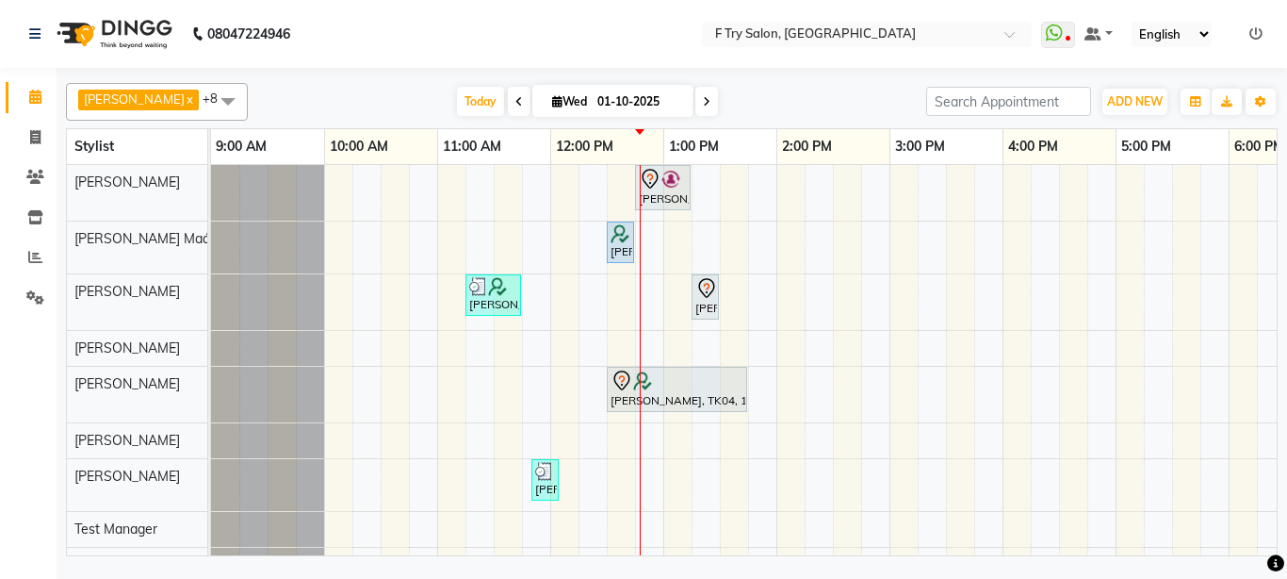
click at [565, 475] on div "Nidhi ., TK02, 12:45 PM-01:15 PM, Nails - Natural Nails Gel Nail Polish (F) Pra…" at bounding box center [946, 373] width 1470 height 417
select select "79186"
select select "tentative"
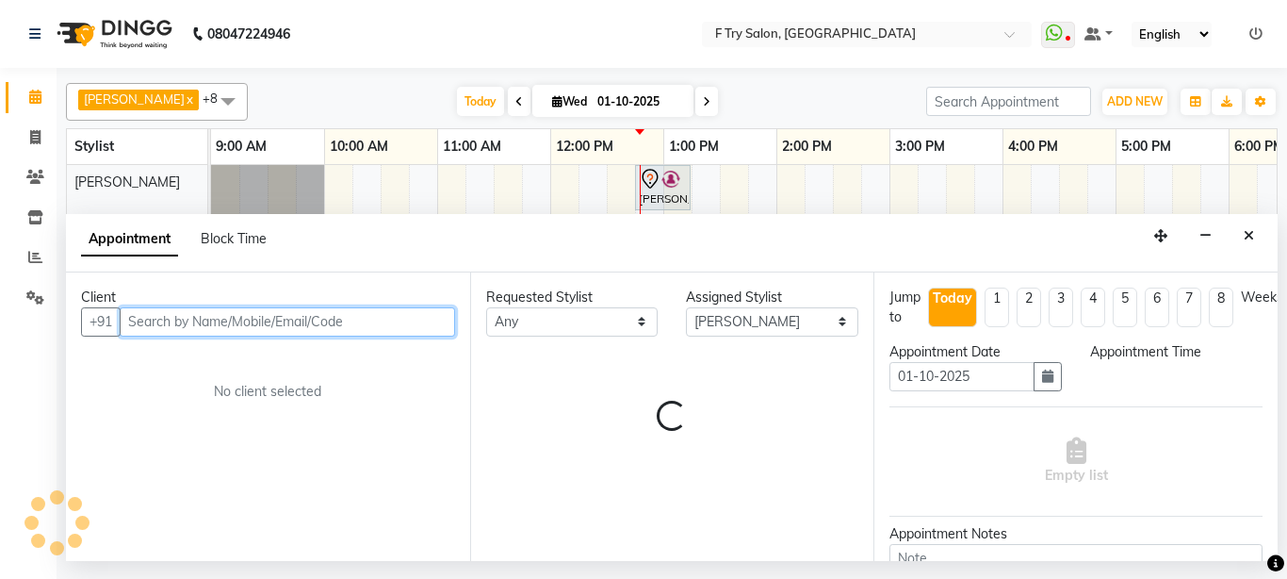
select select "720"
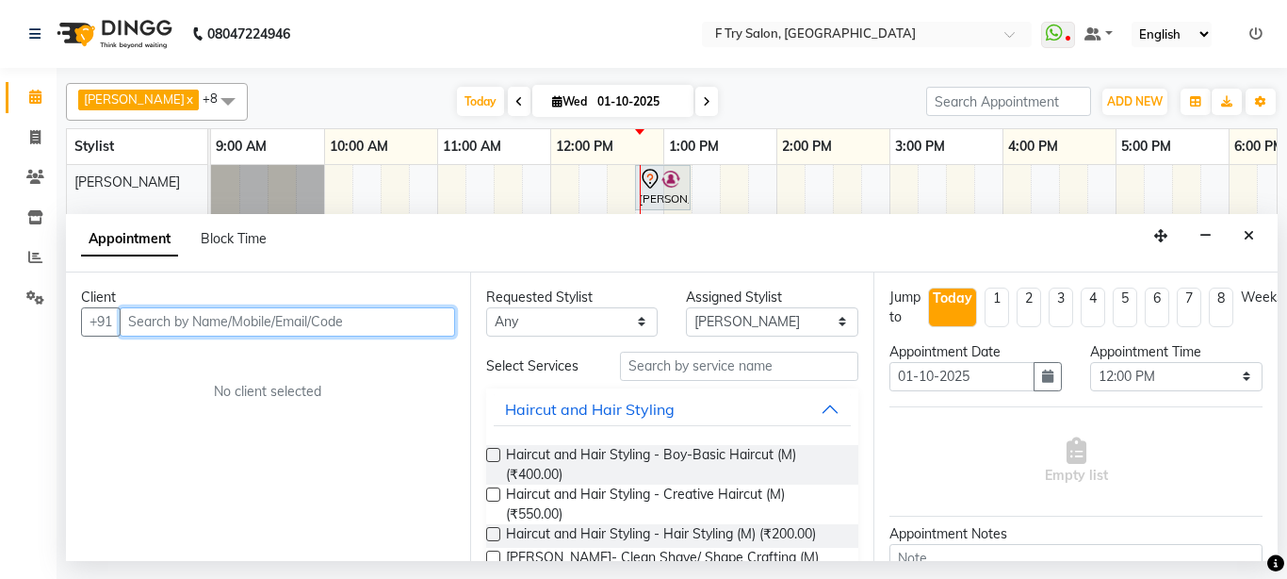
click at [216, 320] on input "text" at bounding box center [287, 321] width 335 height 29
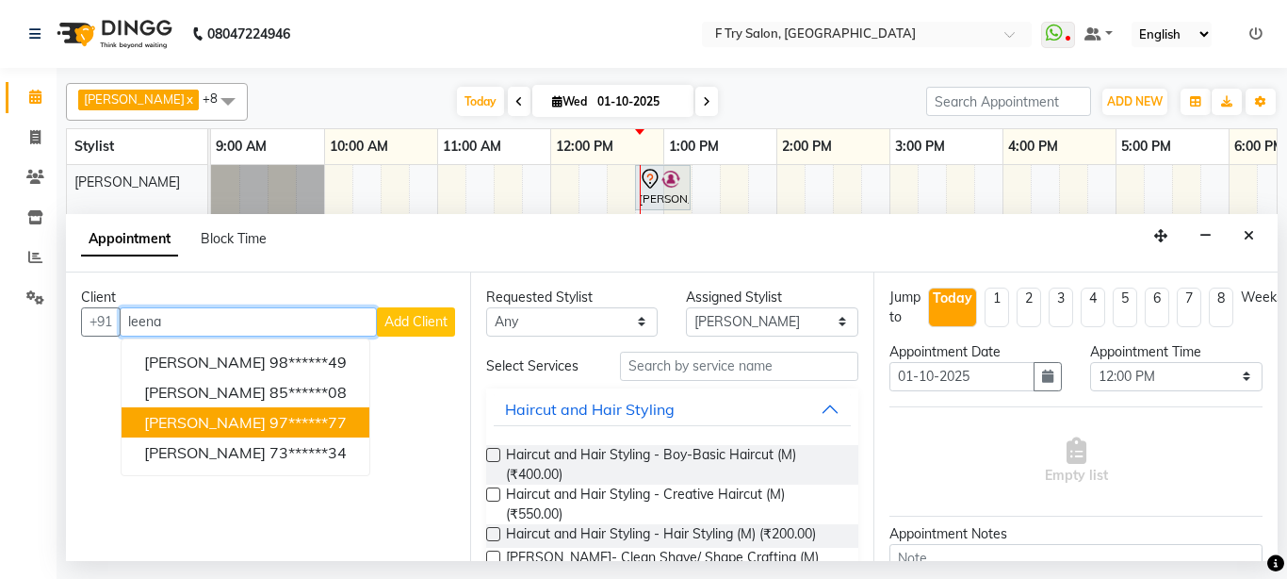
click at [202, 416] on span "Leena Tripathi" at bounding box center [205, 422] width 122 height 19
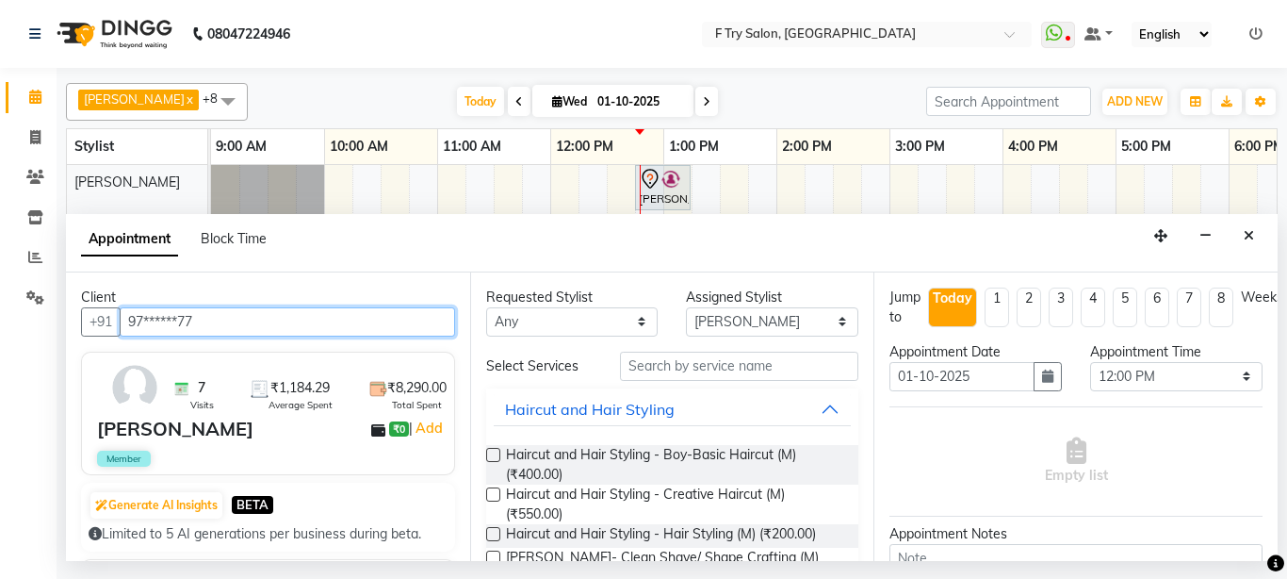
type input "97******77"
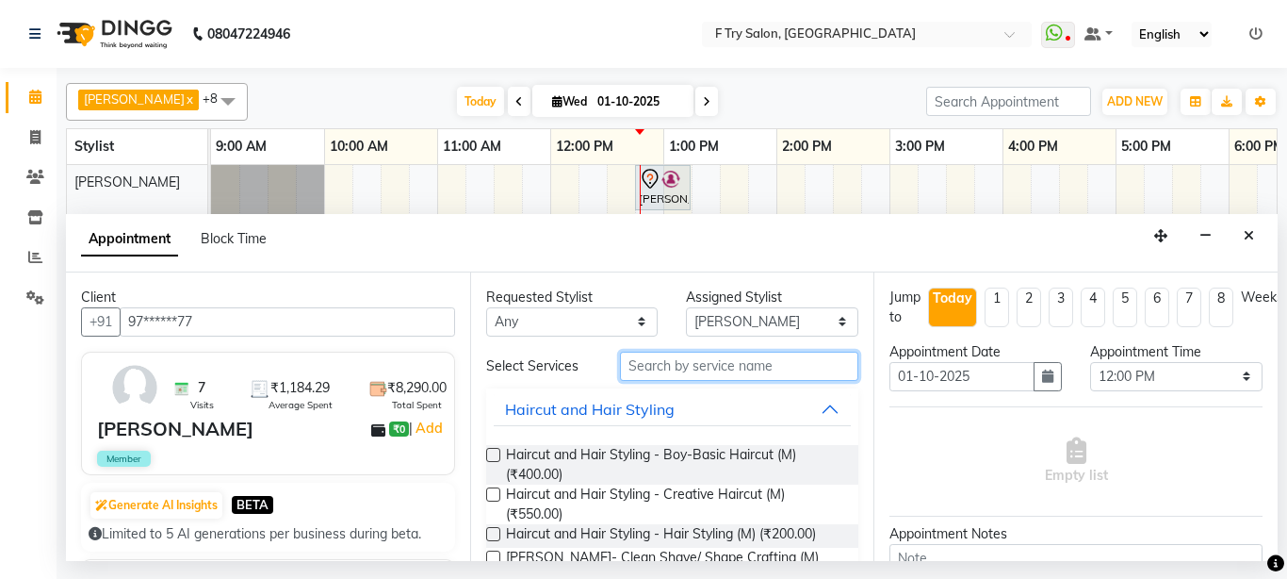
click at [666, 367] on input "text" at bounding box center [739, 365] width 239 height 29
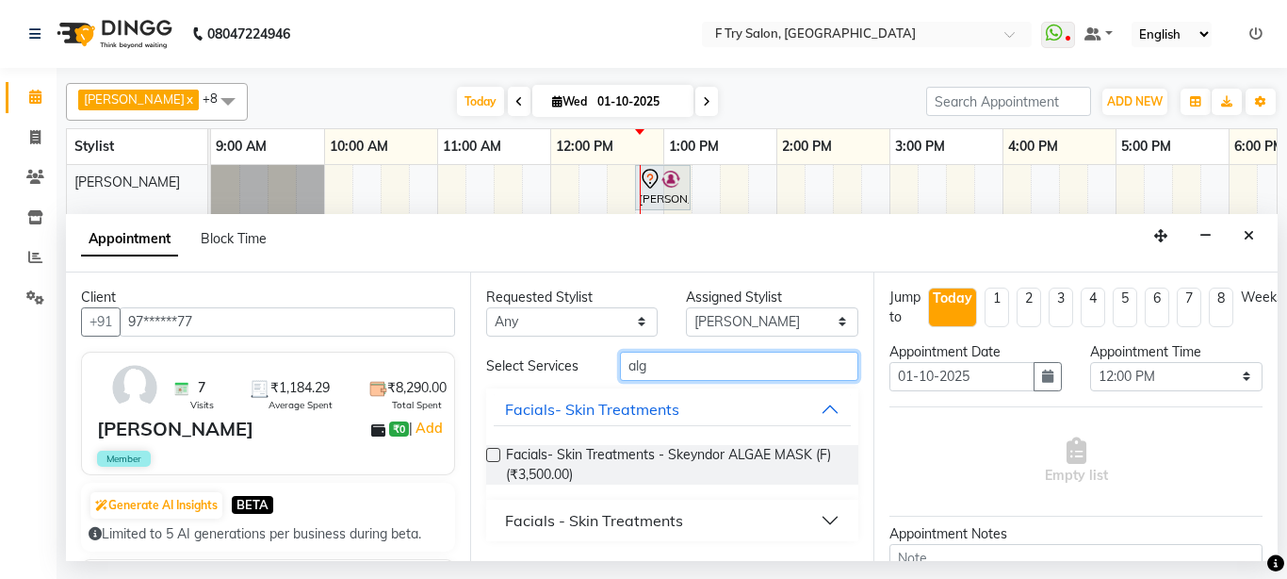
type input "alg"
click at [497, 451] on label at bounding box center [493, 455] width 14 height 14
click at [497, 451] on input "checkbox" at bounding box center [492, 456] width 12 height 12
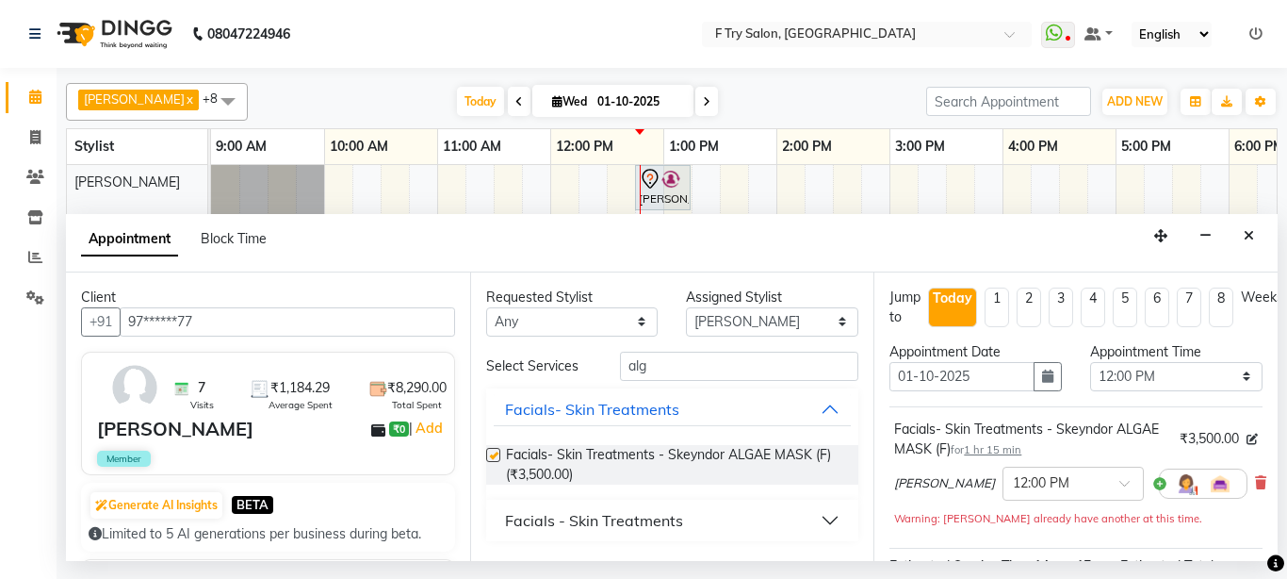
checkbox input "false"
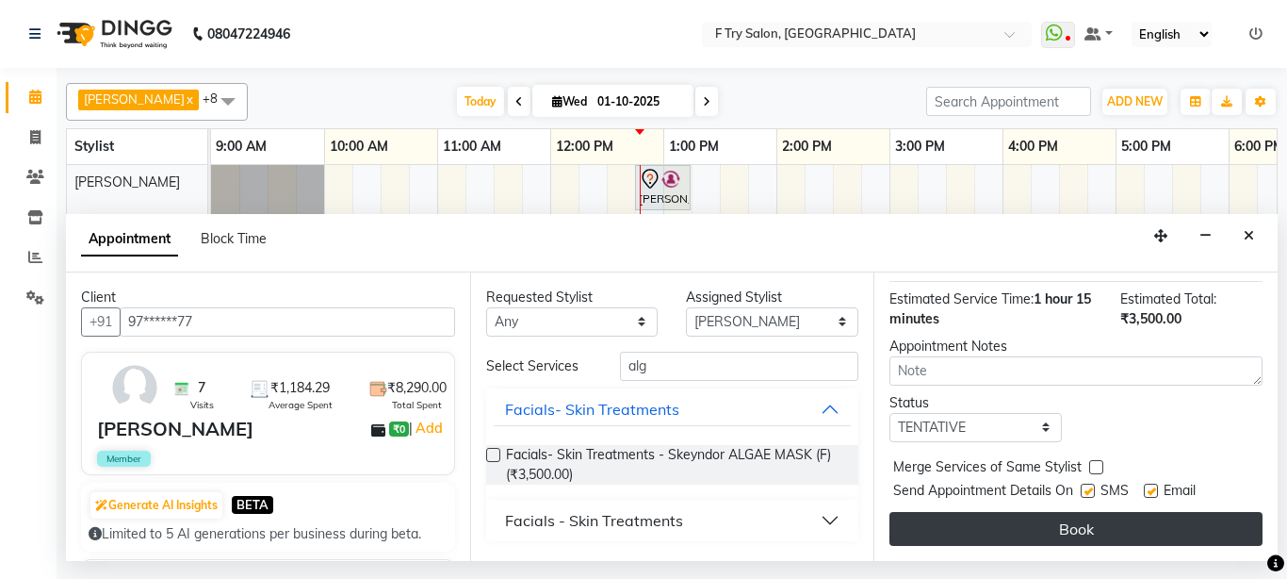
scroll to position [284, 0]
click at [1111, 513] on button "Book" at bounding box center [1076, 529] width 373 height 34
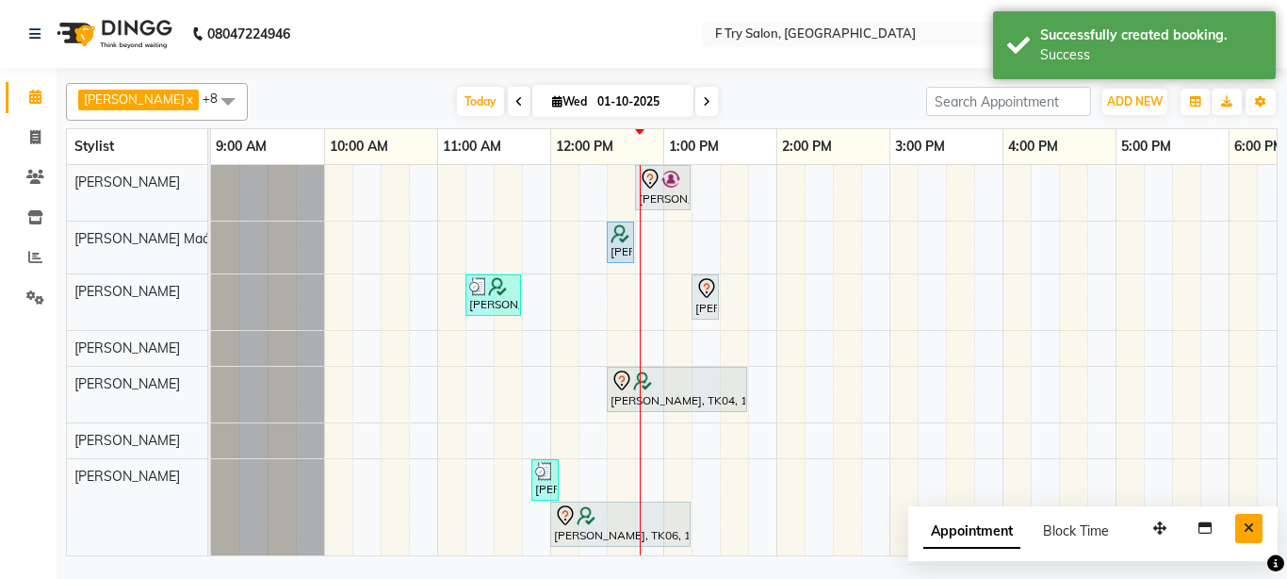
click at [1245, 526] on icon "Close" at bounding box center [1249, 527] width 10 height 13
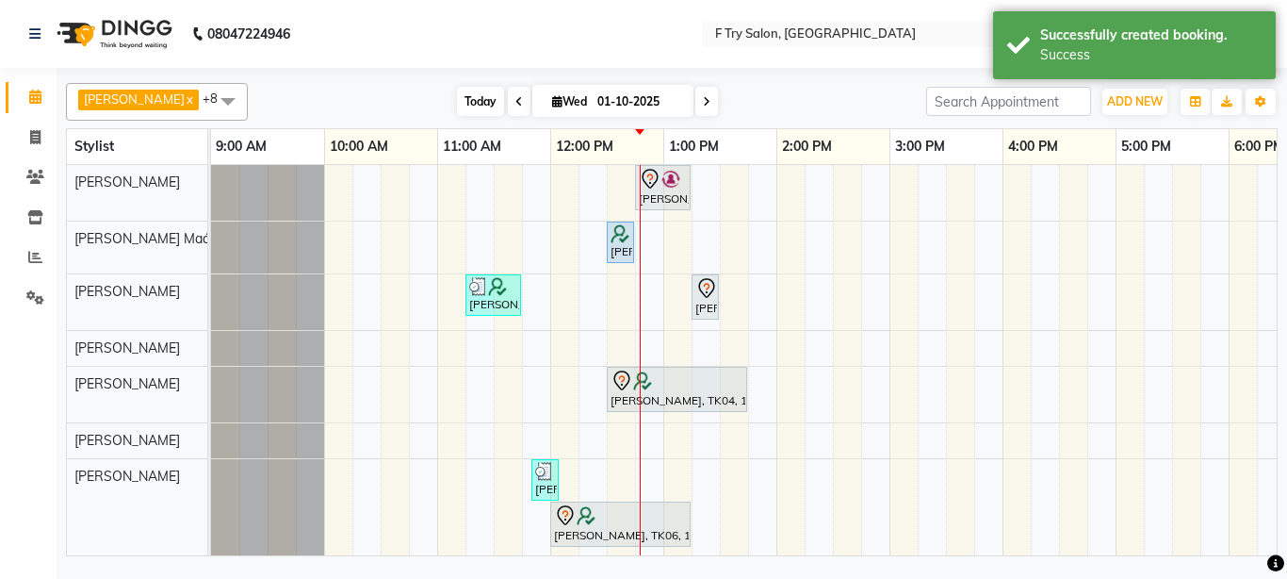
click at [457, 100] on span "Today" at bounding box center [480, 101] width 47 height 29
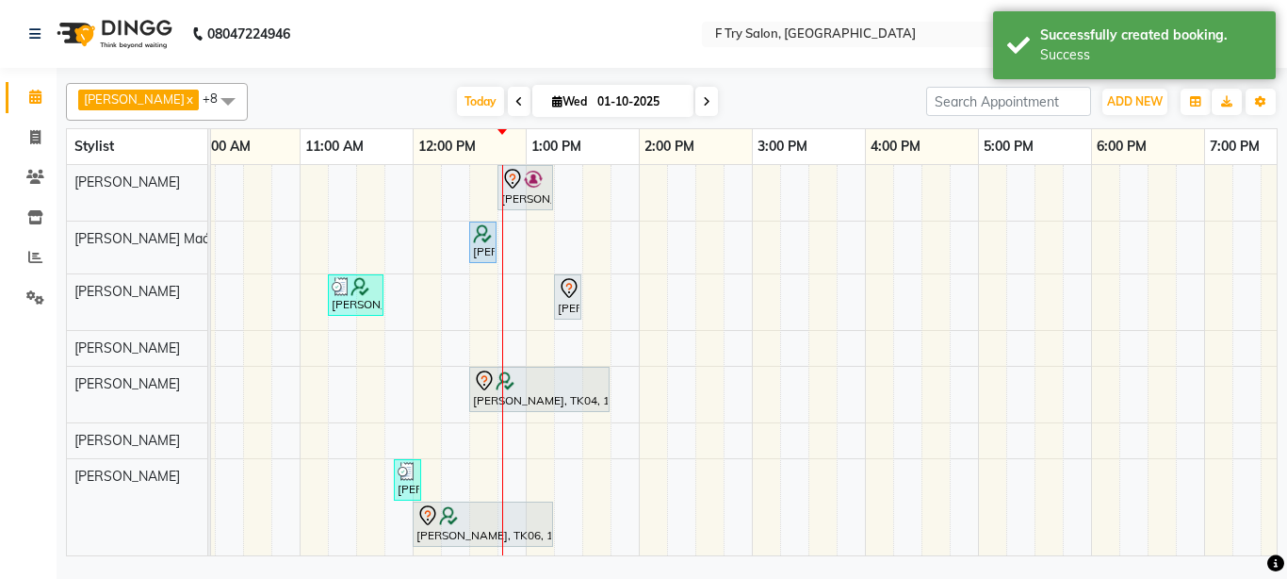
scroll to position [0, 0]
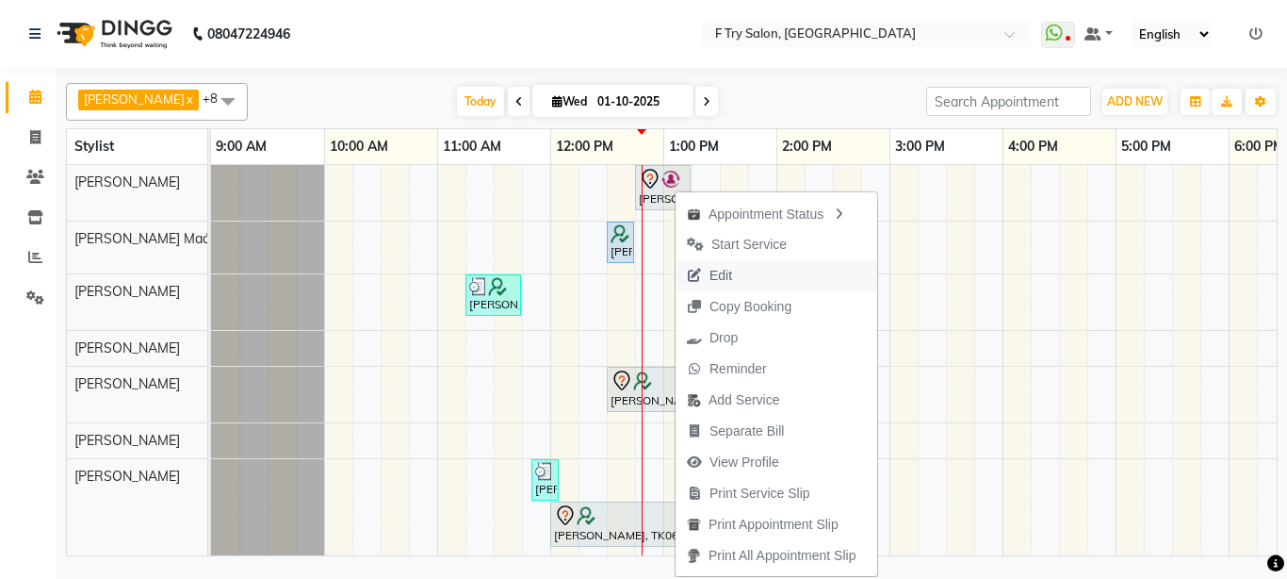
click at [750, 273] on button "Edit" at bounding box center [777, 275] width 202 height 31
select select "tentative"
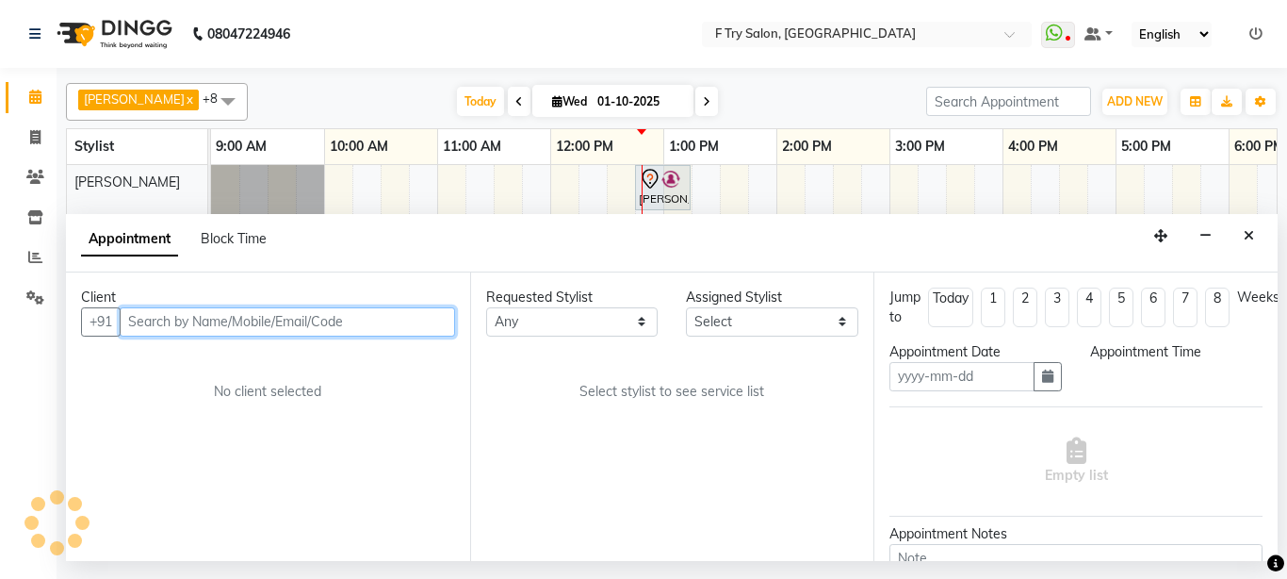
type input "01-10-2025"
select select "upcoming"
select select "750"
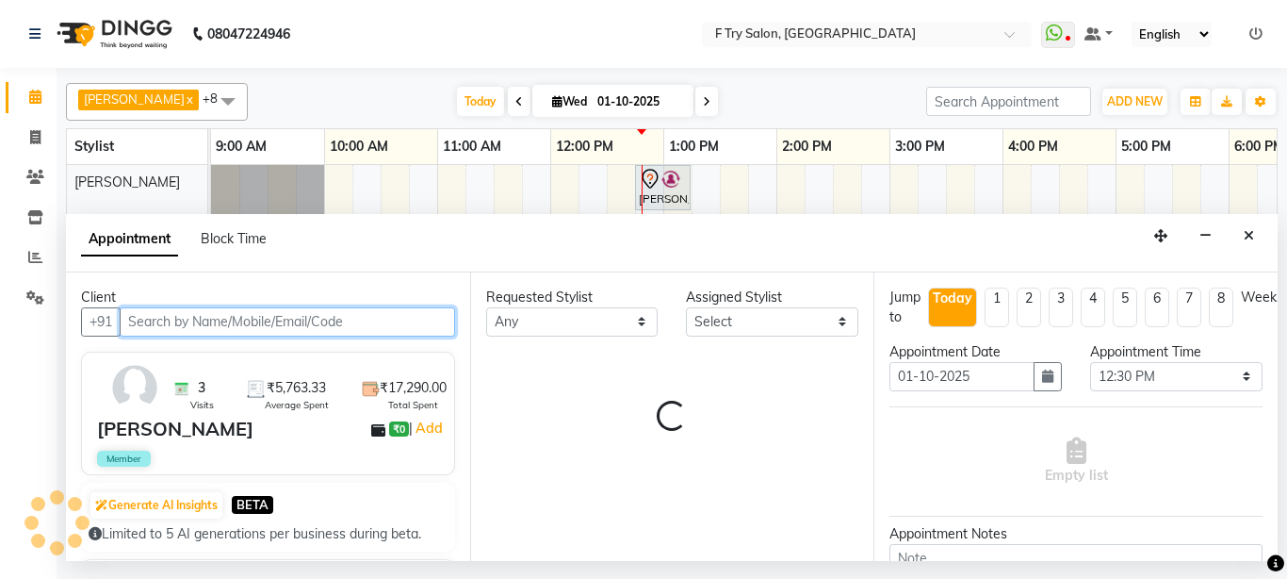
select select "14056"
select select "1252"
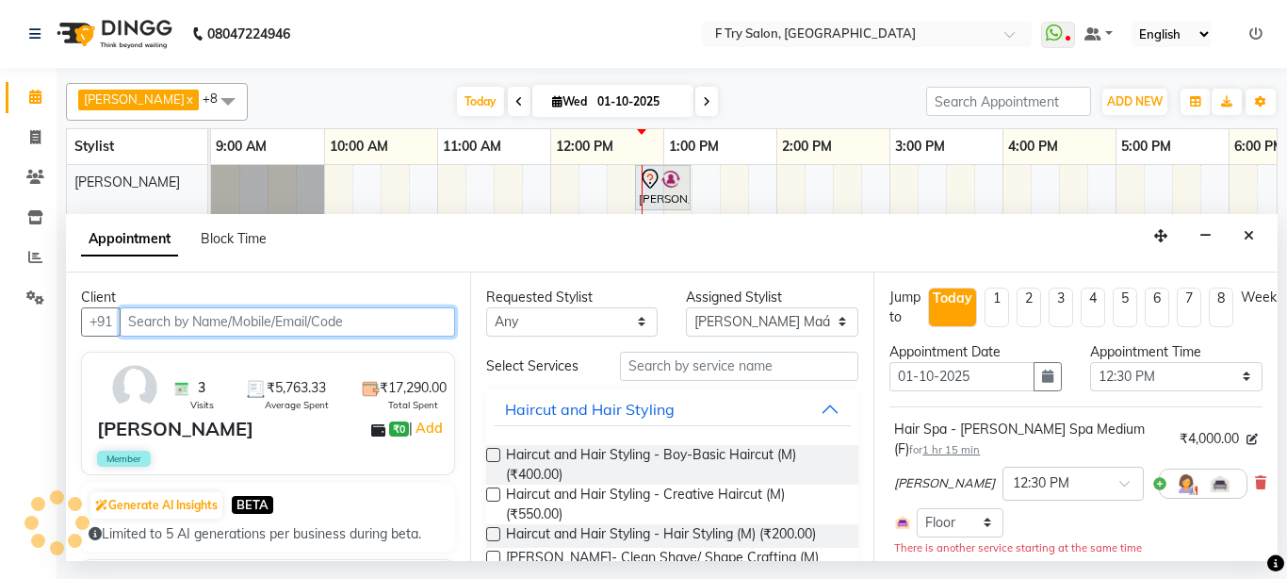
scroll to position [0, 340]
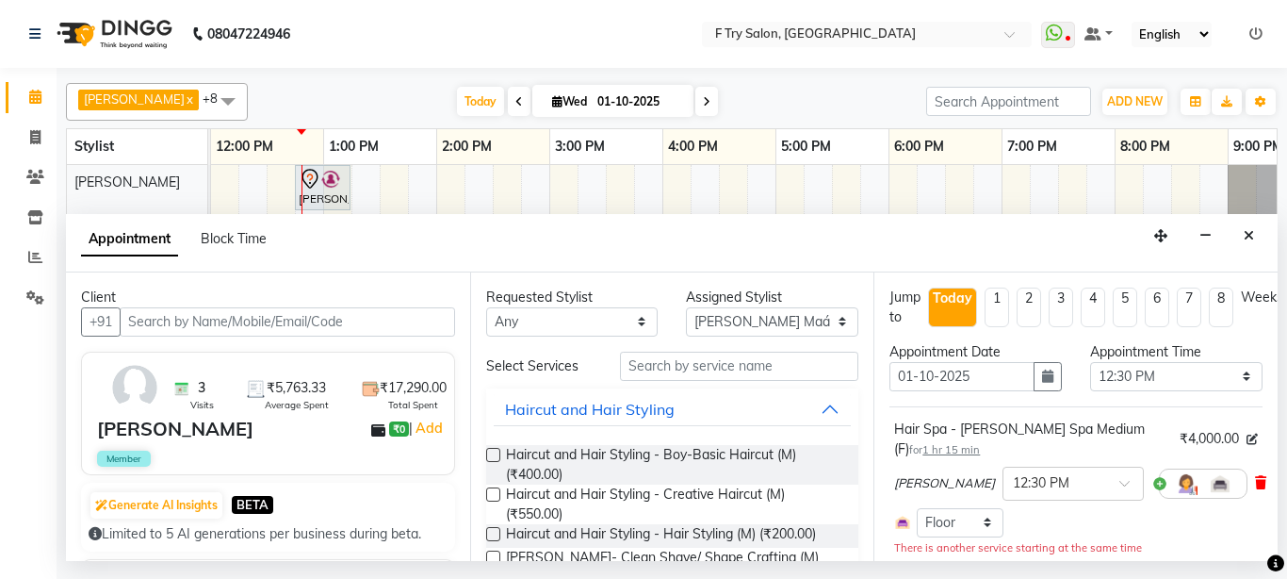
click at [1255, 482] on icon at bounding box center [1260, 482] width 11 height 13
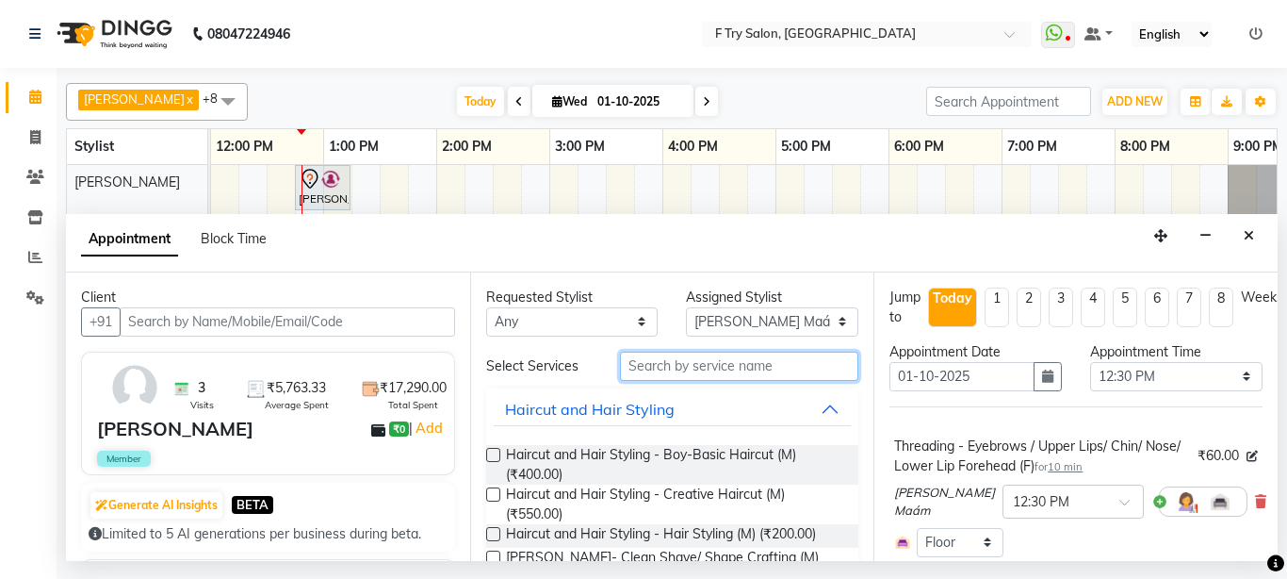
click at [685, 363] on input "text" at bounding box center [739, 365] width 239 height 29
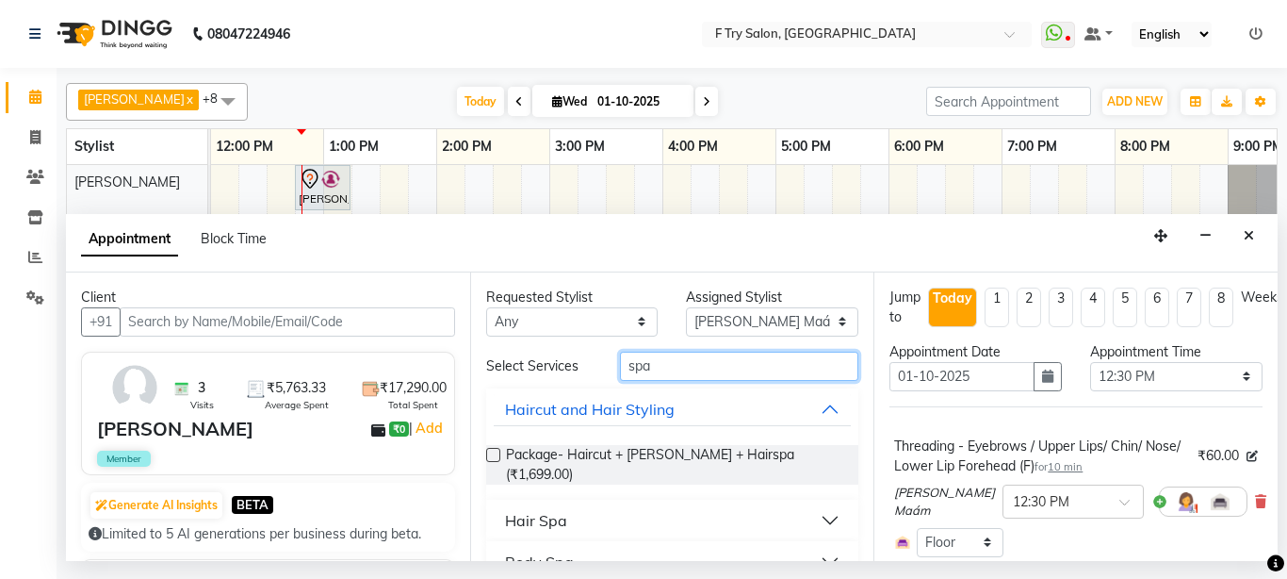
type input "spa"
click at [820, 411] on button "Haircut and Hair Styling" at bounding box center [673, 409] width 358 height 34
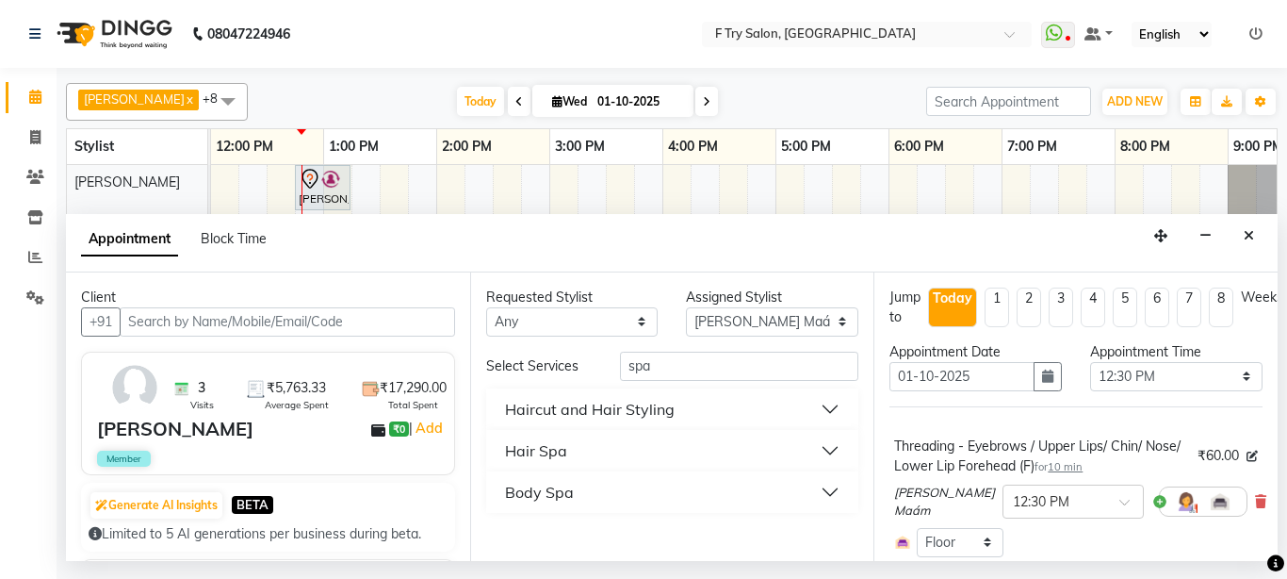
click at [820, 447] on button "Hair Spa" at bounding box center [673, 450] width 358 height 34
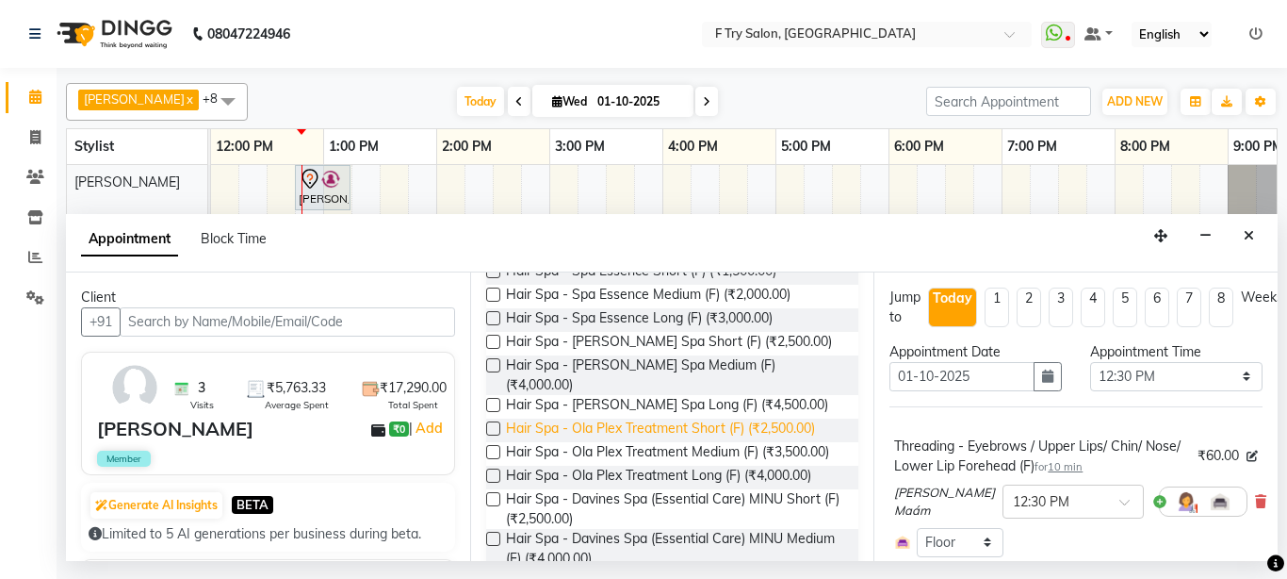
scroll to position [226, 0]
click at [491, 287] on label at bounding box center [493, 293] width 14 height 14
click at [491, 289] on input "checkbox" at bounding box center [492, 295] width 12 height 12
checkbox input "false"
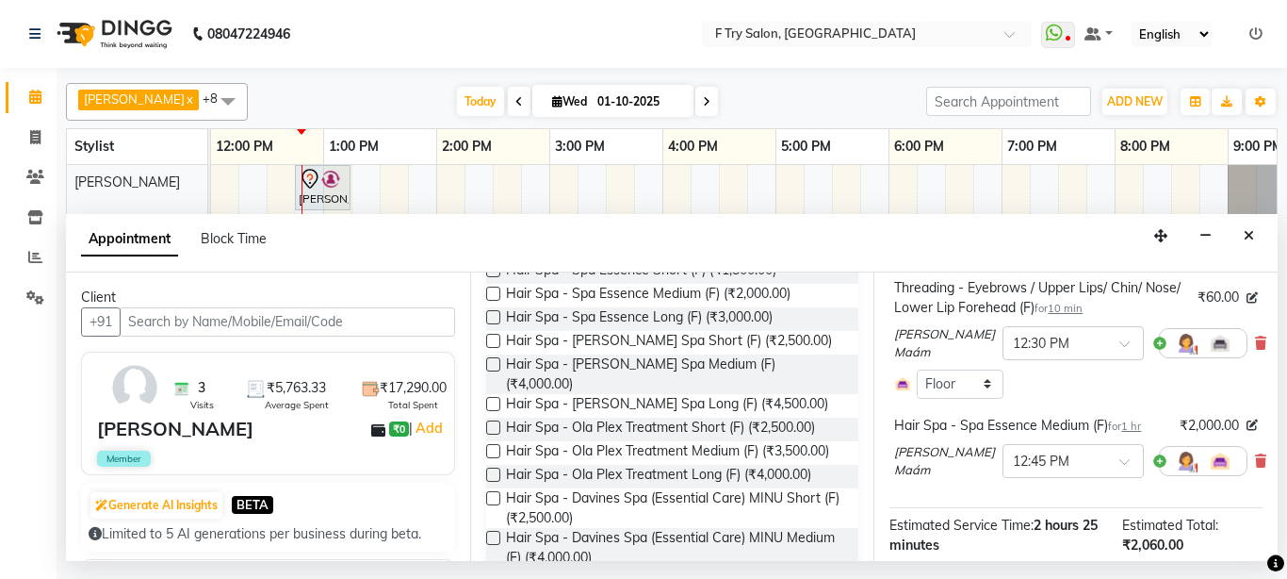
scroll to position [344, 0]
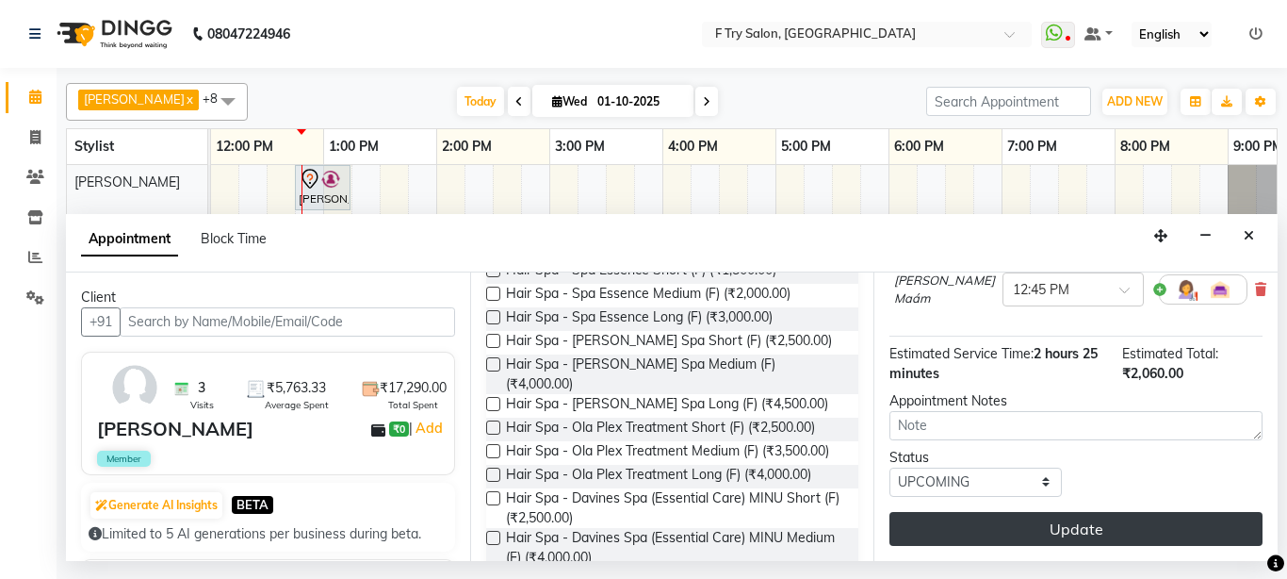
click at [1075, 512] on button "Update" at bounding box center [1076, 529] width 373 height 34
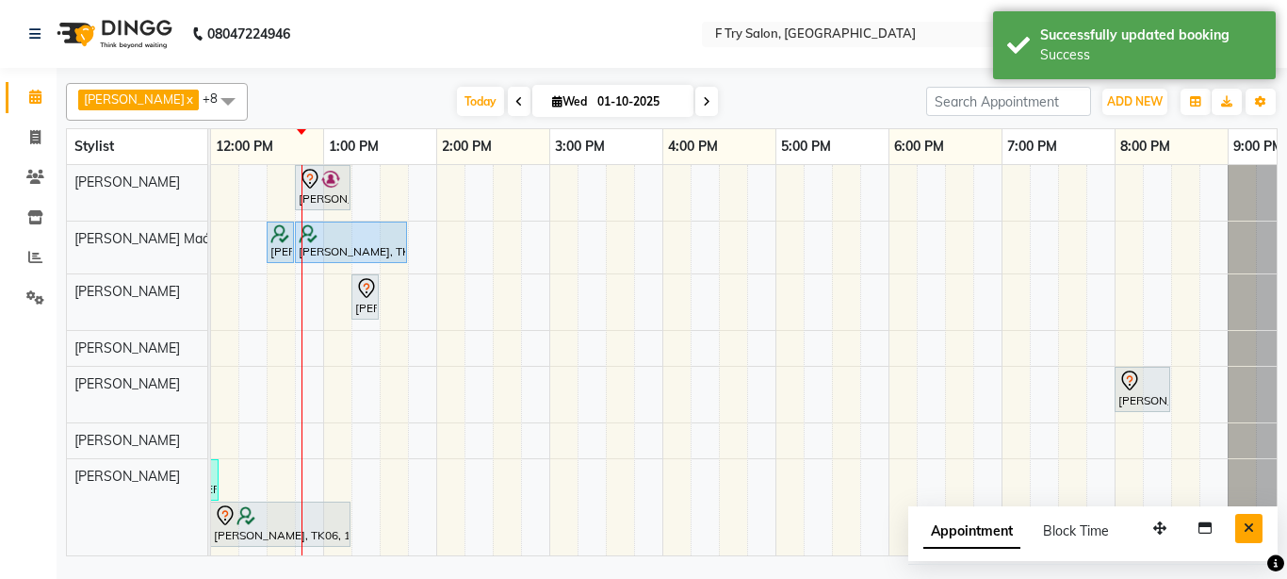
click at [1252, 521] on icon "Close" at bounding box center [1249, 527] width 10 height 13
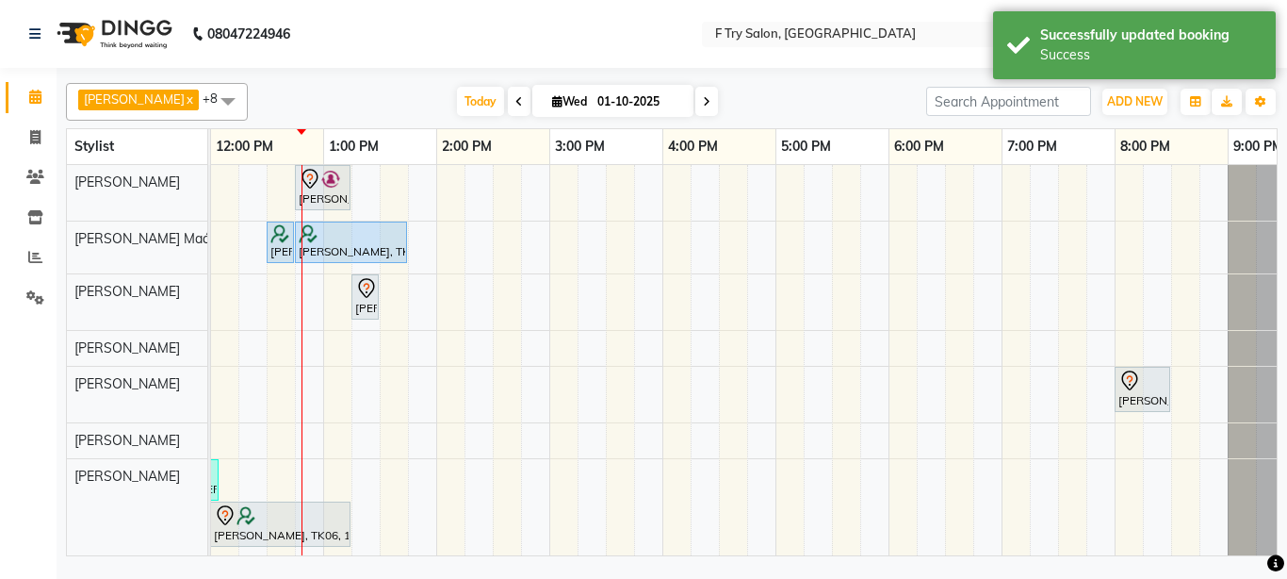
scroll to position [0, 0]
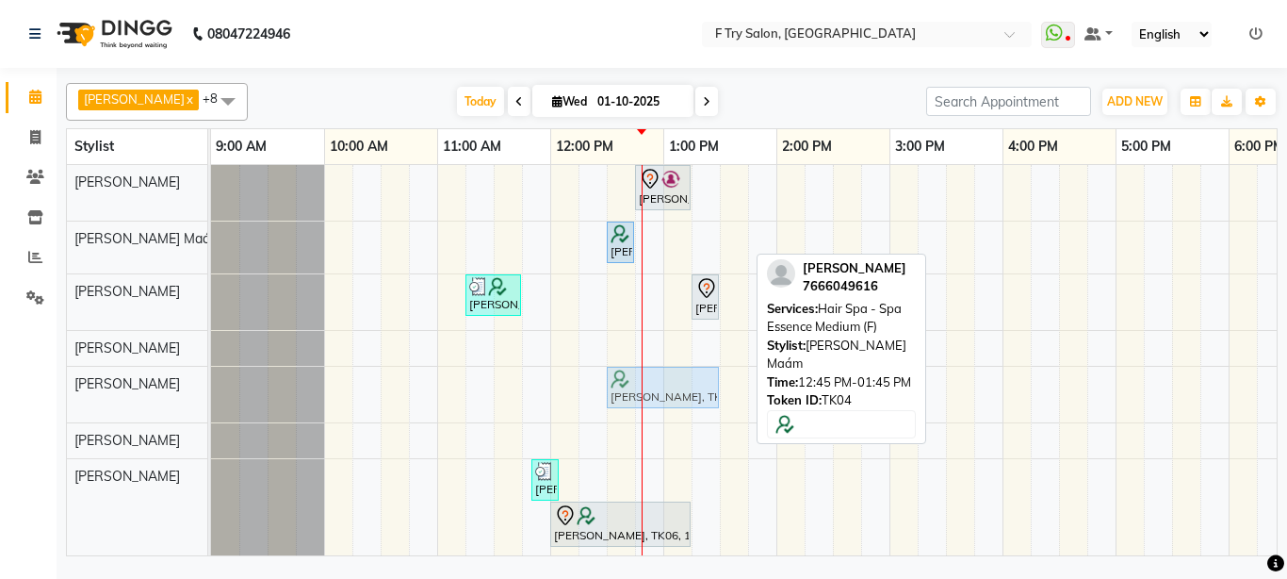
drag, startPoint x: 668, startPoint y: 237, endPoint x: 642, endPoint y: 371, distance: 137.3
click at [642, 371] on div "Nidhi ., TK02, 12:45 PM-01:15 PM, Nails - Natural Nails Gel Nail Polish (F) Pra…" at bounding box center [946, 397] width 1470 height 464
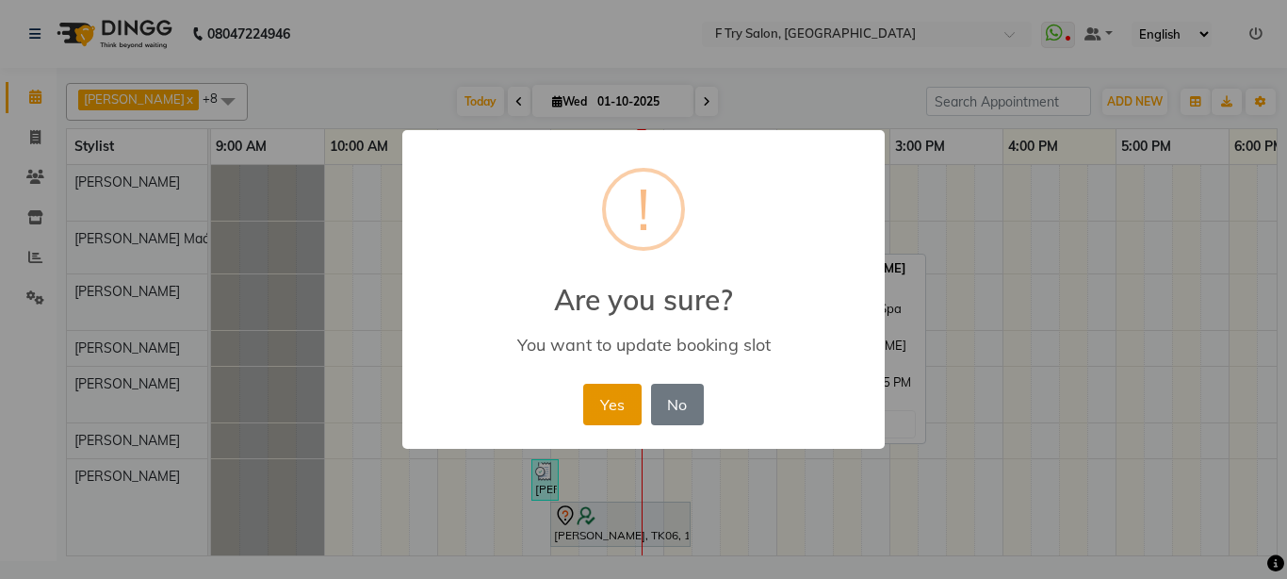
click at [610, 404] on button "Yes" at bounding box center [611, 404] width 57 height 41
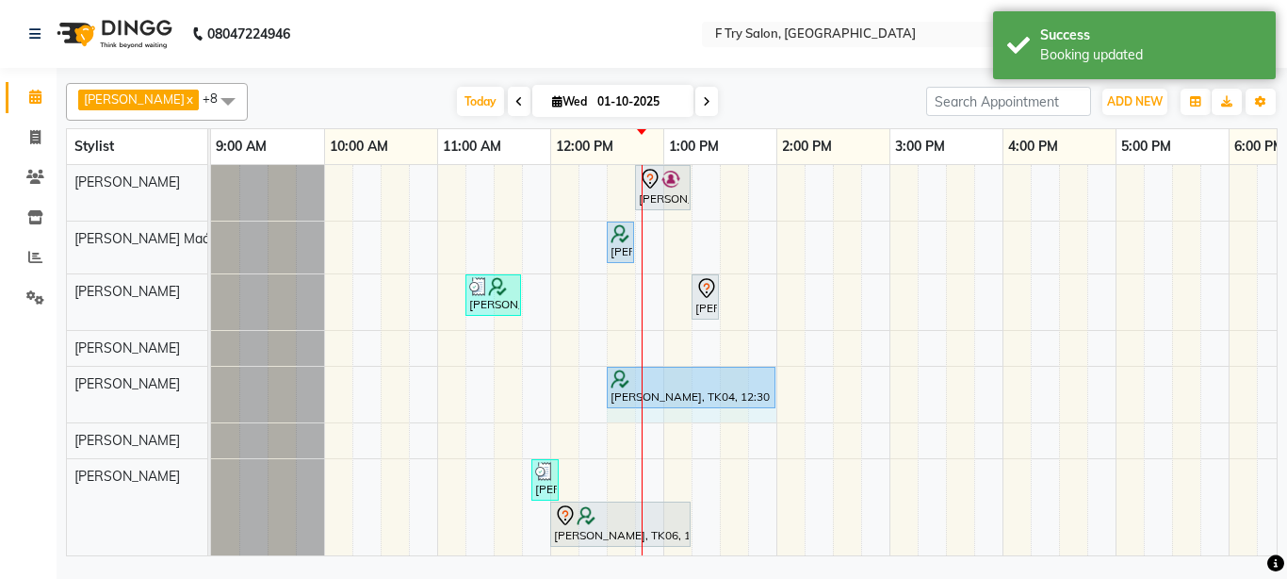
drag, startPoint x: 721, startPoint y: 380, endPoint x: 784, endPoint y: 380, distance: 63.1
click at [784, 380] on div "Nidhi ., TK02, 12:45 PM-01:15 PM, Nails - Natural Nails Gel Nail Polish (F) Pra…" at bounding box center [946, 397] width 1470 height 464
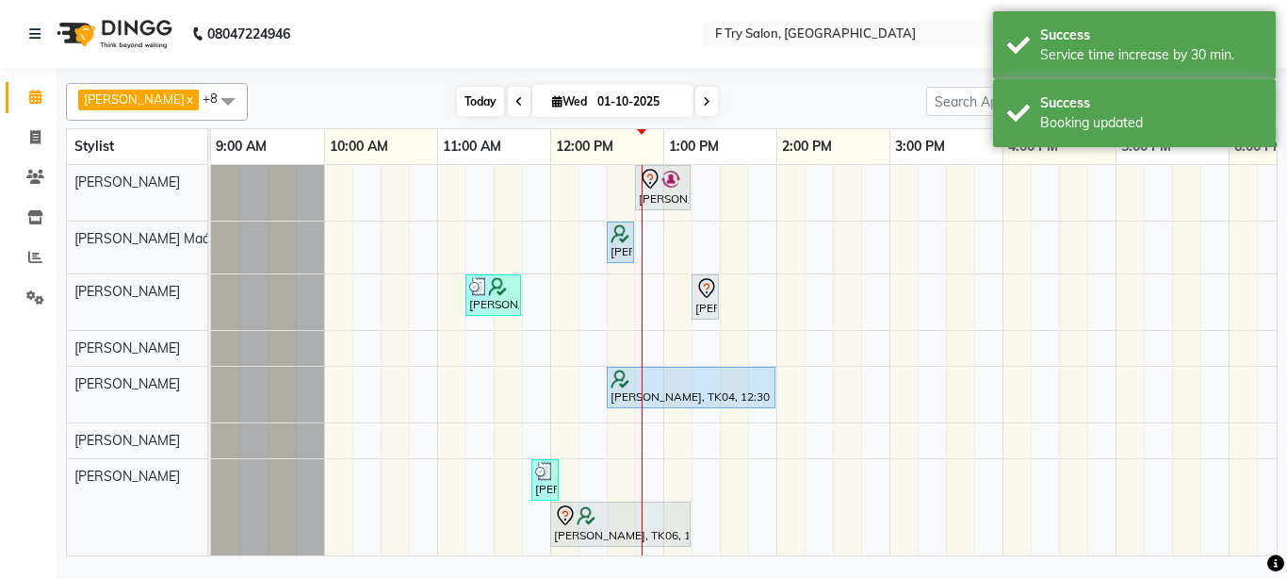
click at [462, 99] on span "Today" at bounding box center [480, 101] width 47 height 29
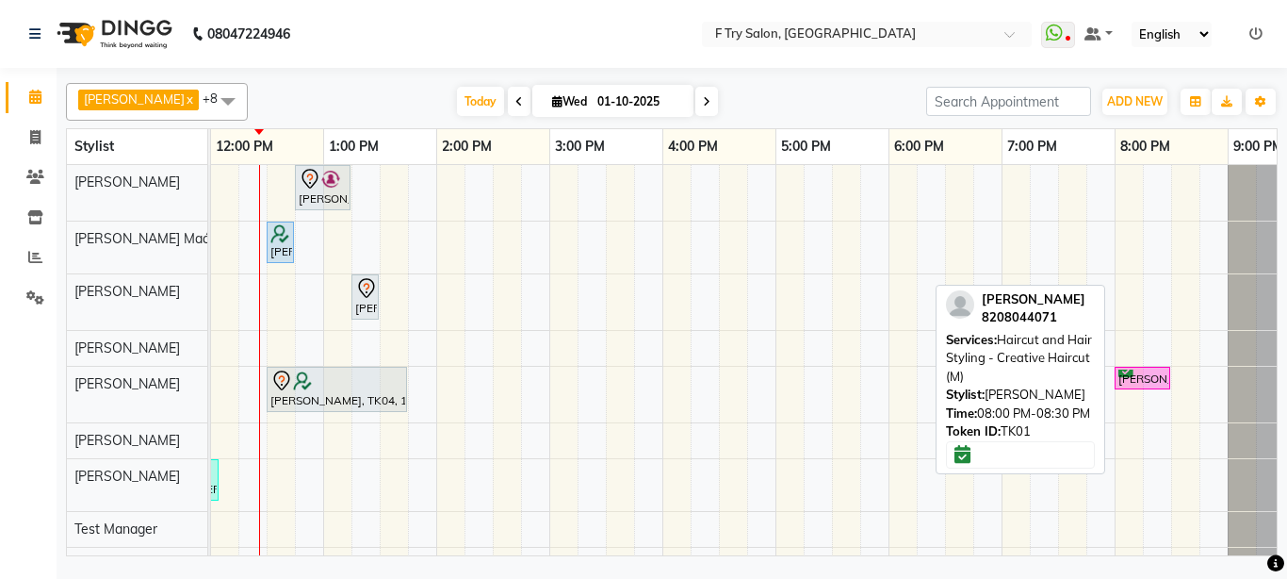
click at [1141, 376] on div "[PERSON_NAME], TK01, 08:00 PM-08:30 PM, Haircut and Hair Styling - Creative Hai…" at bounding box center [1143, 378] width 52 height 18
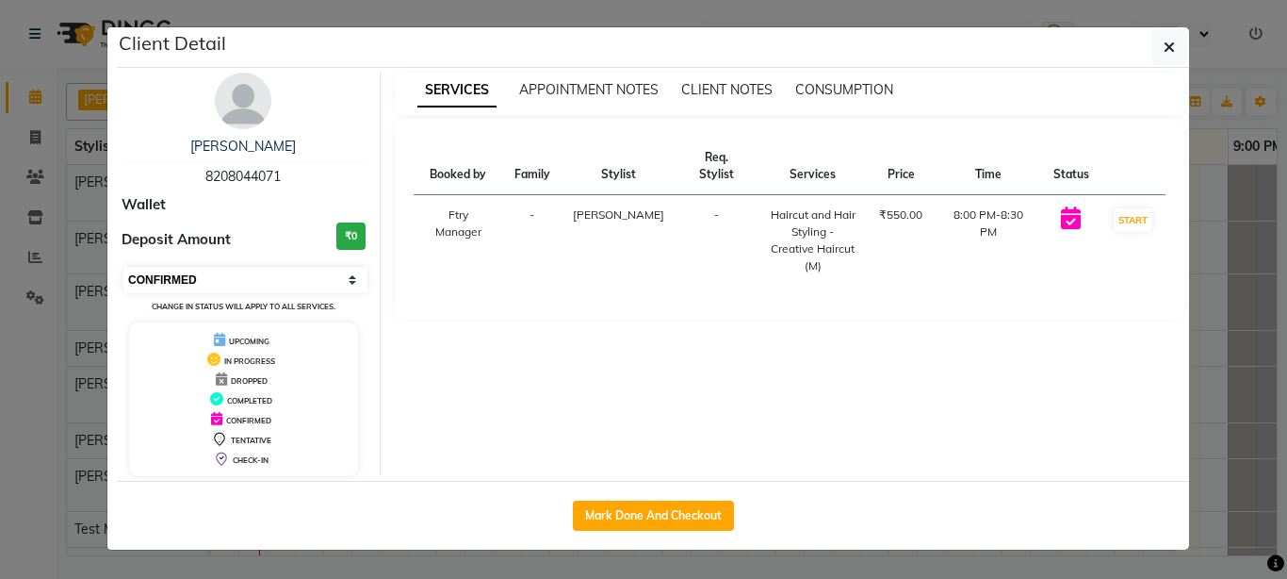
select select "7"
click at [123, 267] on select "Select IN SERVICE CONFIRMED TENTATIVE CHECK IN MARK DONE DROPPED UPCOMING" at bounding box center [245, 280] width 244 height 26
click at [1196, 284] on div "SERVICES APPOINTMENT NOTES CLIENT NOTES CONSUMPTION Booked by Family Stylist Re…" at bounding box center [790, 274] width 819 height 403
click at [1197, 284] on div "SERVICES APPOINTMENT NOTES CLIENT NOTES CONSUMPTION Booked by Family Stylist Re…" at bounding box center [790, 274] width 819 height 403
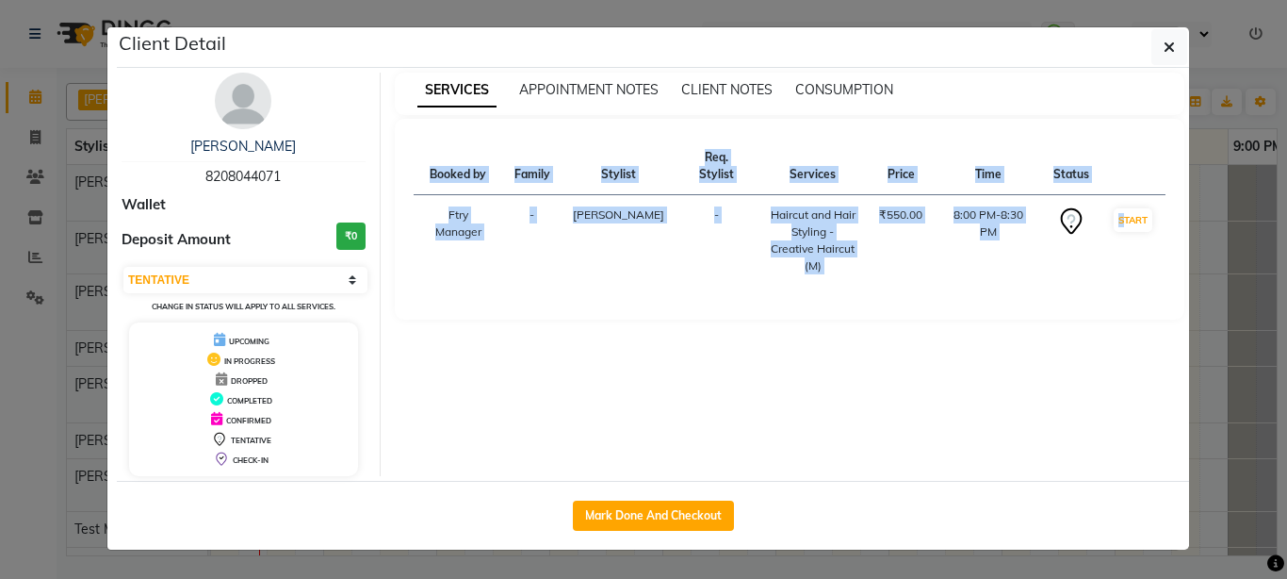
click at [1197, 284] on div "SERVICES APPOINTMENT NOTES CLIENT NOTES CONSUMPTION Booked by Family Stylist Re…" at bounding box center [790, 274] width 819 height 403
click at [1263, 283] on ngb-modal-window "Client Detail [PERSON_NAME] 8208044071 Wallet Deposit Amount ₹0 Select IN SERVI…" at bounding box center [643, 289] width 1287 height 579
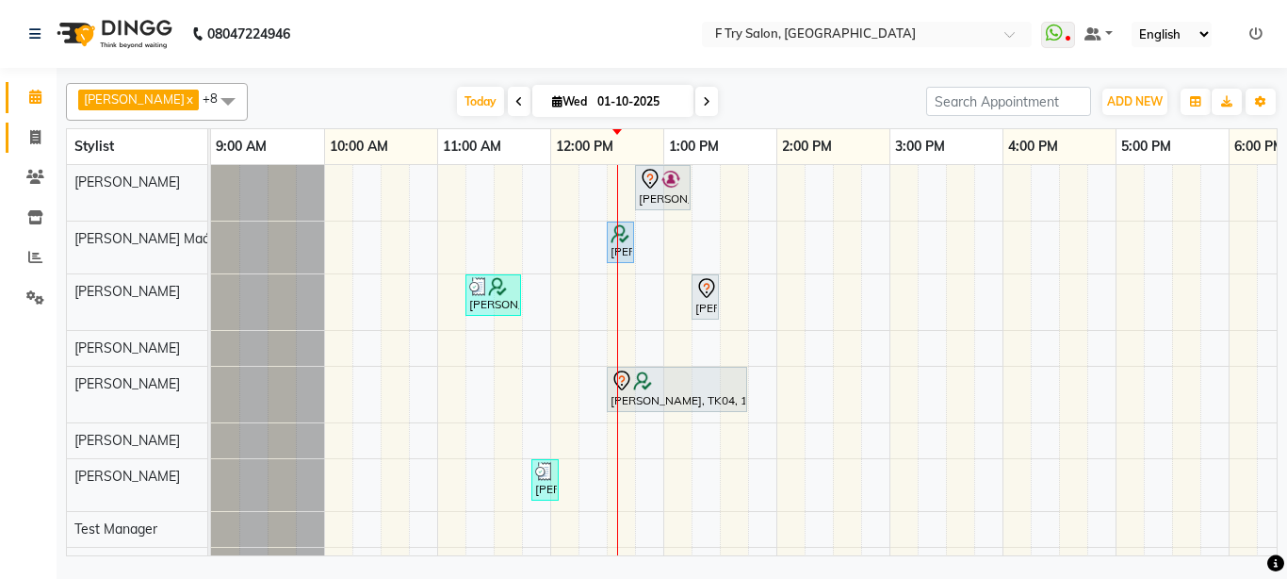
drag, startPoint x: 54, startPoint y: 132, endPoint x: 31, endPoint y: 132, distance: 22.6
click at [38, 132] on body "08047224946 Select Location × F Try Salon, Kharadi WhatsApp Status ✕ Status: Di…" at bounding box center [643, 289] width 1287 height 579
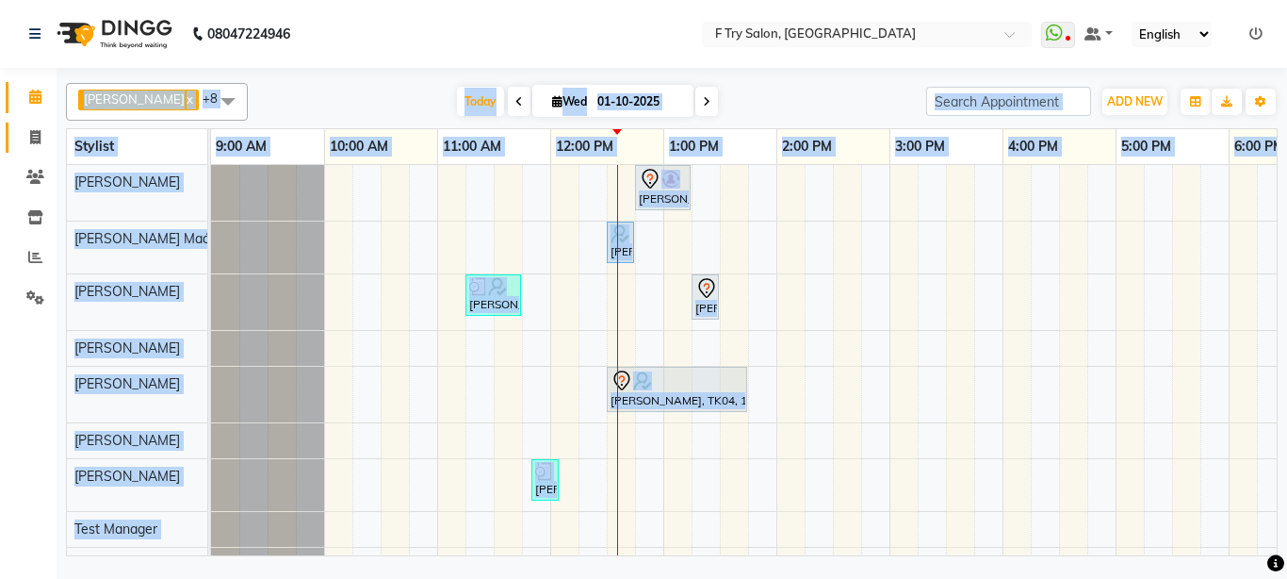
click at [31, 132] on icon at bounding box center [35, 137] width 10 height 14
select select "service"
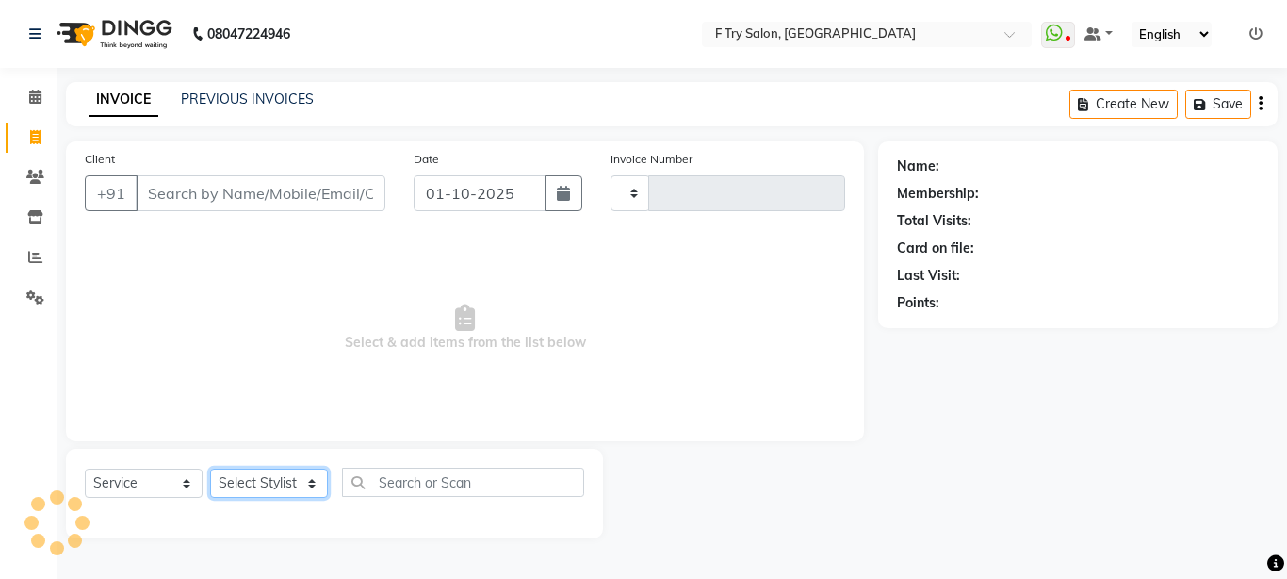
type input "2363"
select select "793"
drag, startPoint x: 309, startPoint y: 486, endPoint x: 292, endPoint y: 476, distance: 19.9
click at [292, 476] on select "Select Stylist [PERSON_NAME] [PERSON_NAME] Ftry Agent Ftry Manager [PERSON_NAME…" at bounding box center [269, 482] width 118 height 29
select select "70065"
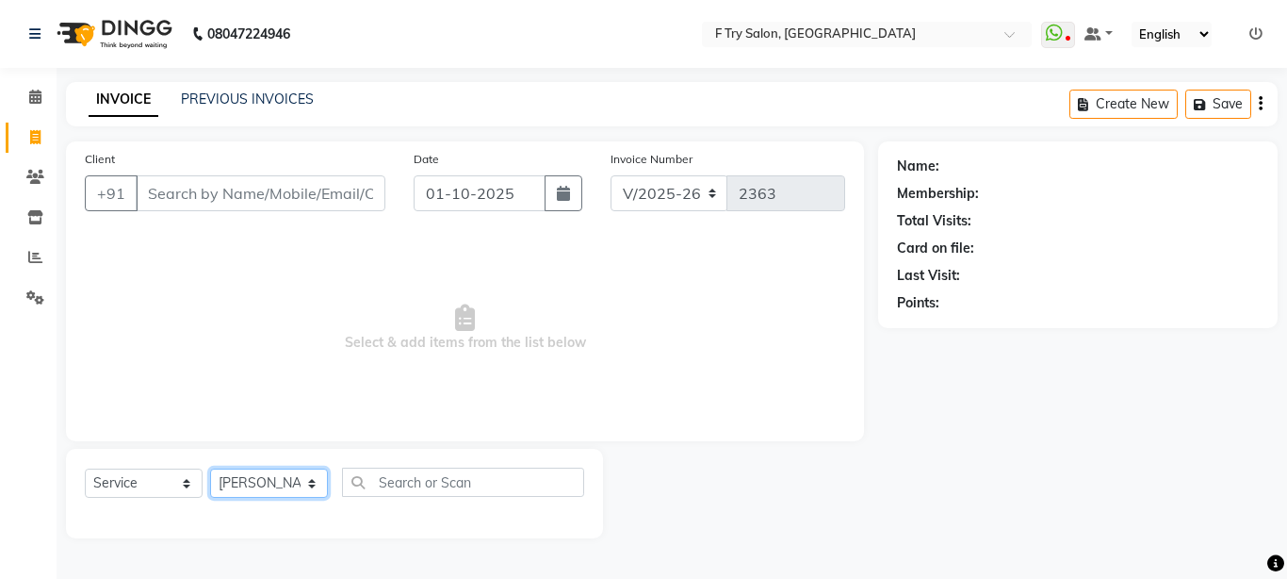
click at [210, 468] on select "Select Stylist [PERSON_NAME] [PERSON_NAME] Ftry Agent Ftry Manager [PERSON_NAME…" at bounding box center [269, 482] width 118 height 29
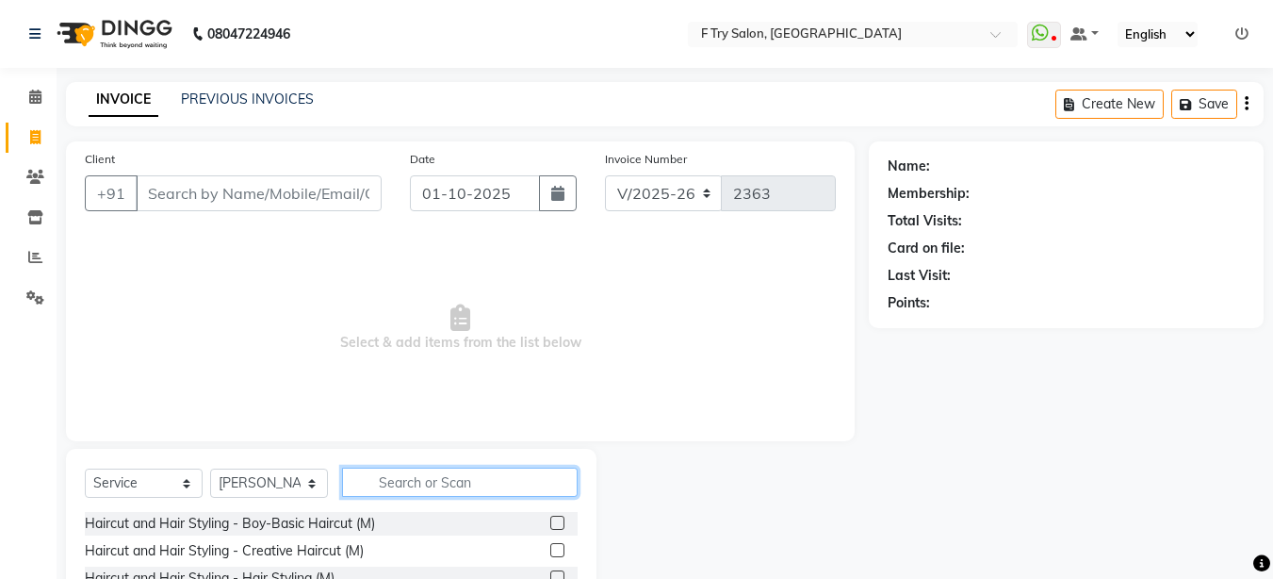
click at [441, 489] on input "text" at bounding box center [460, 481] width 236 height 29
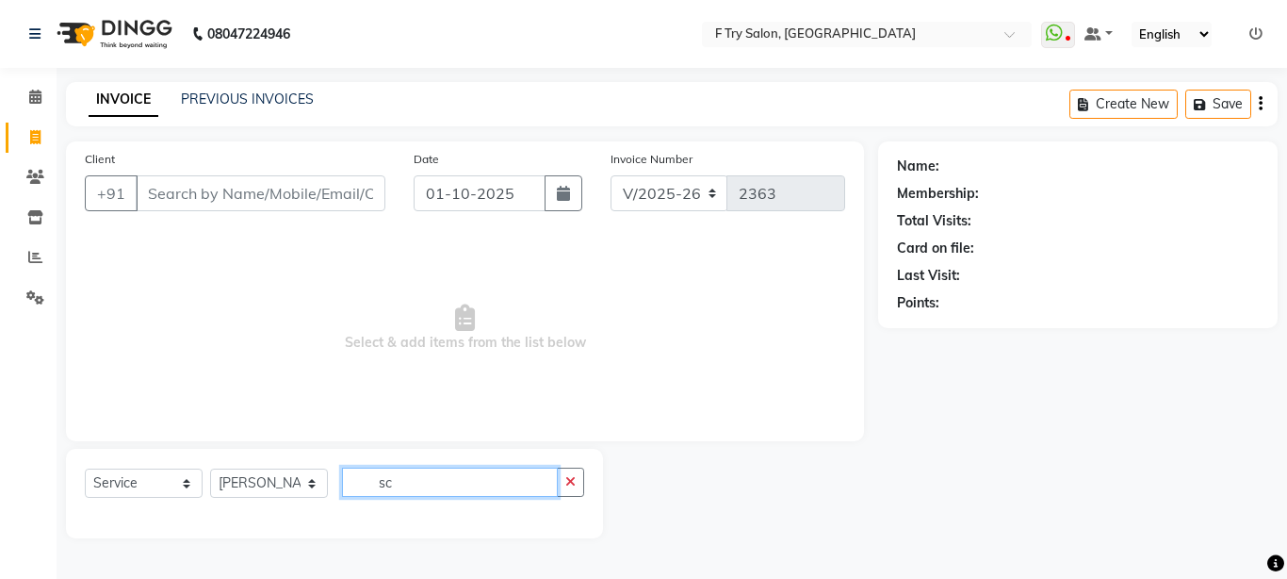
type input "s"
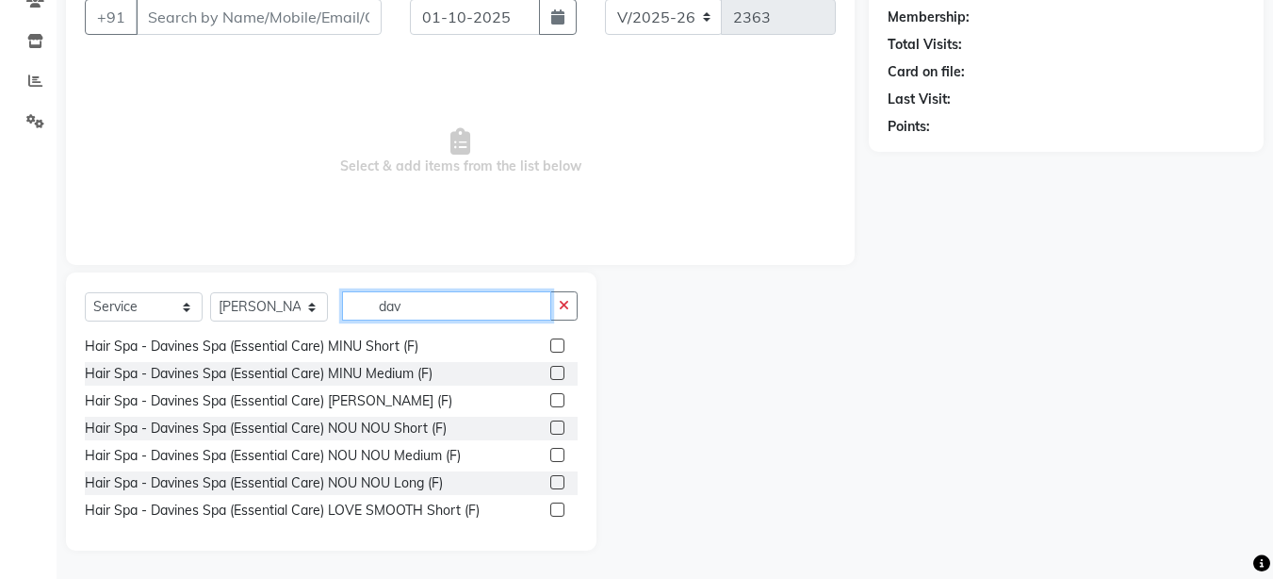
scroll to position [385, 0]
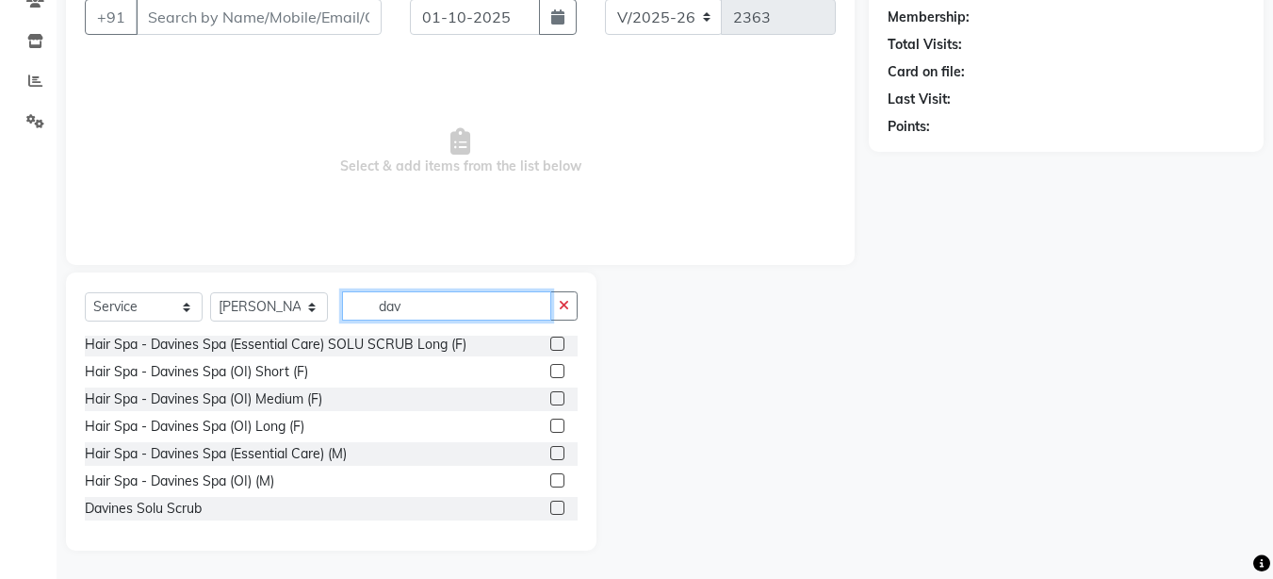
type input "dav"
click at [536, 502] on div "Davines Solu Scrub" at bounding box center [331, 509] width 493 height 24
click at [550, 504] on label at bounding box center [557, 507] width 14 height 14
click at [550, 504] on input "checkbox" at bounding box center [556, 508] width 12 height 12
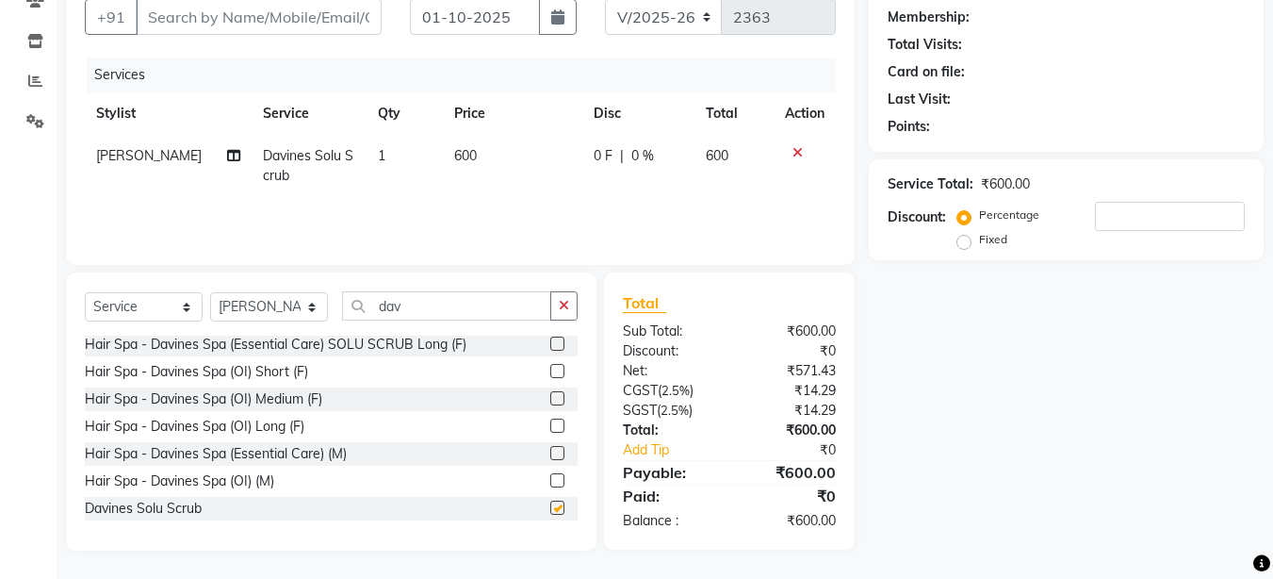
checkbox input "false"
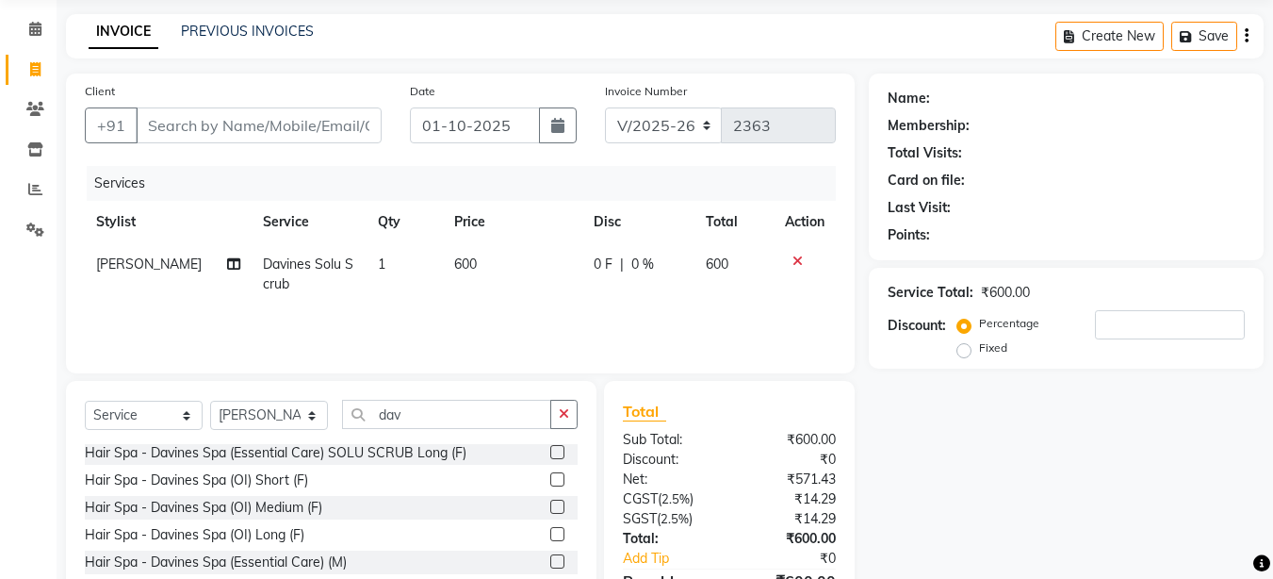
scroll to position [63, 0]
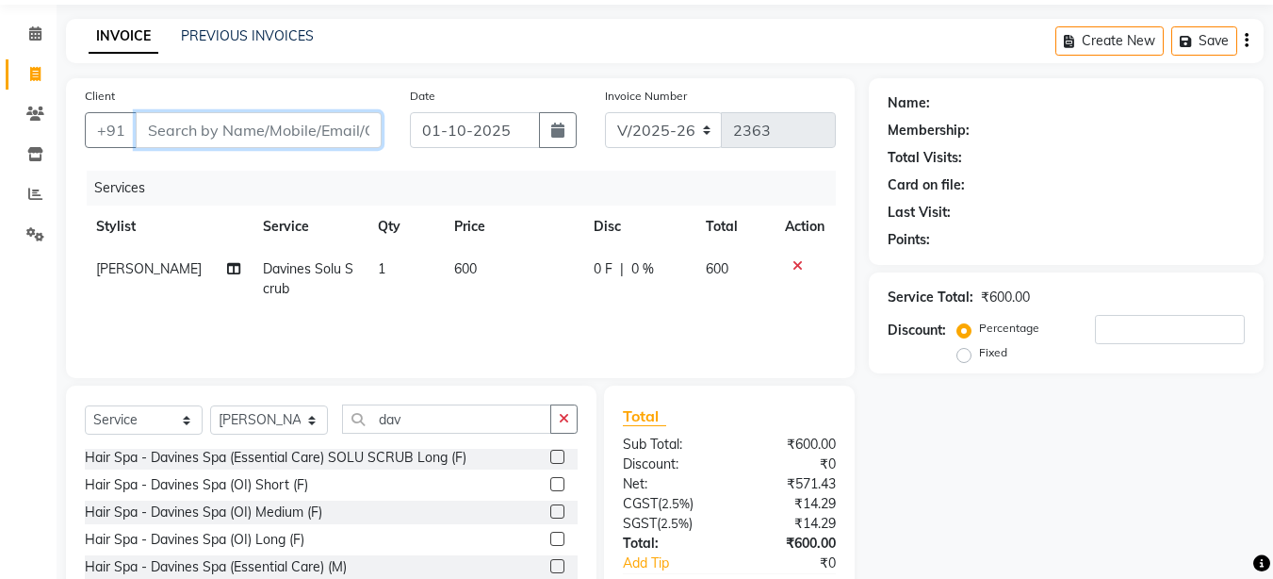
click at [245, 133] on input "Client" at bounding box center [259, 130] width 246 height 36
click at [27, 33] on span at bounding box center [35, 35] width 33 height 22
click at [795, 265] on icon at bounding box center [797, 265] width 10 height 13
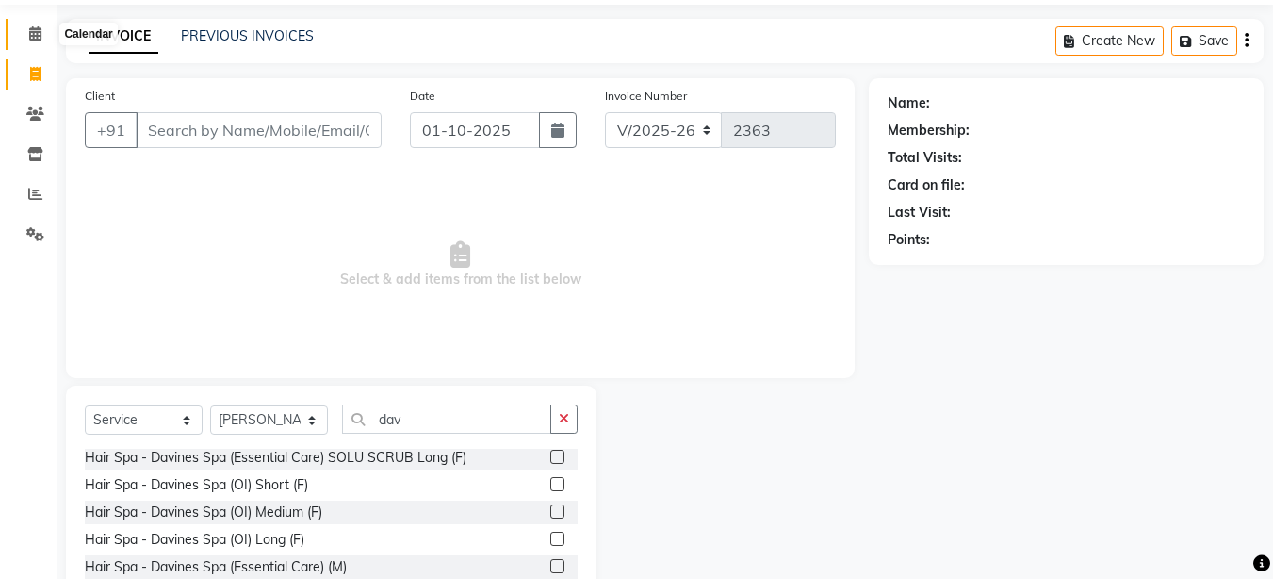
click at [34, 35] on icon at bounding box center [35, 33] width 12 height 14
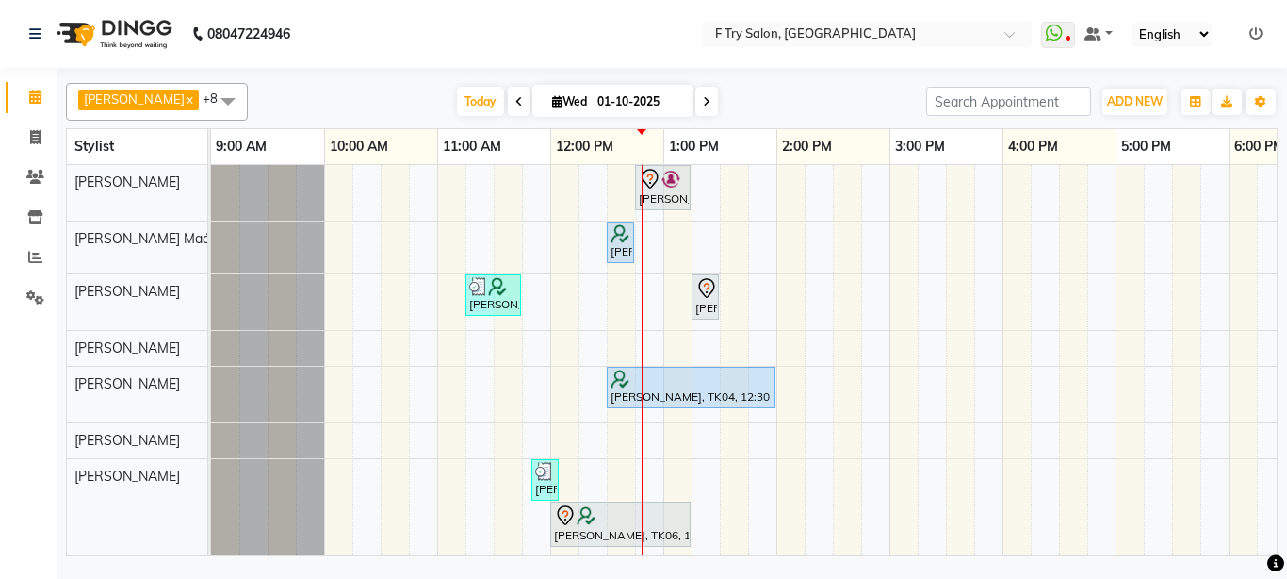
click at [703, 101] on icon at bounding box center [707, 101] width 8 height 11
type input "02-10-2025"
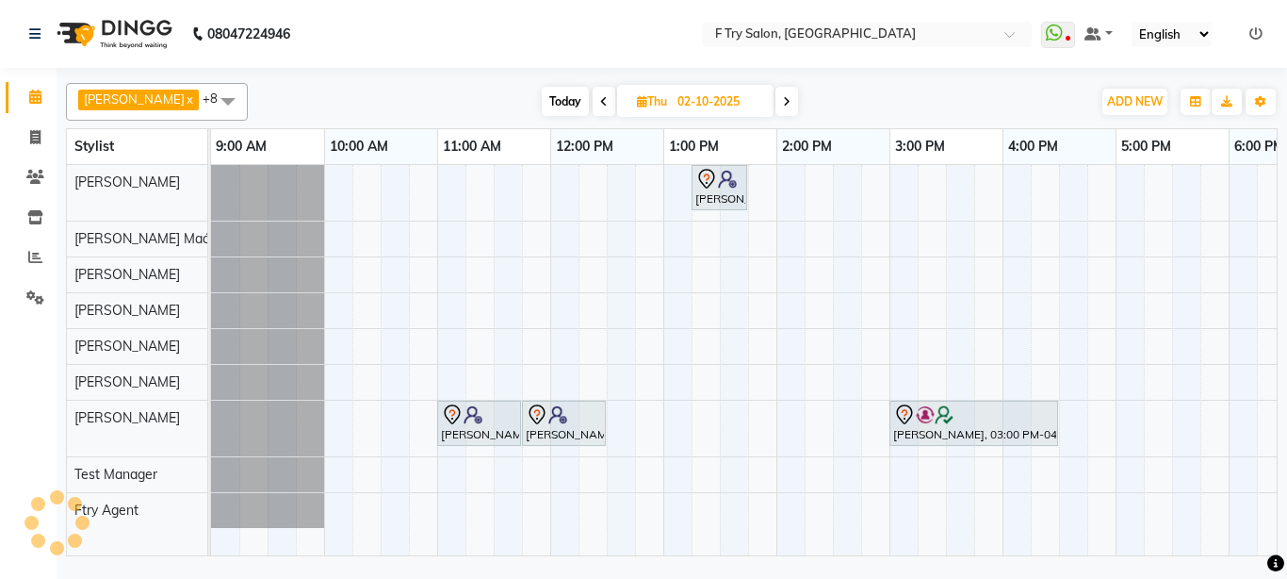
scroll to position [0, 340]
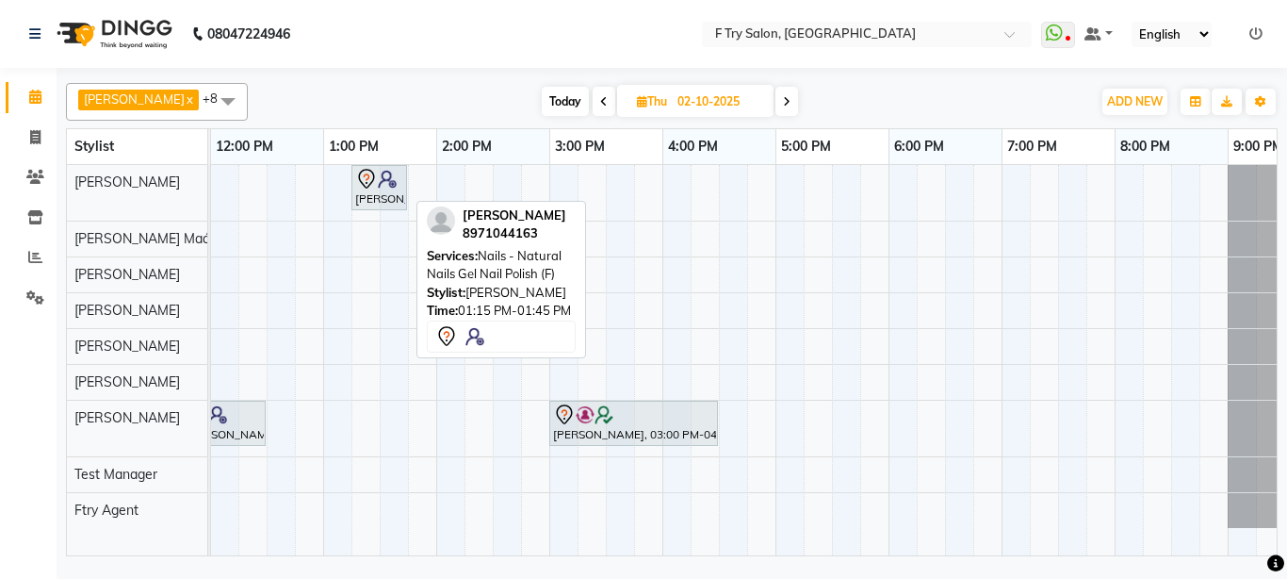
click at [396, 190] on div "[PERSON_NAME], 01:15 PM-01:45 PM, Nails - Natural Nails Gel Nail Polish (F)" at bounding box center [379, 188] width 52 height 40
select select "7"
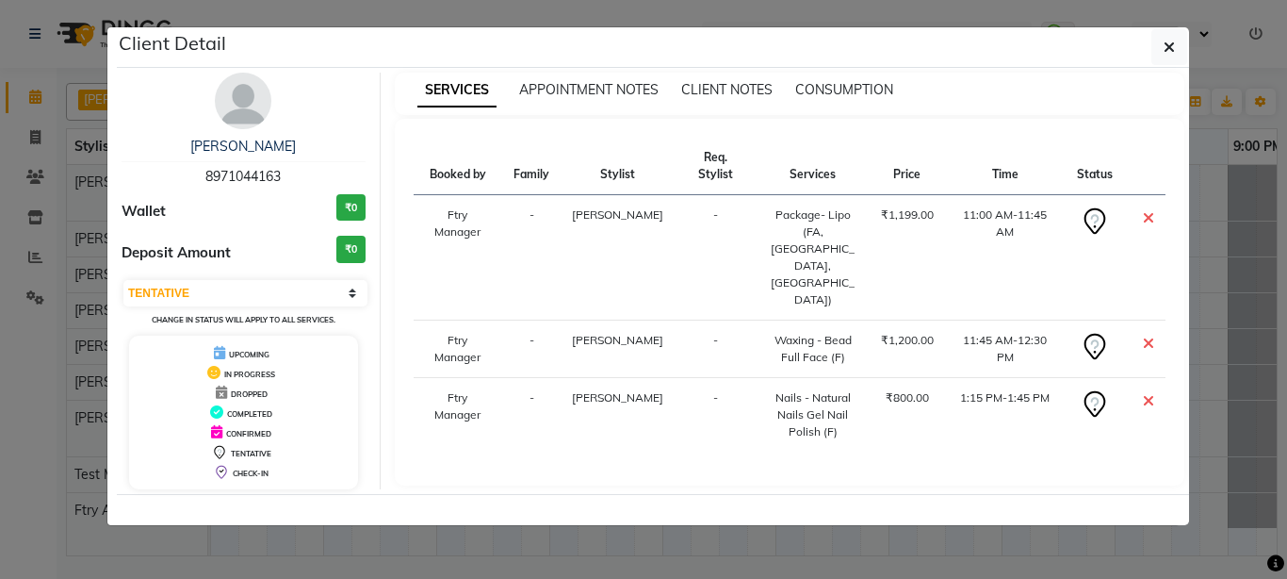
click at [227, 113] on img at bounding box center [243, 101] width 57 height 57
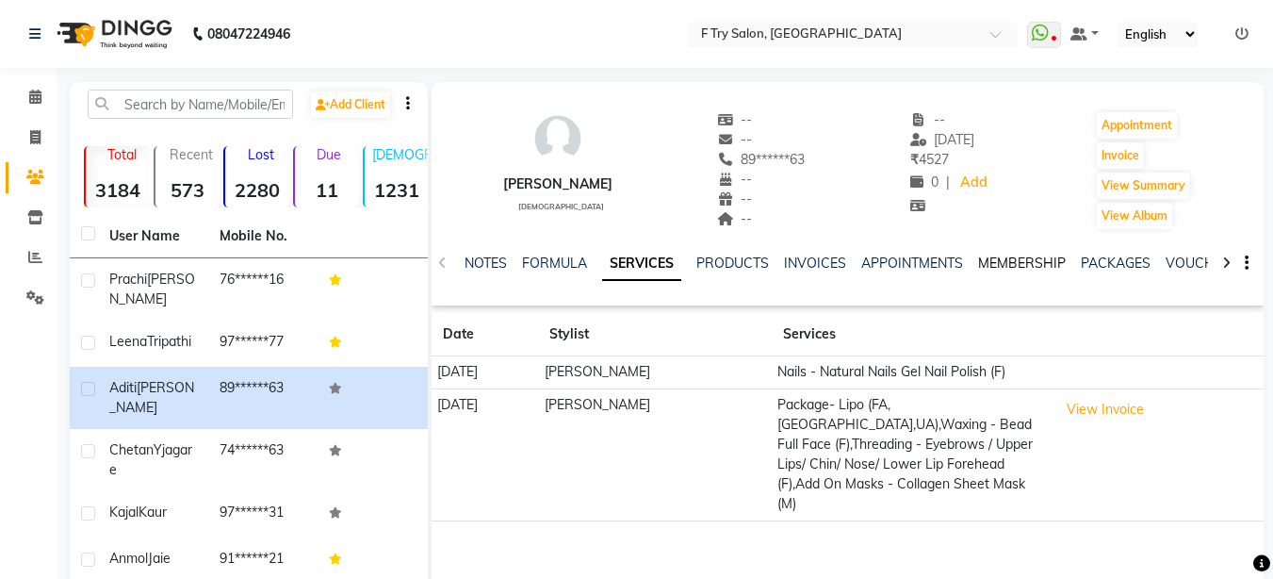
click at [1034, 260] on link "MEMBERSHIP" at bounding box center [1022, 262] width 88 height 17
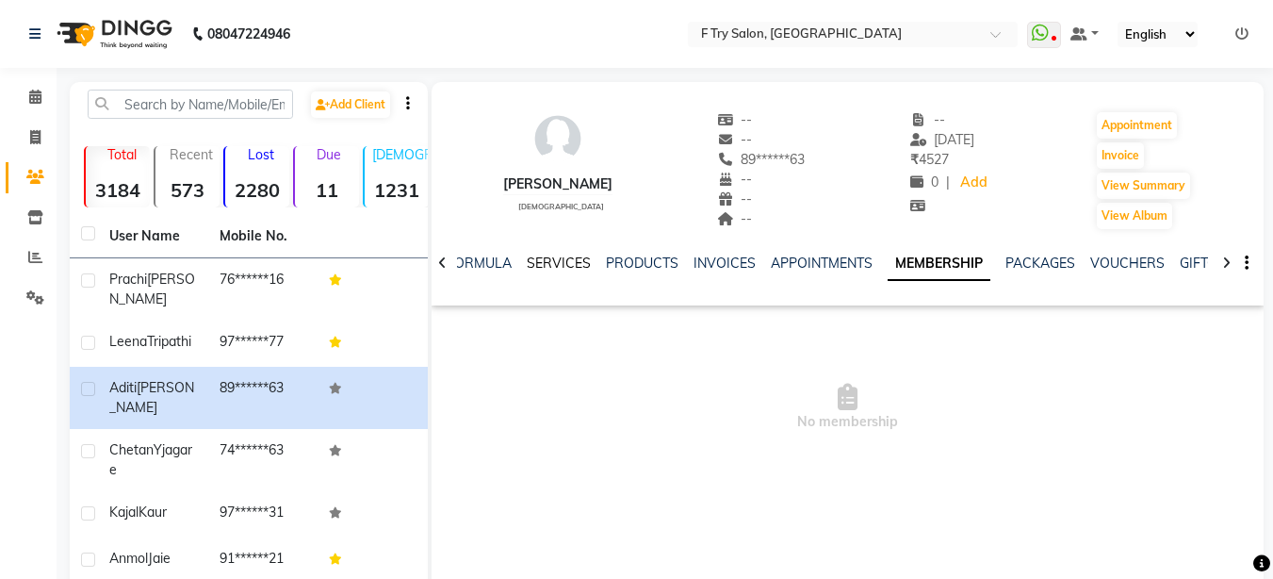
click at [563, 257] on link "SERVICES" at bounding box center [559, 262] width 64 height 17
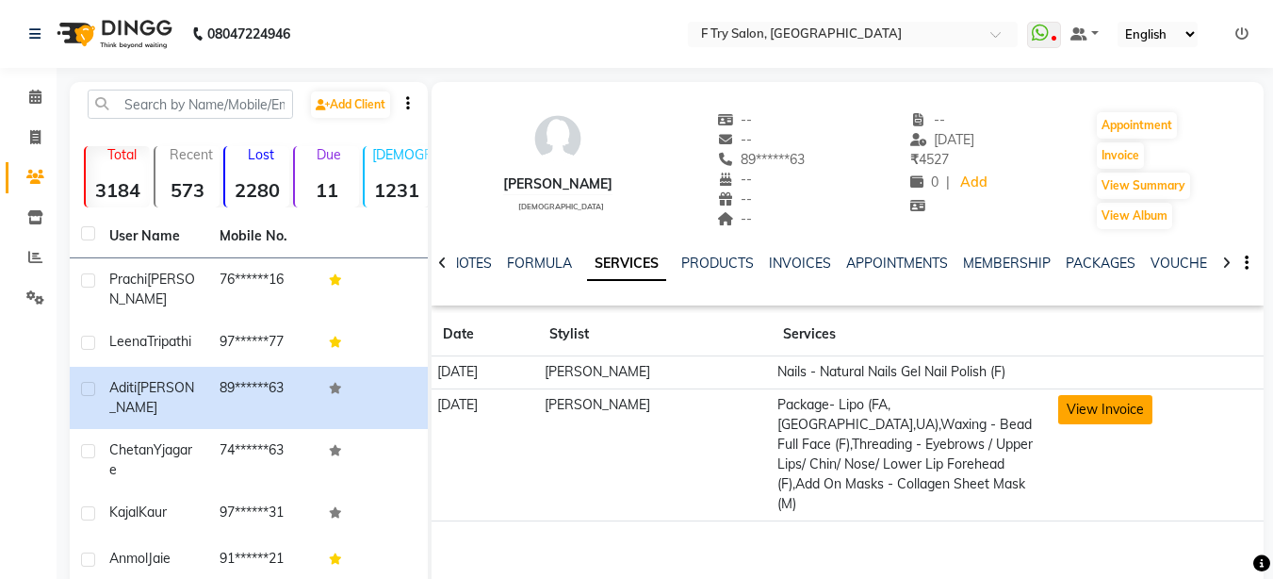
click at [1116, 403] on button "View Invoice" at bounding box center [1105, 409] width 94 height 29
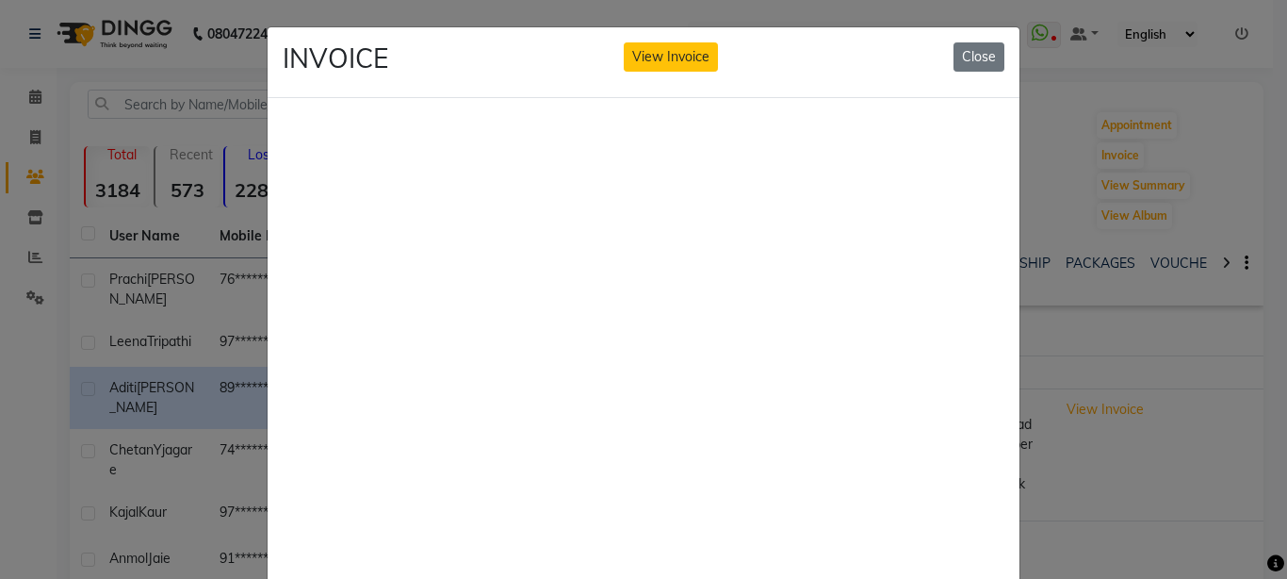
click at [1128, 285] on ngb-modal-window "INVOICE View Invoice Close" at bounding box center [643, 289] width 1287 height 579
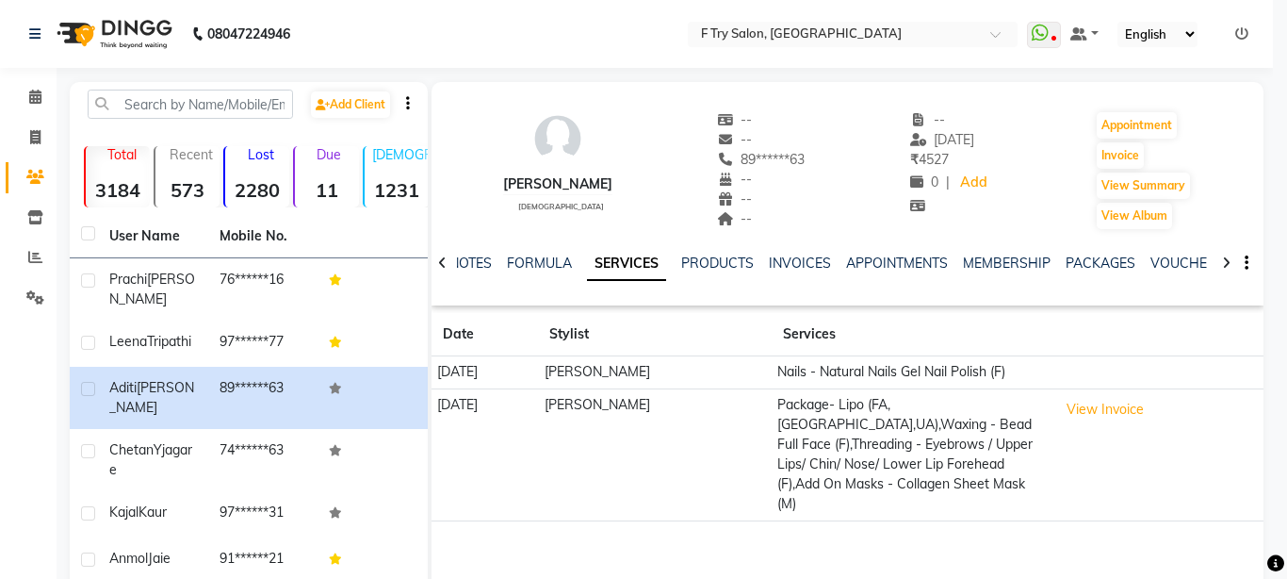
scroll to position [15, 0]
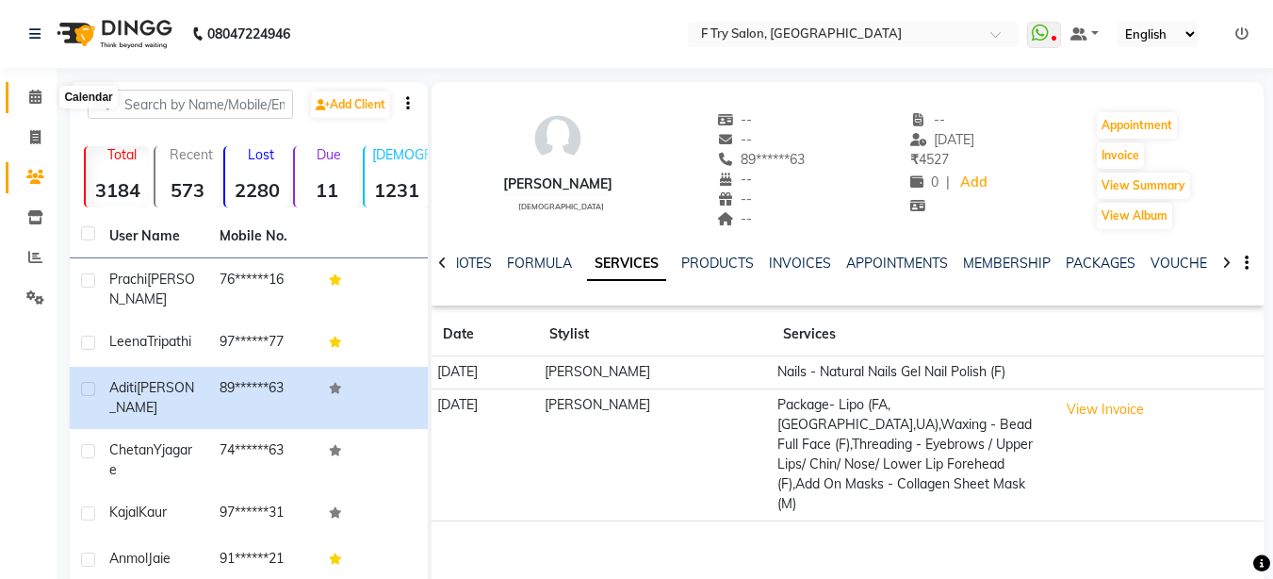
click at [37, 90] on icon at bounding box center [35, 97] width 12 height 14
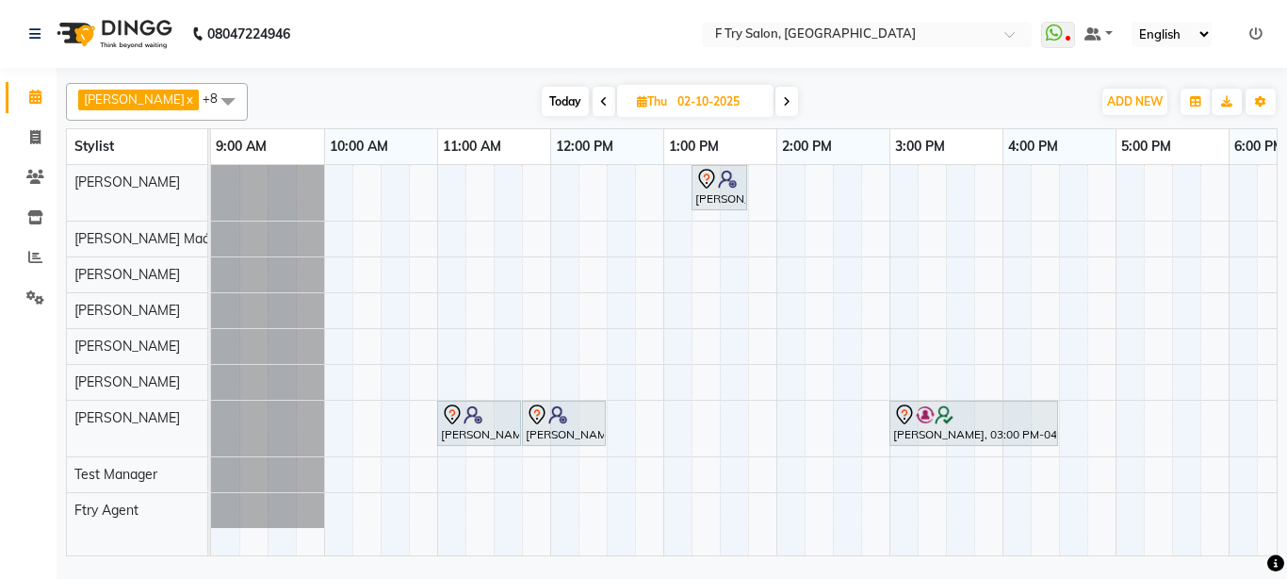
click at [543, 92] on span "Today" at bounding box center [565, 101] width 47 height 29
type input "01-10-2025"
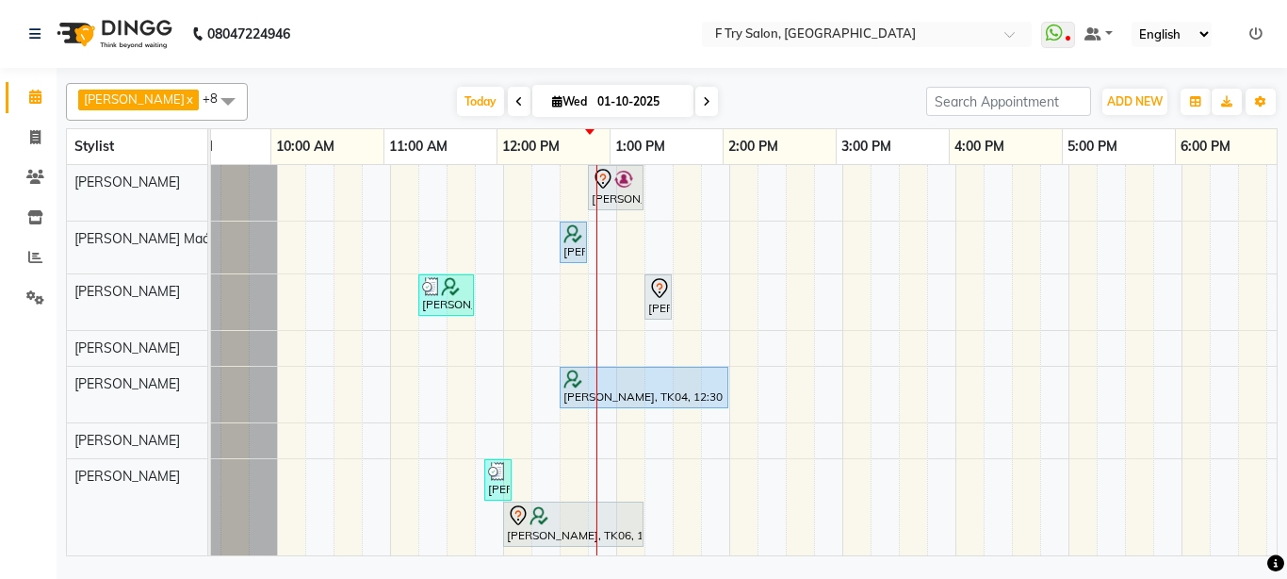
scroll to position [0, 47]
